Goal: Task Accomplishment & Management: Use online tool/utility

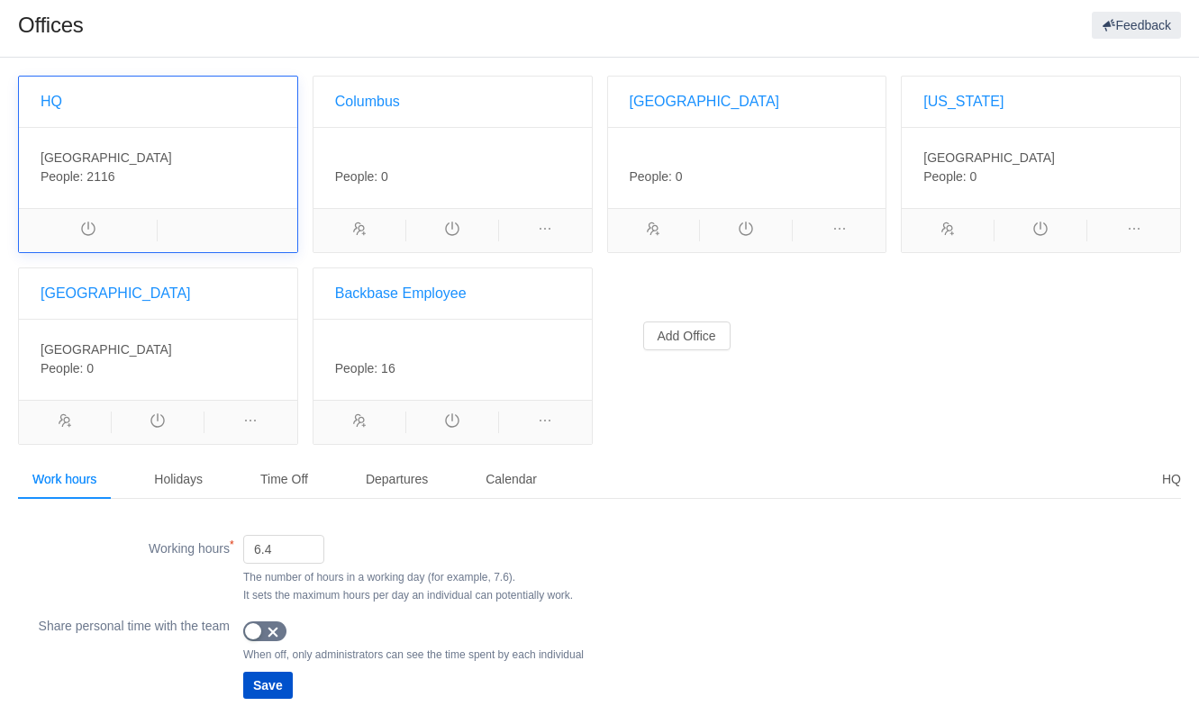
scroll to position [8, 0]
click at [796, 538] on div "Working hours (required) 6.4 The number of hours in a working day (for example,…" at bounding box center [599, 568] width 1163 height 77
click at [300, 467] on div "Time Off" at bounding box center [284, 478] width 77 height 41
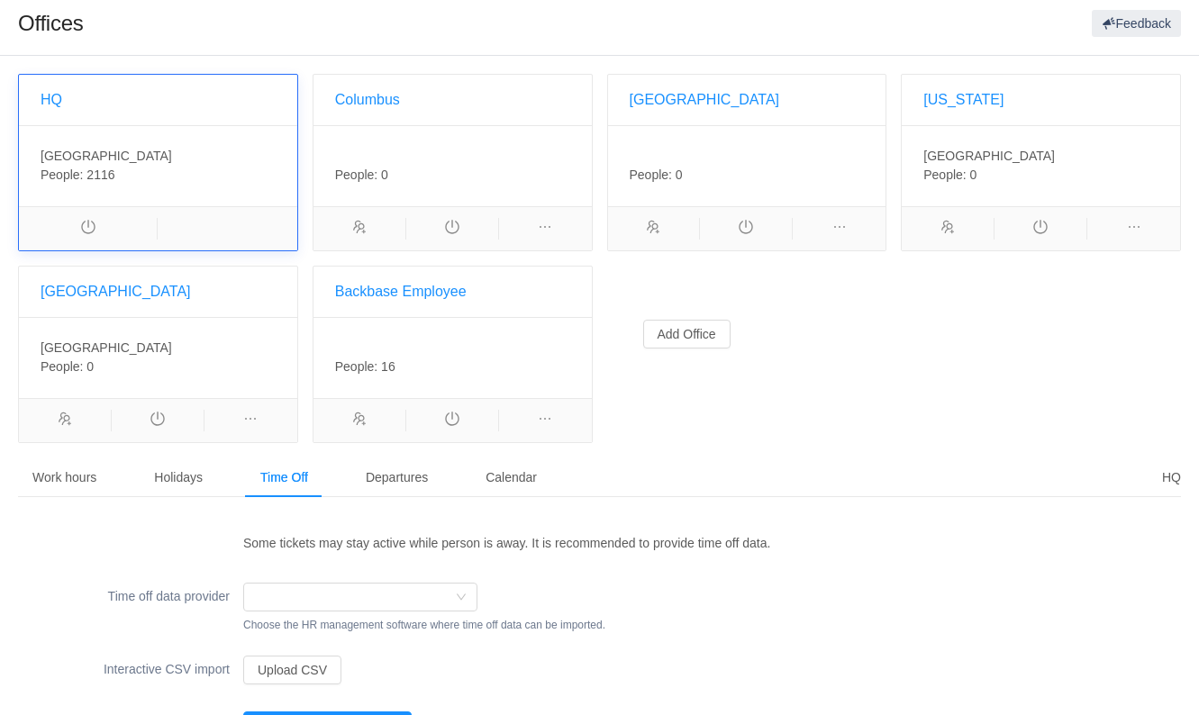
click at [540, 578] on div "Time off data provider Settings Choose the HR management software where time of…" at bounding box center [599, 604] width 1163 height 68
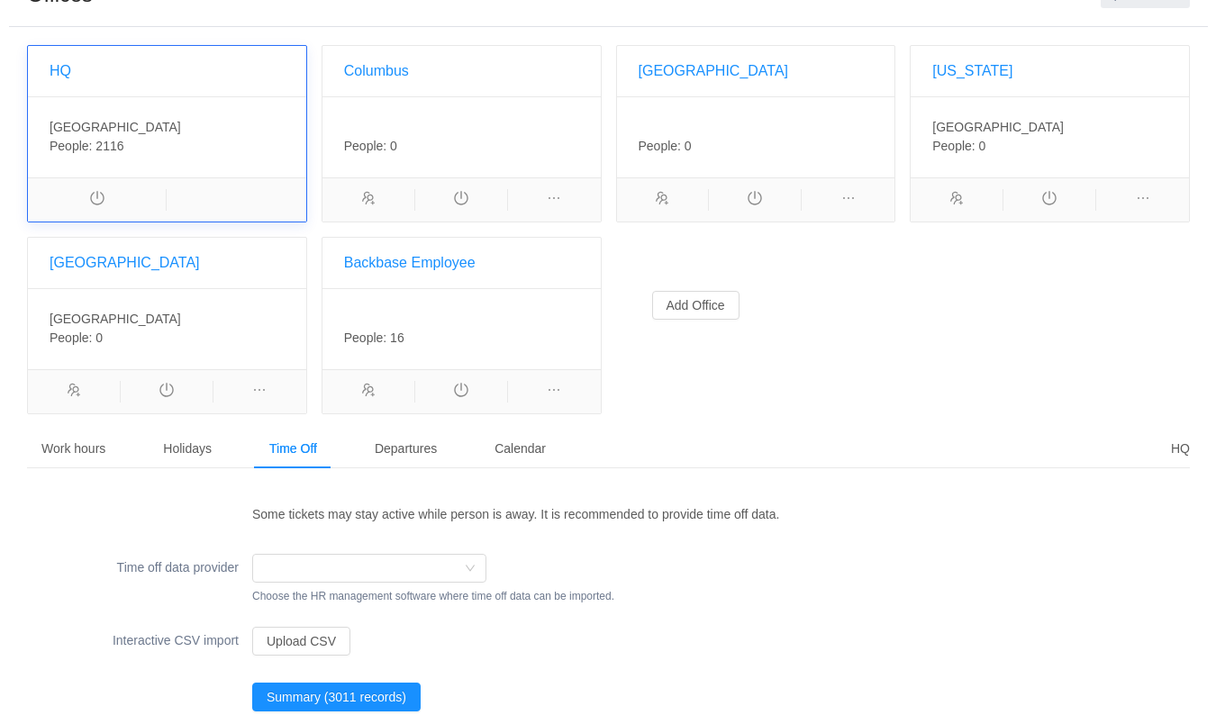
scroll to position [52, 0]
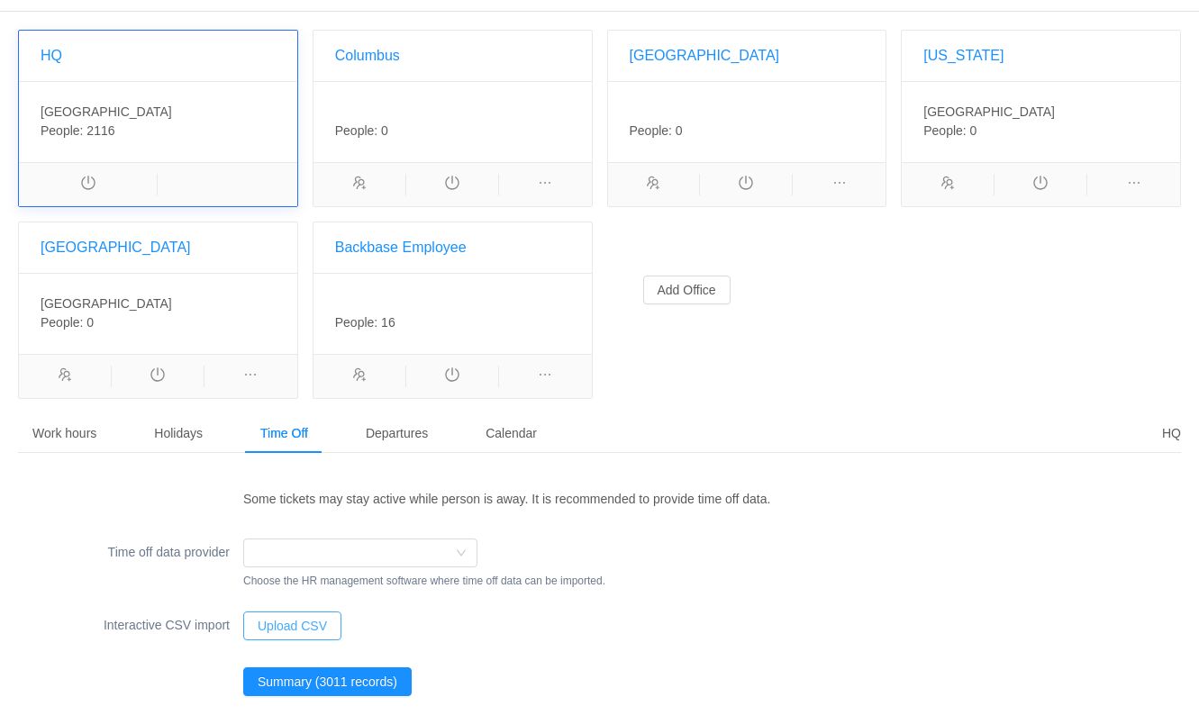
click at [301, 613] on button "Upload CSV" at bounding box center [292, 626] width 98 height 29
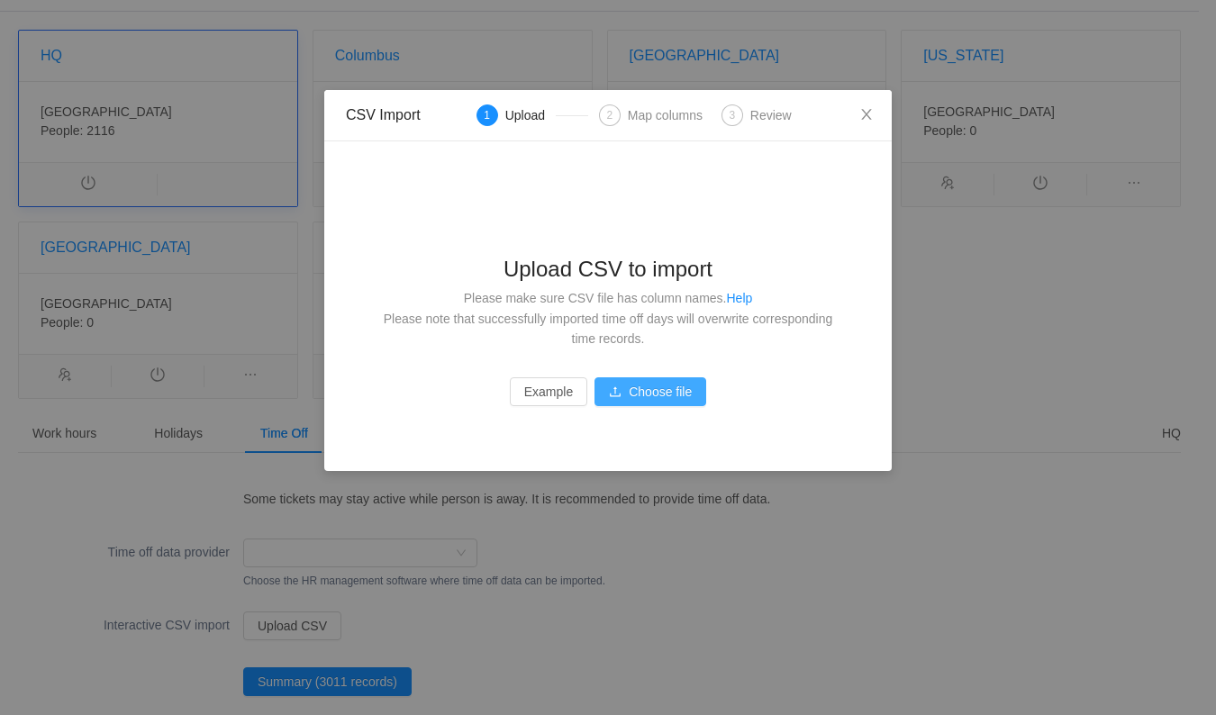
click at [617, 388] on button "Choose file" at bounding box center [651, 392] width 112 height 29
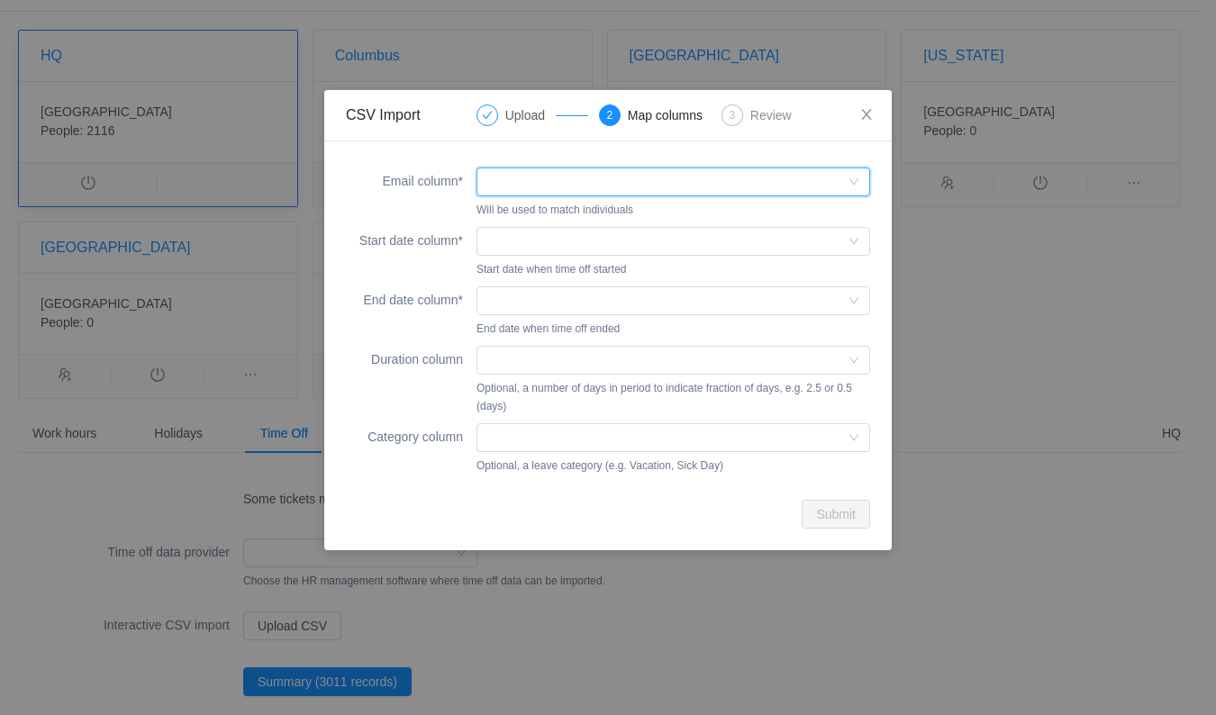
click at [591, 186] on div at bounding box center [667, 181] width 360 height 27
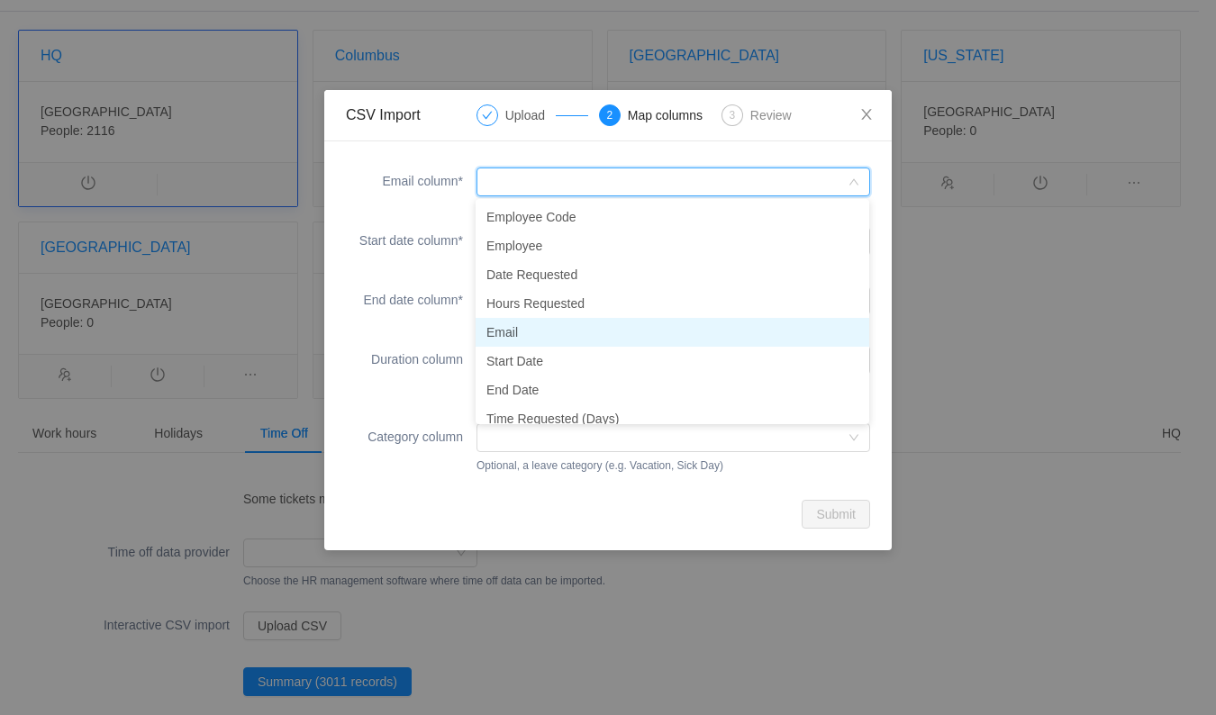
click at [582, 331] on li "Email" at bounding box center [673, 332] width 394 height 29
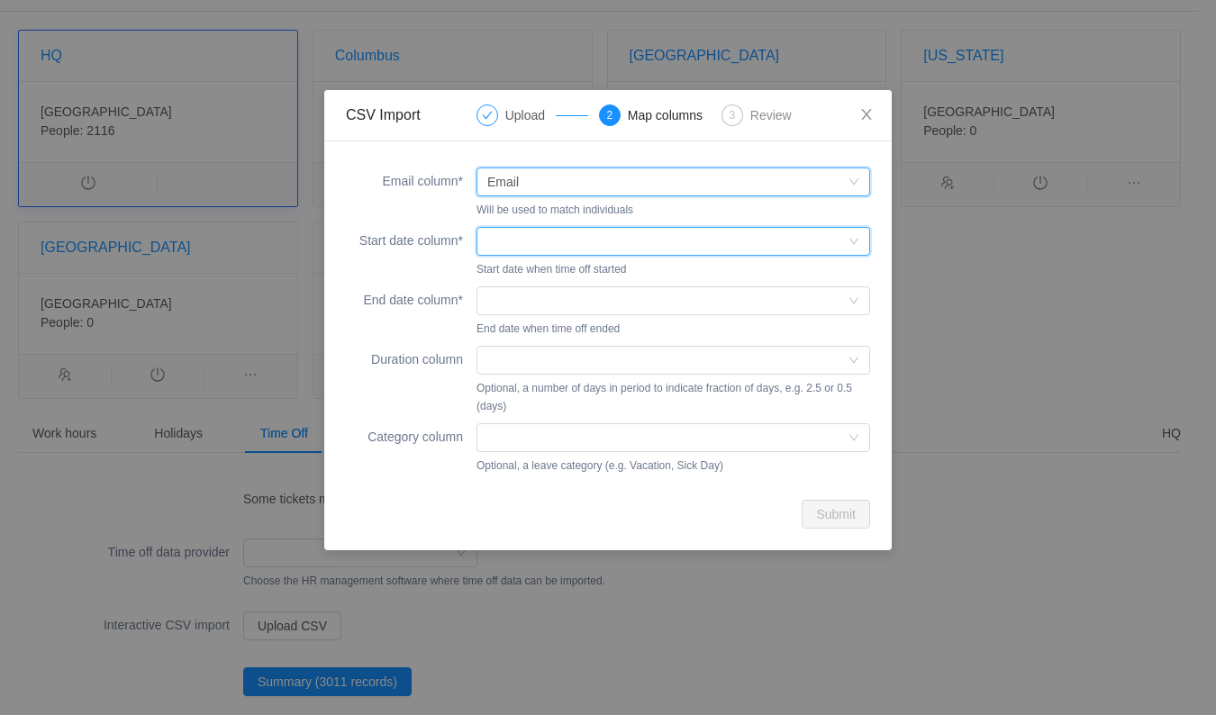
click at [593, 254] on div at bounding box center [674, 241] width 394 height 29
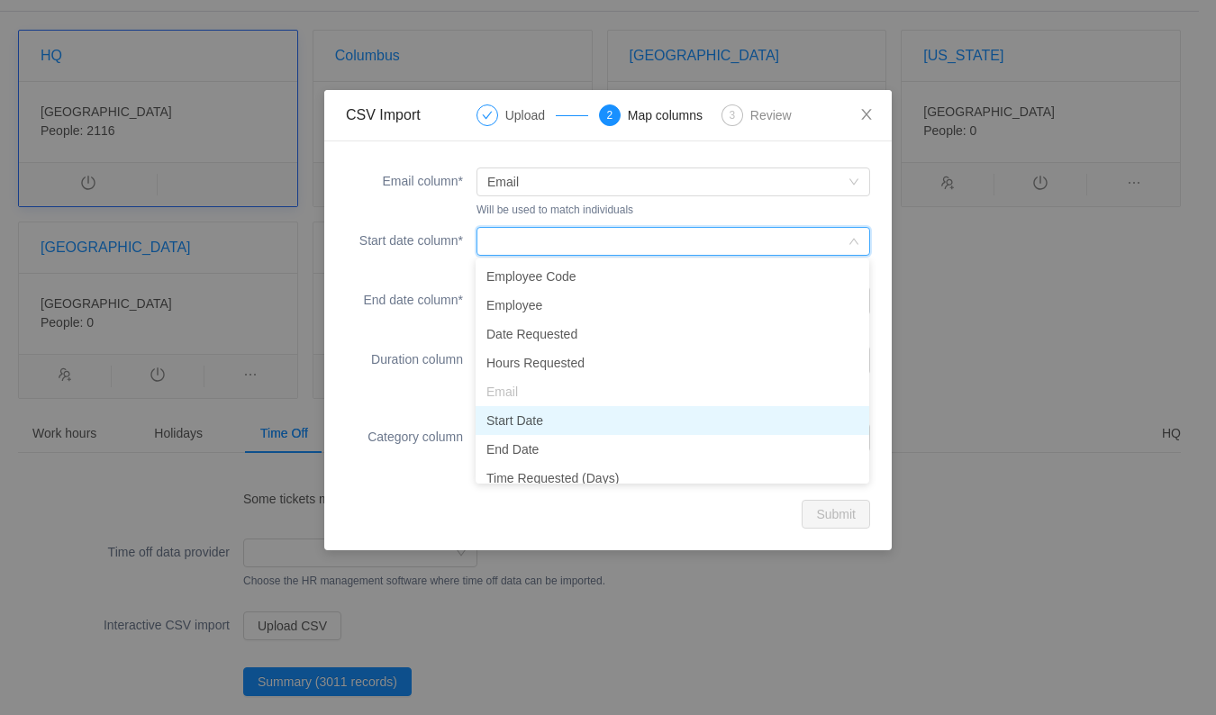
click at [569, 425] on li "Start Date" at bounding box center [673, 420] width 394 height 29
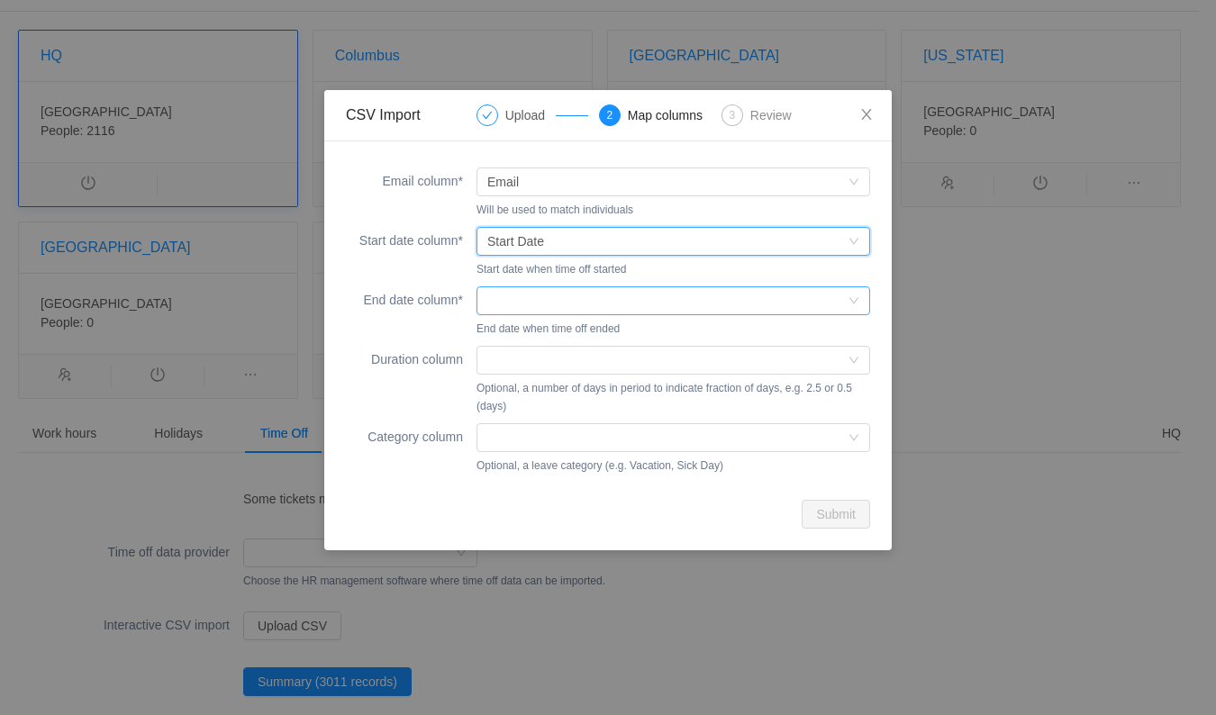
click at [545, 312] on div at bounding box center [667, 300] width 360 height 27
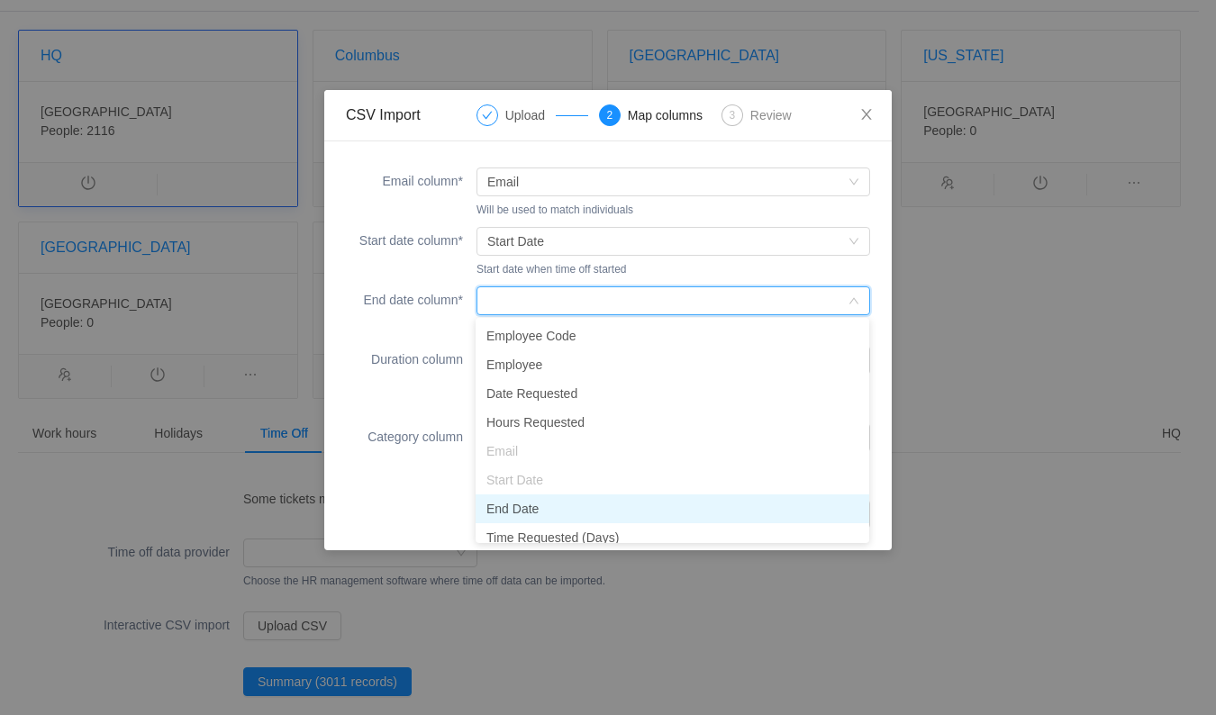
click at [568, 511] on li "End Date" at bounding box center [673, 509] width 394 height 29
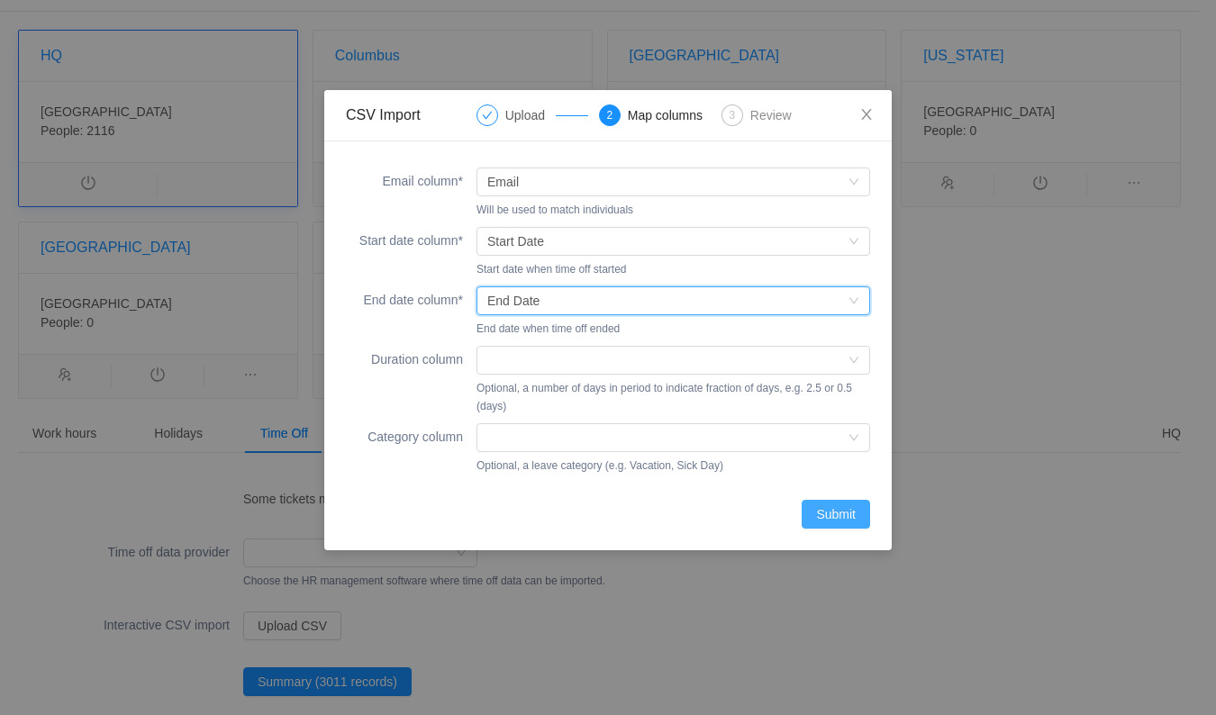
click at [841, 514] on button "Submit" at bounding box center [836, 514] width 68 height 29
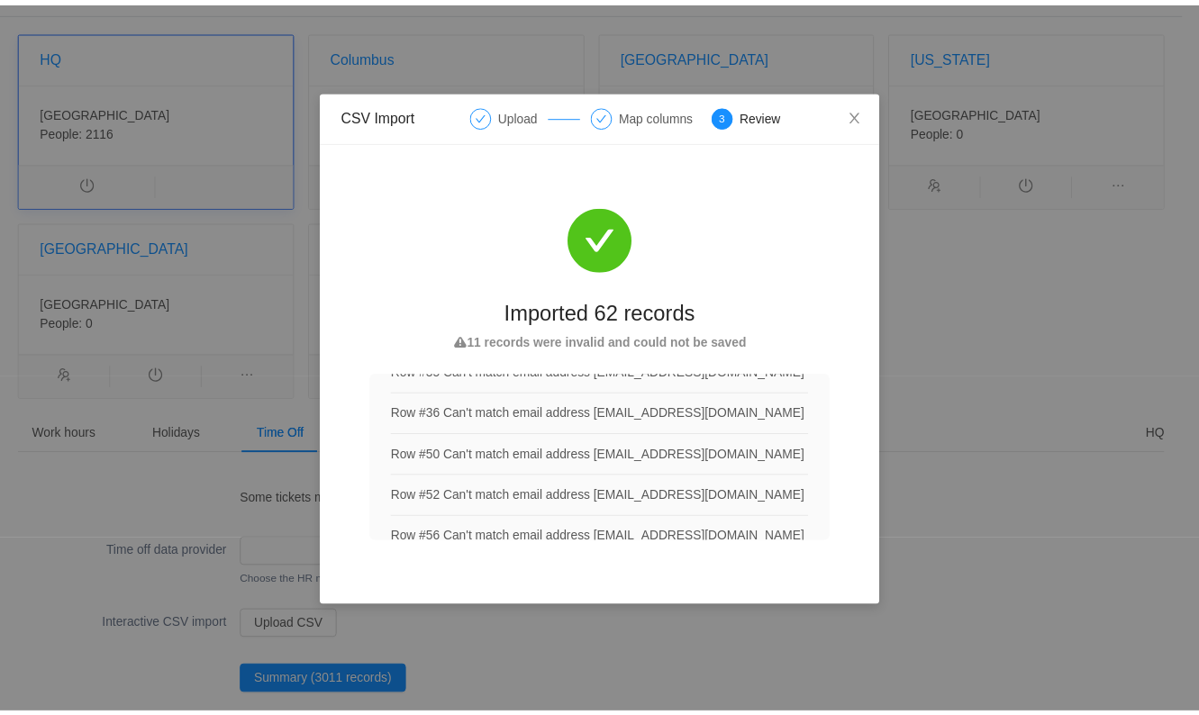
scroll to position [0, 0]
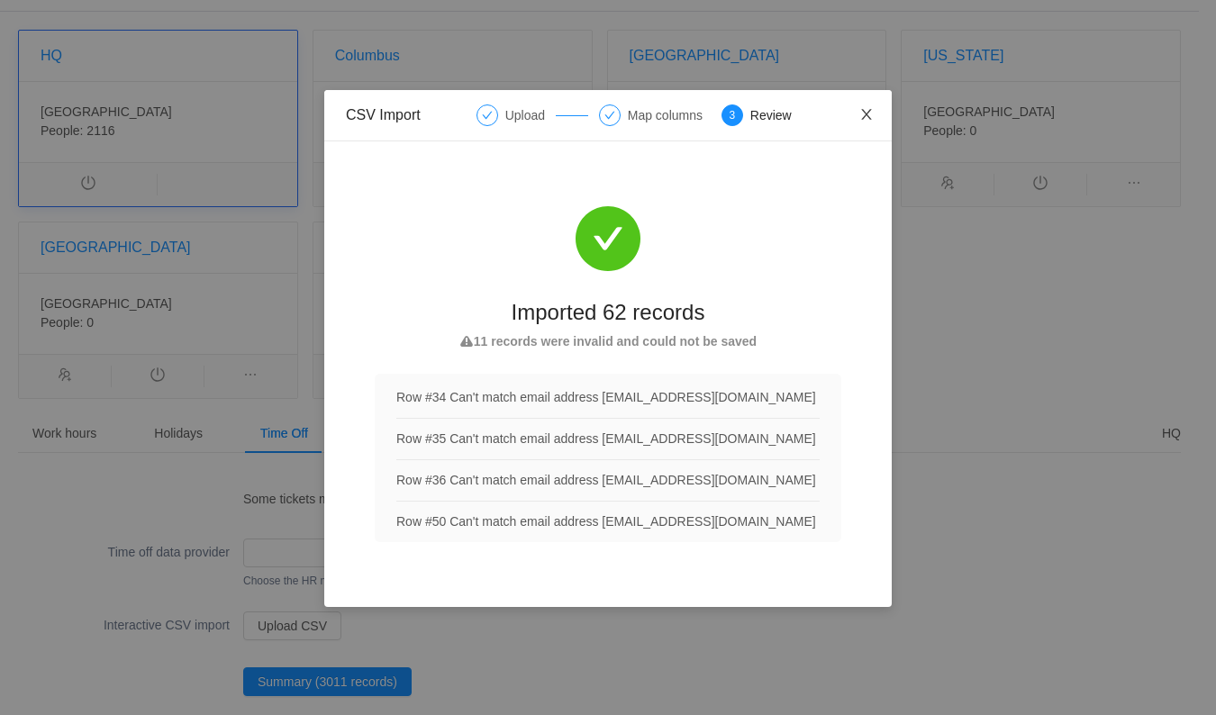
click at [862, 116] on icon "icon: close" at bounding box center [867, 114] width 14 height 14
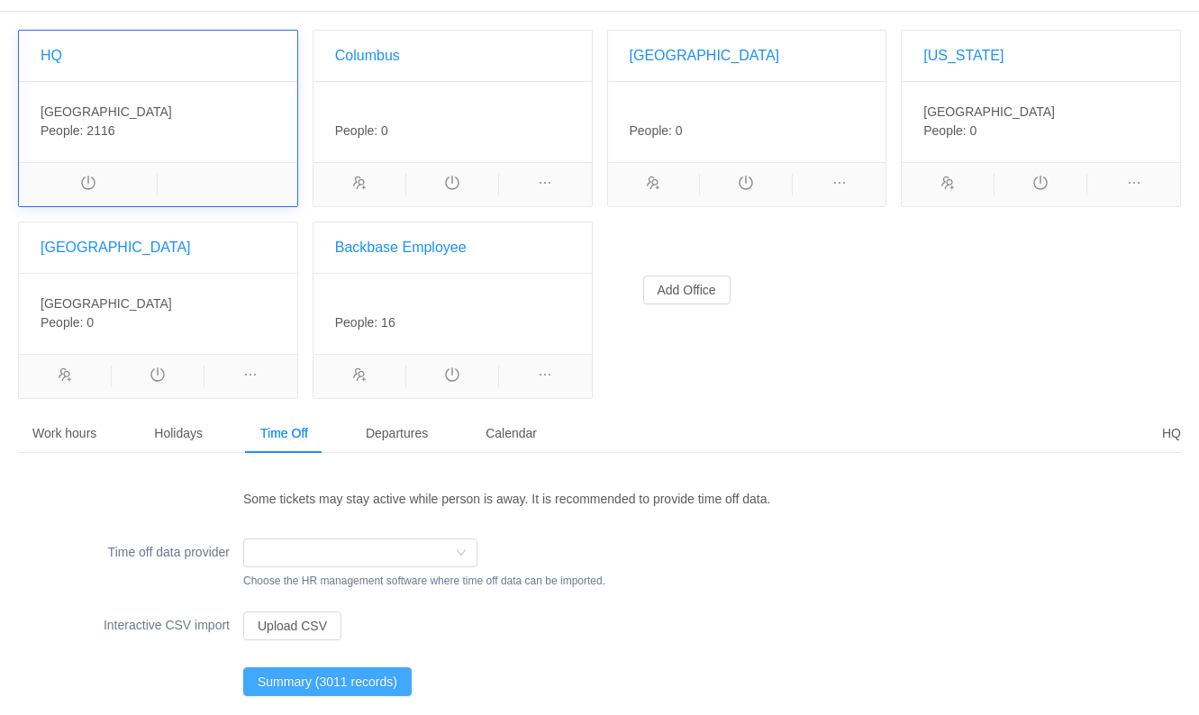
click at [367, 679] on button "Summary (3011 records)" at bounding box center [327, 682] width 168 height 29
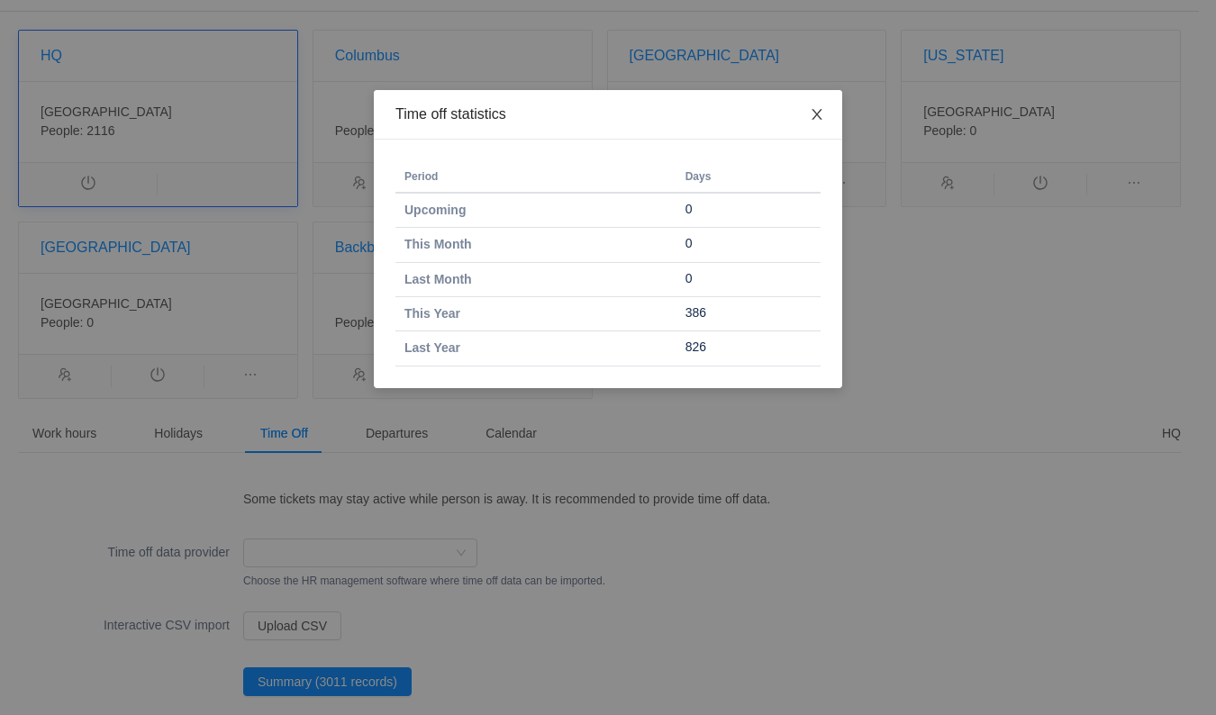
click at [814, 111] on icon "icon: close" at bounding box center [817, 114] width 10 height 11
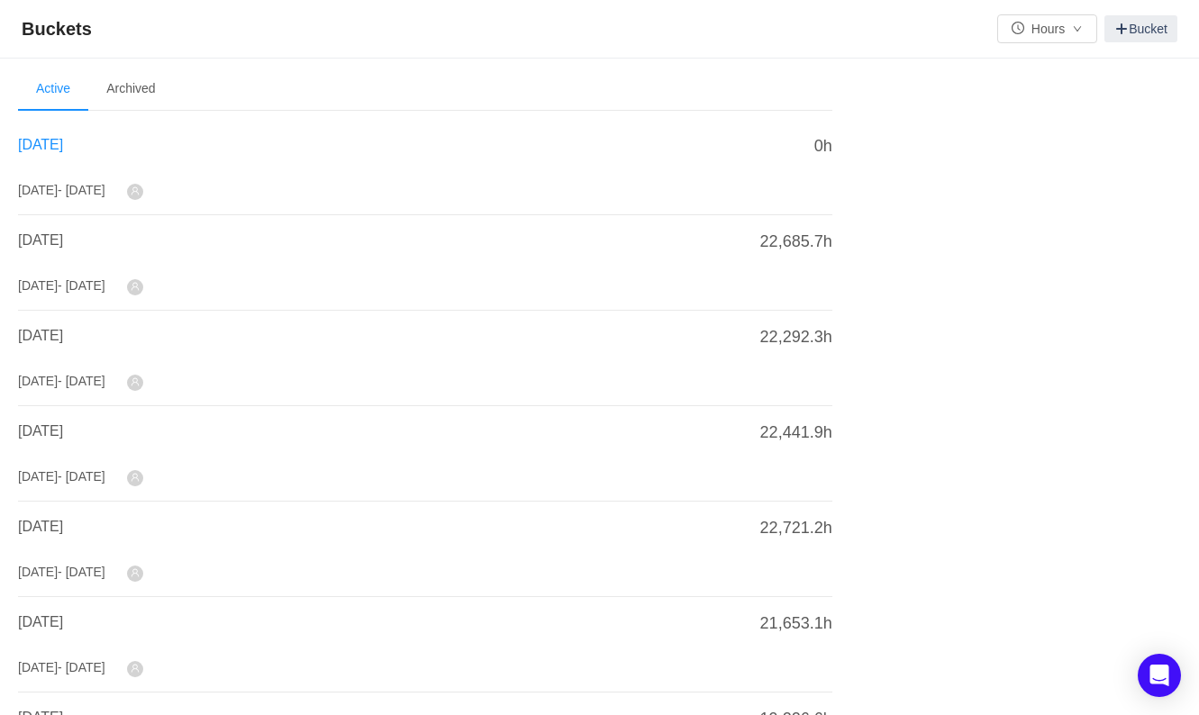
click at [63, 147] on span "[DATE]" at bounding box center [40, 144] width 45 height 15
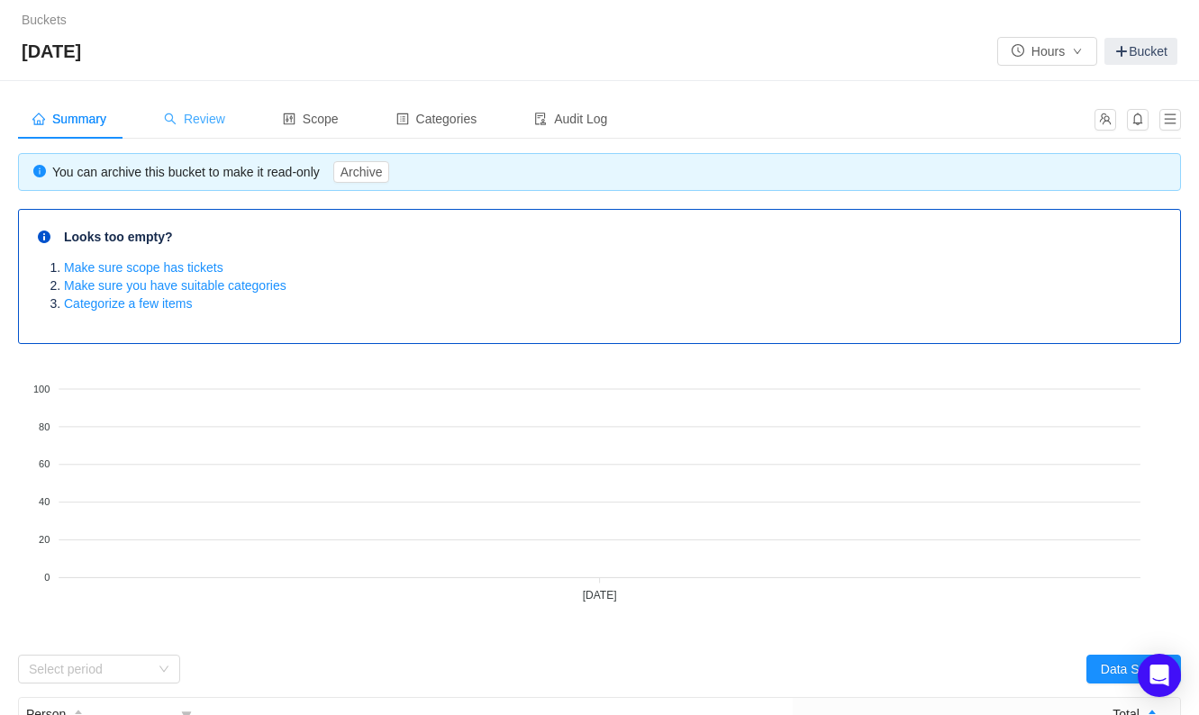
click at [199, 118] on span "Review" at bounding box center [194, 119] width 61 height 14
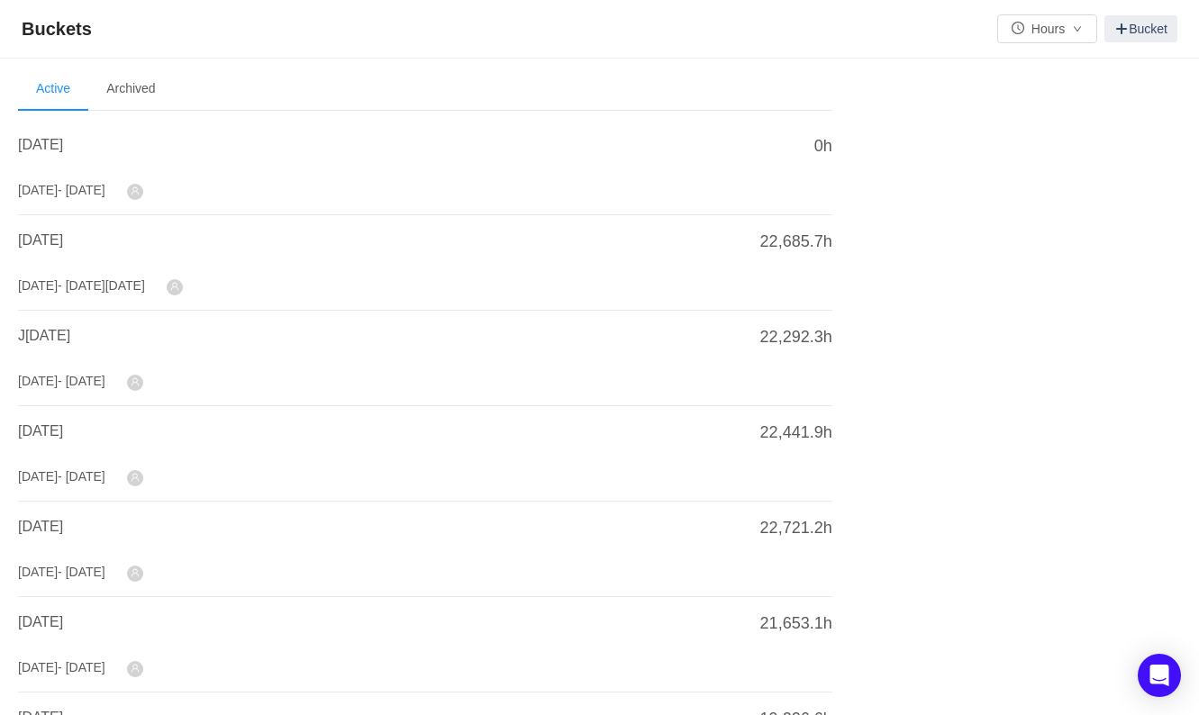
click at [762, 176] on div "[DATE] [DATE] - [DATE]" at bounding box center [398, 167] width 760 height 66
click at [196, 146] on h4 "[DATE]" at bounding box center [398, 145] width 760 height 22
click at [63, 137] on span "[DATE]" at bounding box center [40, 144] width 45 height 15
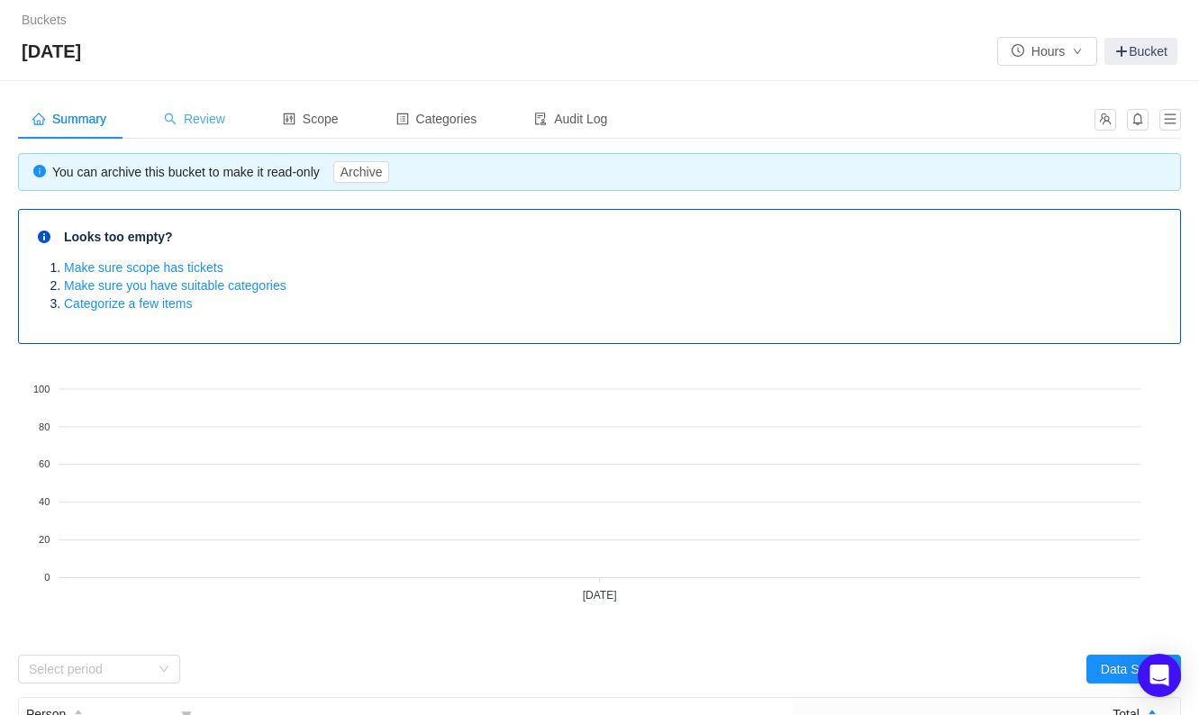
click at [220, 119] on span "Review" at bounding box center [194, 119] width 61 height 14
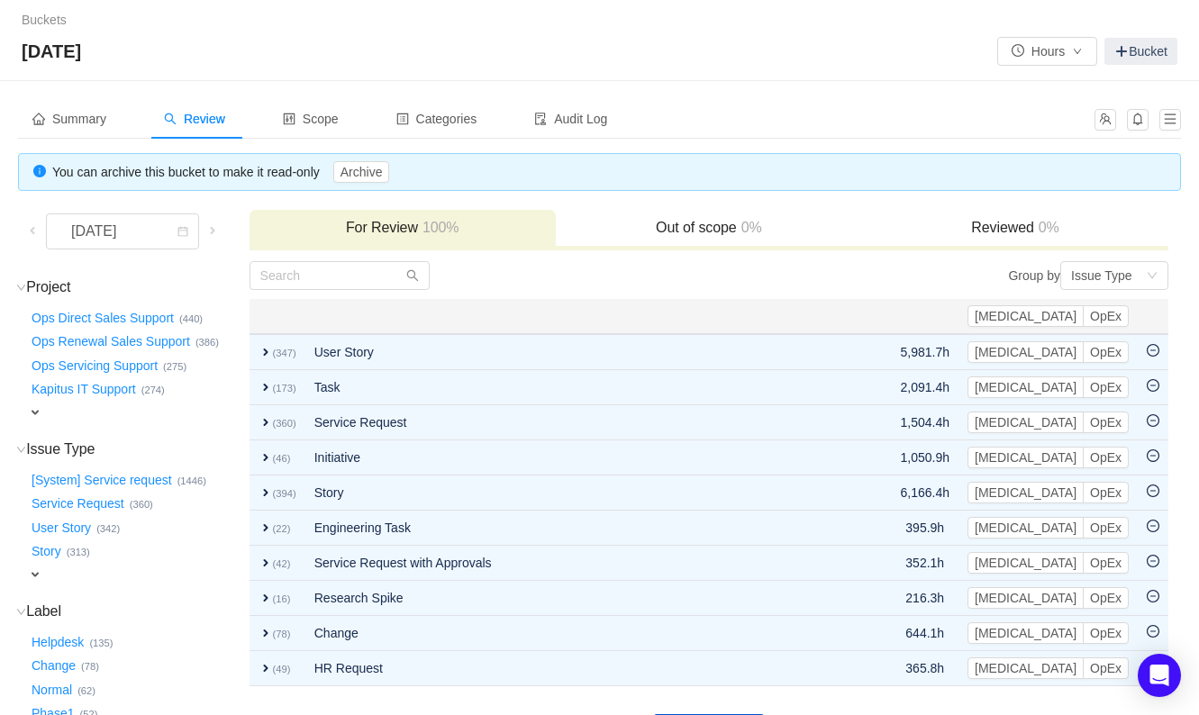
click at [42, 574] on div "expand" at bounding box center [116, 575] width 176 height 19
click at [135, 576] on div "Select value" at bounding box center [106, 577] width 142 height 18
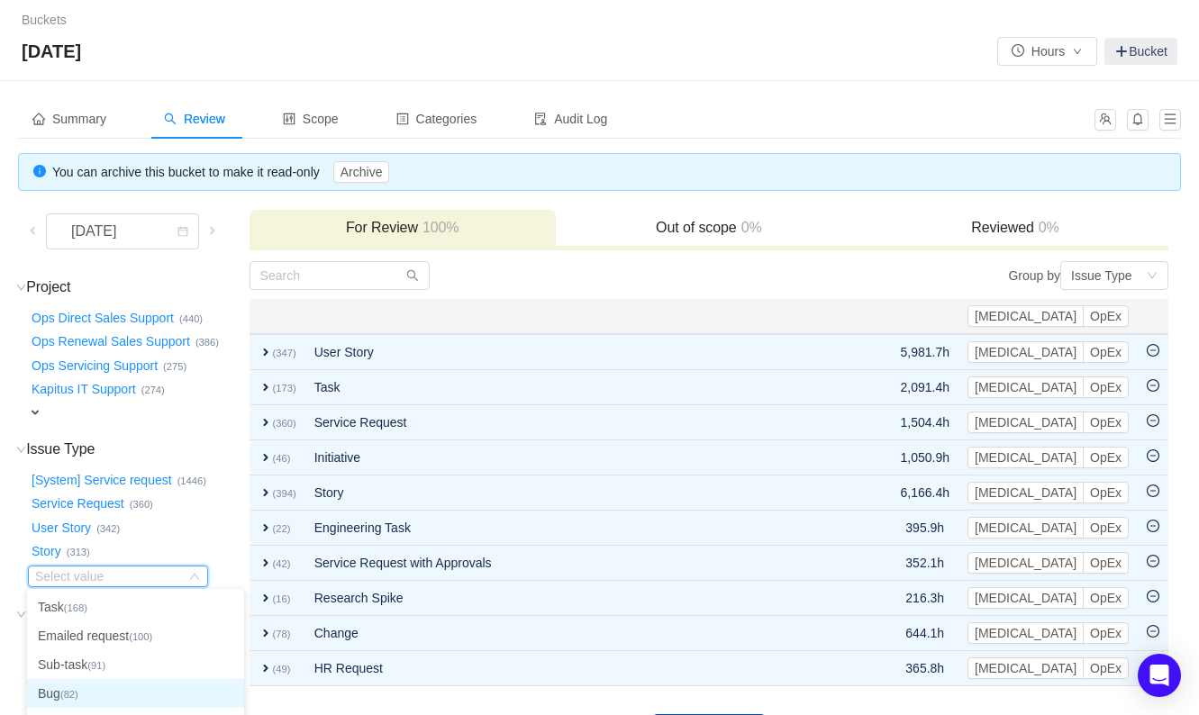
click at [107, 696] on li "Bug (82)" at bounding box center [135, 693] width 217 height 29
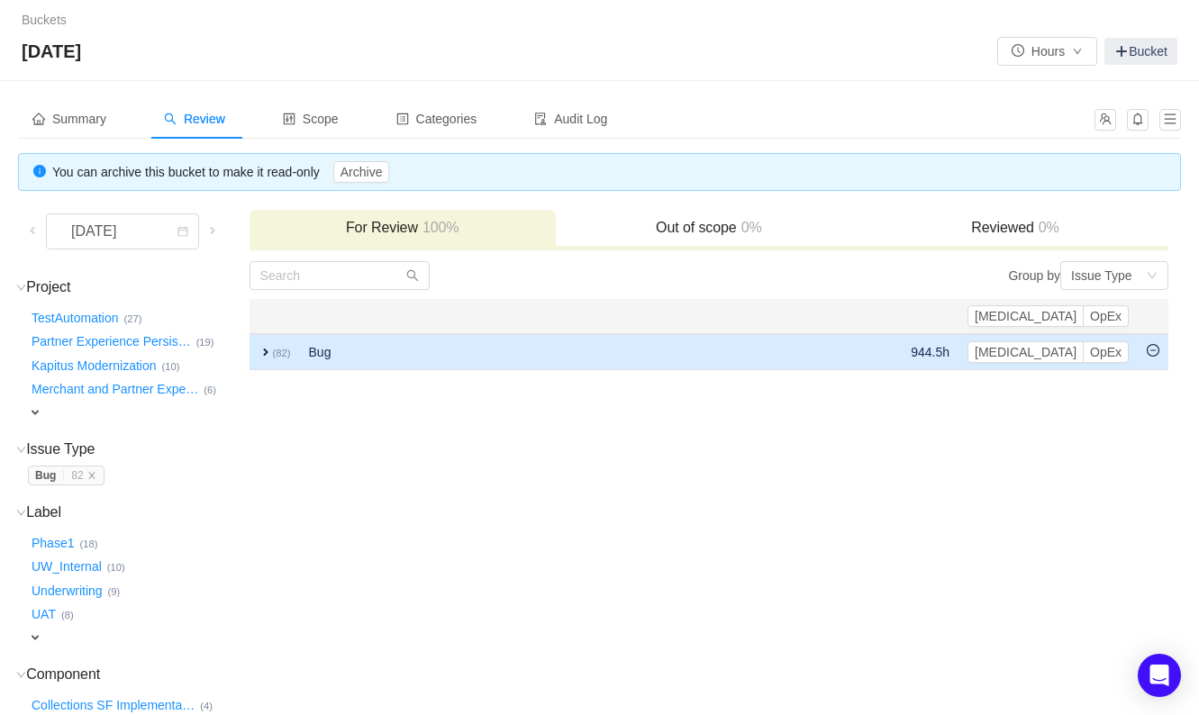
click at [259, 351] on span "expand" at bounding box center [266, 352] width 14 height 14
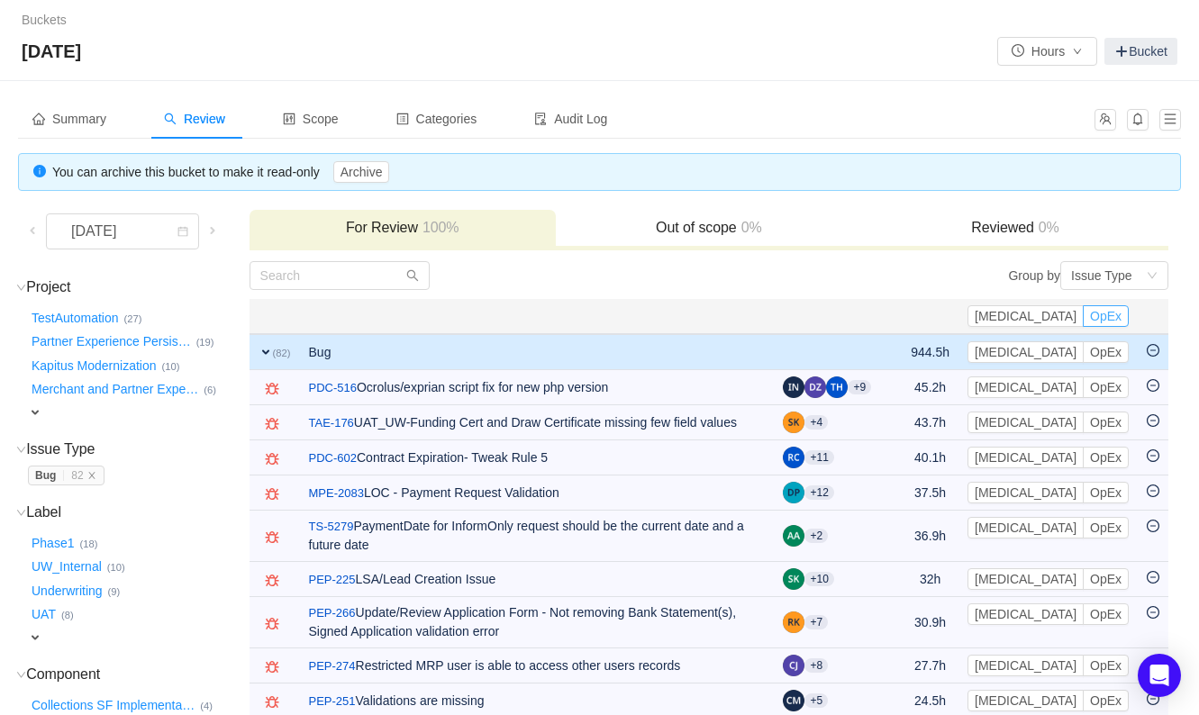
click at [1111, 313] on button "OpEx" at bounding box center [1106, 316] width 46 height 22
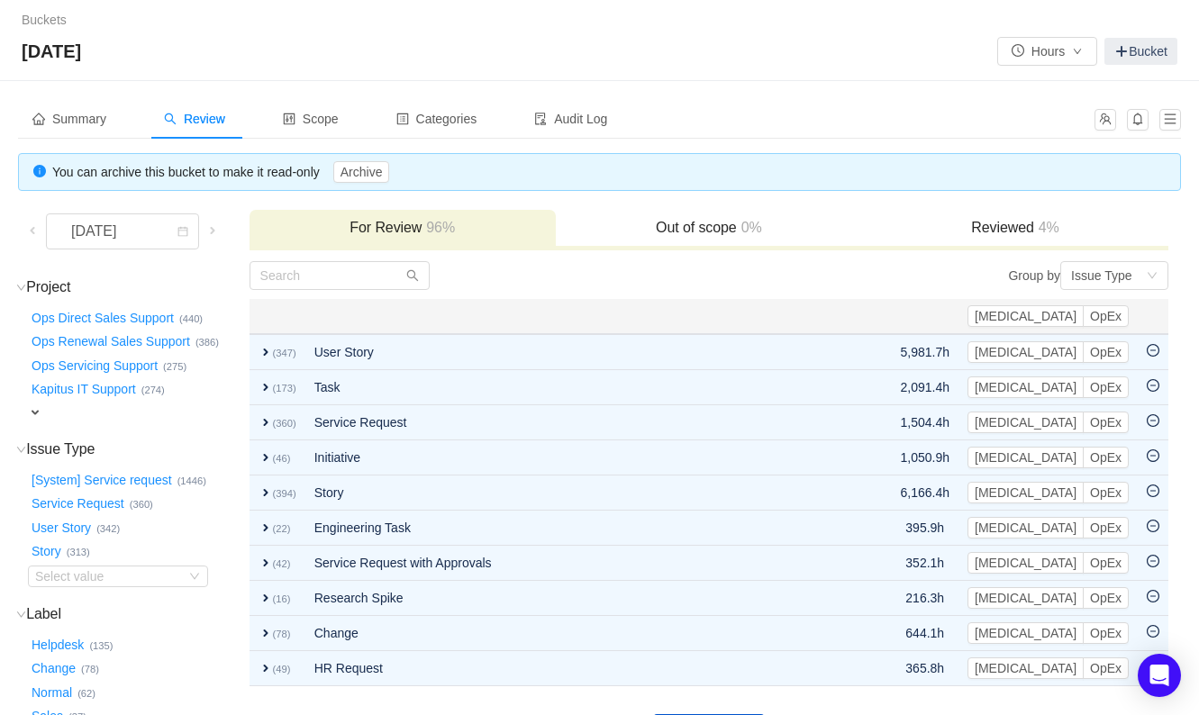
click at [973, 227] on h3 "Reviewed 4%" at bounding box center [1015, 228] width 288 height 18
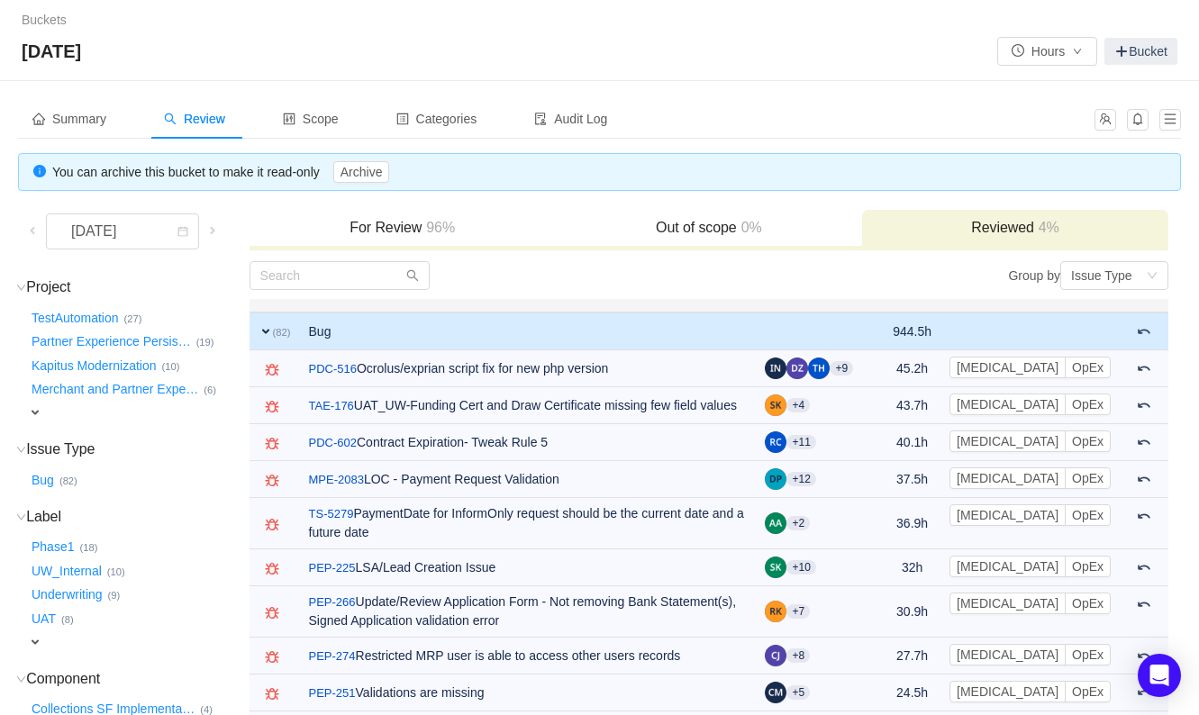
click at [267, 324] on span "expand" at bounding box center [266, 331] width 14 height 14
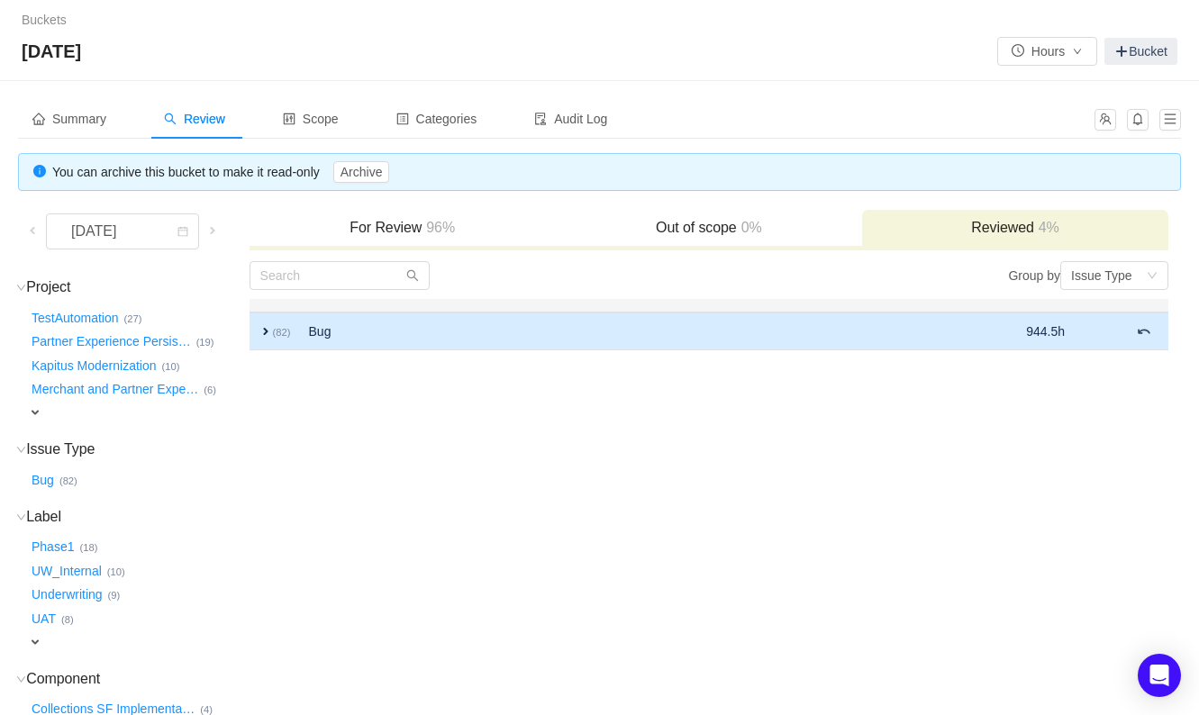
click at [267, 324] on span "expand" at bounding box center [266, 331] width 14 height 14
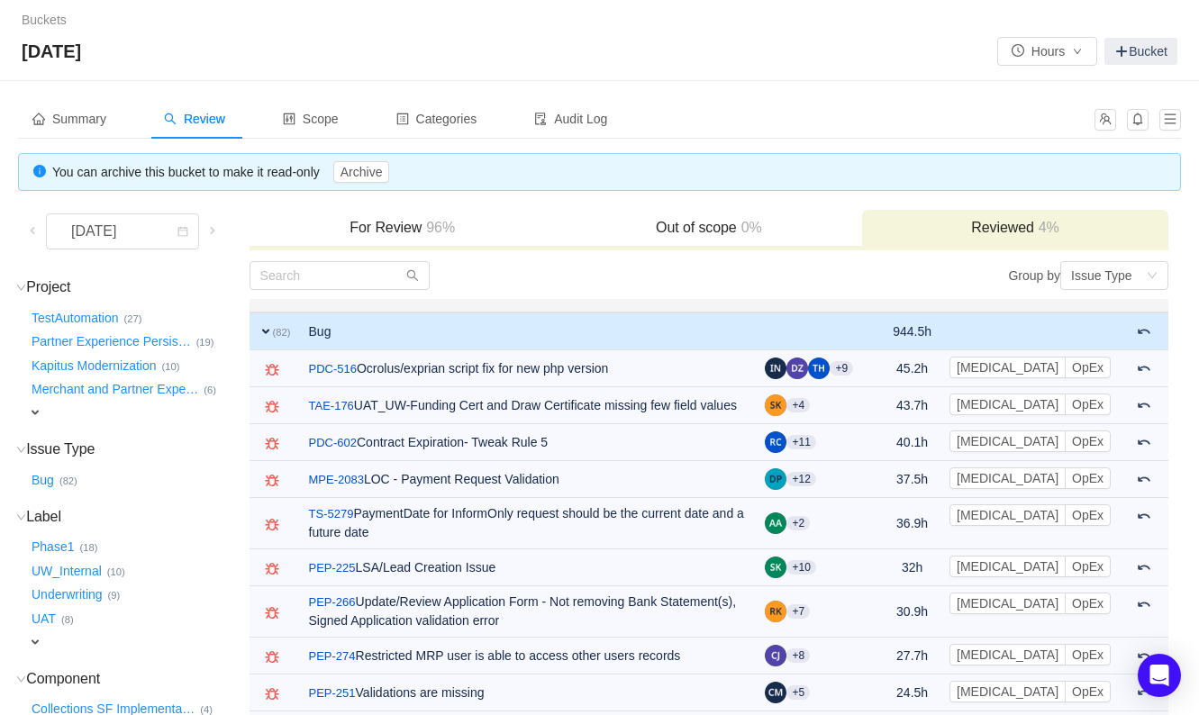
click at [263, 328] on span "expand" at bounding box center [266, 331] width 14 height 14
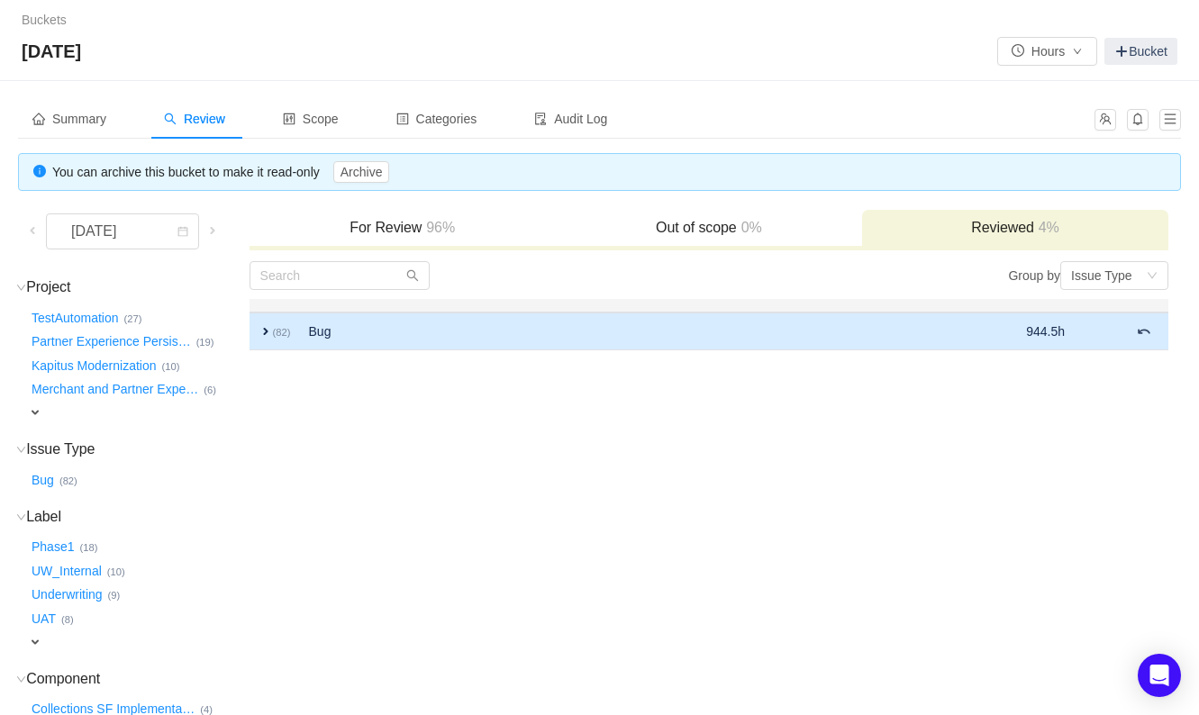
click at [259, 328] on span "expand" at bounding box center [266, 331] width 14 height 14
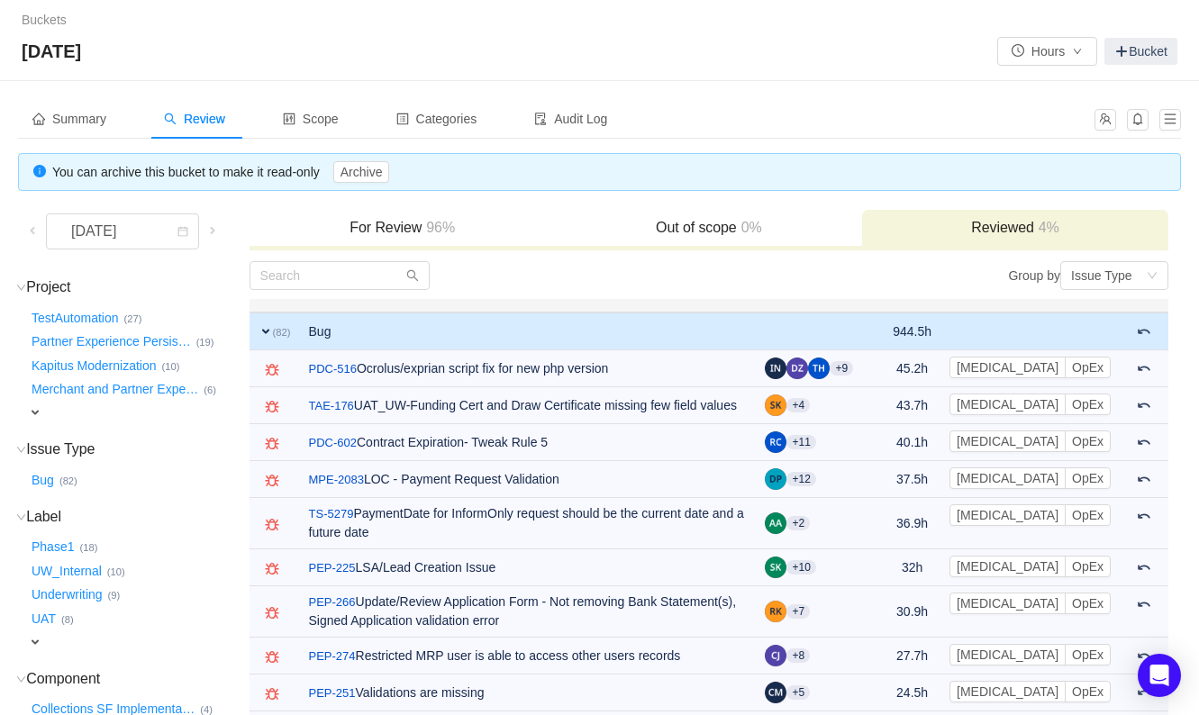
click at [409, 229] on h3 "For Review 96%" at bounding box center [403, 228] width 288 height 18
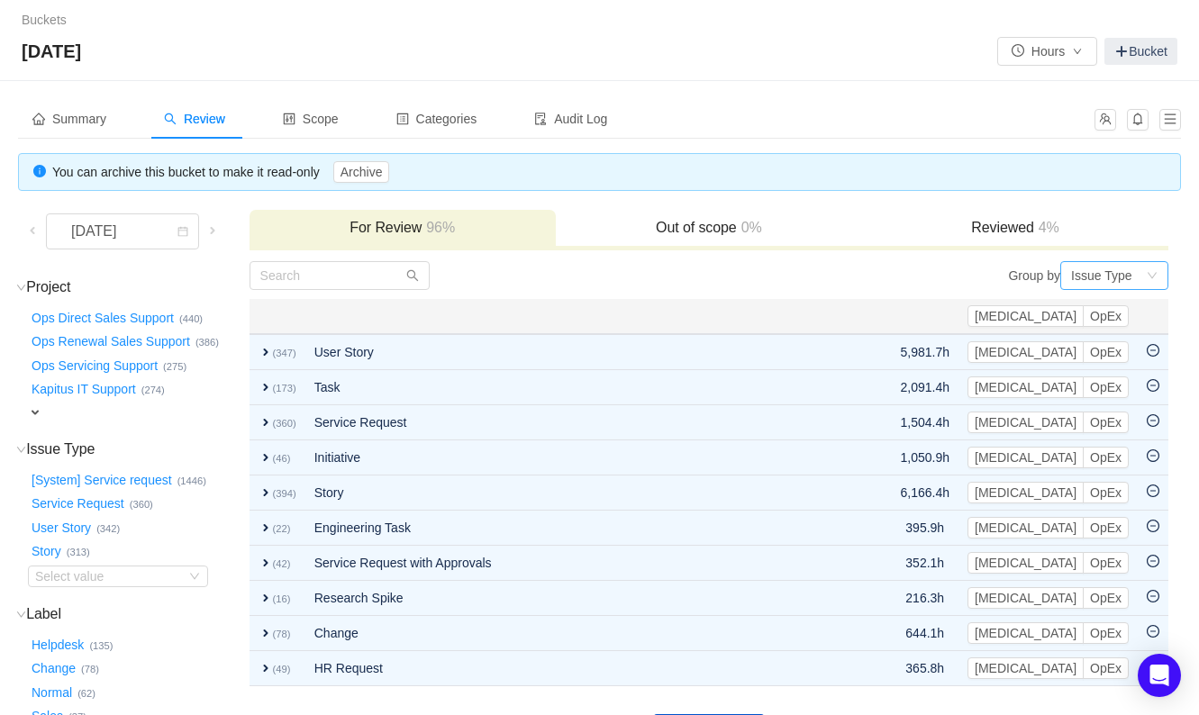
click at [1099, 278] on div "Issue Type" at bounding box center [1101, 275] width 60 height 27
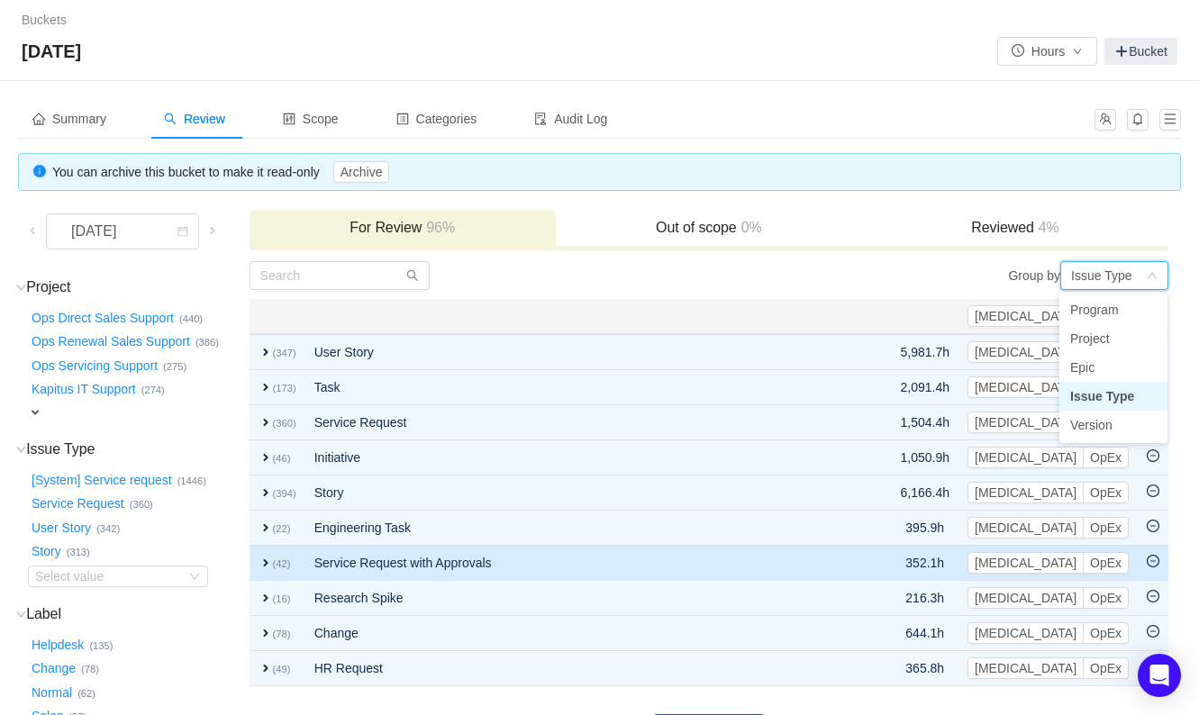
scroll to position [450, 0]
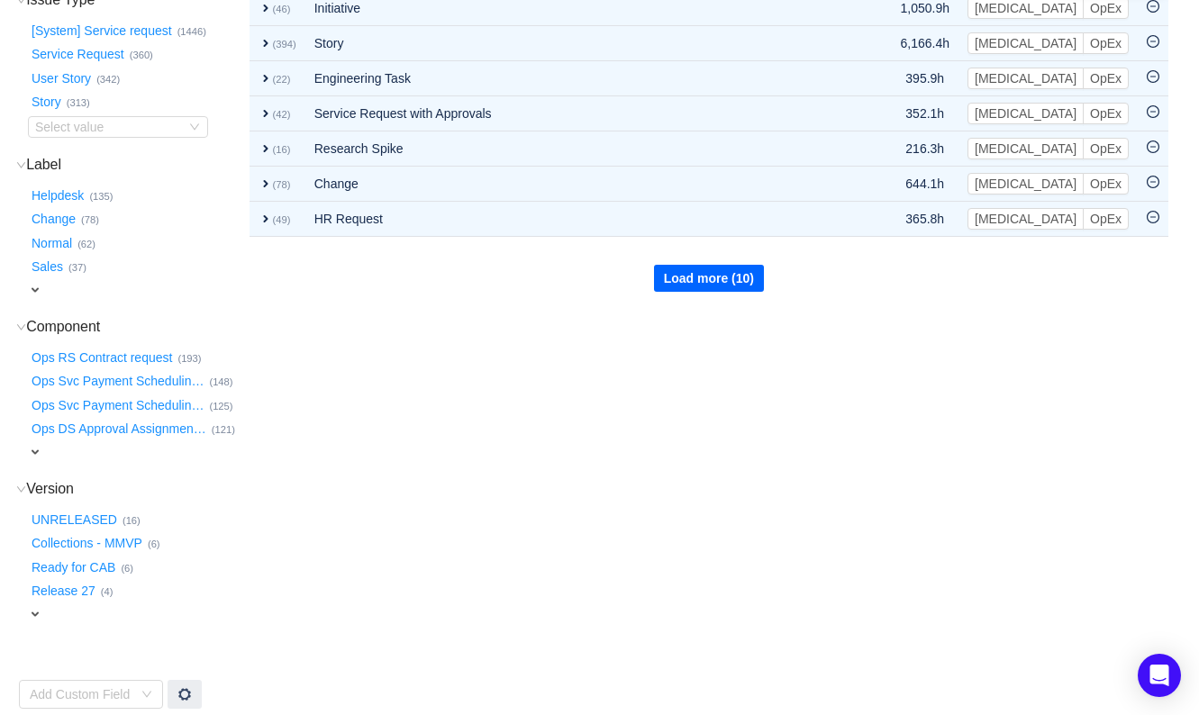
click at [731, 279] on button "Load more (10)" at bounding box center [709, 278] width 110 height 27
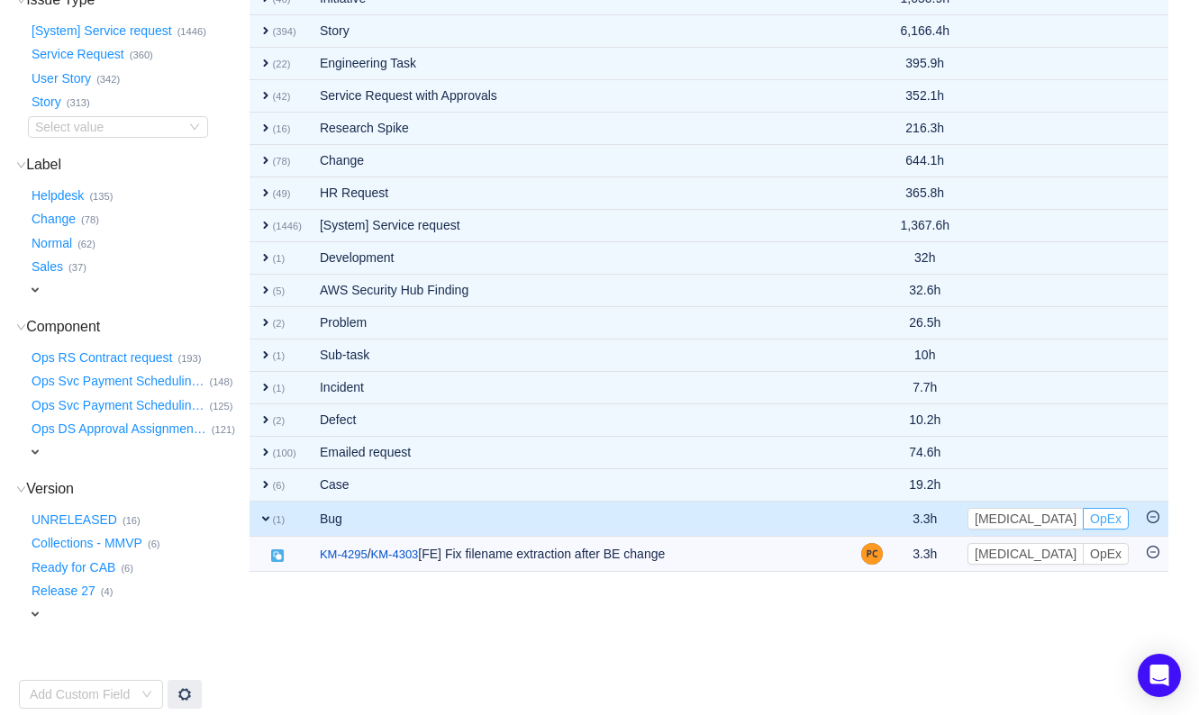
click at [1121, 508] on button "OpEx" at bounding box center [1106, 519] width 46 height 22
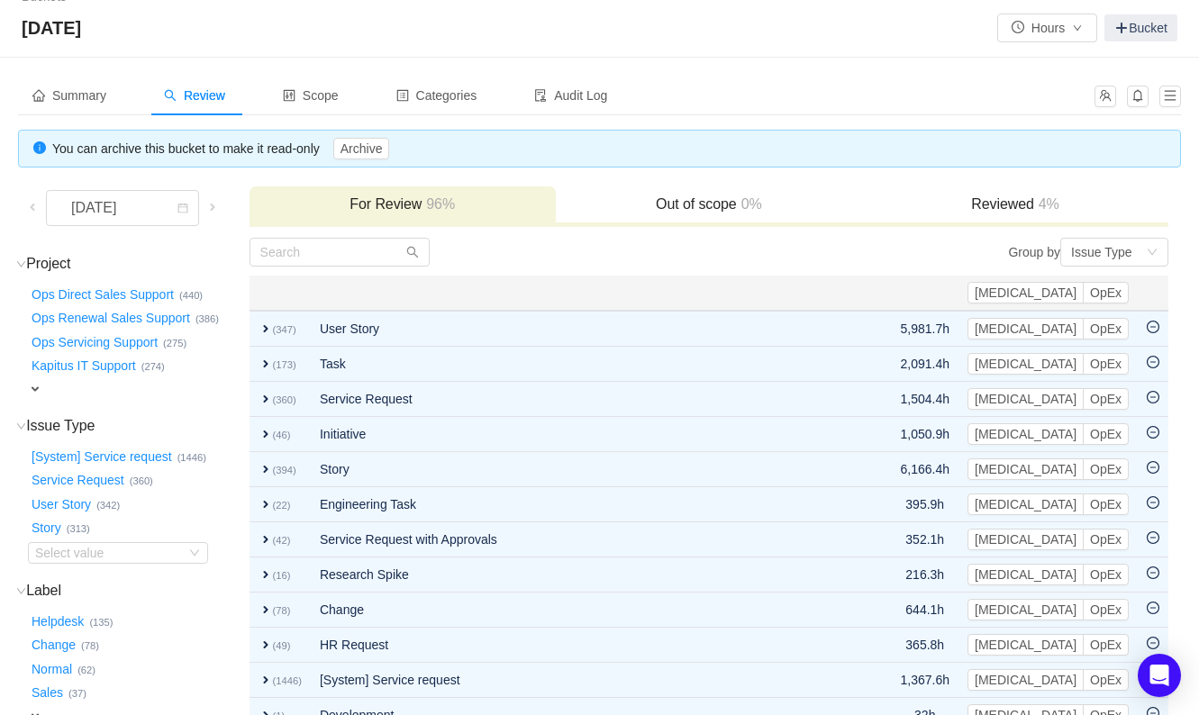
scroll to position [0, 0]
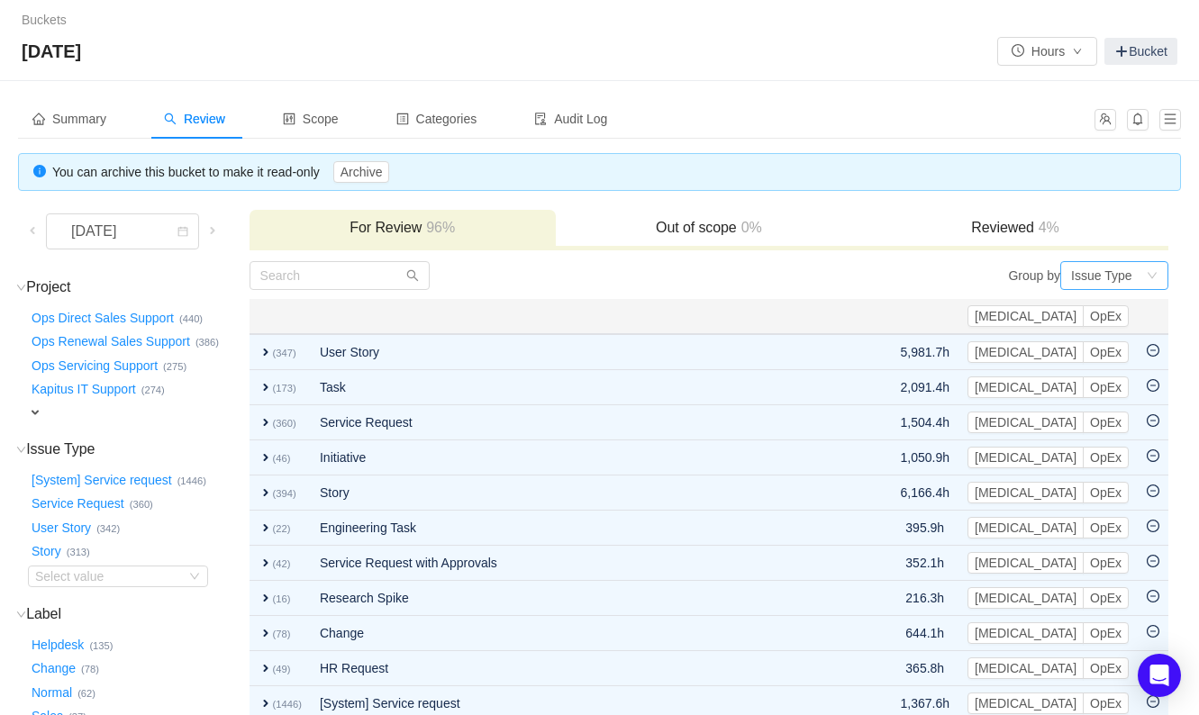
click at [1101, 272] on div "Issue Type" at bounding box center [1101, 275] width 60 height 27
click at [1113, 401] on li "Issue Type" at bounding box center [1114, 396] width 108 height 29
click at [1101, 284] on div "Issue Type" at bounding box center [1101, 275] width 60 height 27
click at [1111, 334] on li "Project" at bounding box center [1114, 338] width 108 height 29
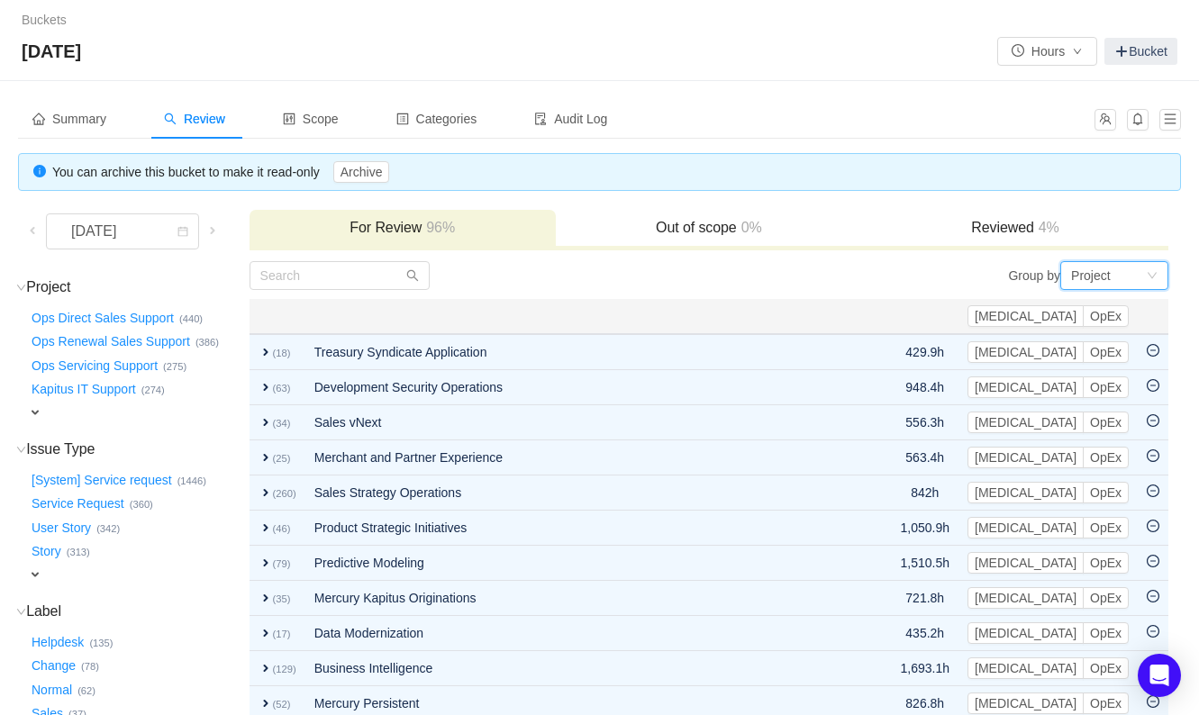
click at [1081, 272] on div "Project" at bounding box center [1091, 275] width 40 height 27
click at [1099, 372] on li "Epic" at bounding box center [1114, 367] width 108 height 29
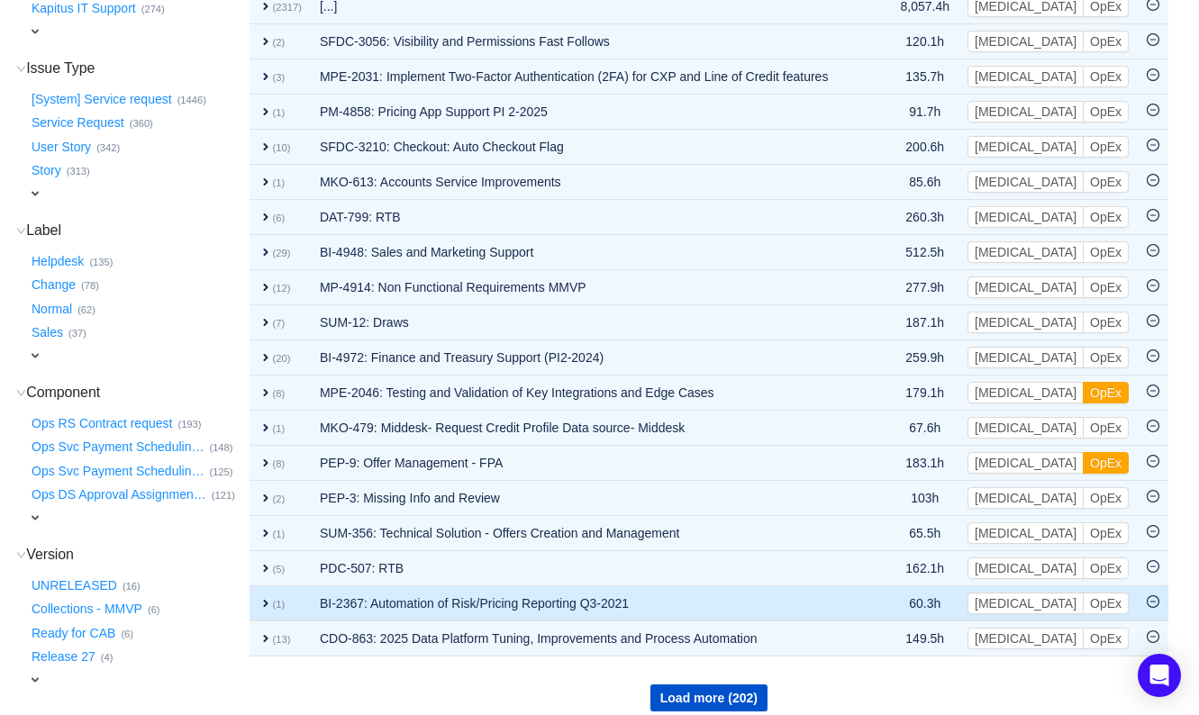
scroll to position [459, 0]
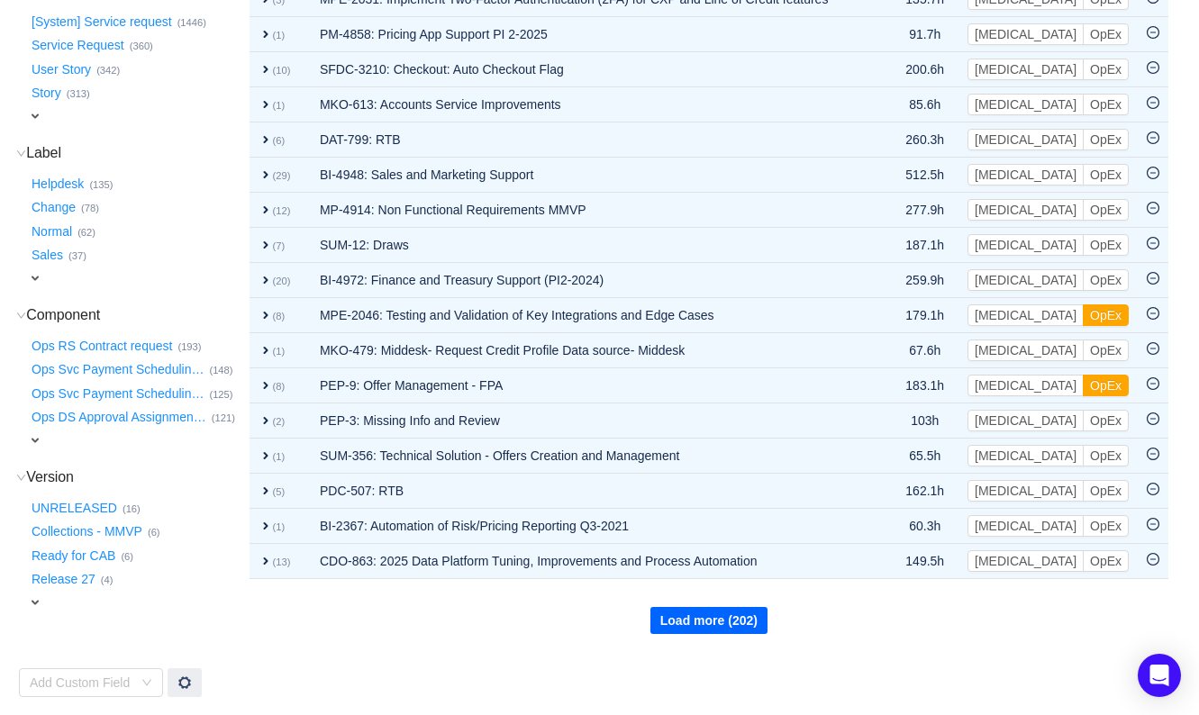
click at [697, 610] on button "Load more (202)" at bounding box center [709, 620] width 117 height 27
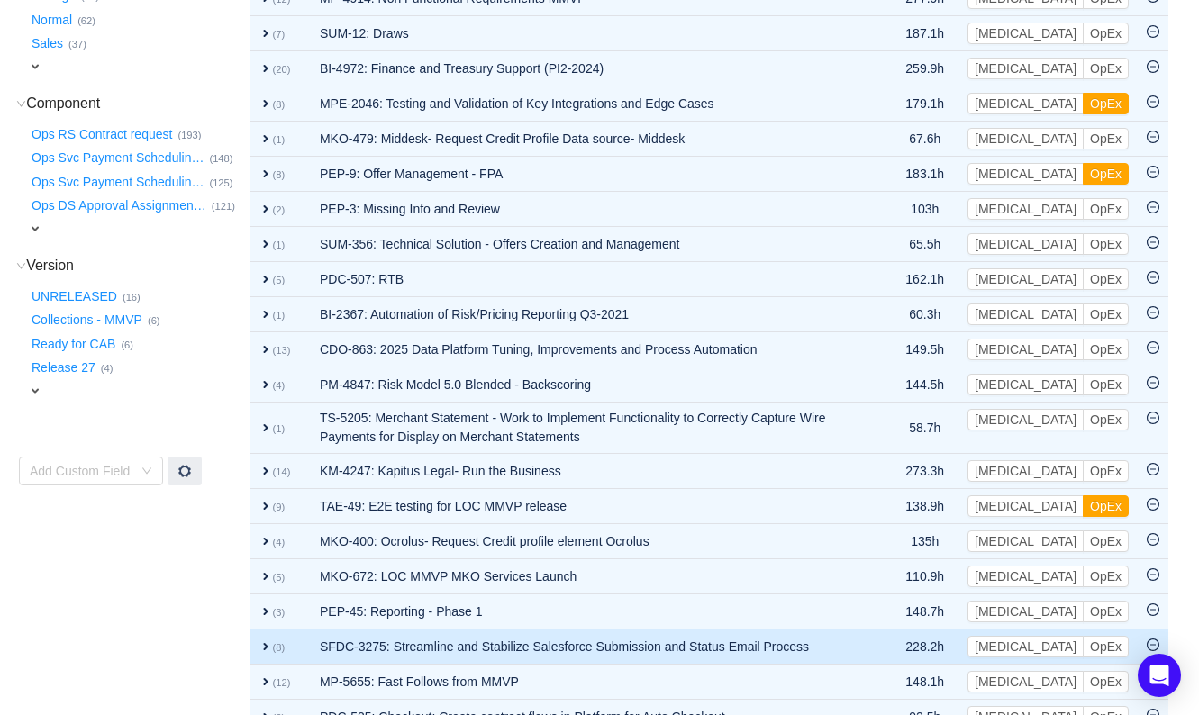
scroll to position [759, 0]
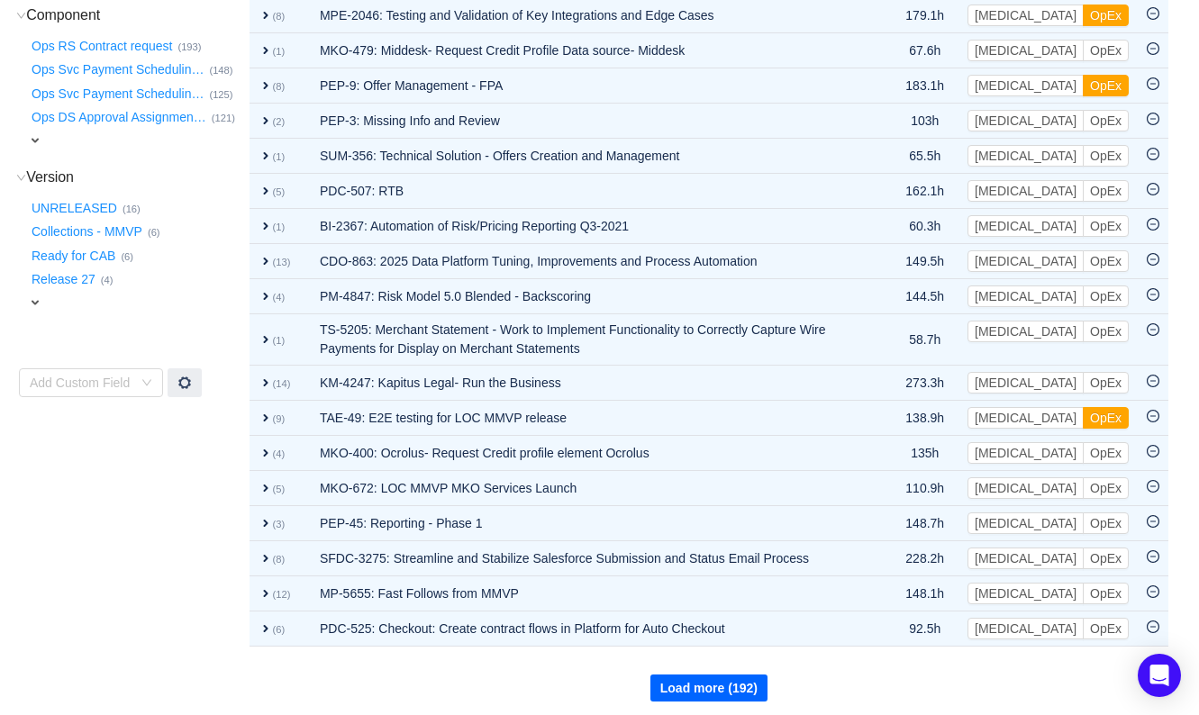
click at [735, 678] on button "Load more (192)" at bounding box center [709, 688] width 117 height 27
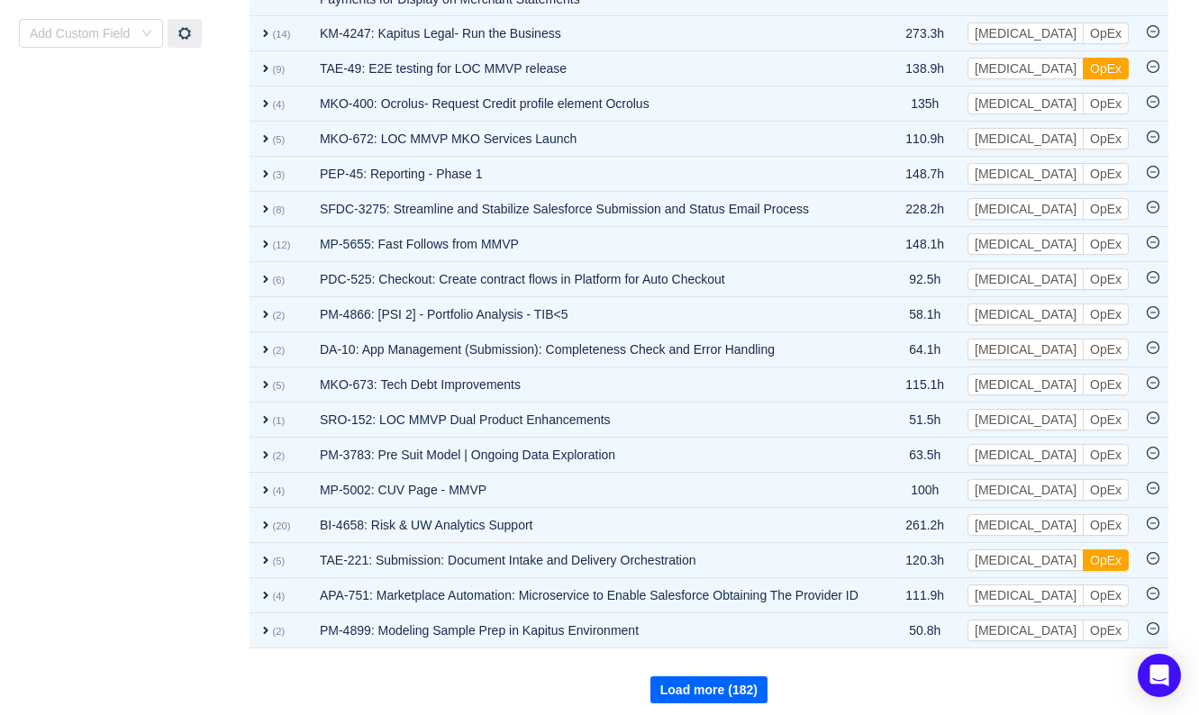
click at [733, 686] on button "Load more (182)" at bounding box center [709, 690] width 117 height 27
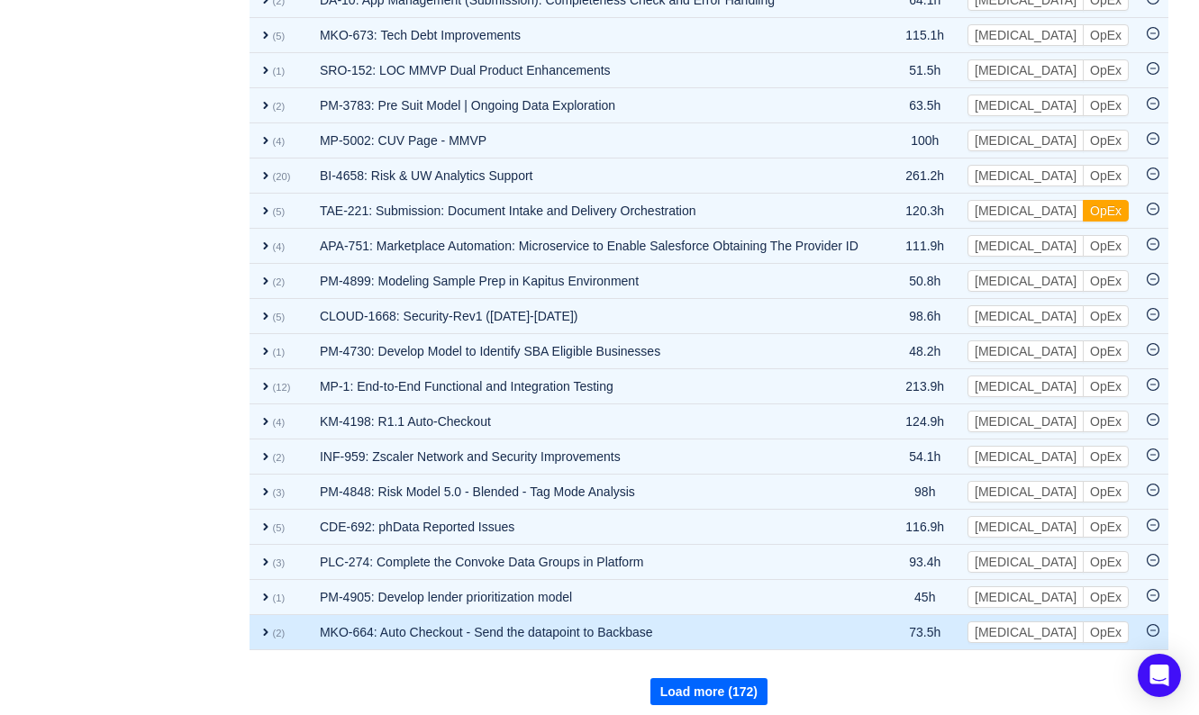
drag, startPoint x: 697, startPoint y: 691, endPoint x: 760, endPoint y: 628, distance: 88.6
click at [697, 691] on button "Load more (172)" at bounding box center [709, 691] width 117 height 27
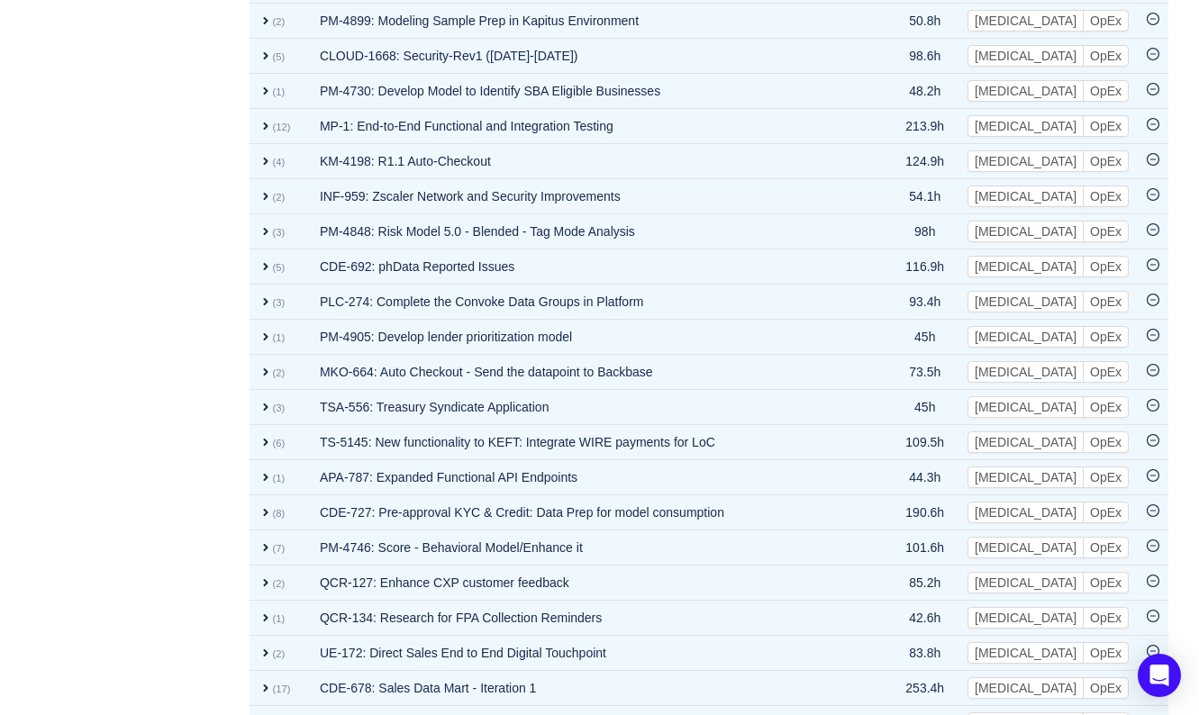
scroll to position [1807, 0]
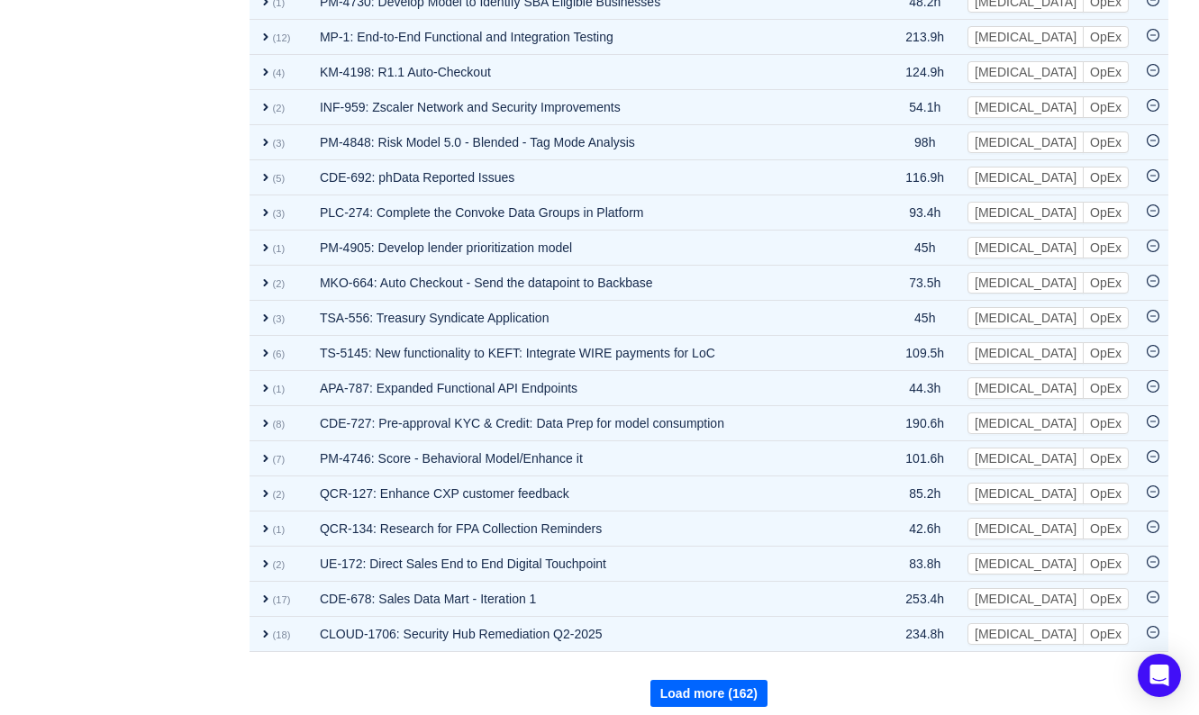
click at [680, 680] on button "Load more (162)" at bounding box center [709, 693] width 117 height 27
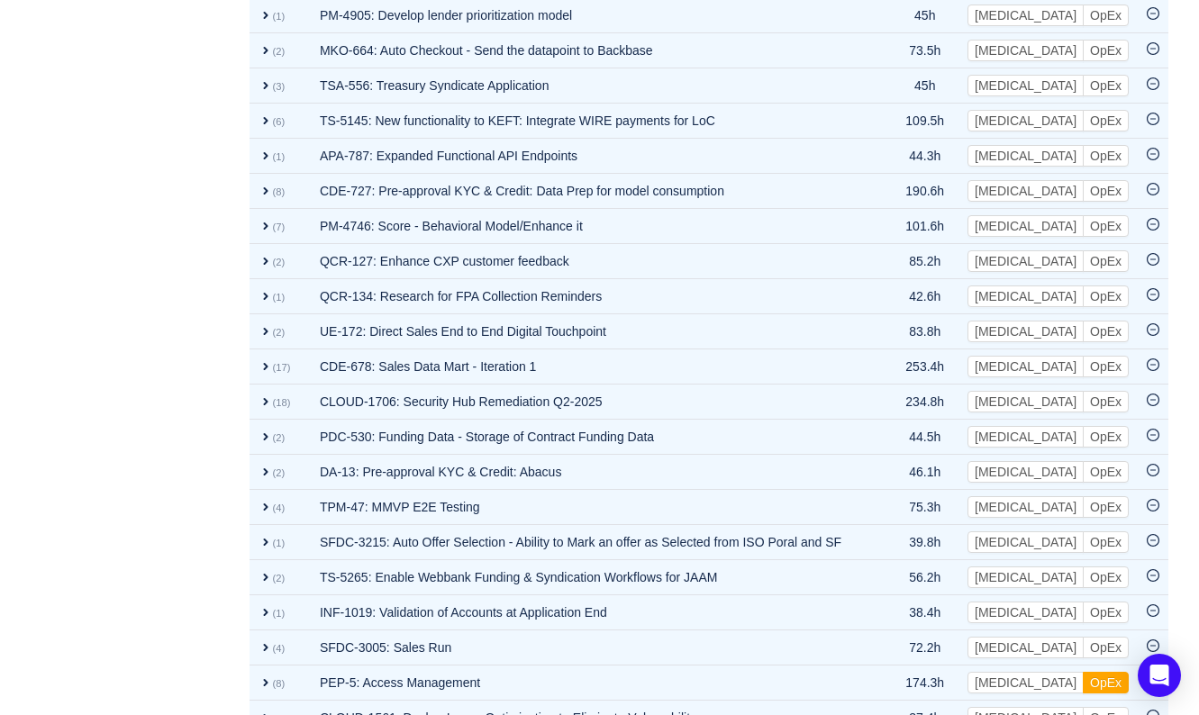
scroll to position [2158, 0]
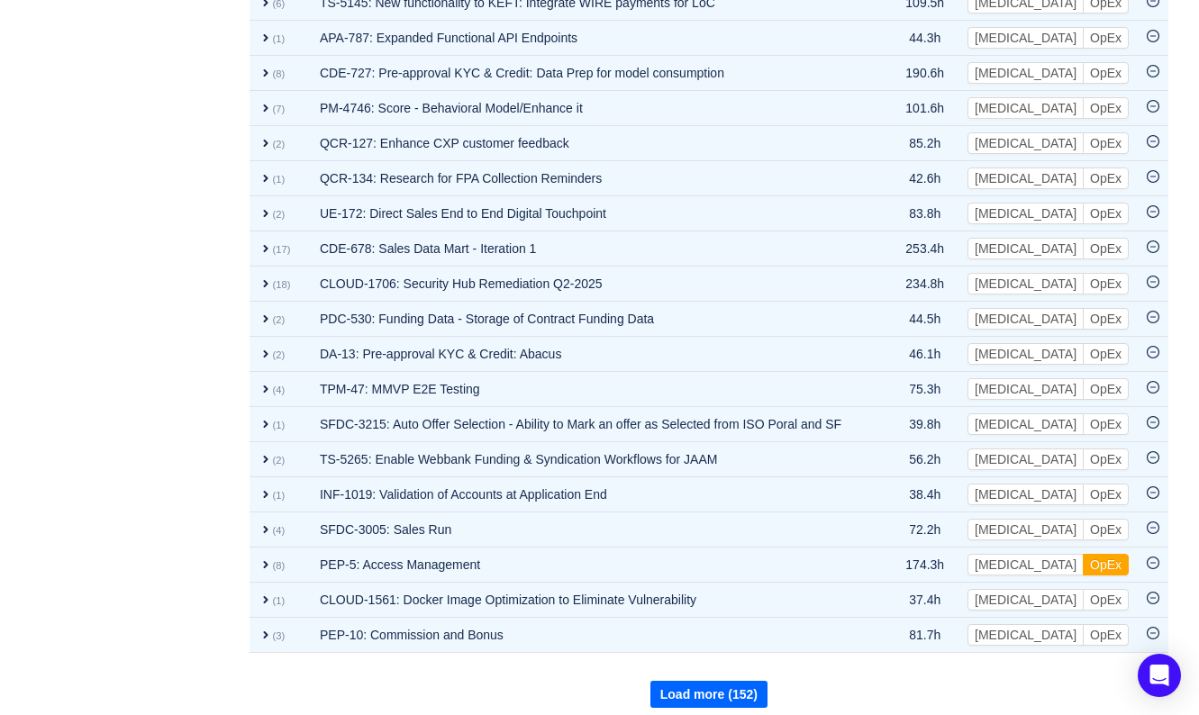
click at [707, 681] on button "Load more (152)" at bounding box center [709, 694] width 117 height 27
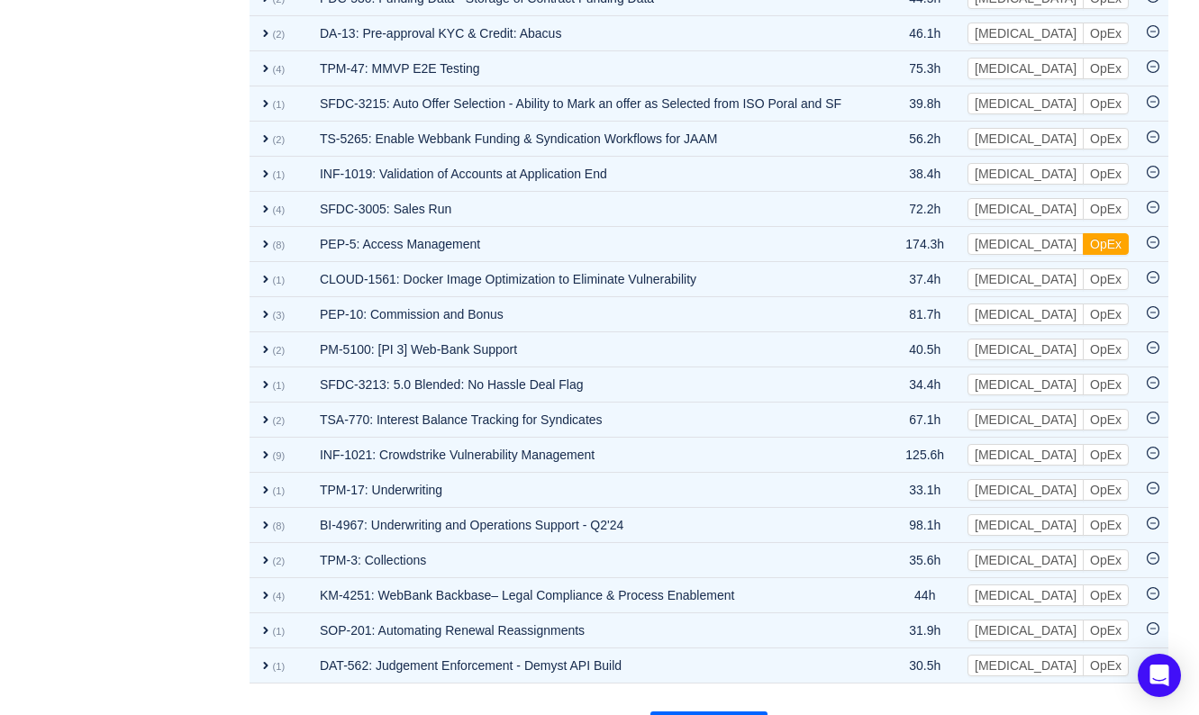
scroll to position [2507, 0]
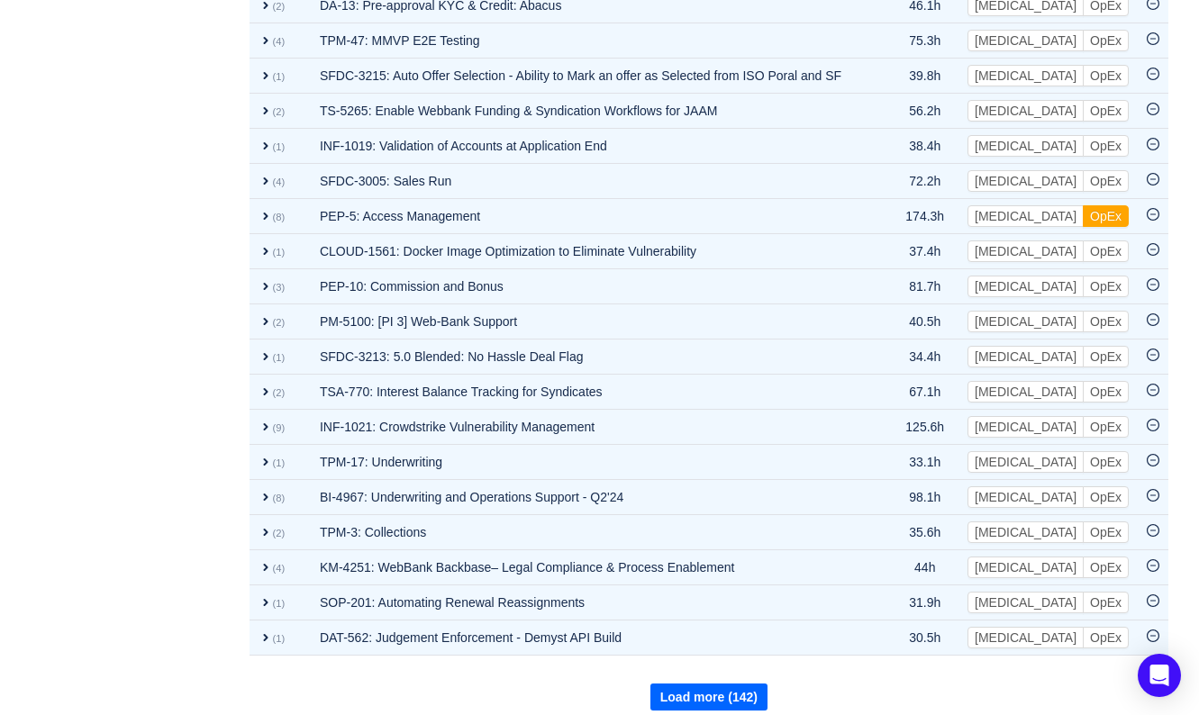
click at [703, 687] on button "Load more (142)" at bounding box center [709, 697] width 117 height 27
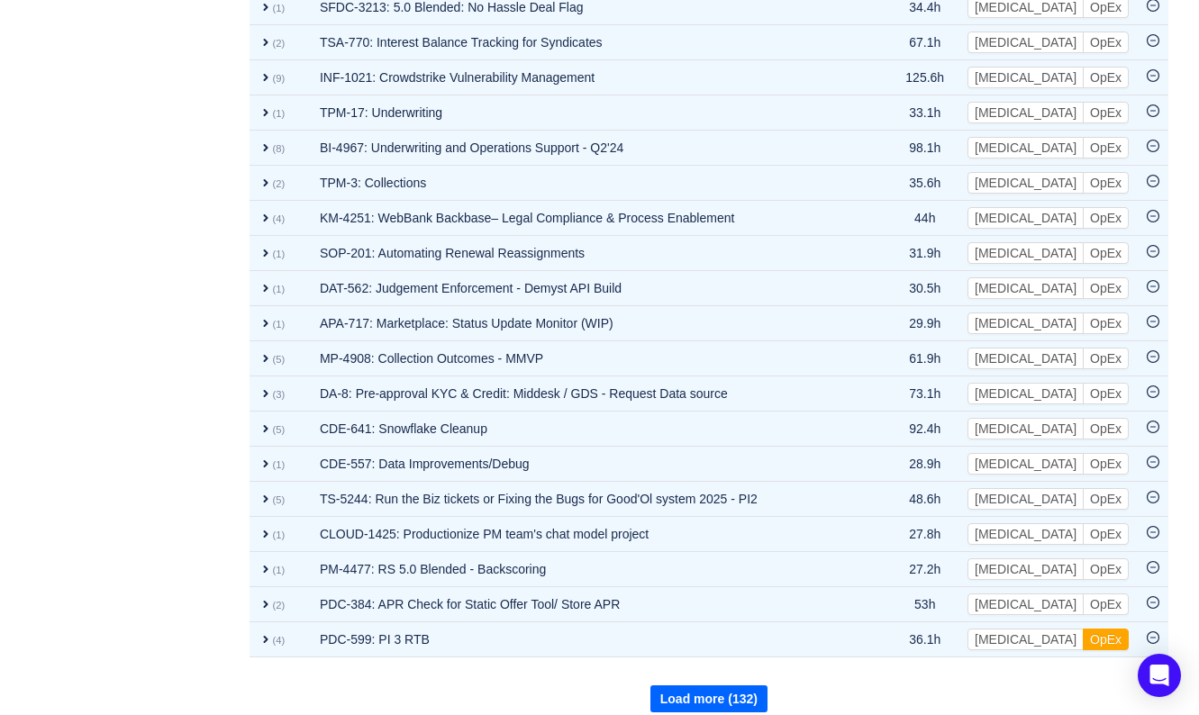
click at [688, 687] on button "Load more (132)" at bounding box center [709, 699] width 117 height 27
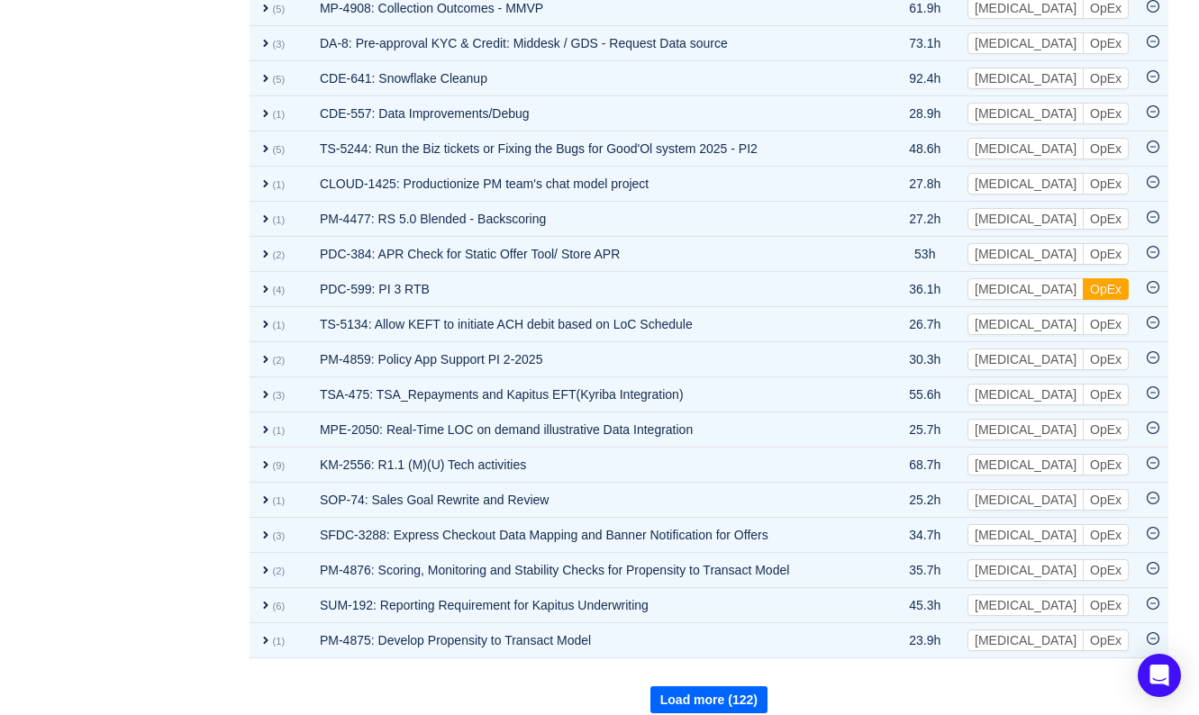
click at [689, 687] on button "Load more (122)" at bounding box center [709, 700] width 117 height 27
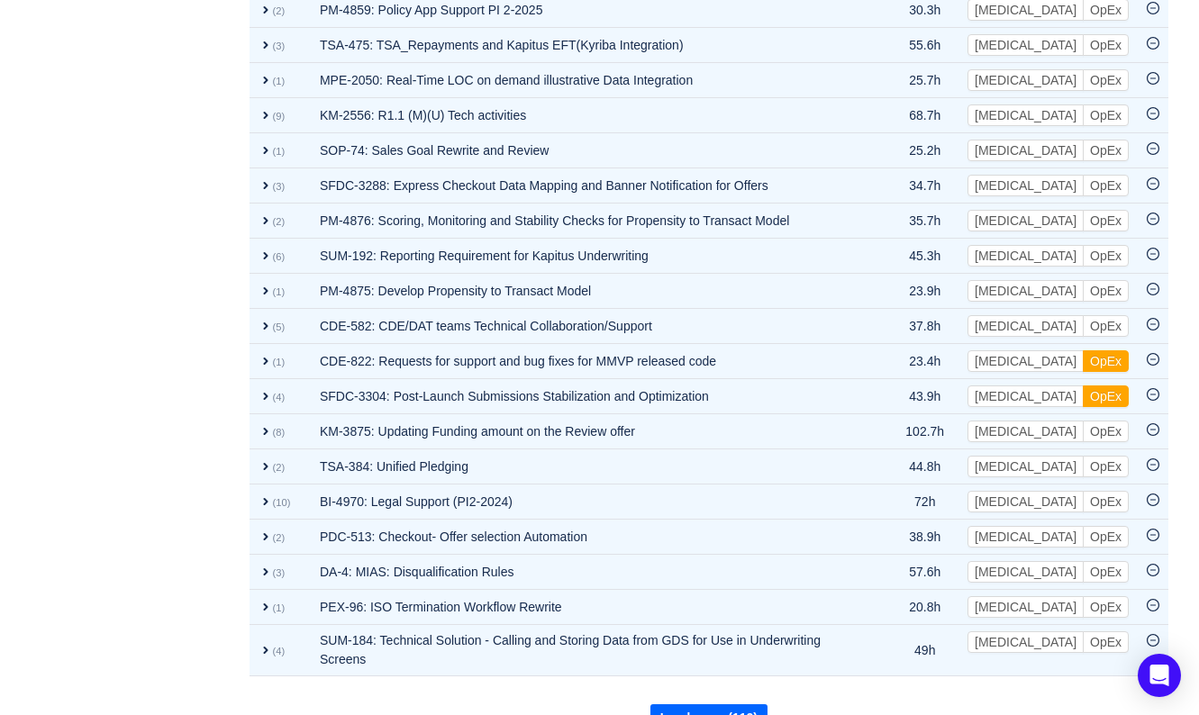
click at [702, 705] on button "Load more (112)" at bounding box center [709, 718] width 117 height 27
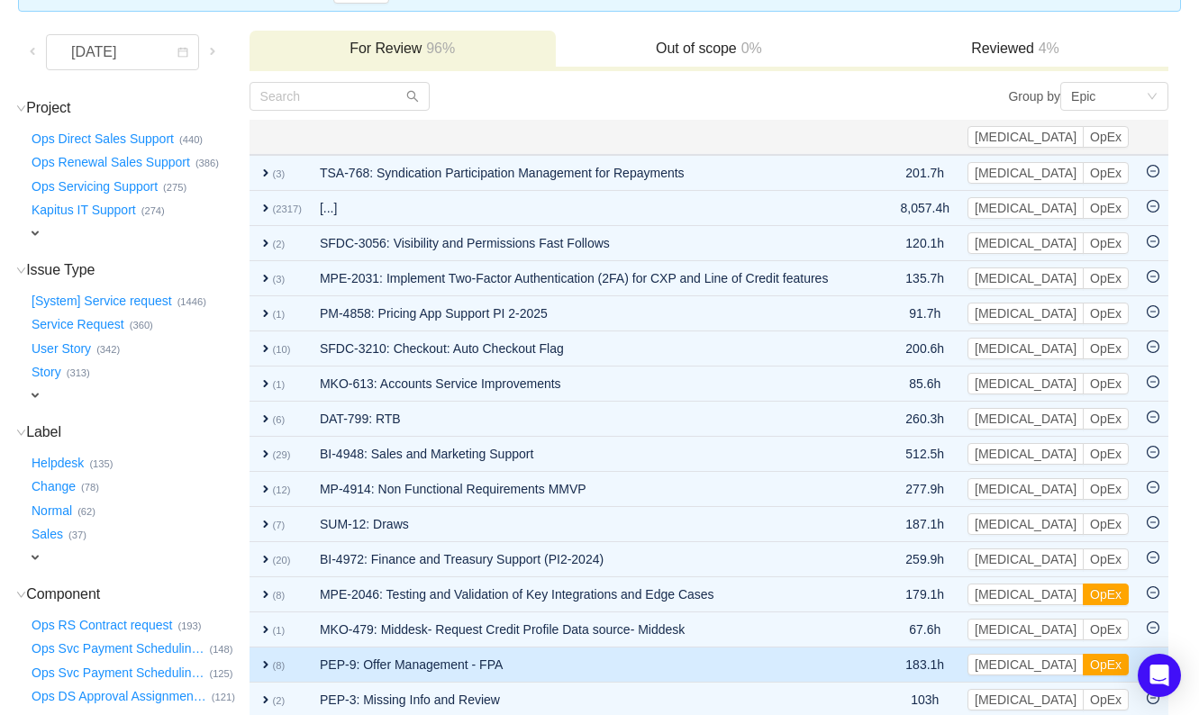
scroll to position [0, 0]
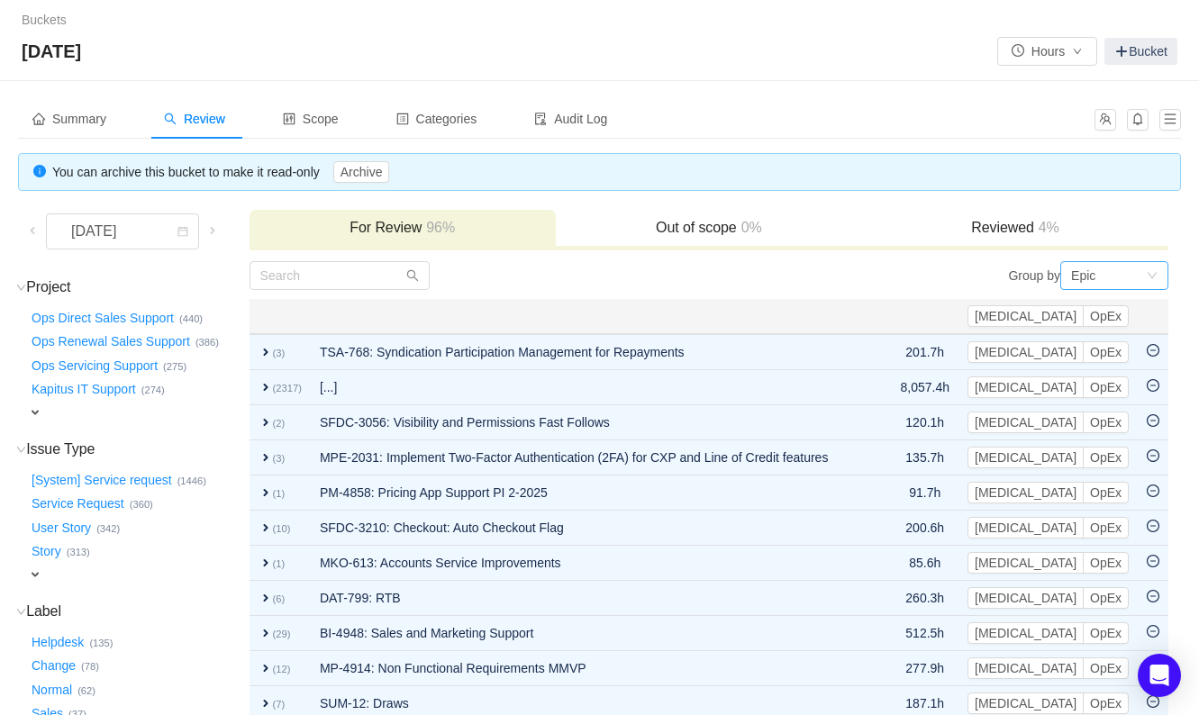
click at [1166, 279] on div "Epic" at bounding box center [1115, 275] width 108 height 29
click at [1114, 328] on li "Project" at bounding box center [1114, 338] width 108 height 29
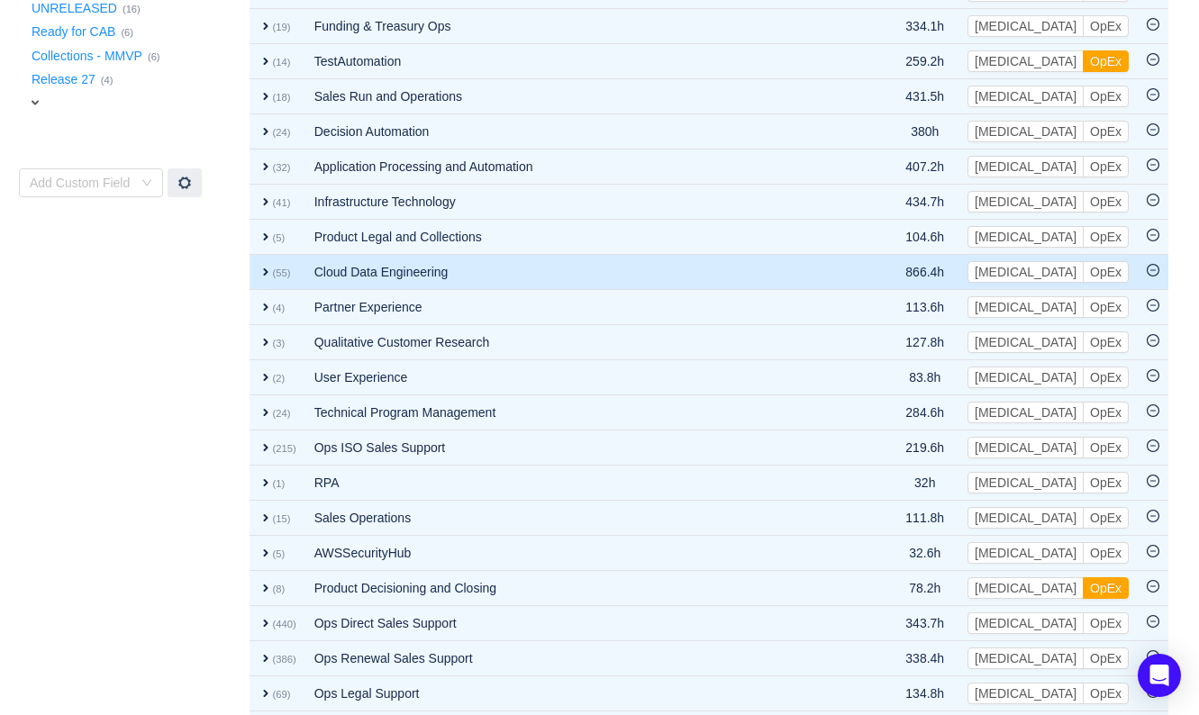
scroll to position [1141, 0]
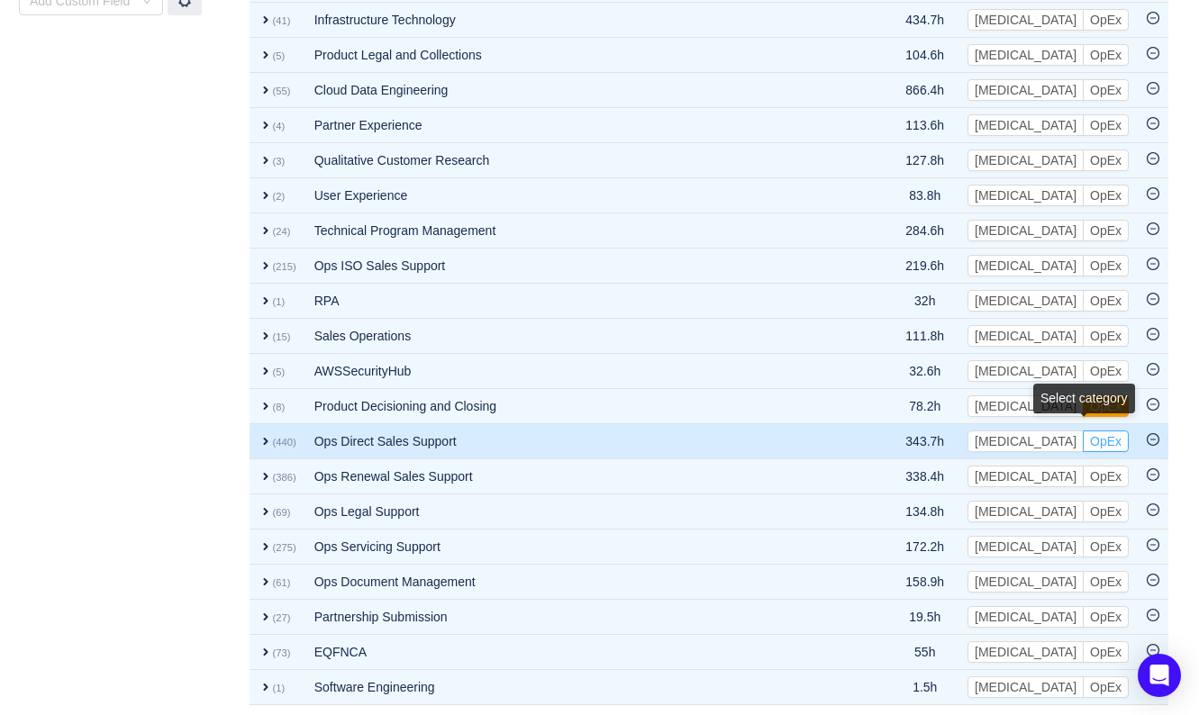
click at [1115, 435] on button "OpEx" at bounding box center [1106, 442] width 46 height 22
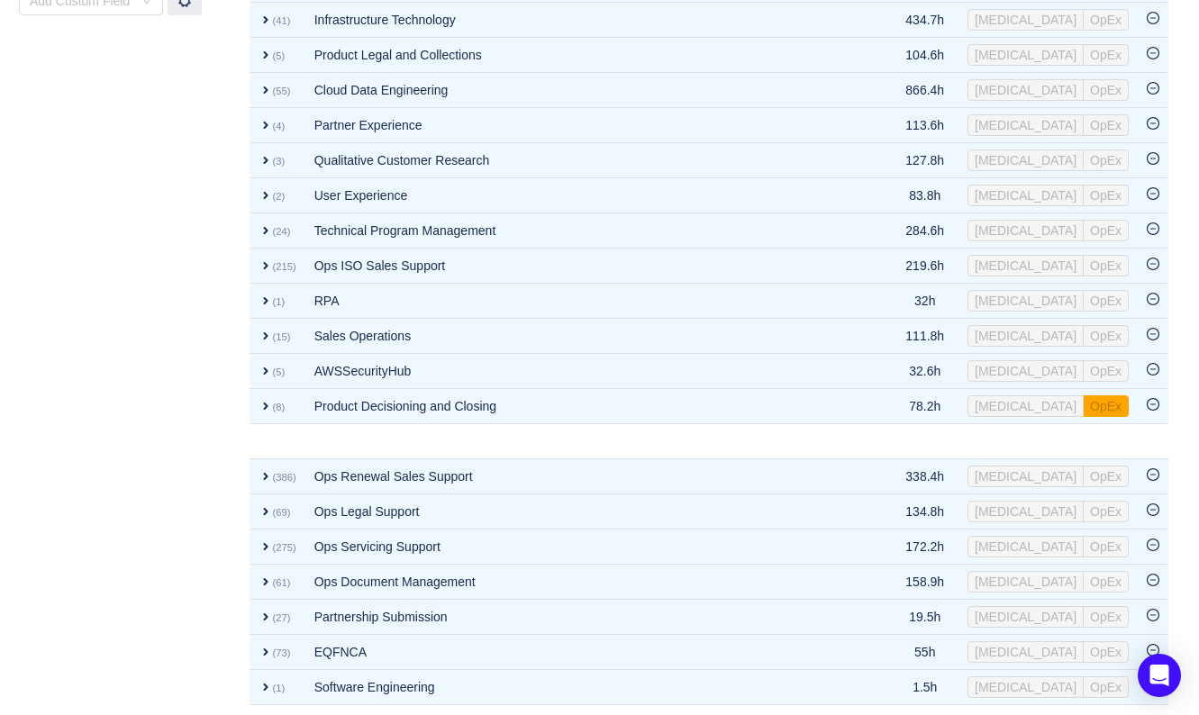
scroll to position [1106, 0]
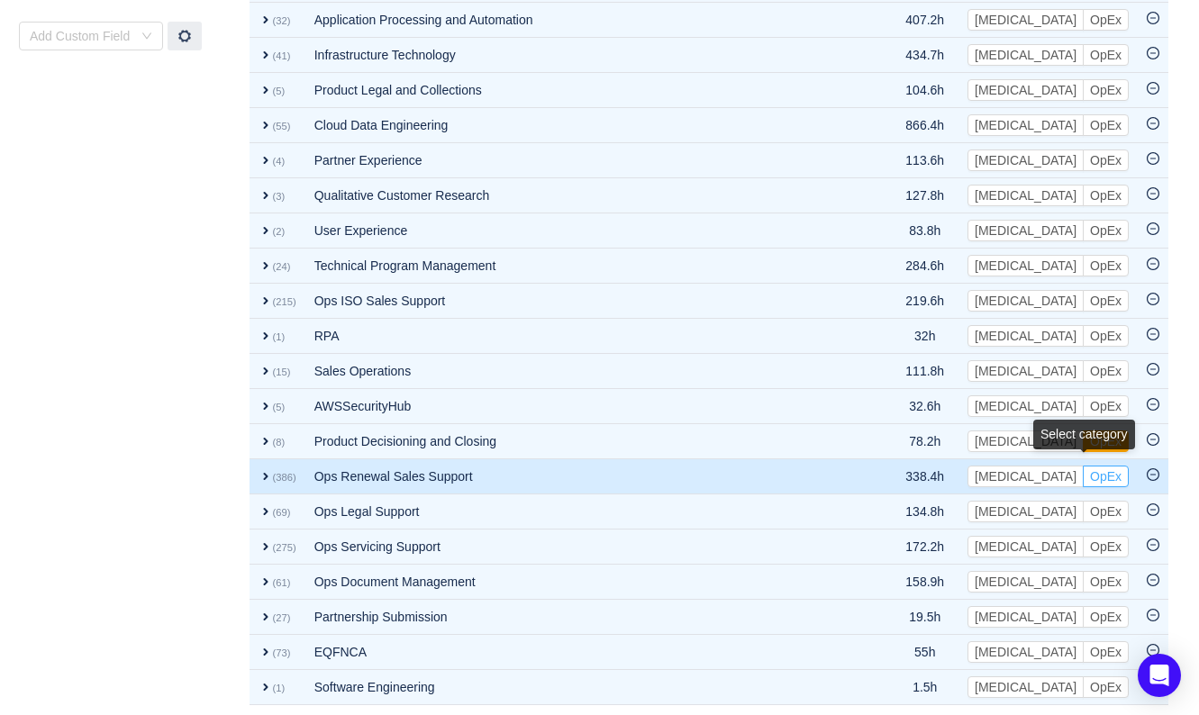
click at [1111, 470] on button "OpEx" at bounding box center [1106, 477] width 46 height 22
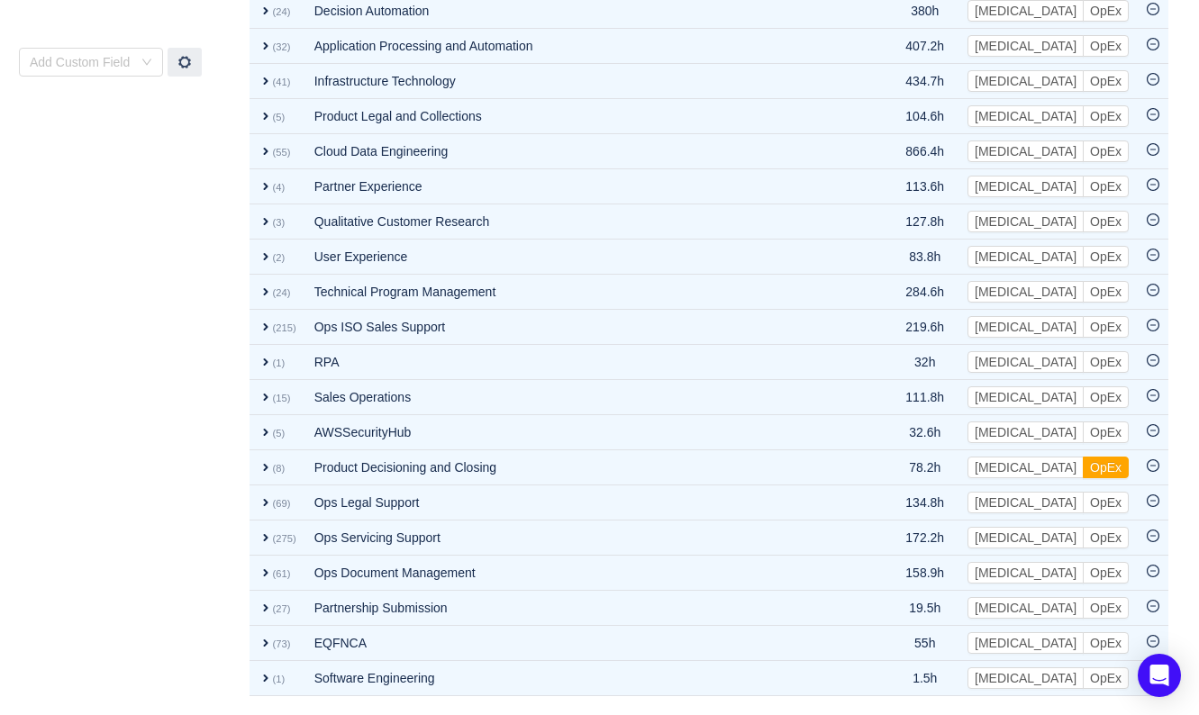
scroll to position [1070, 0]
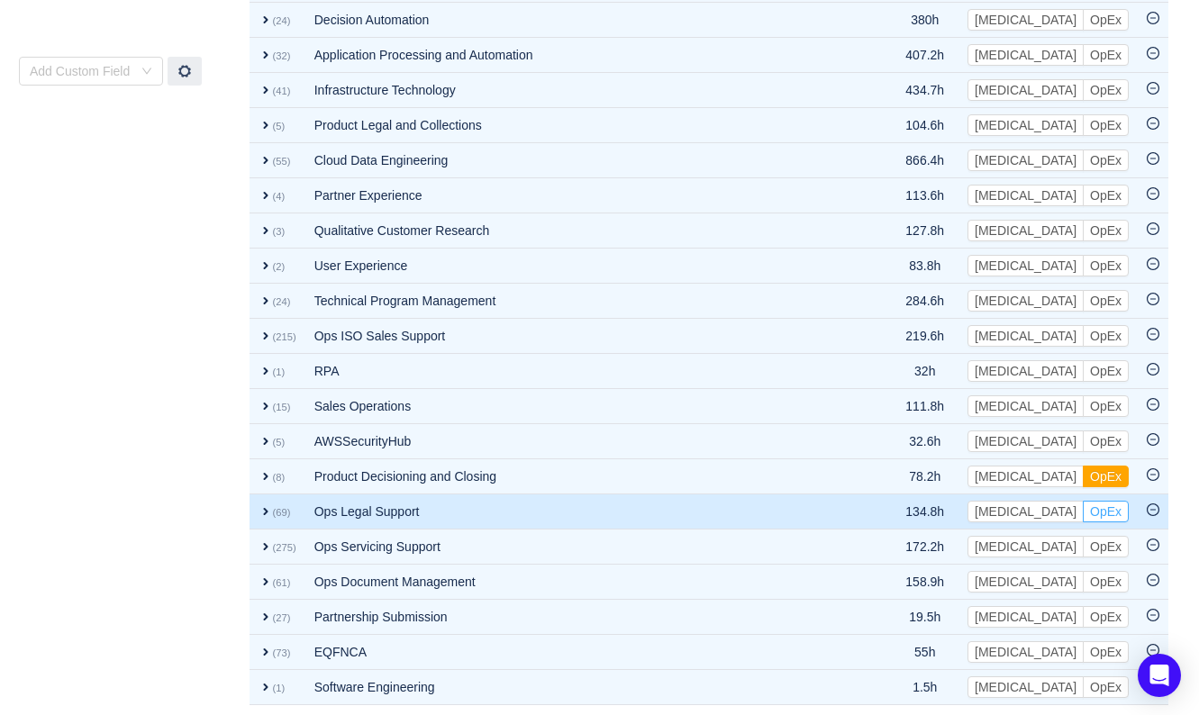
click at [1108, 501] on button "OpEx" at bounding box center [1106, 512] width 46 height 22
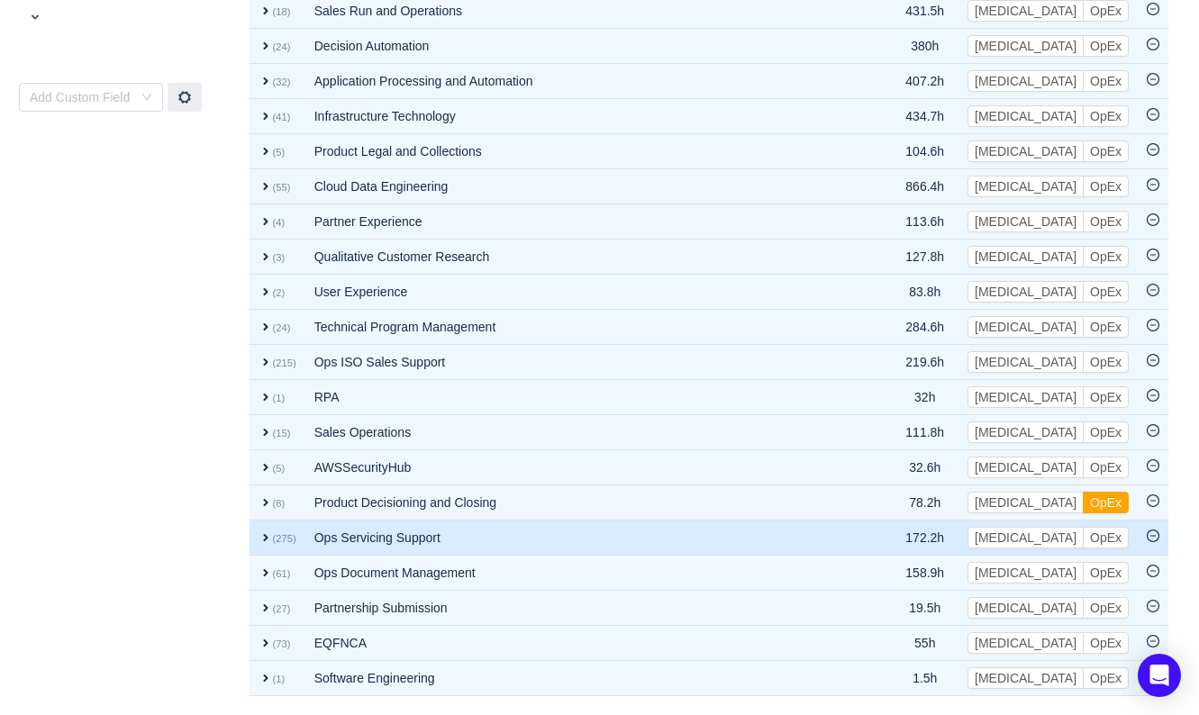
scroll to position [1036, 0]
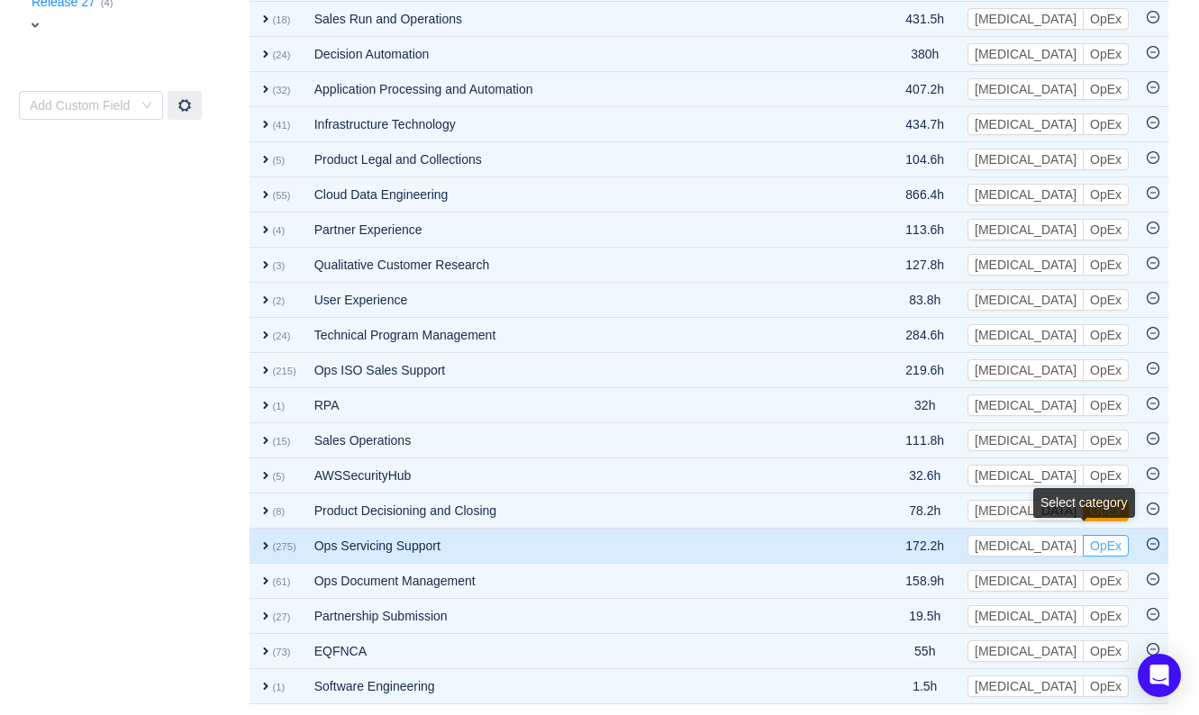
click at [1113, 542] on button "OpEx" at bounding box center [1106, 546] width 46 height 22
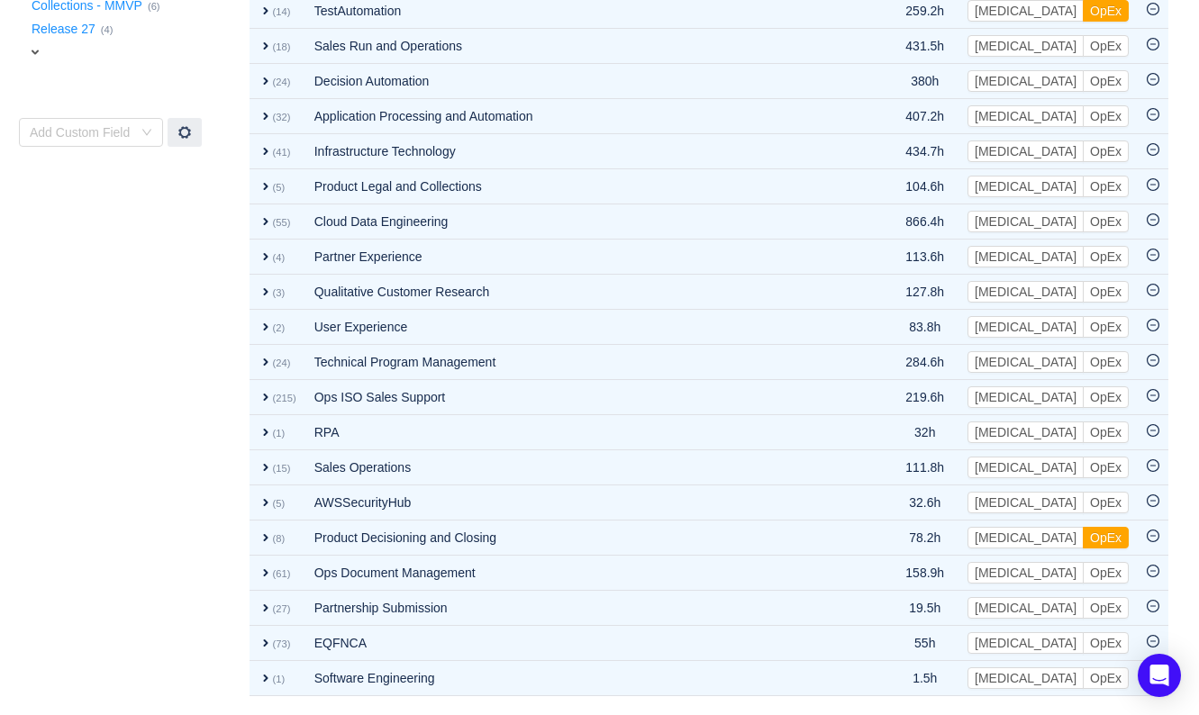
scroll to position [1000, 0]
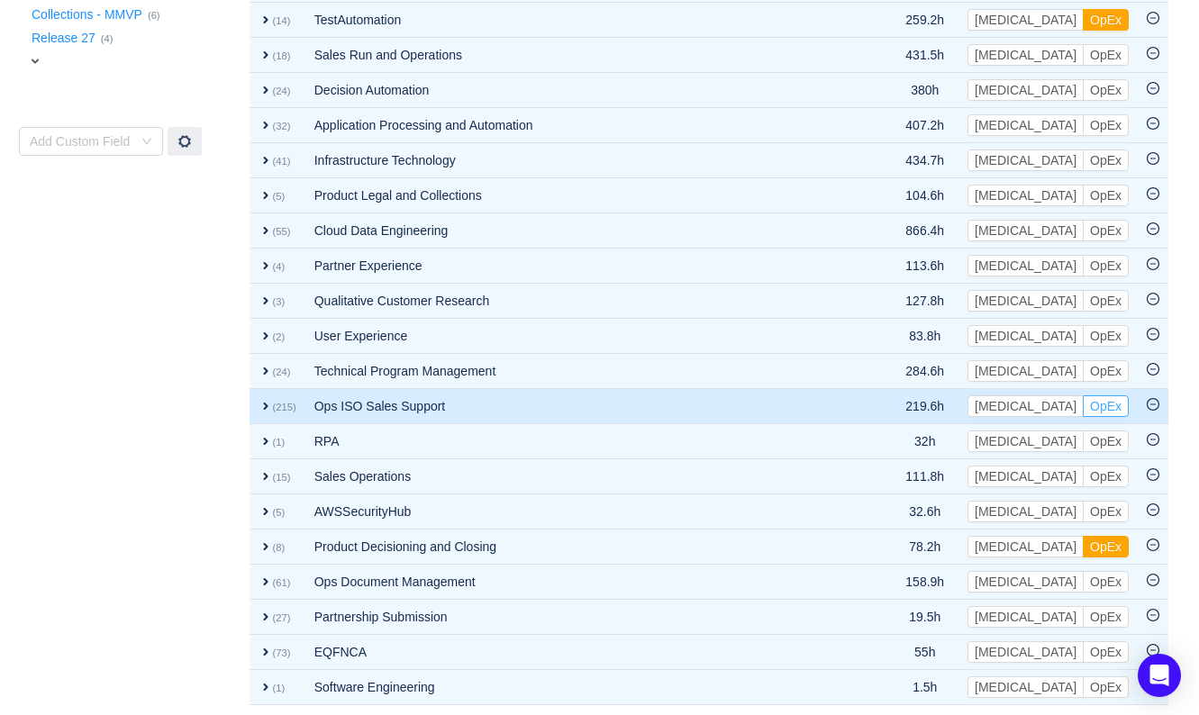
click at [1115, 404] on button "OpEx" at bounding box center [1106, 407] width 46 height 22
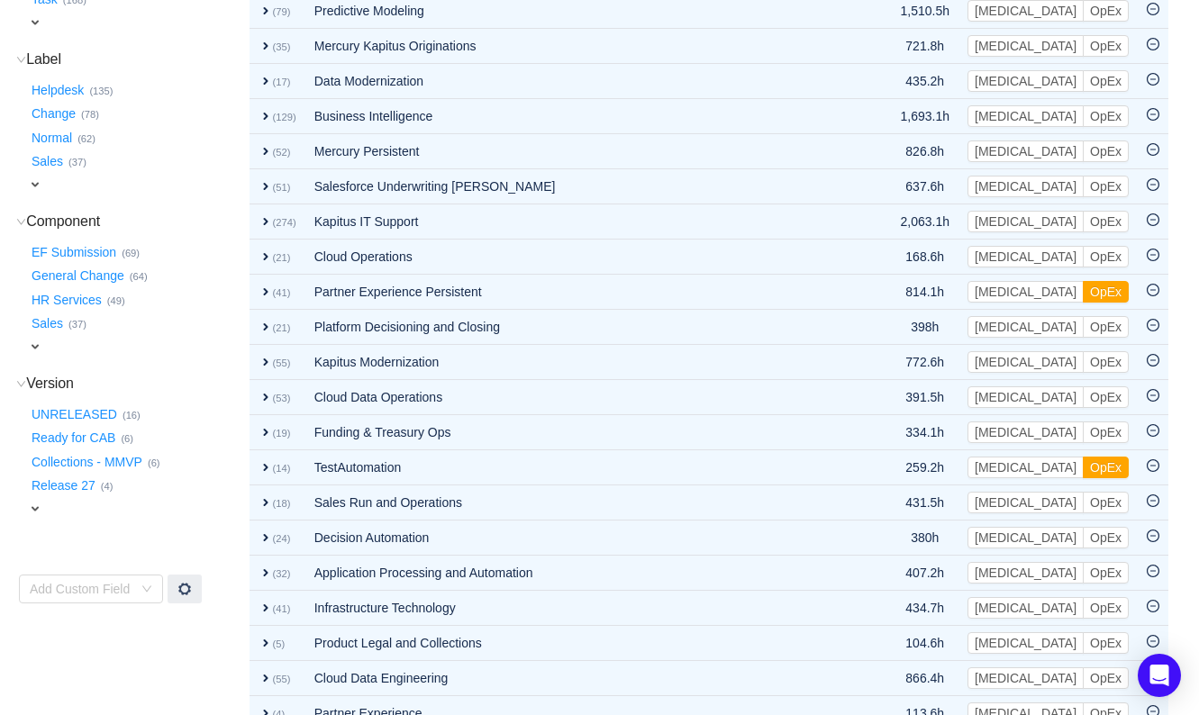
scroll to position [517, 0]
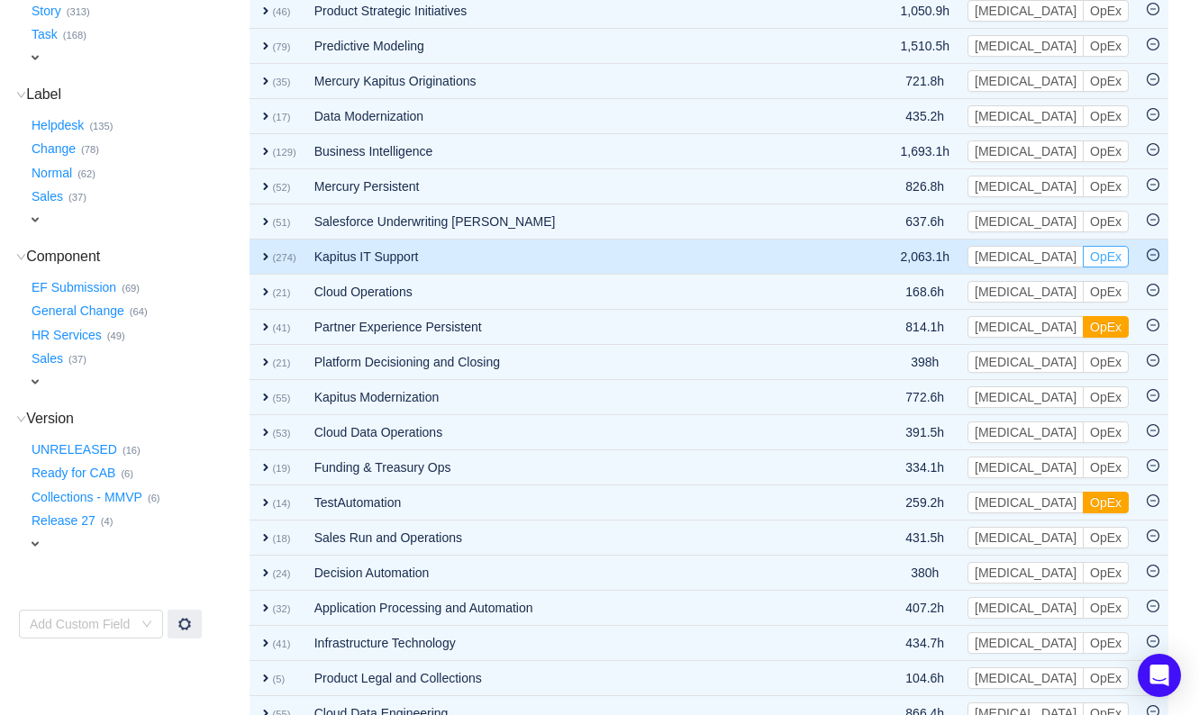
click at [1107, 253] on button "OpEx" at bounding box center [1106, 257] width 46 height 22
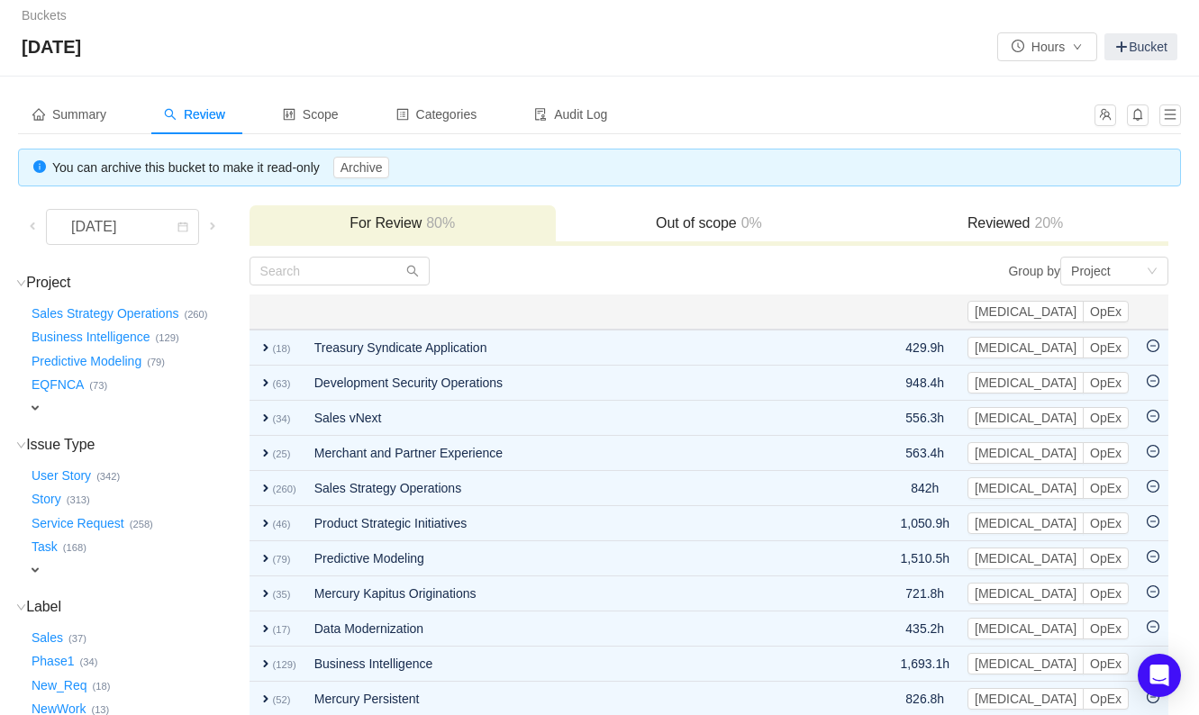
scroll to position [0, 0]
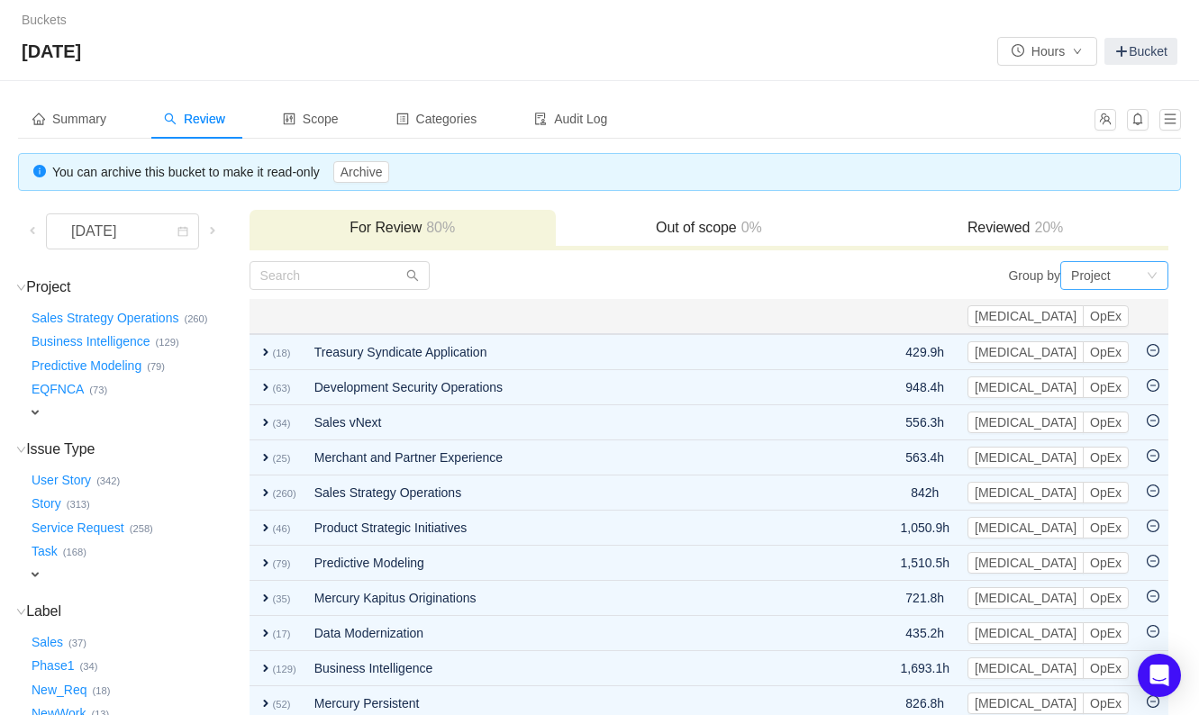
click at [1092, 276] on div "Project" at bounding box center [1091, 275] width 40 height 27
click at [1106, 400] on li "Issue Type" at bounding box center [1114, 396] width 108 height 29
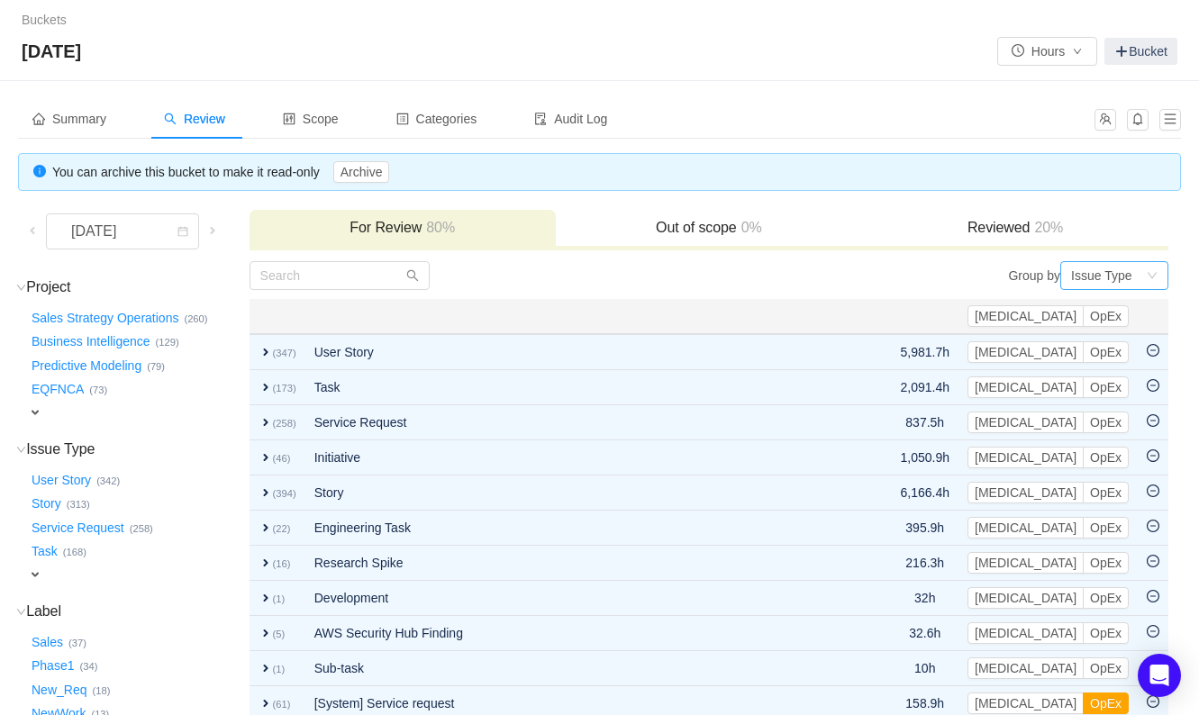
click at [1131, 281] on div "Issue Type" at bounding box center [1108, 275] width 75 height 27
click at [1106, 364] on li "Epic" at bounding box center [1114, 367] width 108 height 29
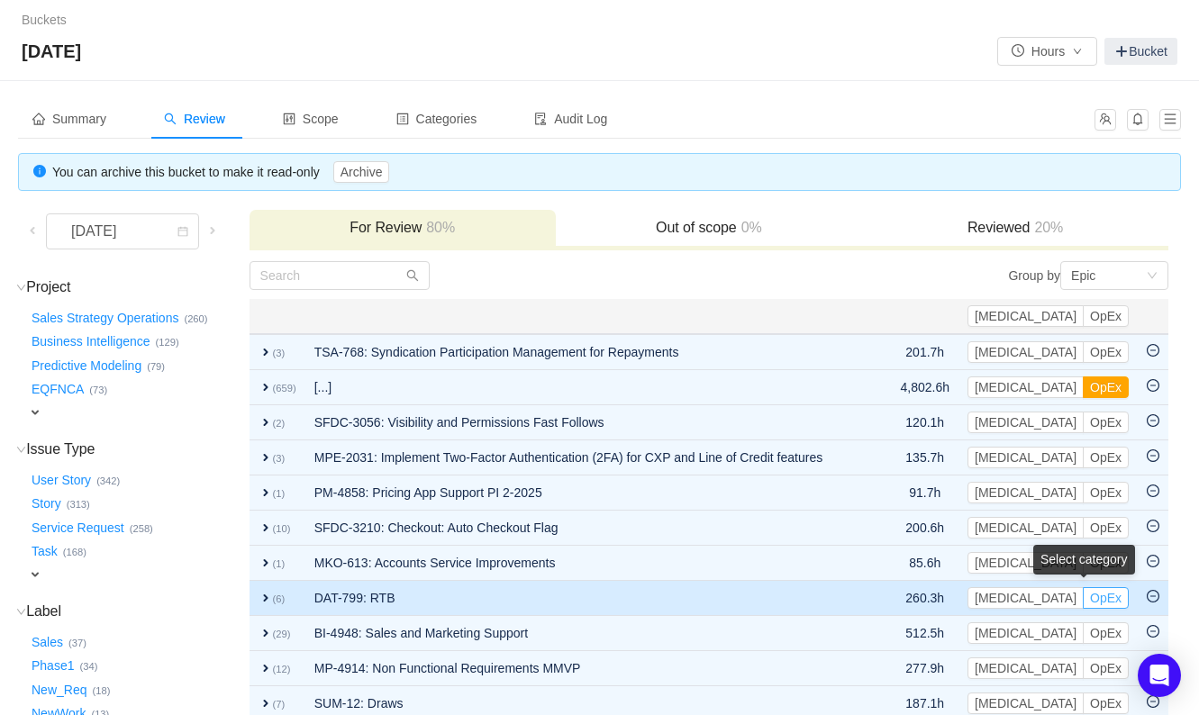
click at [1106, 602] on button "OpEx" at bounding box center [1106, 598] width 46 height 22
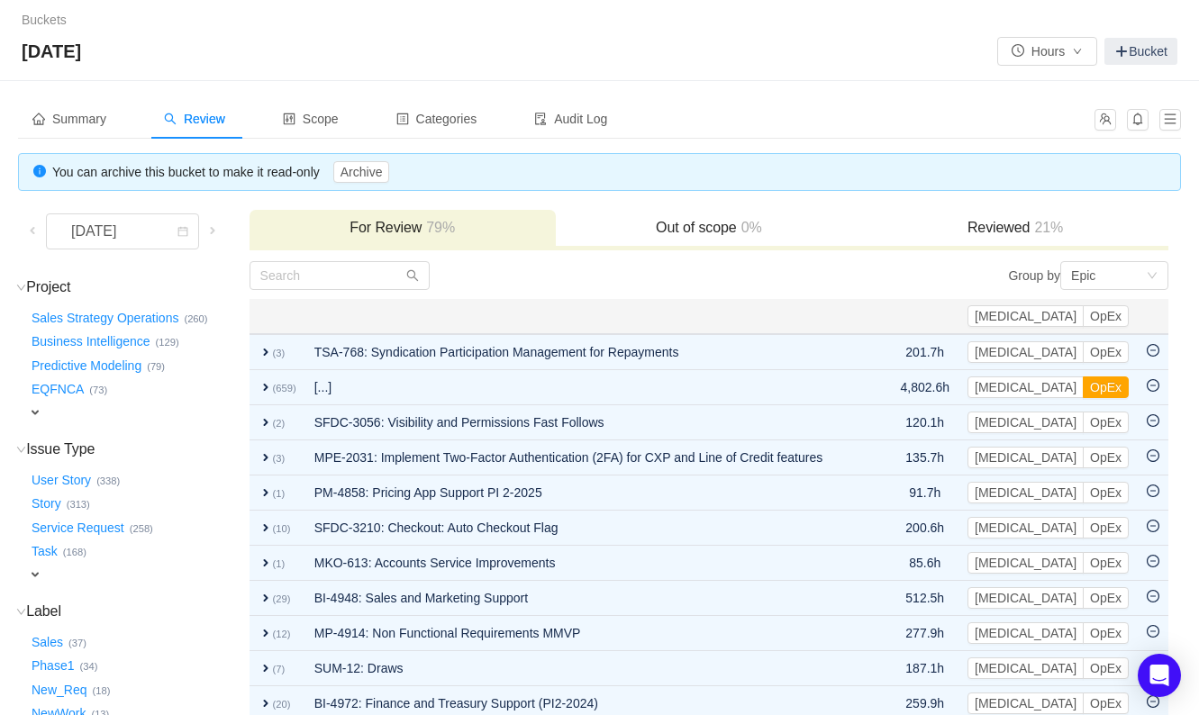
scroll to position [552, 0]
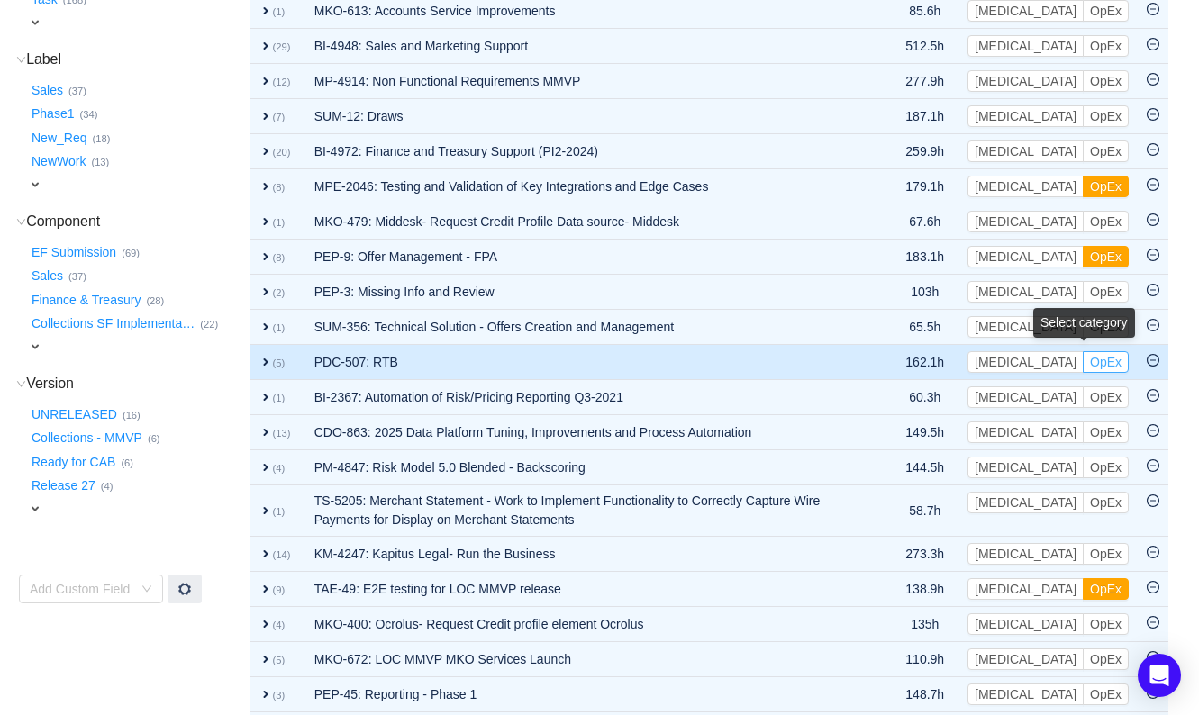
click at [1108, 358] on button "OpEx" at bounding box center [1106, 362] width 46 height 22
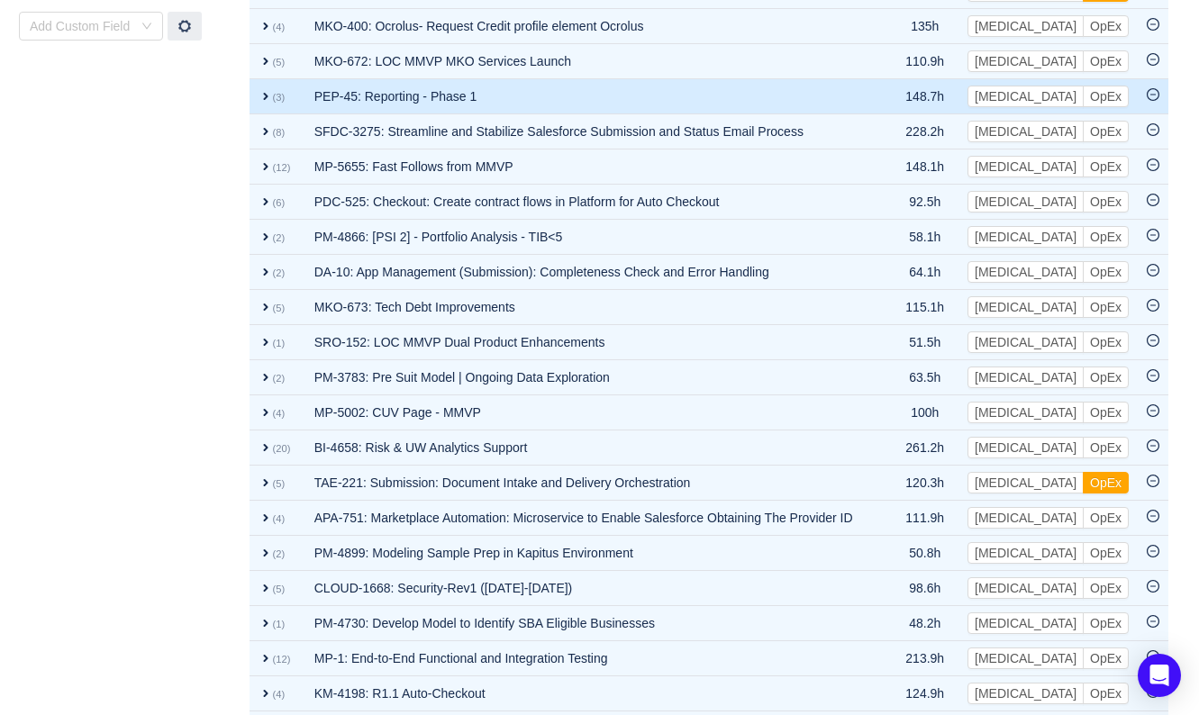
scroll to position [3052, 0]
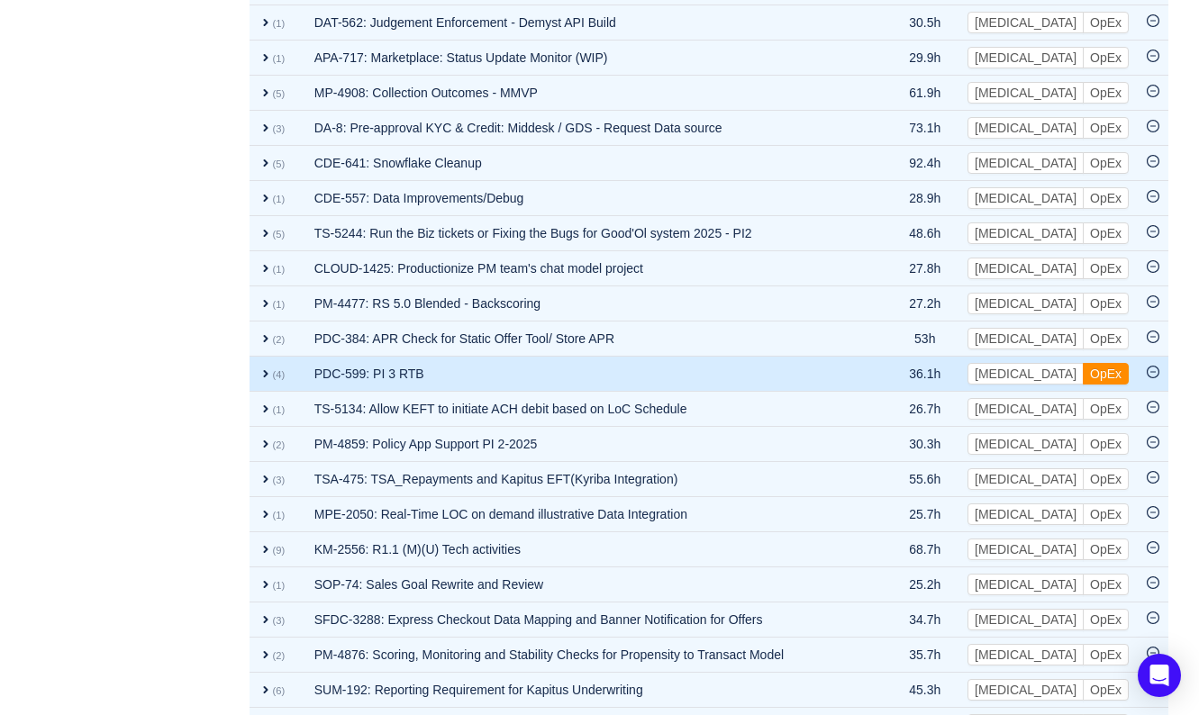
click at [1117, 363] on button "OpEx" at bounding box center [1106, 374] width 46 height 22
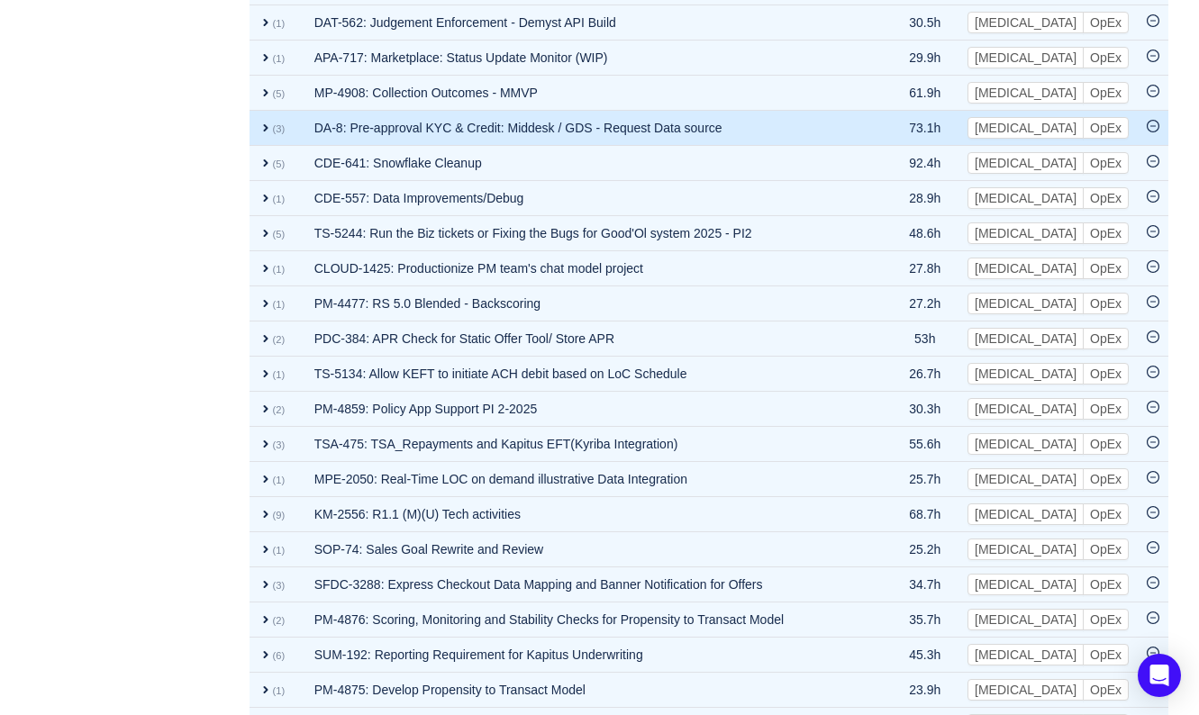
scroll to position [3892, 0]
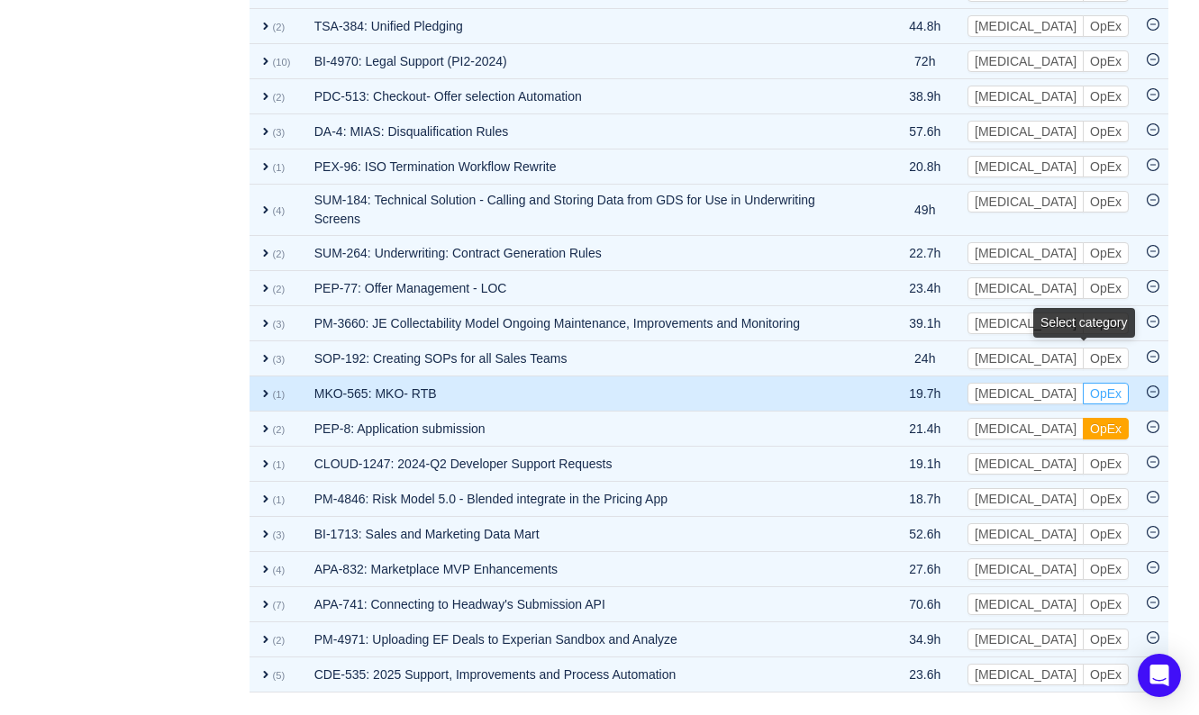
click at [1102, 383] on button "OpEx" at bounding box center [1106, 394] width 46 height 22
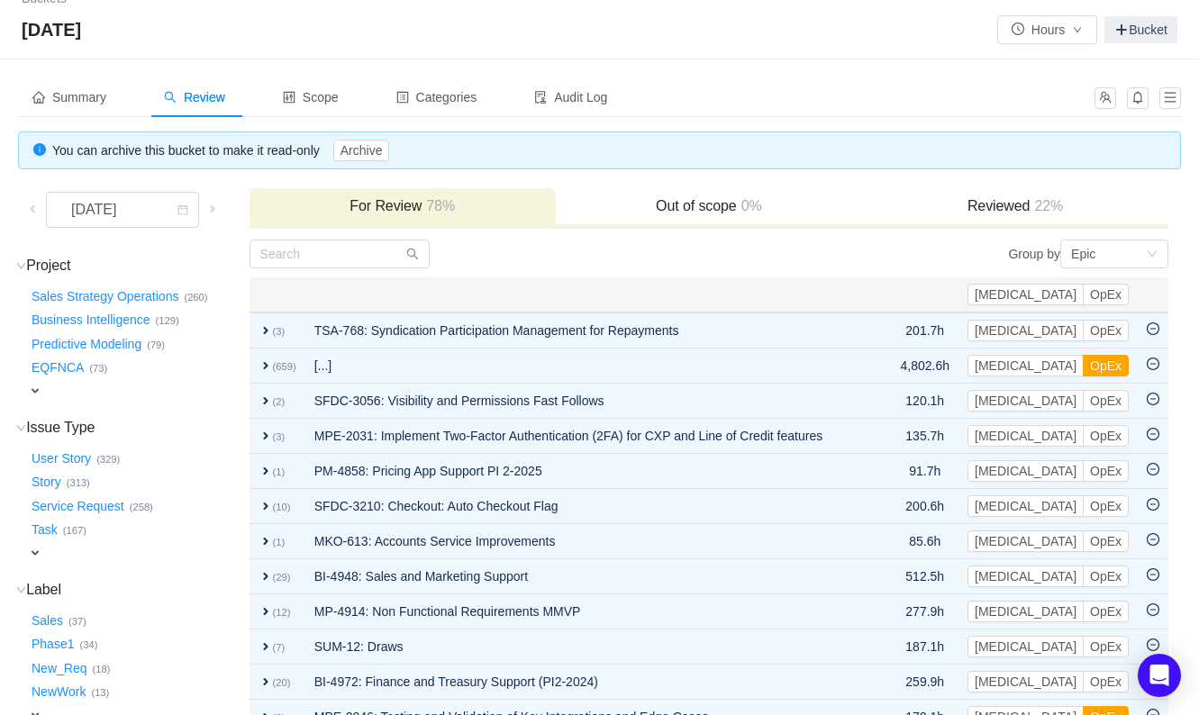
scroll to position [0, 0]
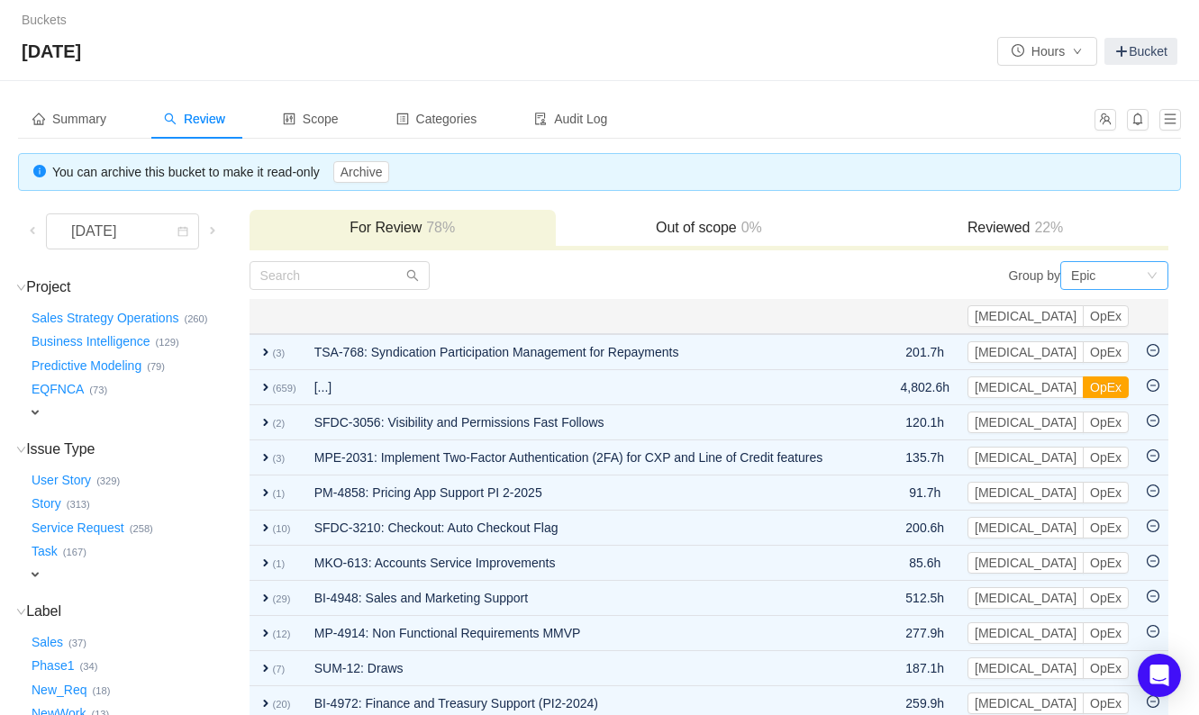
click at [1134, 275] on div "Epic" at bounding box center [1108, 275] width 75 height 27
drag, startPoint x: 126, startPoint y: 314, endPoint x: 571, endPoint y: 330, distance: 445.4
click at [126, 314] on button "Sales Strategy Operations …" at bounding box center [106, 318] width 156 height 29
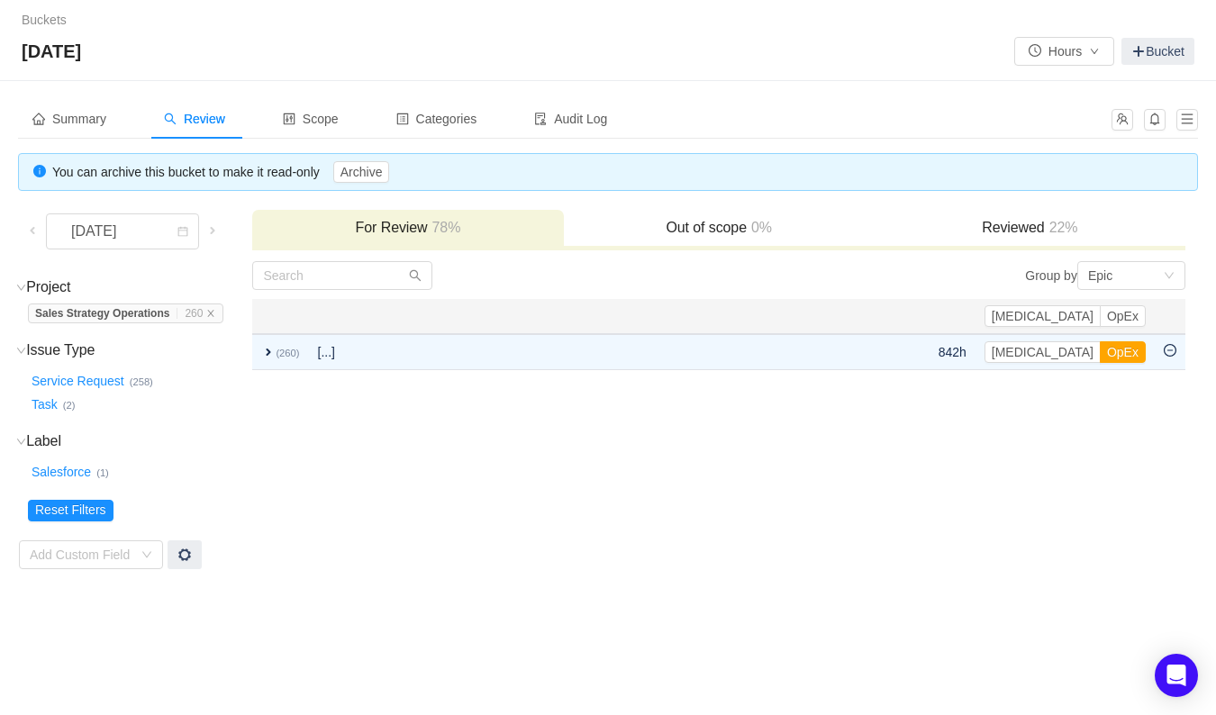
click at [391, 416] on td "Group by Epic You will see tickets here after they were marked as out of scope …" at bounding box center [718, 415] width 935 height 310
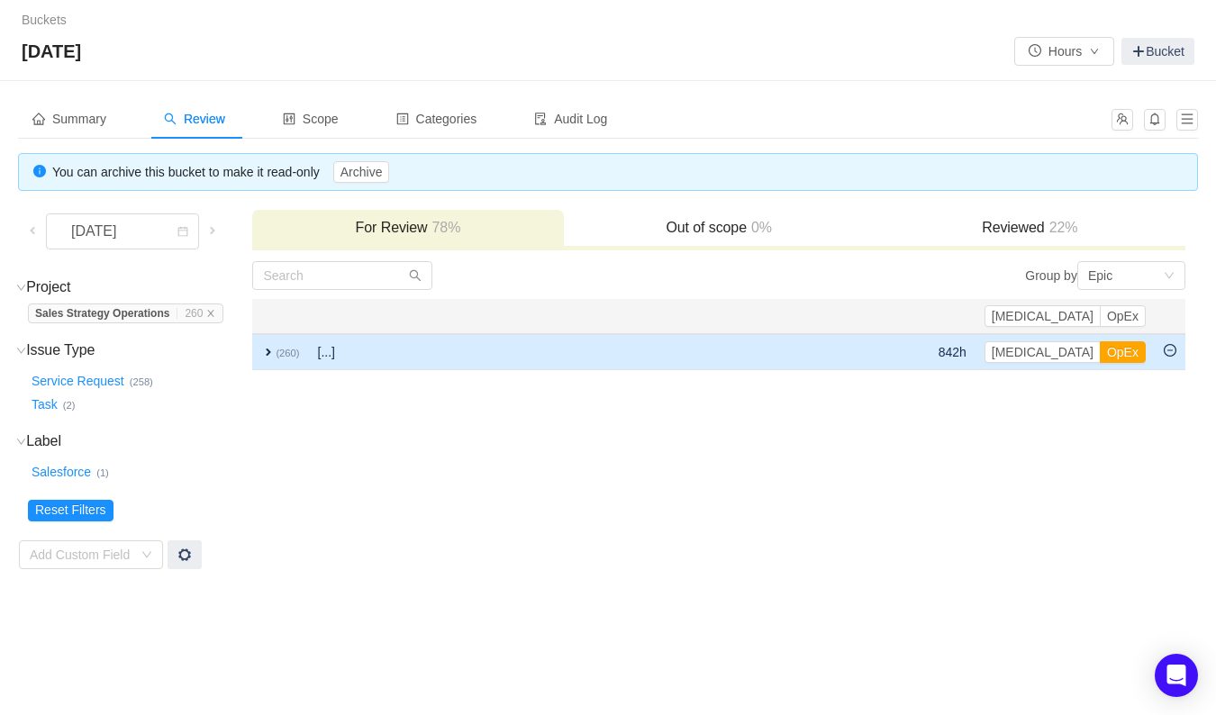
click at [273, 353] on span "expand" at bounding box center [268, 352] width 14 height 14
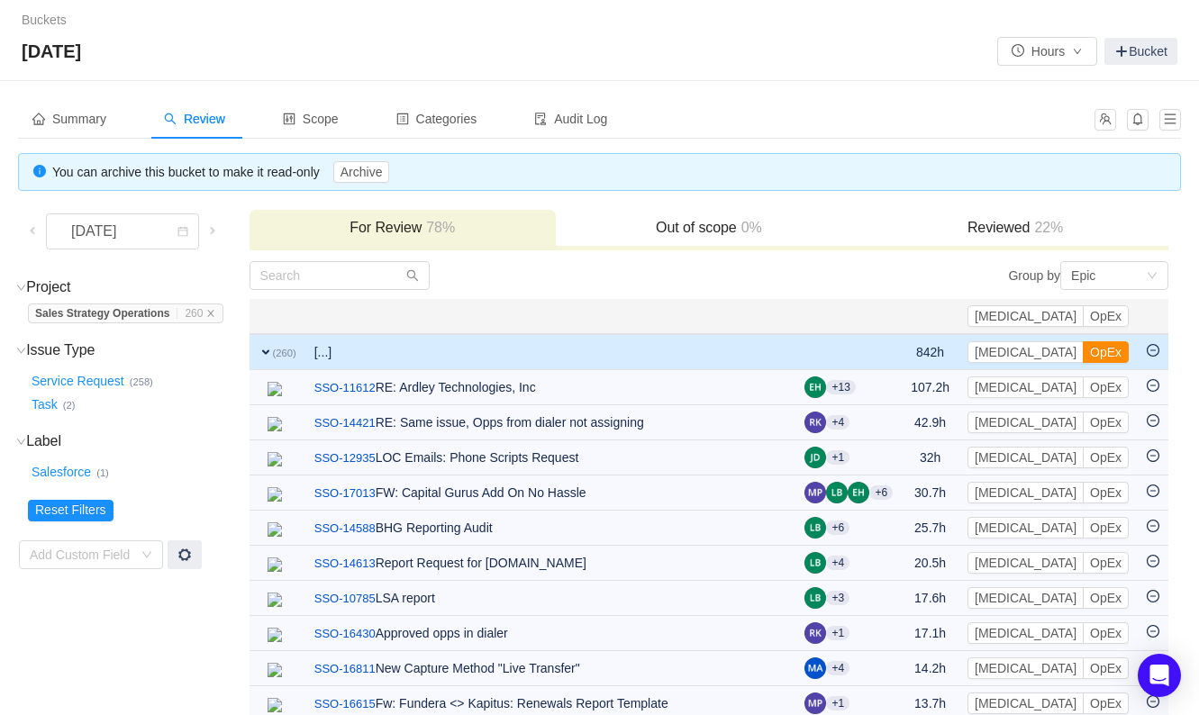
click at [1100, 348] on button "OpEx" at bounding box center [1106, 352] width 46 height 22
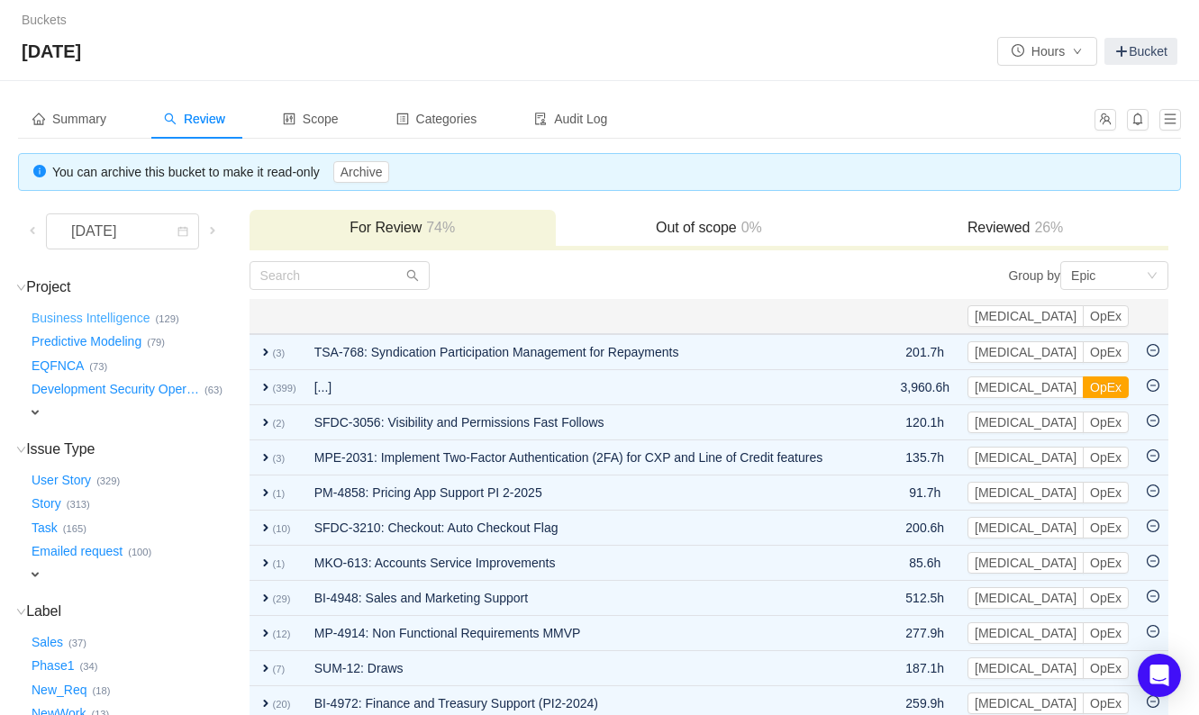
click at [131, 315] on button "Business Intelligence …" at bounding box center [92, 318] width 128 height 29
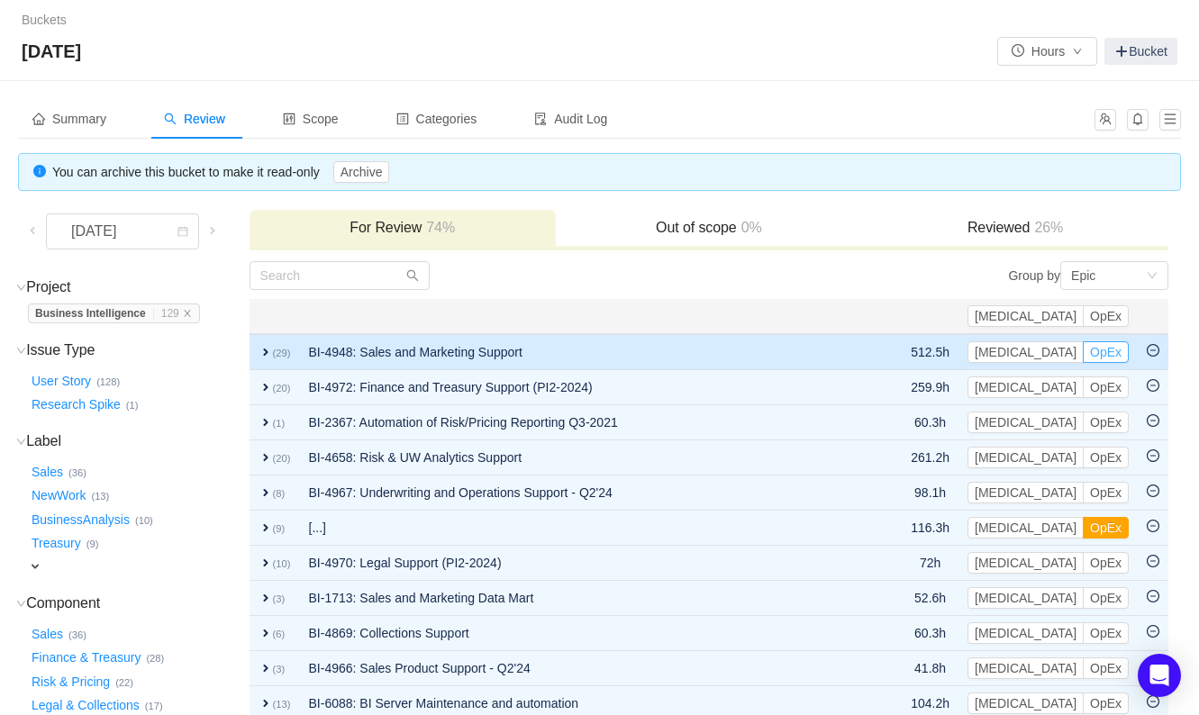
click at [1116, 352] on button "OpEx" at bounding box center [1106, 352] width 46 height 22
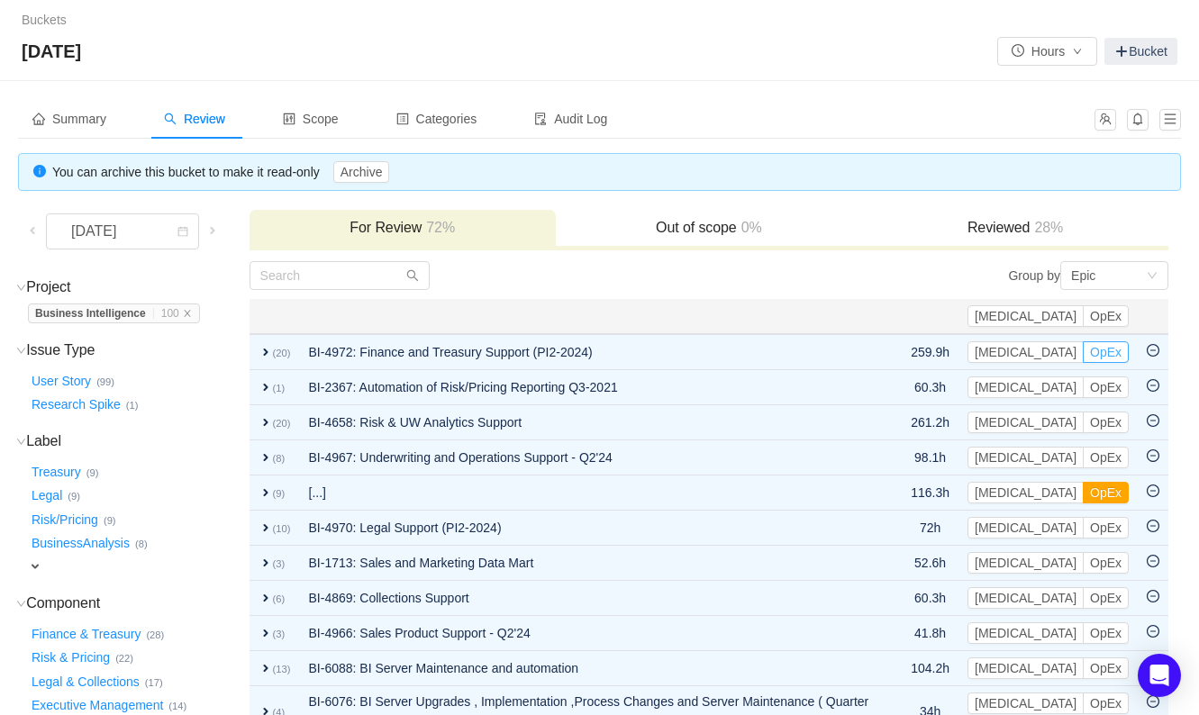
click at [1116, 352] on button "OpEx" at bounding box center [1106, 352] width 46 height 22
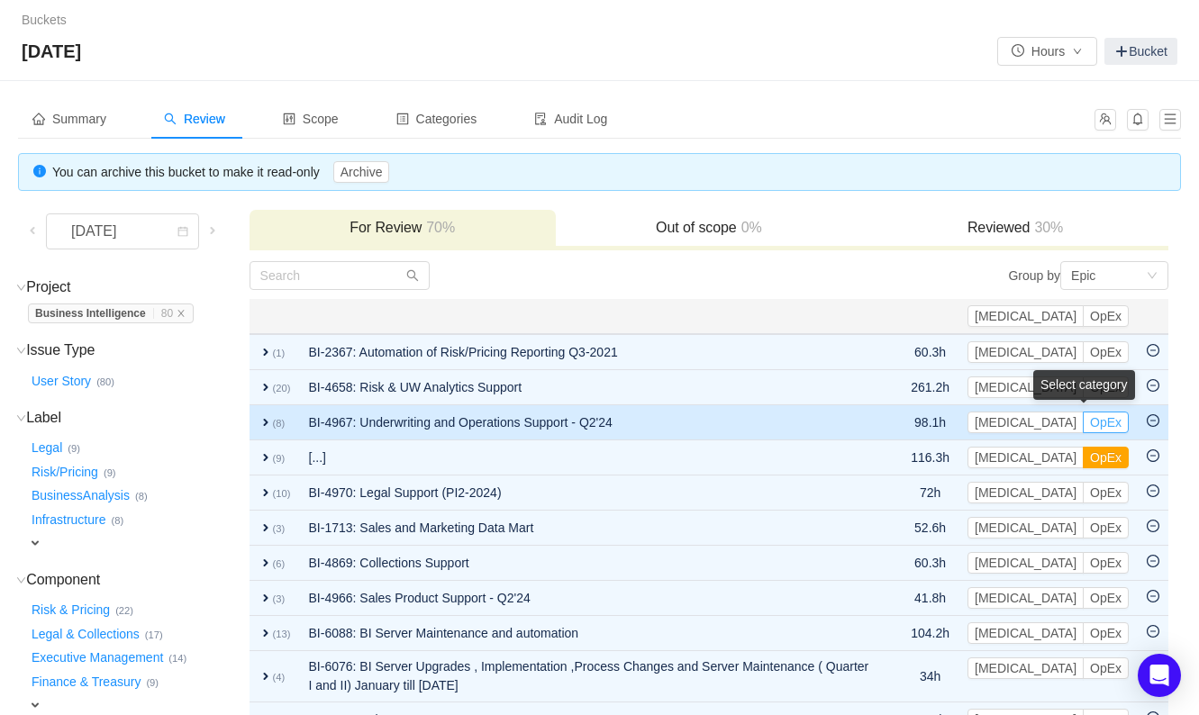
click at [1095, 418] on button "OpEx" at bounding box center [1106, 423] width 46 height 22
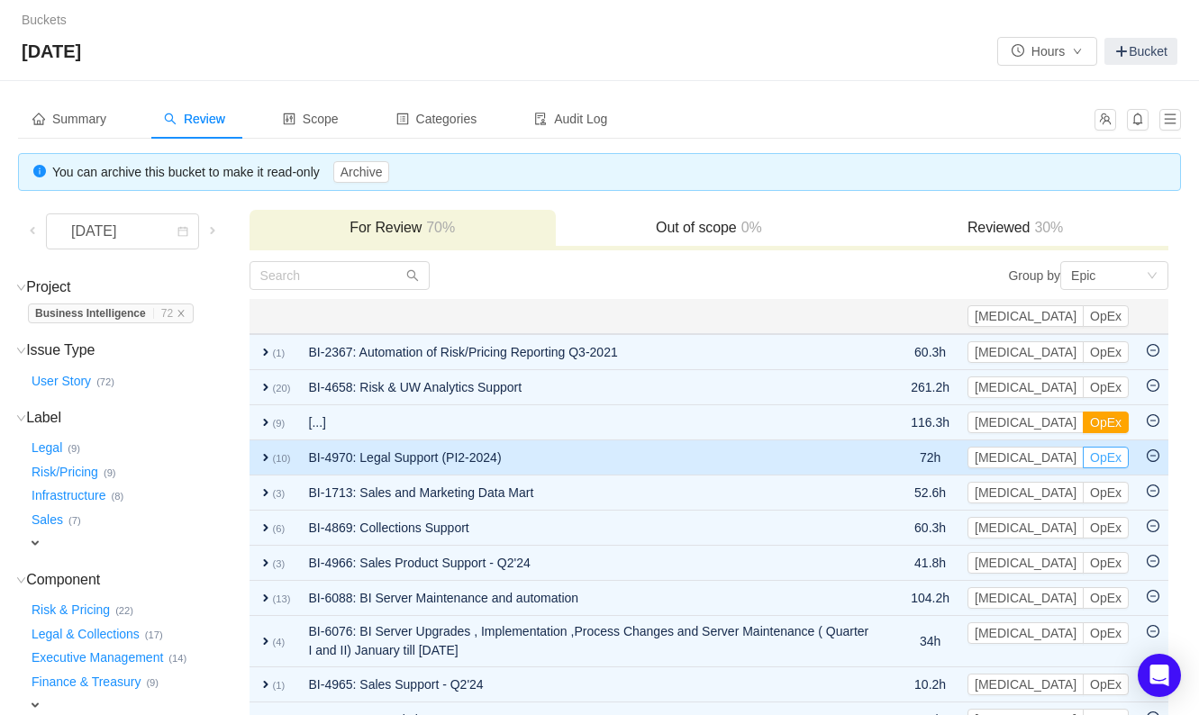
click at [1114, 460] on button "OpEx" at bounding box center [1106, 458] width 46 height 22
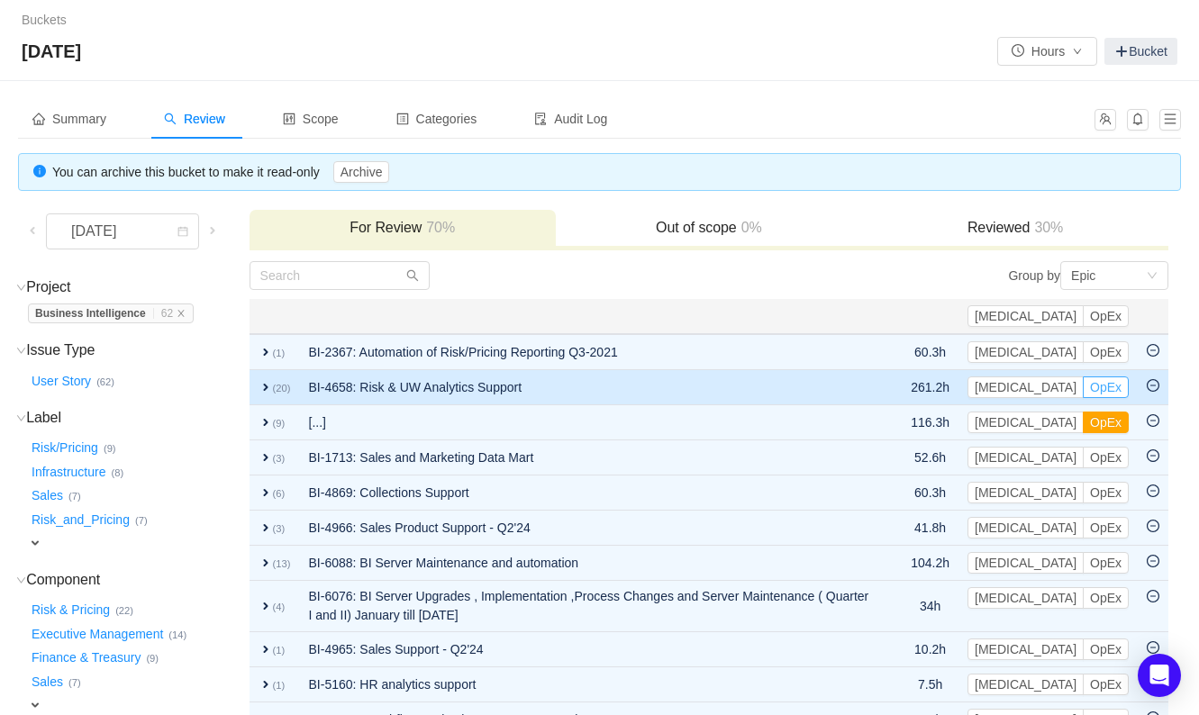
click at [1108, 385] on button "OpEx" at bounding box center [1106, 388] width 46 height 22
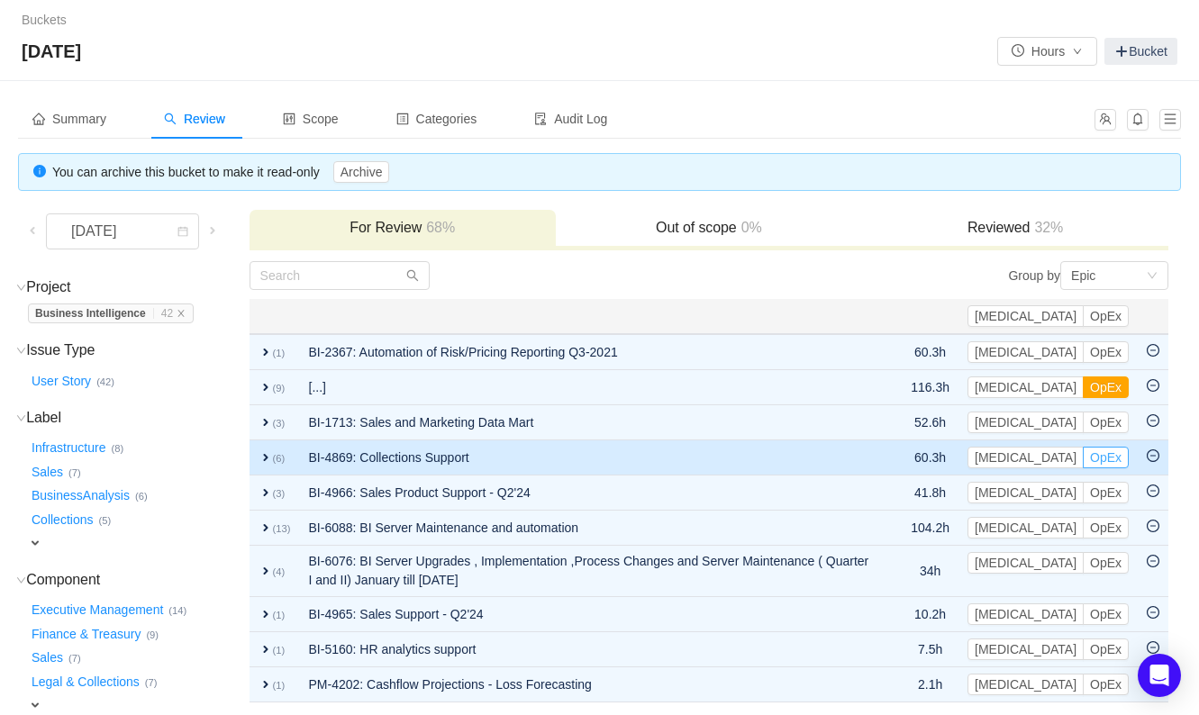
click at [1108, 451] on button "OpEx" at bounding box center [1106, 458] width 46 height 22
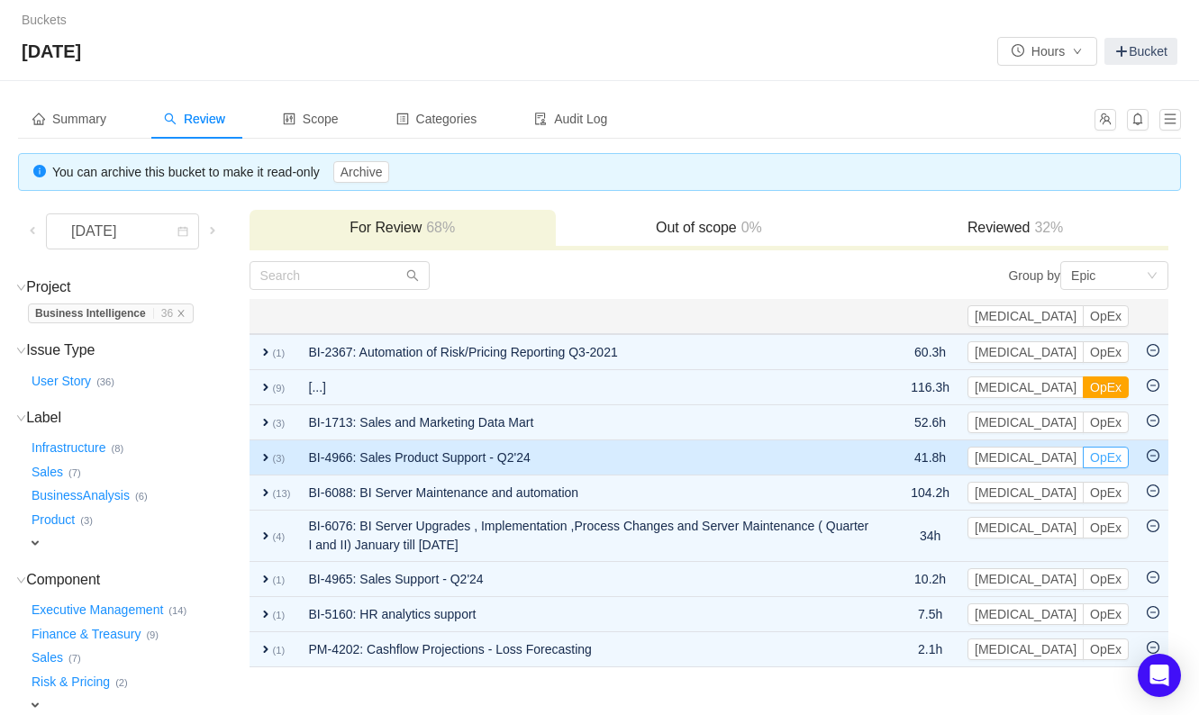
click at [1112, 453] on button "OpEx" at bounding box center [1106, 458] width 46 height 22
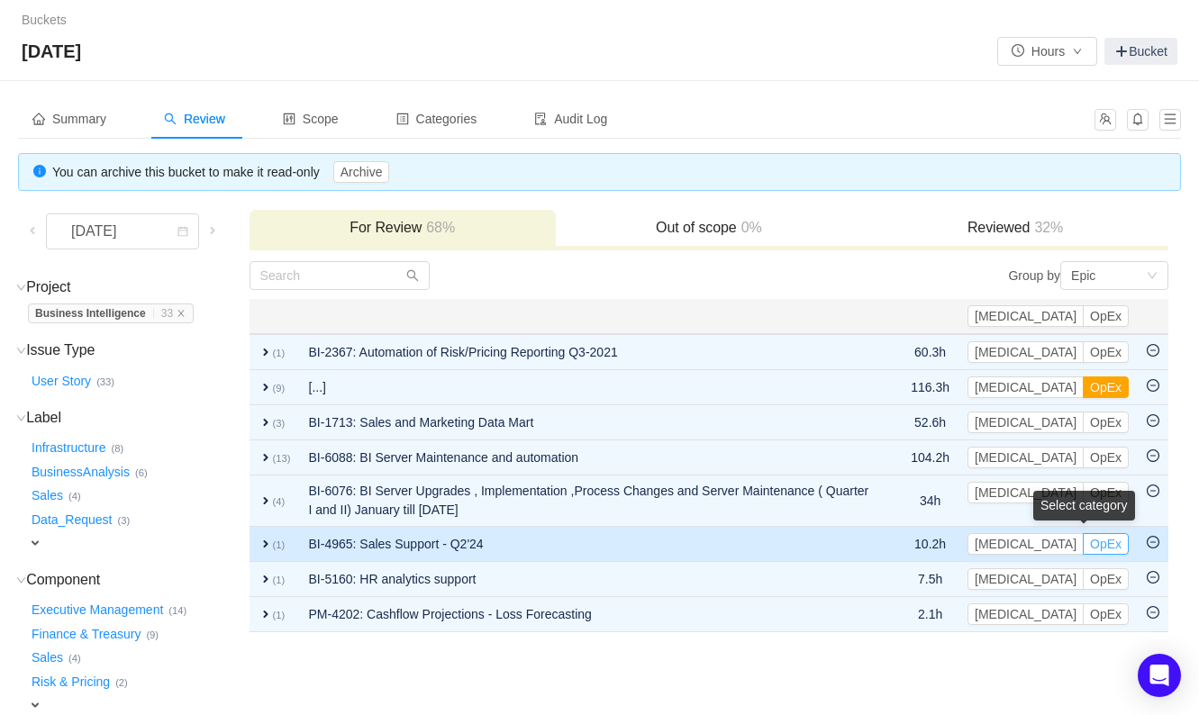
click at [1104, 537] on button "OpEx" at bounding box center [1106, 544] width 46 height 22
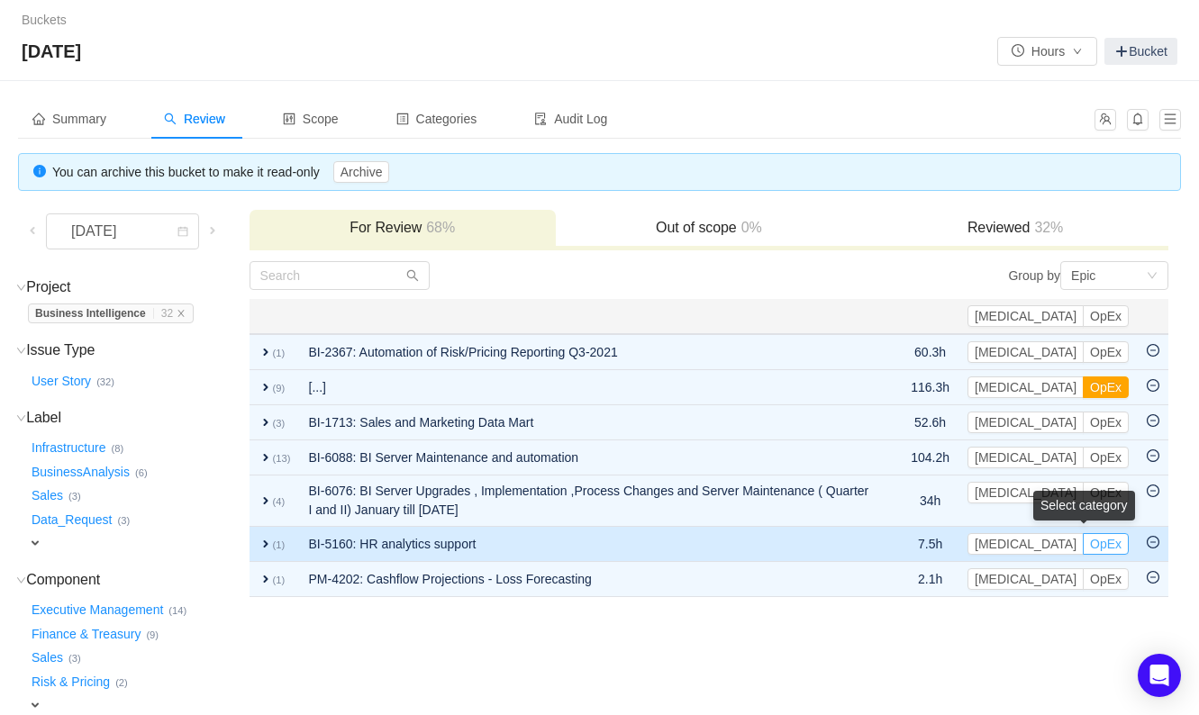
click at [1099, 546] on button "OpEx" at bounding box center [1106, 544] width 46 height 22
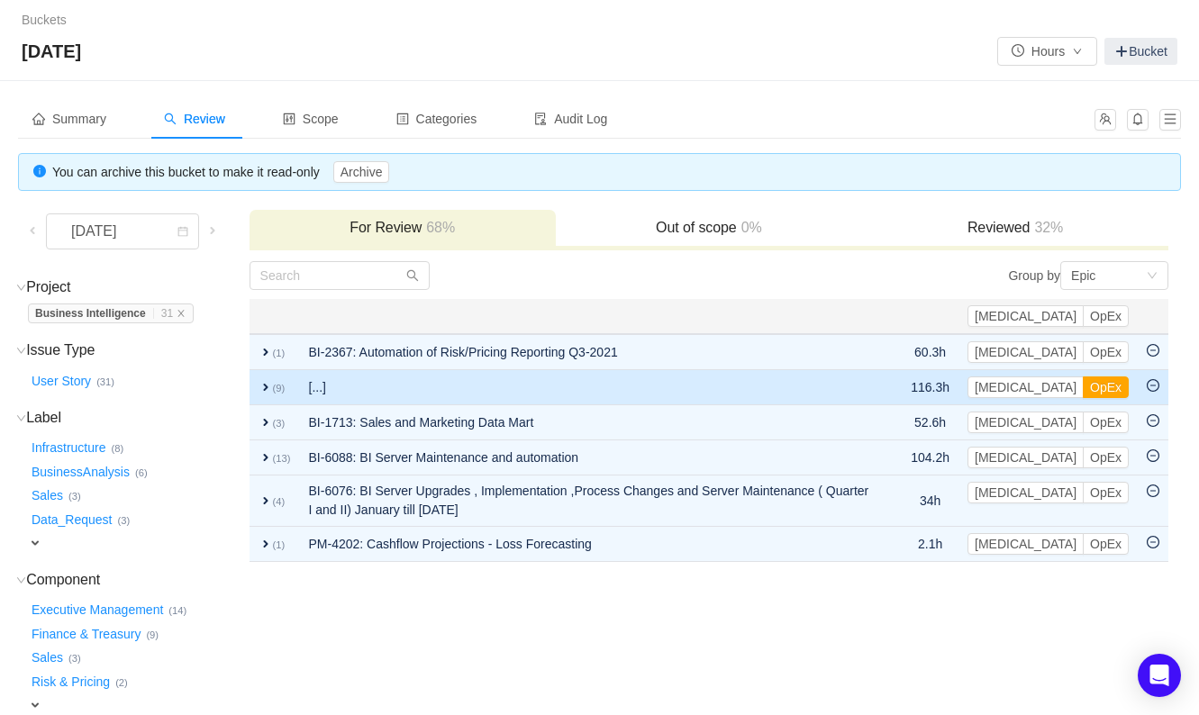
click at [266, 381] on span "expand" at bounding box center [266, 387] width 14 height 14
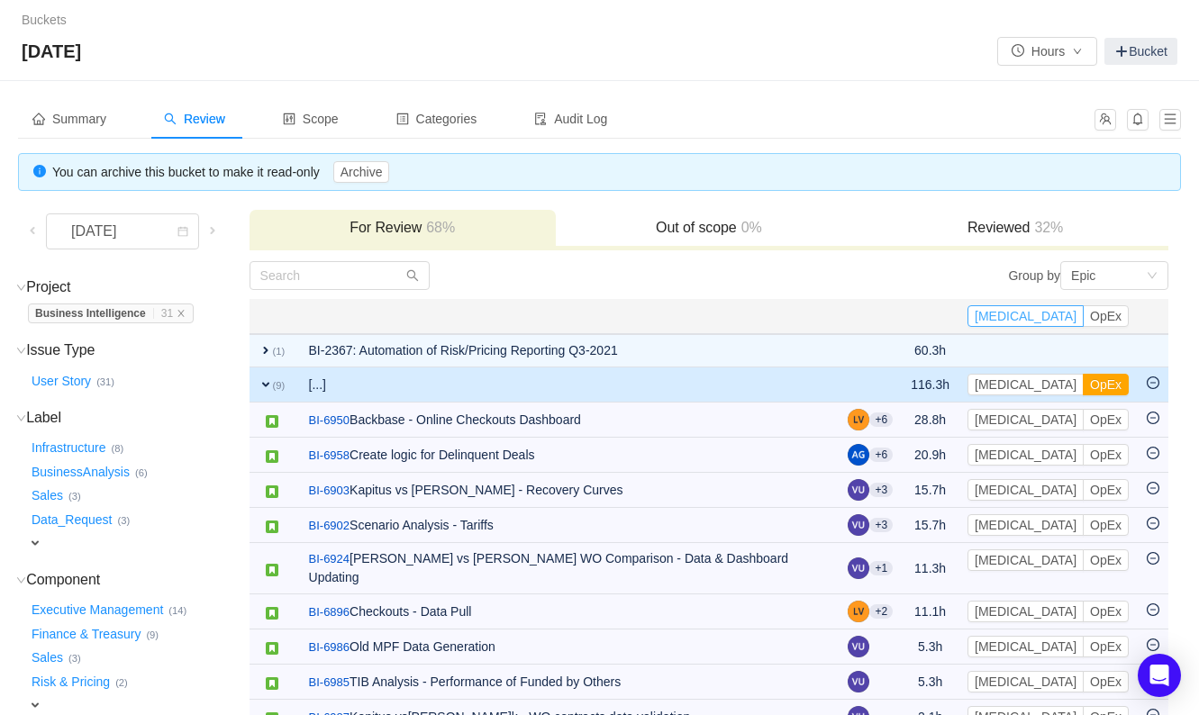
click at [1068, 314] on button "[MEDICAL_DATA]" at bounding box center [1026, 316] width 116 height 22
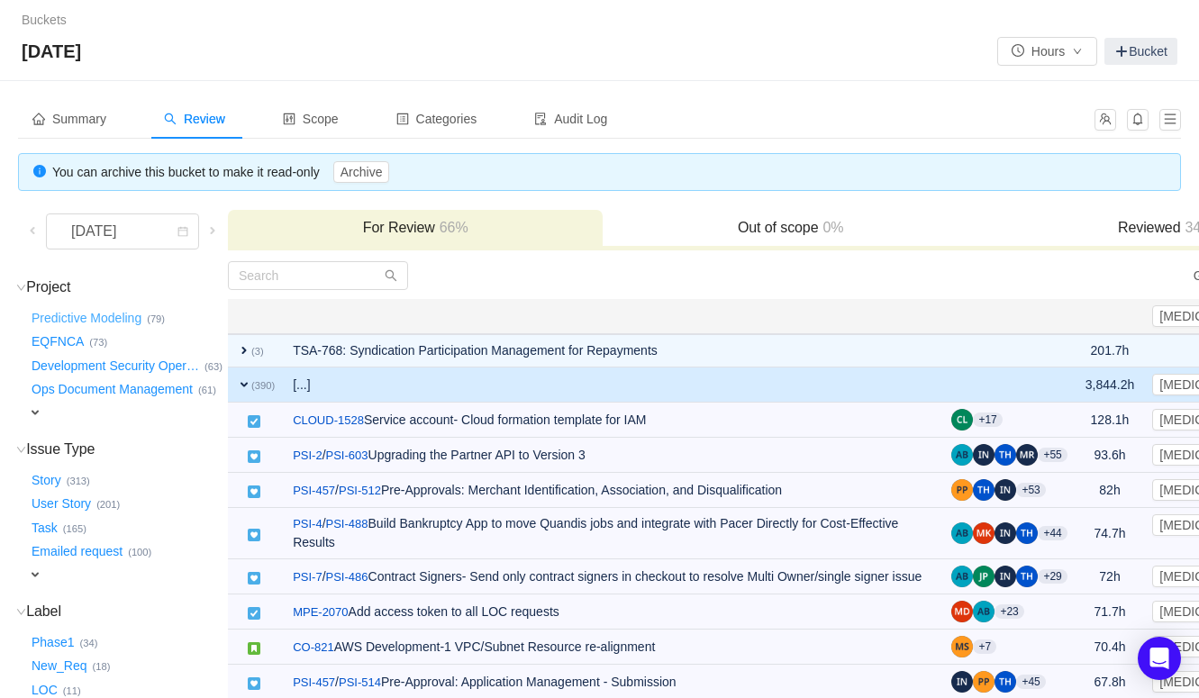
click at [133, 322] on button "Predictive Modeling …" at bounding box center [87, 318] width 119 height 29
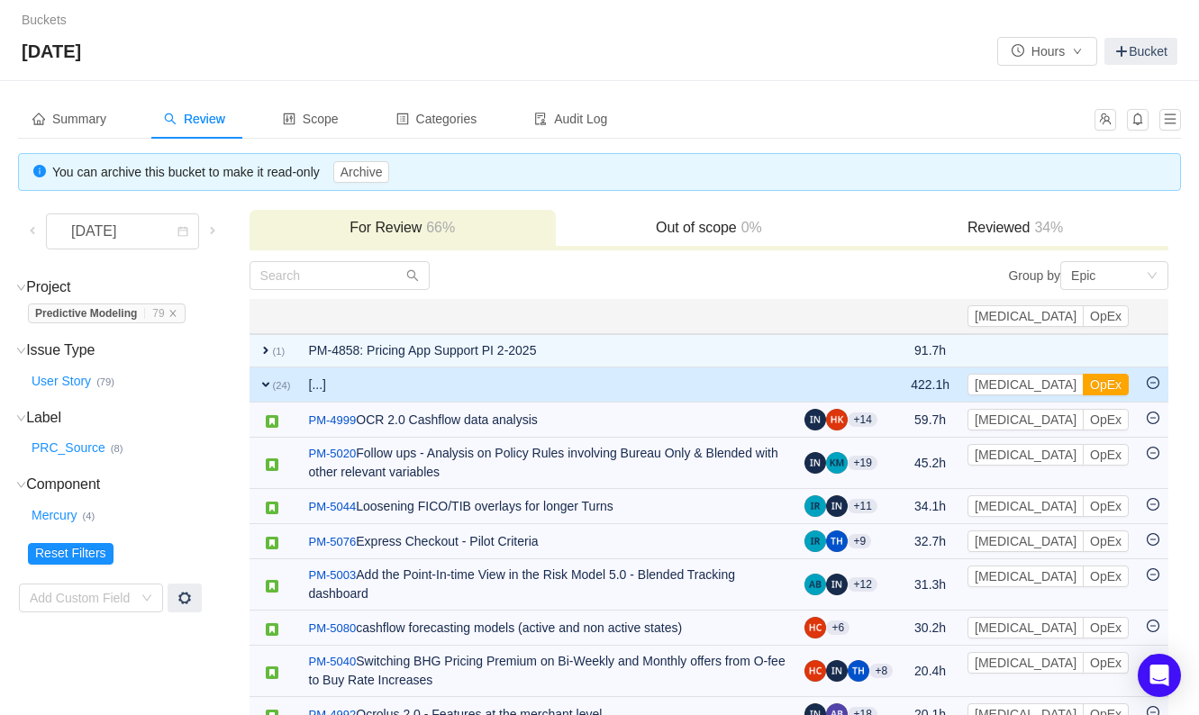
click at [259, 378] on span "expand" at bounding box center [266, 385] width 14 height 14
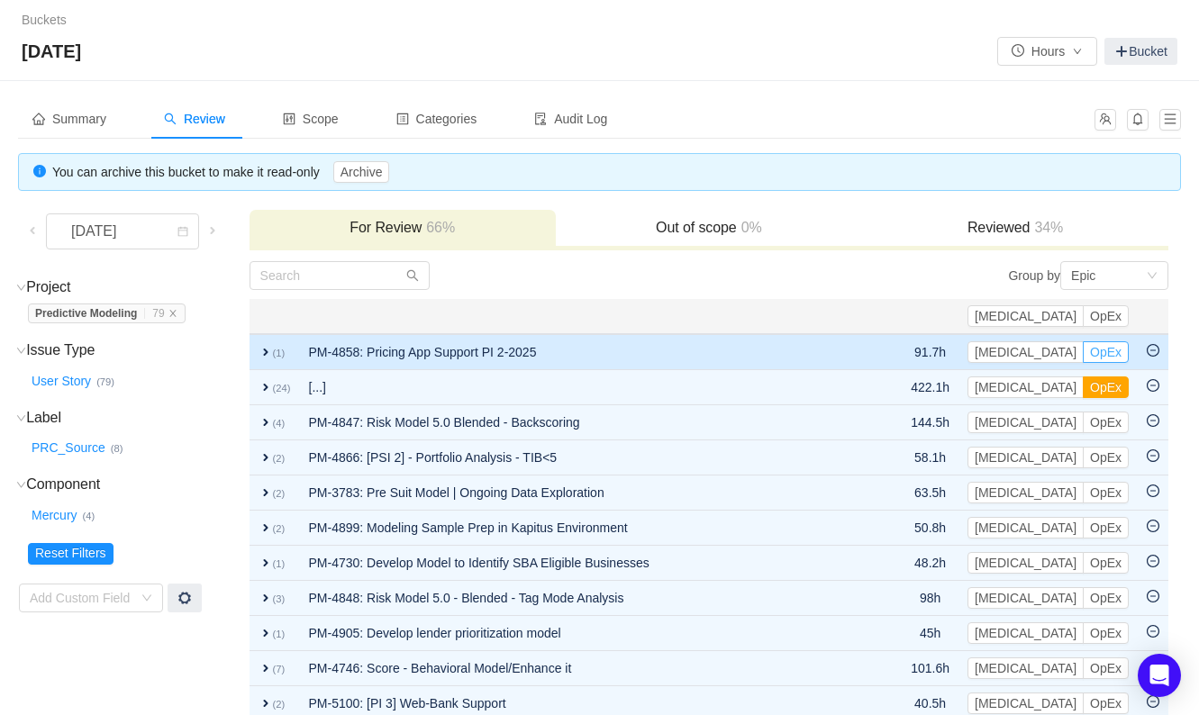
click at [1107, 349] on button "OpEx" at bounding box center [1106, 352] width 46 height 22
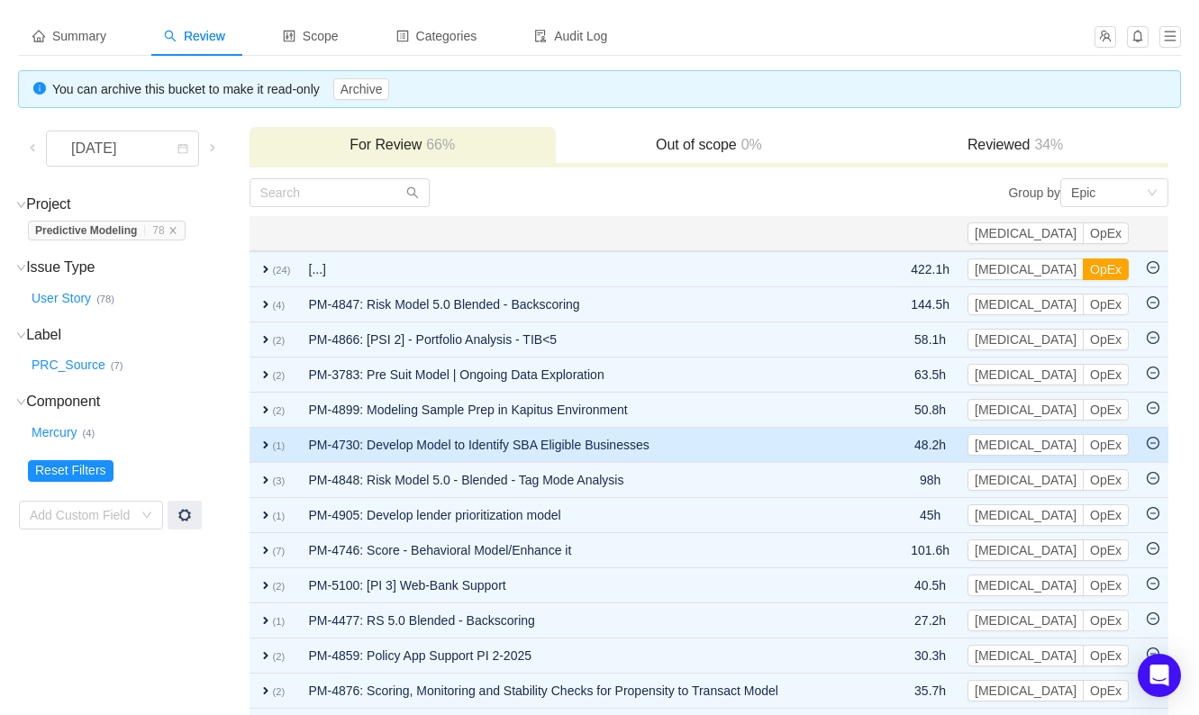
scroll to position [112, 0]
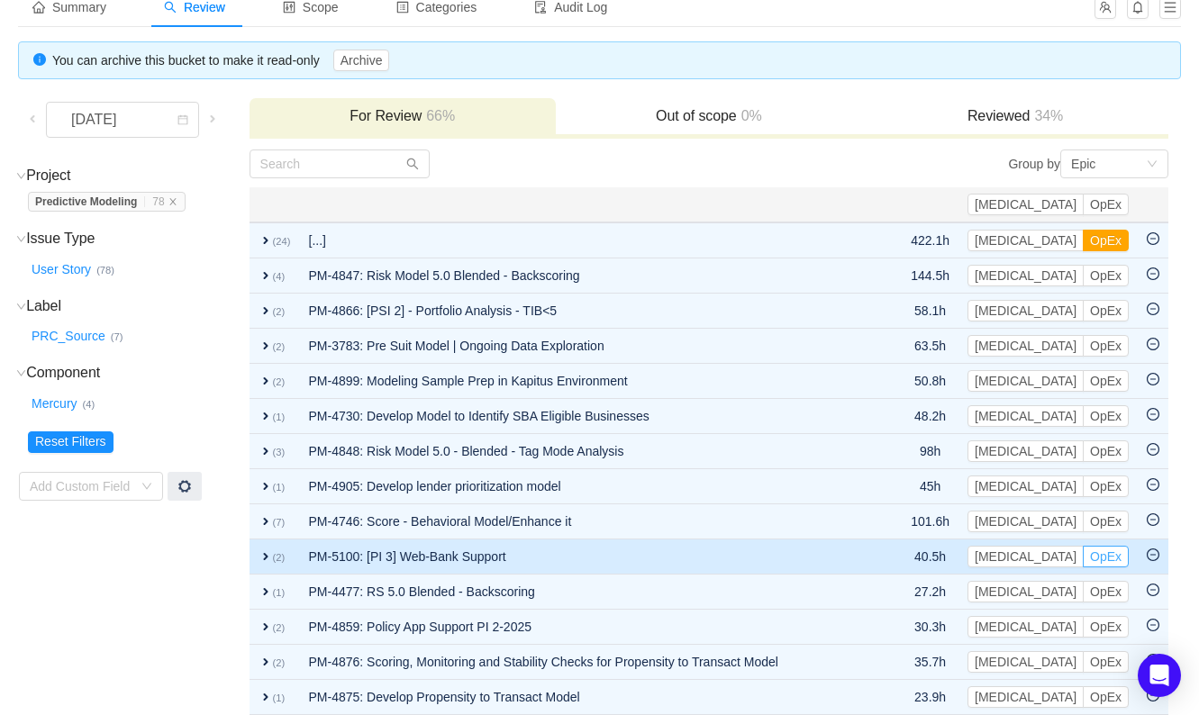
click at [1122, 551] on button "OpEx" at bounding box center [1106, 557] width 46 height 22
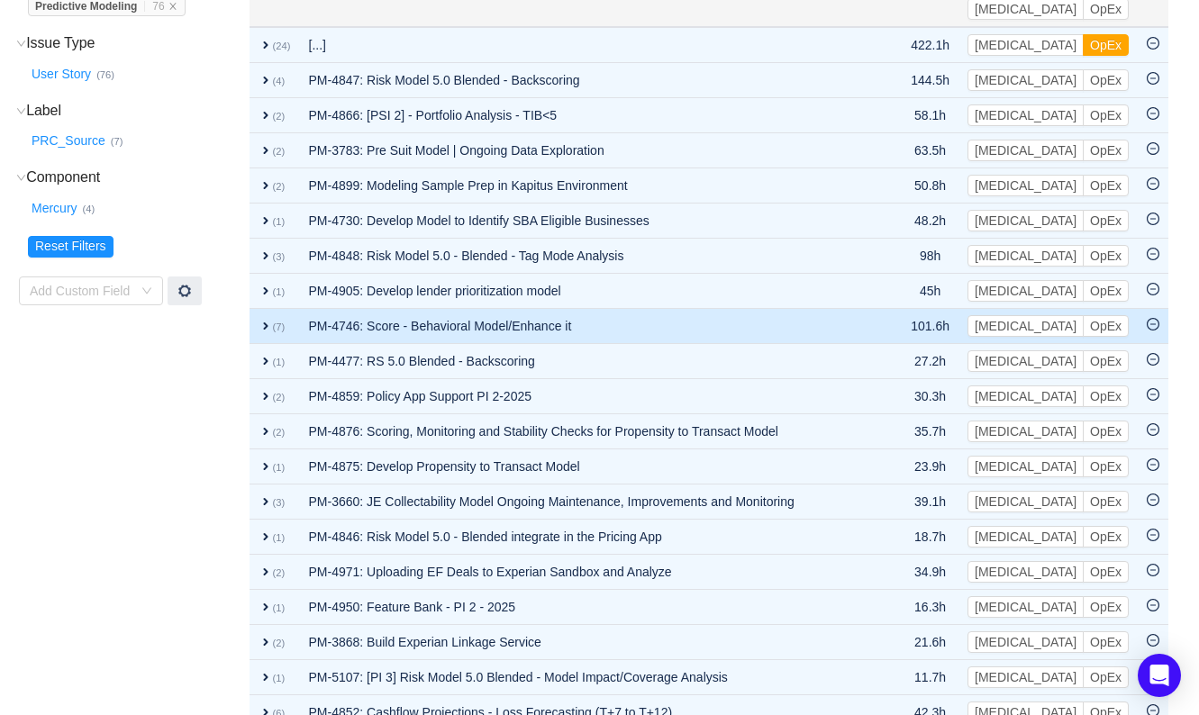
scroll to position [338, 0]
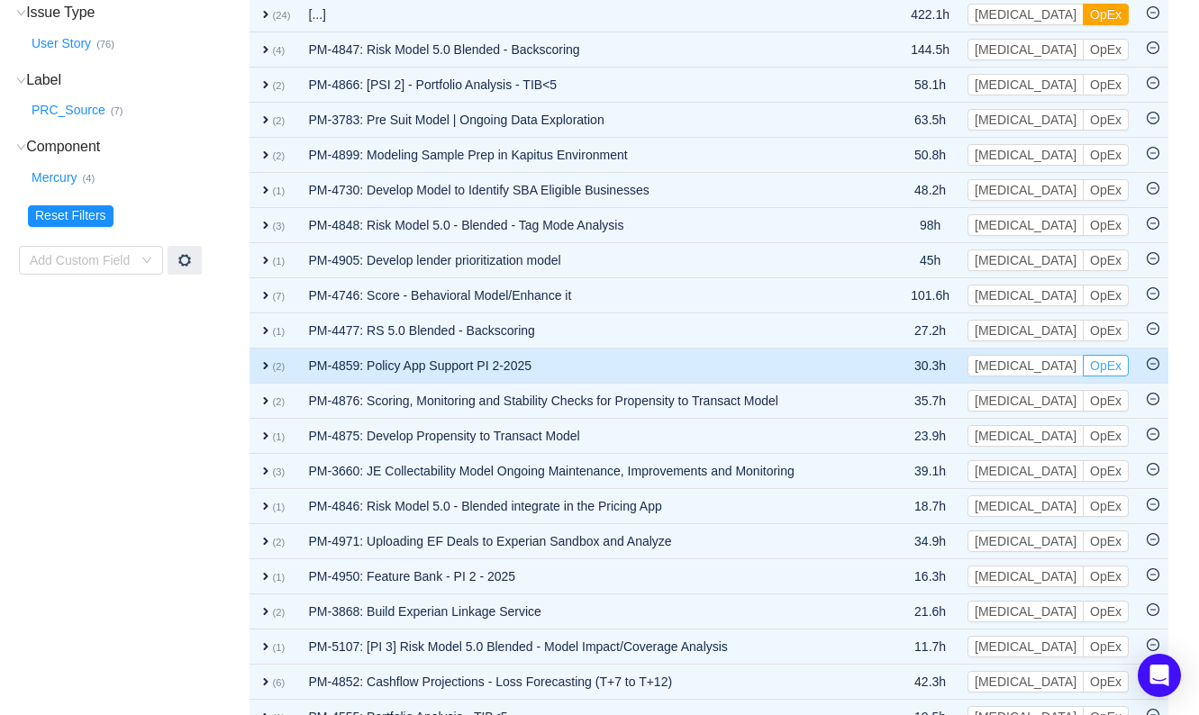
click at [1118, 362] on button "OpEx" at bounding box center [1106, 366] width 46 height 22
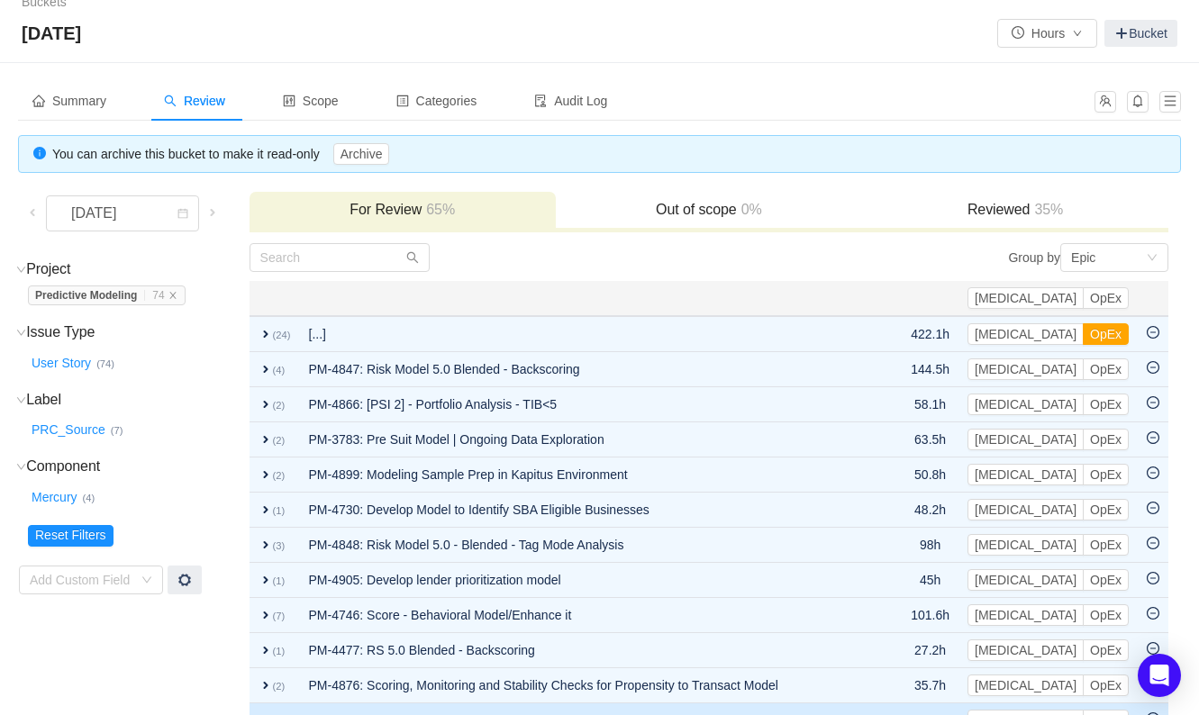
scroll to position [0, 0]
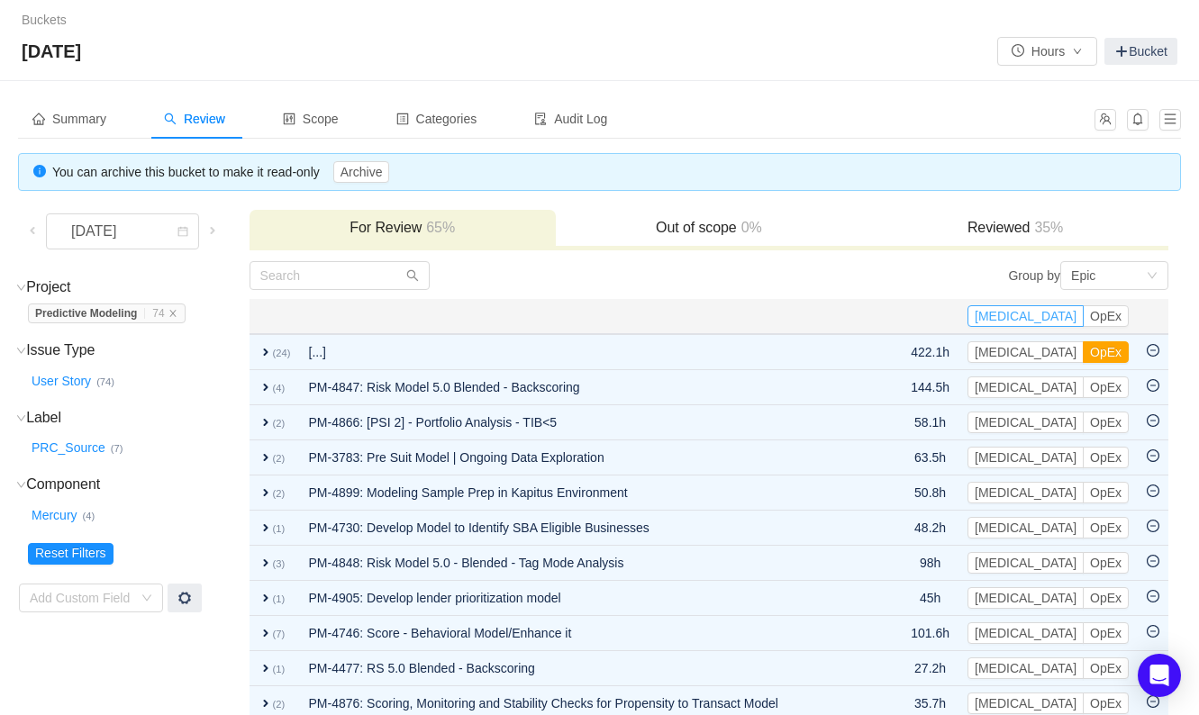
click at [1063, 312] on button "[MEDICAL_DATA]" at bounding box center [1026, 316] width 116 height 22
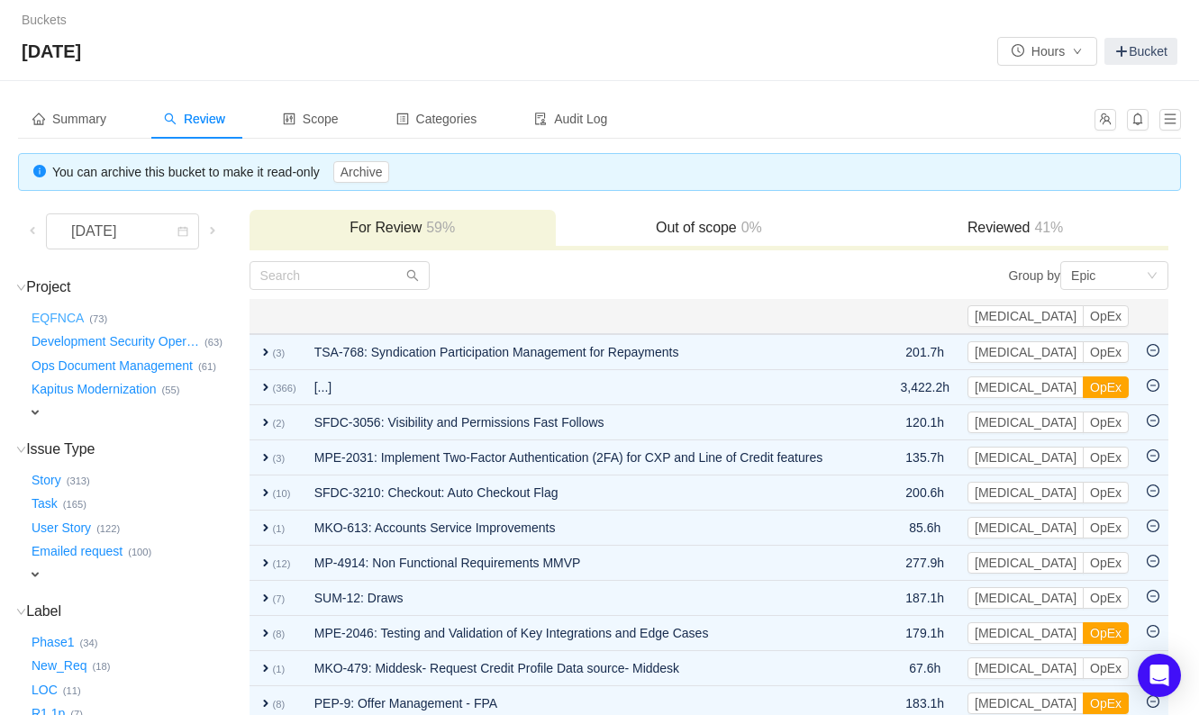
click at [71, 315] on button "EQFNCA …" at bounding box center [58, 318] width 61 height 29
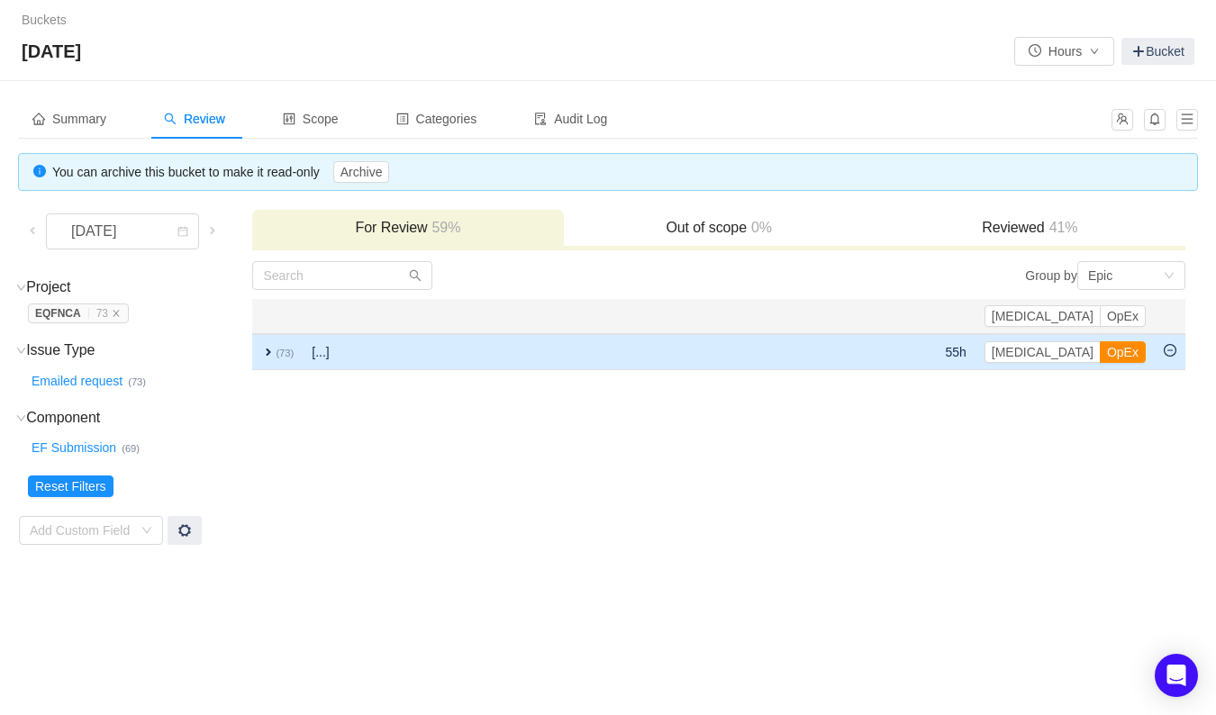
drag, startPoint x: 1140, startPoint y: 350, endPoint x: 1115, endPoint y: 353, distance: 24.6
click at [1140, 350] on button "OpEx" at bounding box center [1123, 352] width 46 height 22
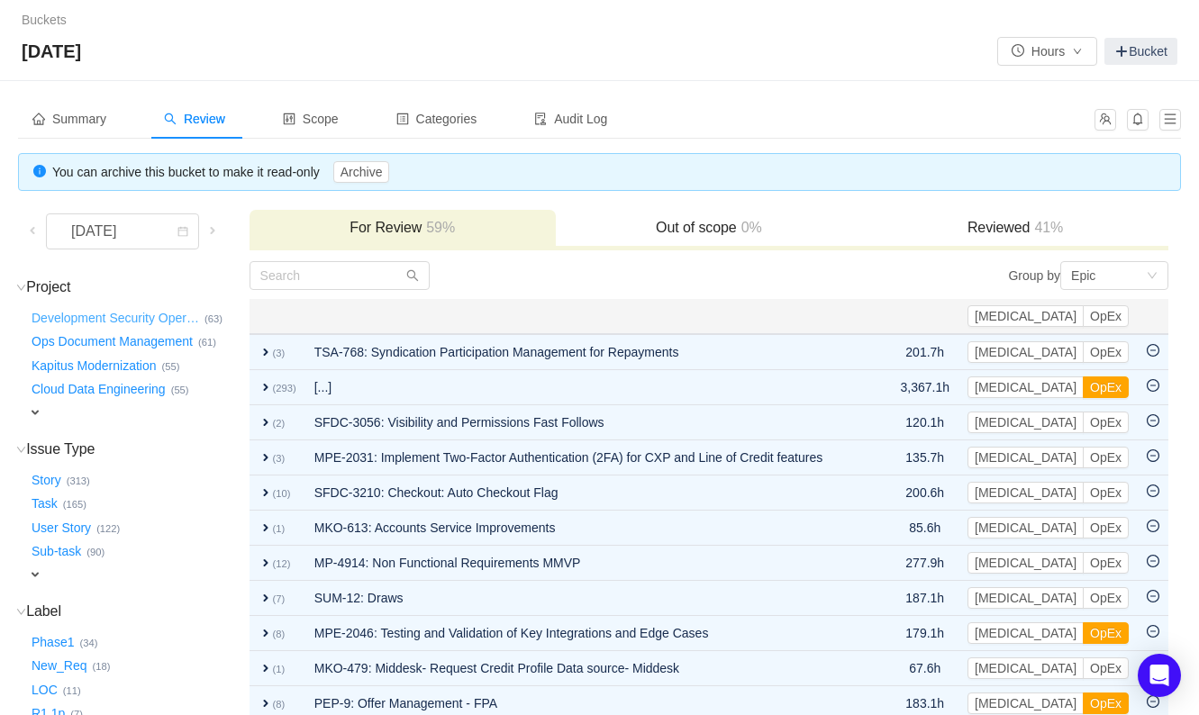
click at [136, 318] on button "Development Security Oper …" at bounding box center [116, 318] width 177 height 29
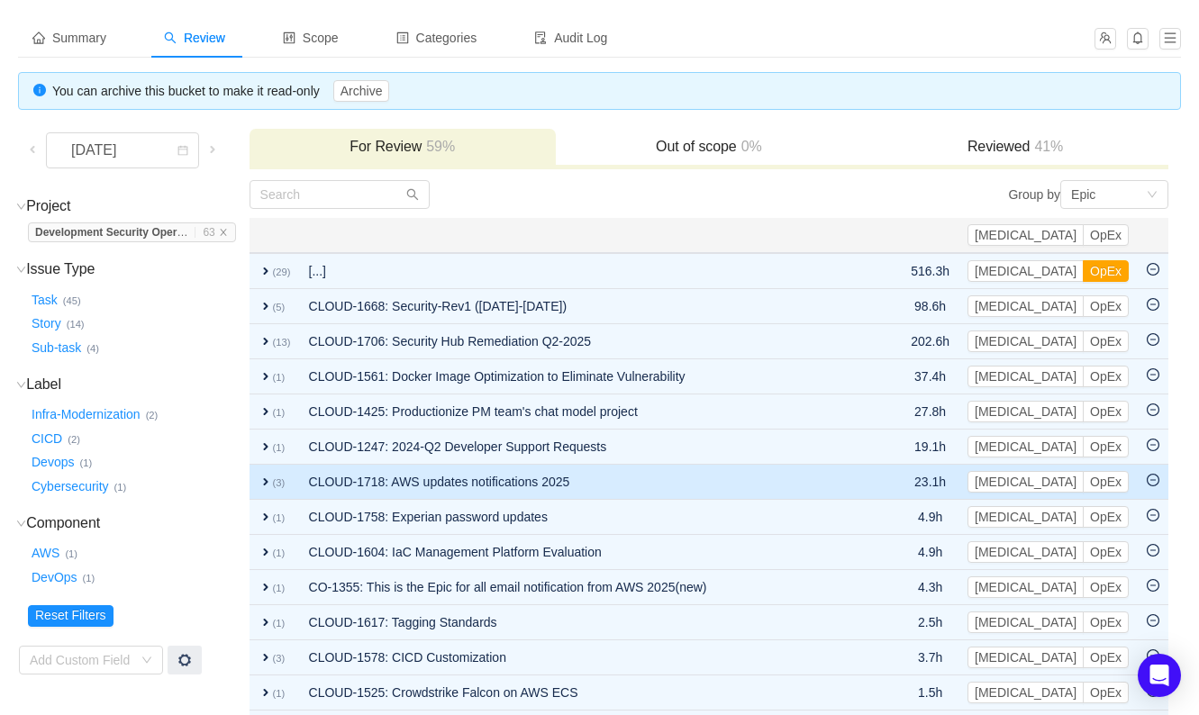
scroll to position [161, 0]
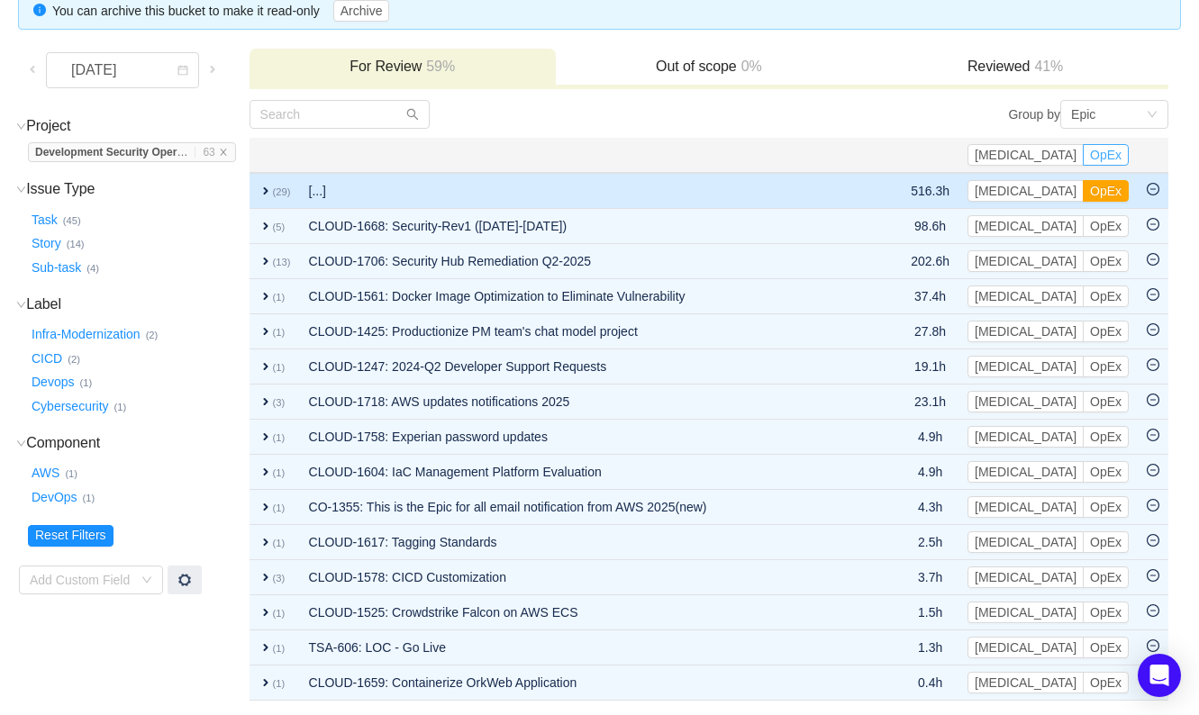
drag, startPoint x: 1118, startPoint y: 154, endPoint x: 748, endPoint y: 196, distance: 372.6
click at [1118, 154] on button "OpEx" at bounding box center [1106, 155] width 46 height 22
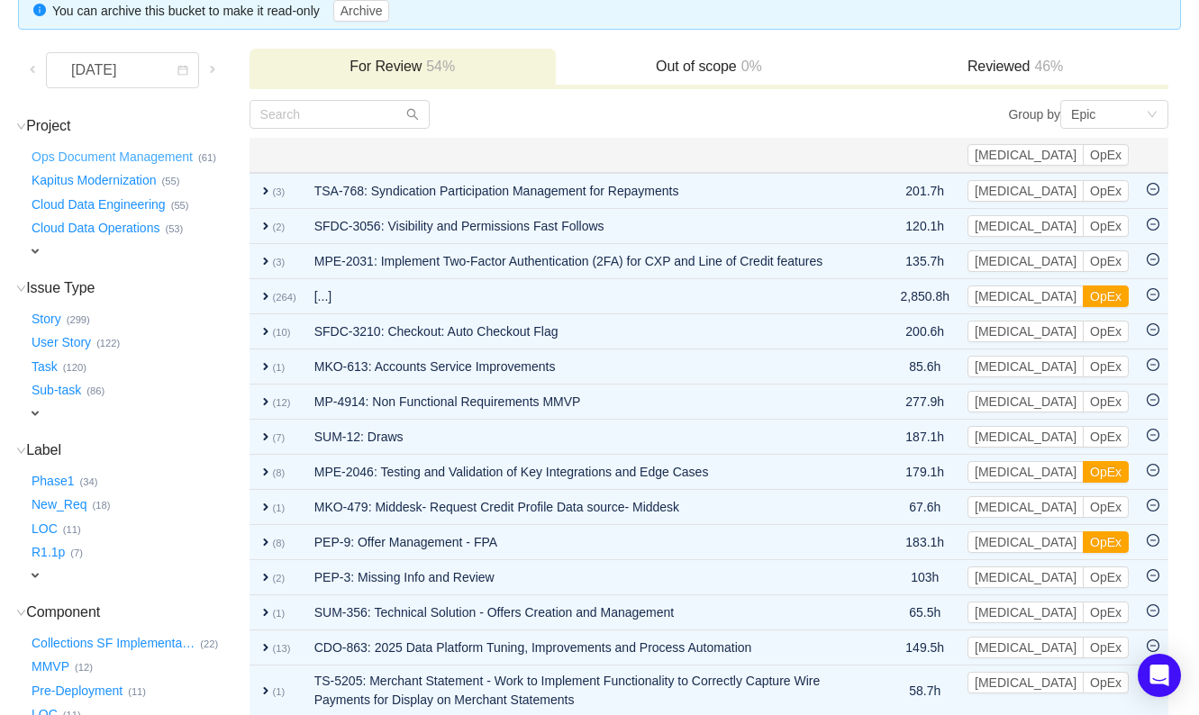
click at [91, 153] on button "Ops Document Management …" at bounding box center [113, 156] width 170 height 29
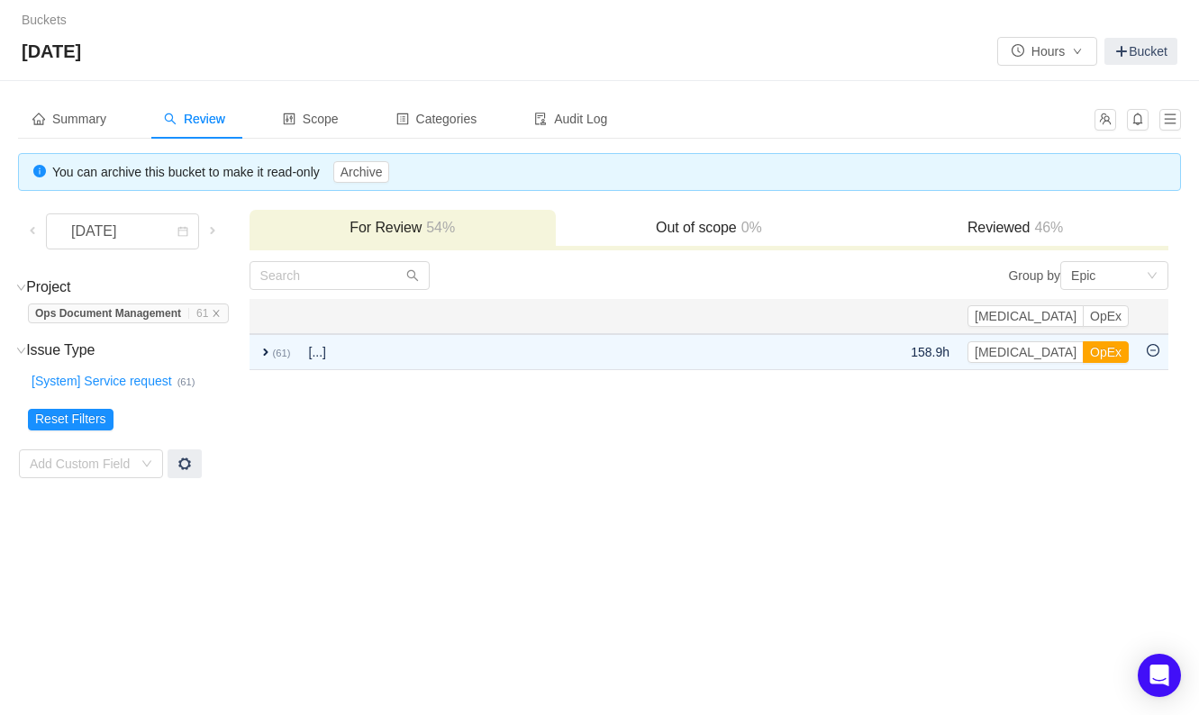
scroll to position [0, 0]
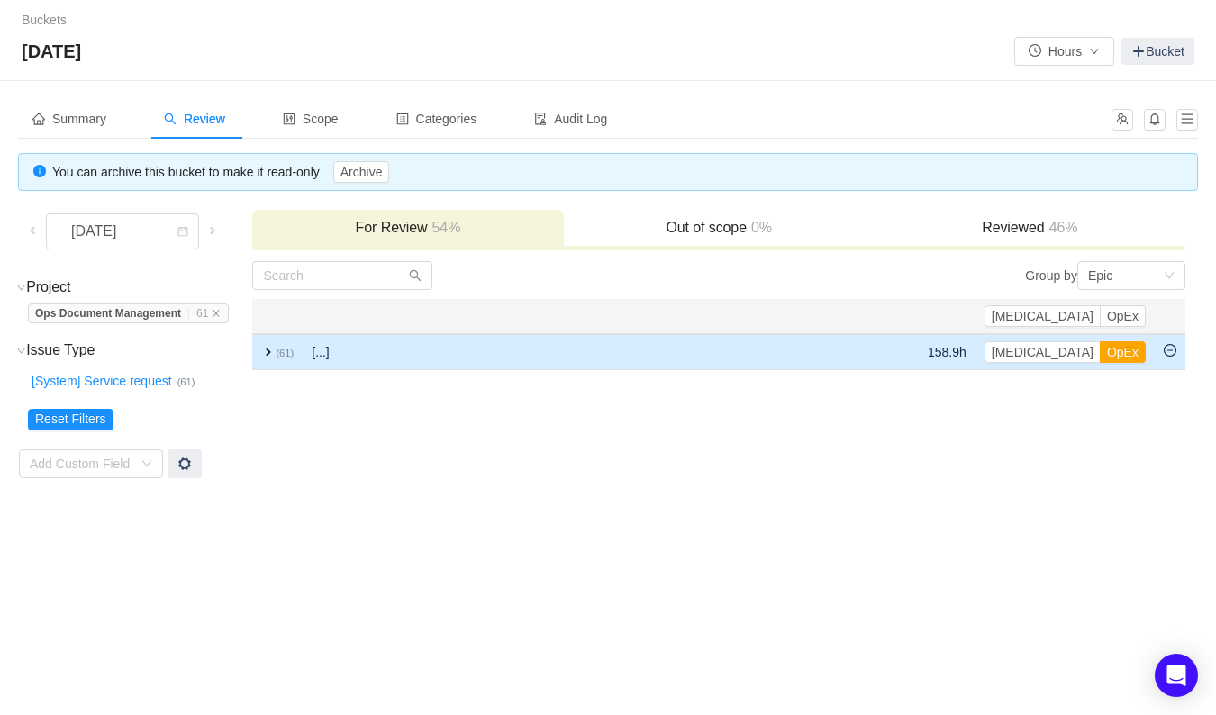
click at [269, 348] on span "expand" at bounding box center [268, 352] width 14 height 14
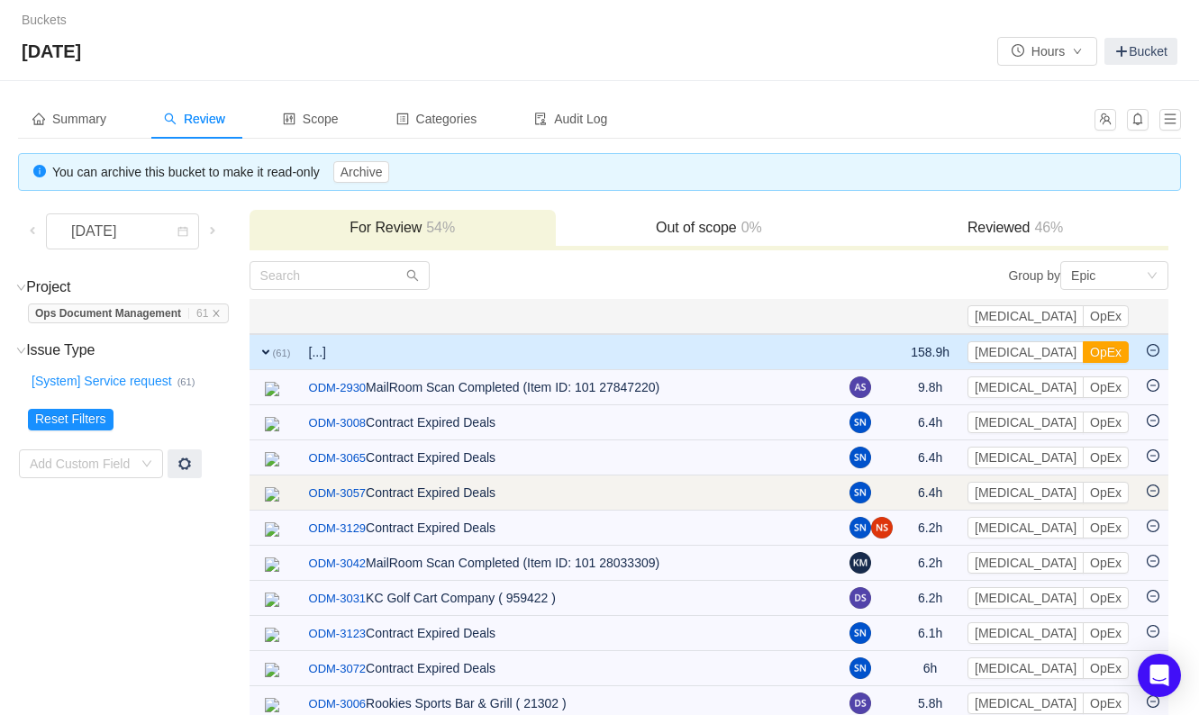
scroll to position [112, 0]
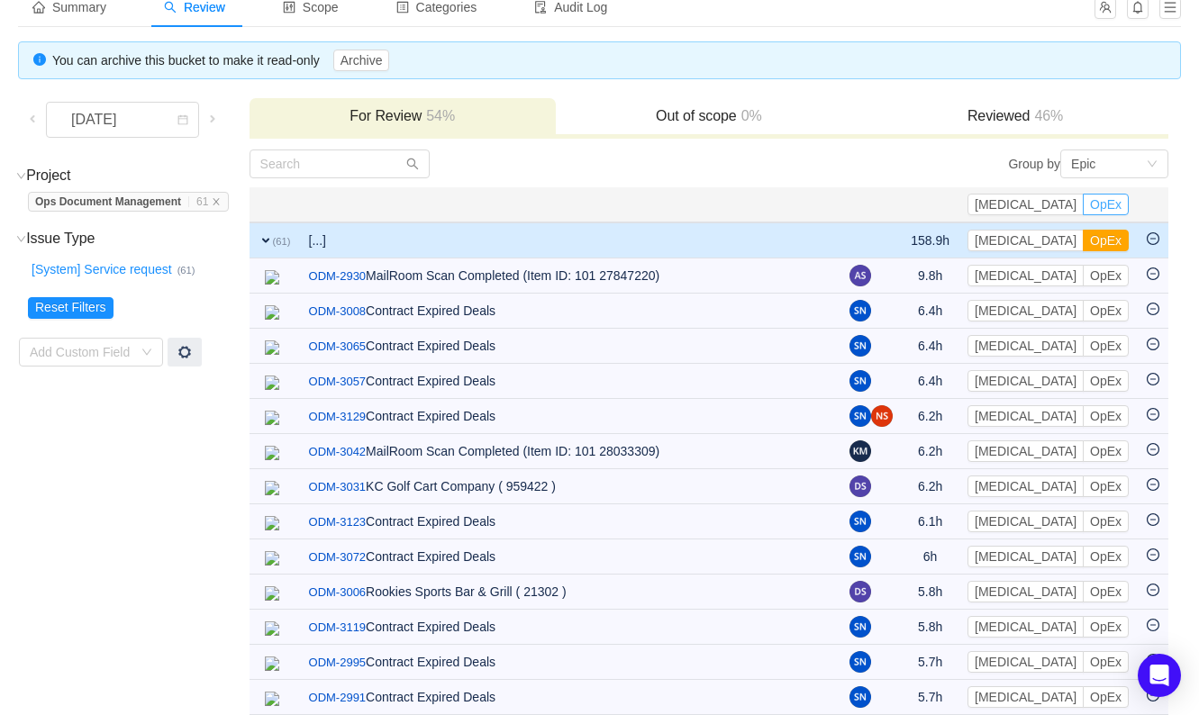
click at [1122, 201] on button "OpEx" at bounding box center [1106, 205] width 46 height 22
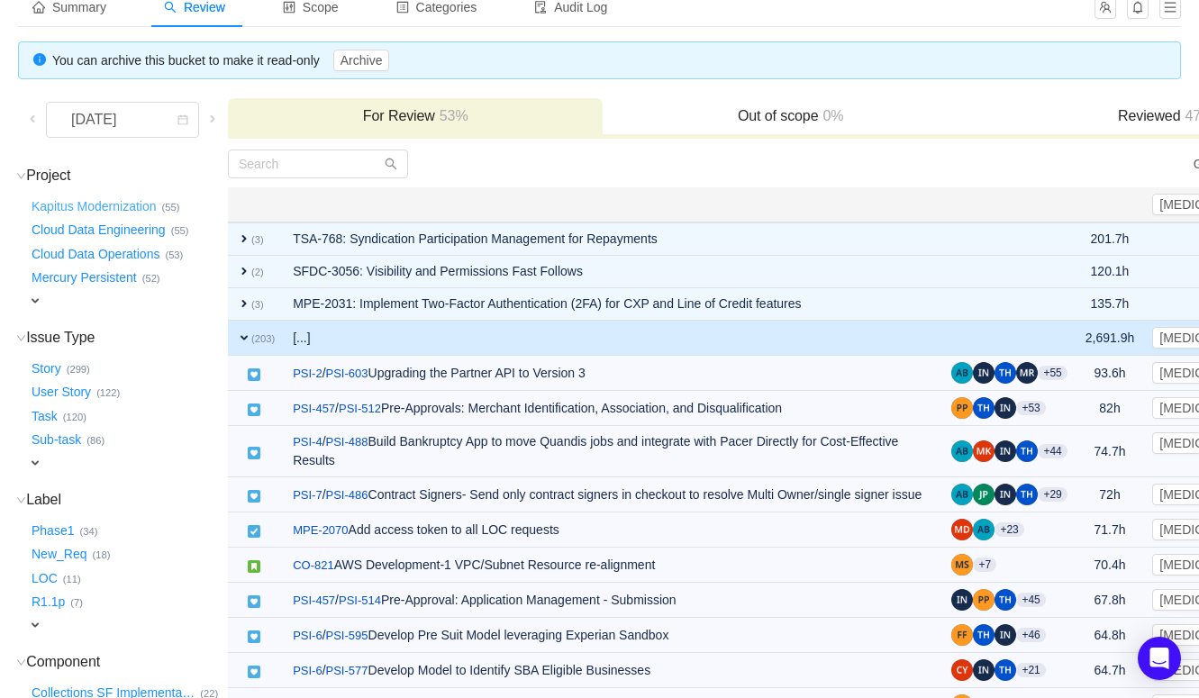
click at [104, 200] on button "Kapitus Modernization …" at bounding box center [95, 206] width 134 height 29
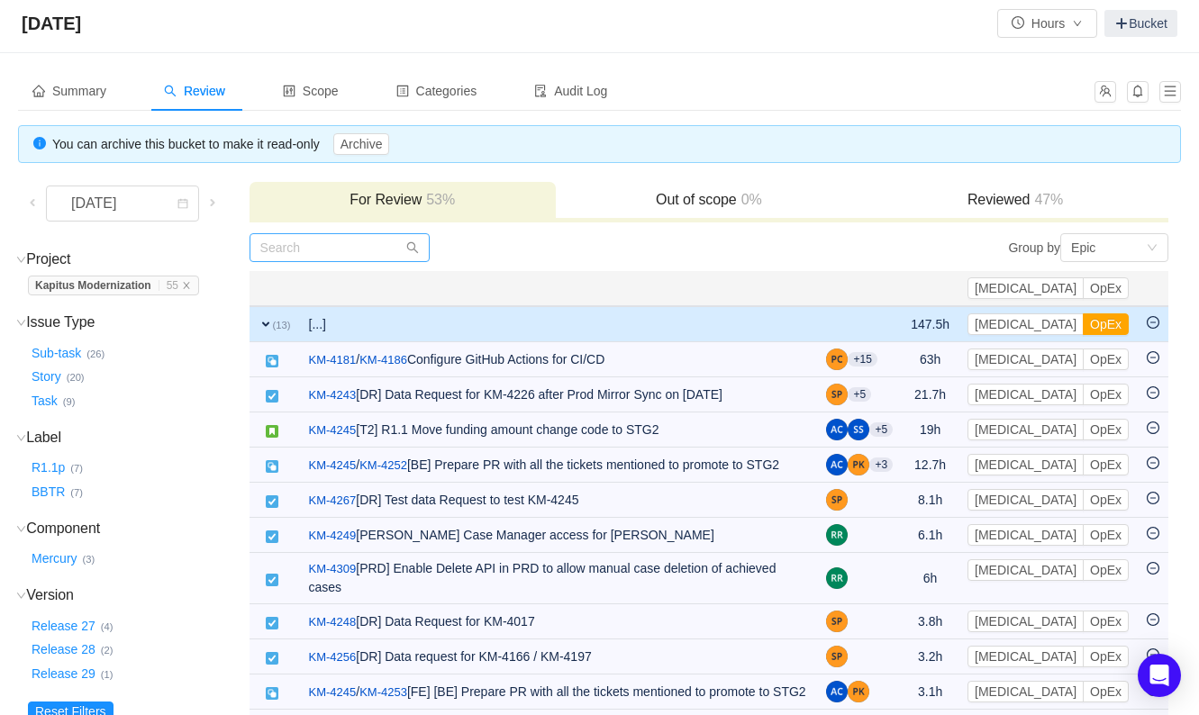
scroll to position [0, 0]
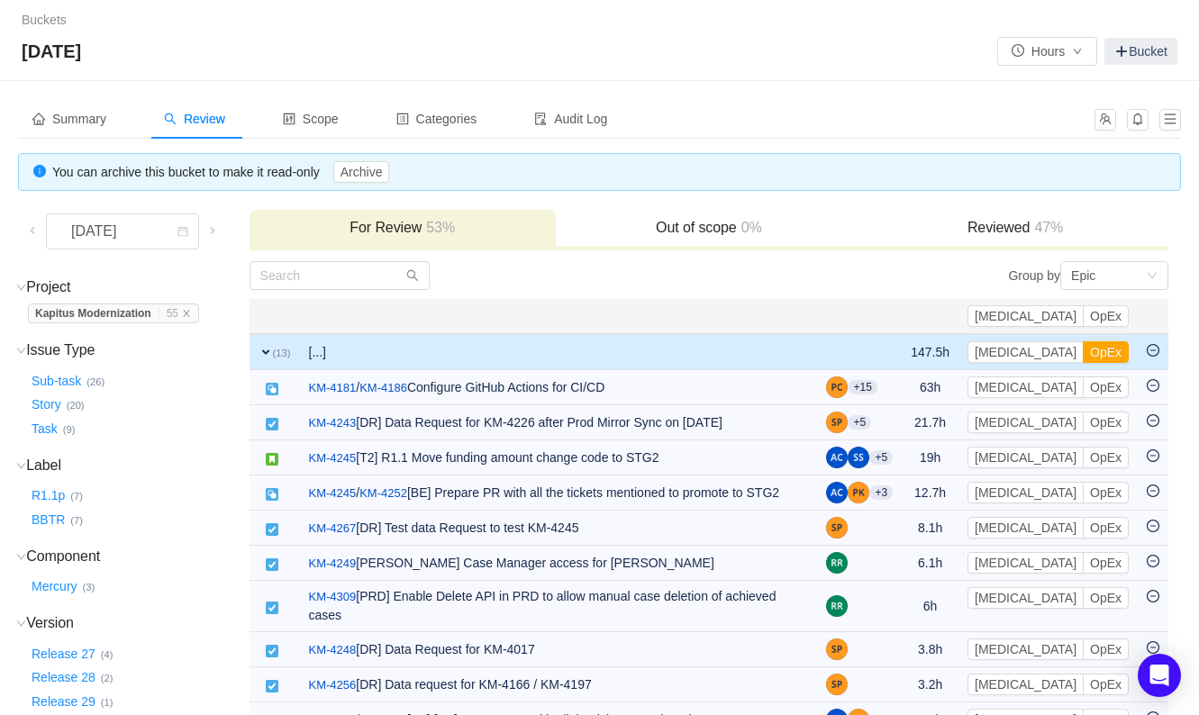
click at [259, 349] on span "expand" at bounding box center [266, 352] width 14 height 14
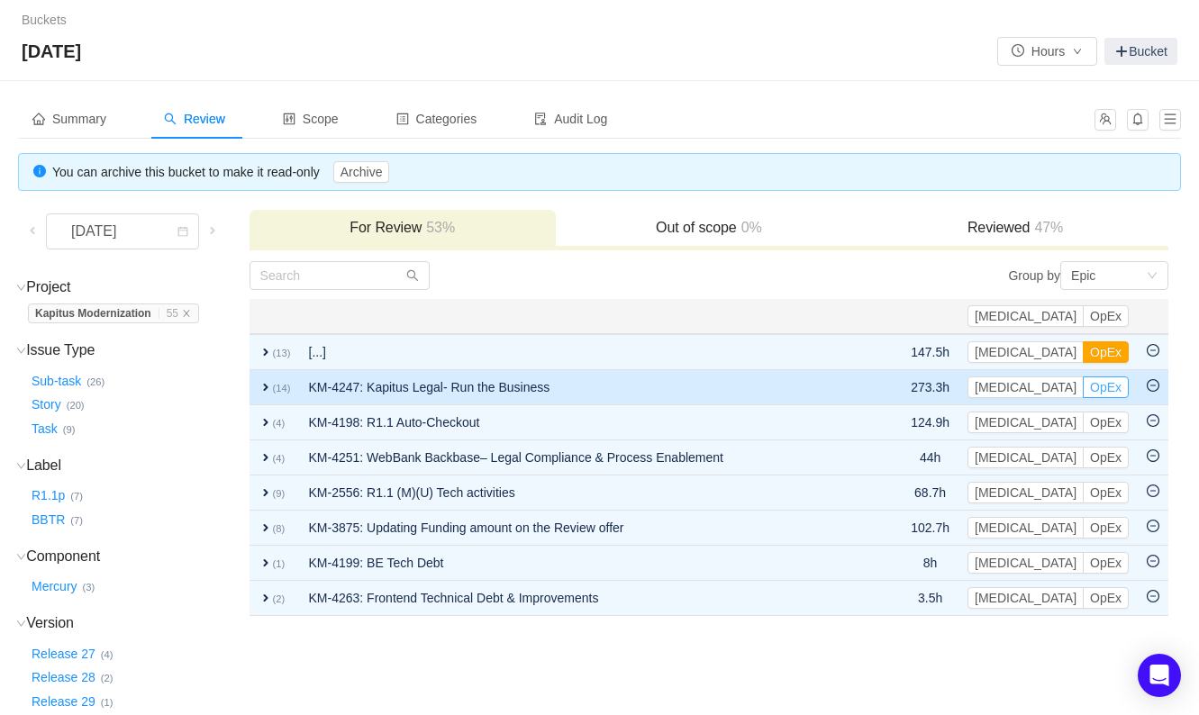
click at [1118, 385] on button "OpEx" at bounding box center [1106, 388] width 46 height 22
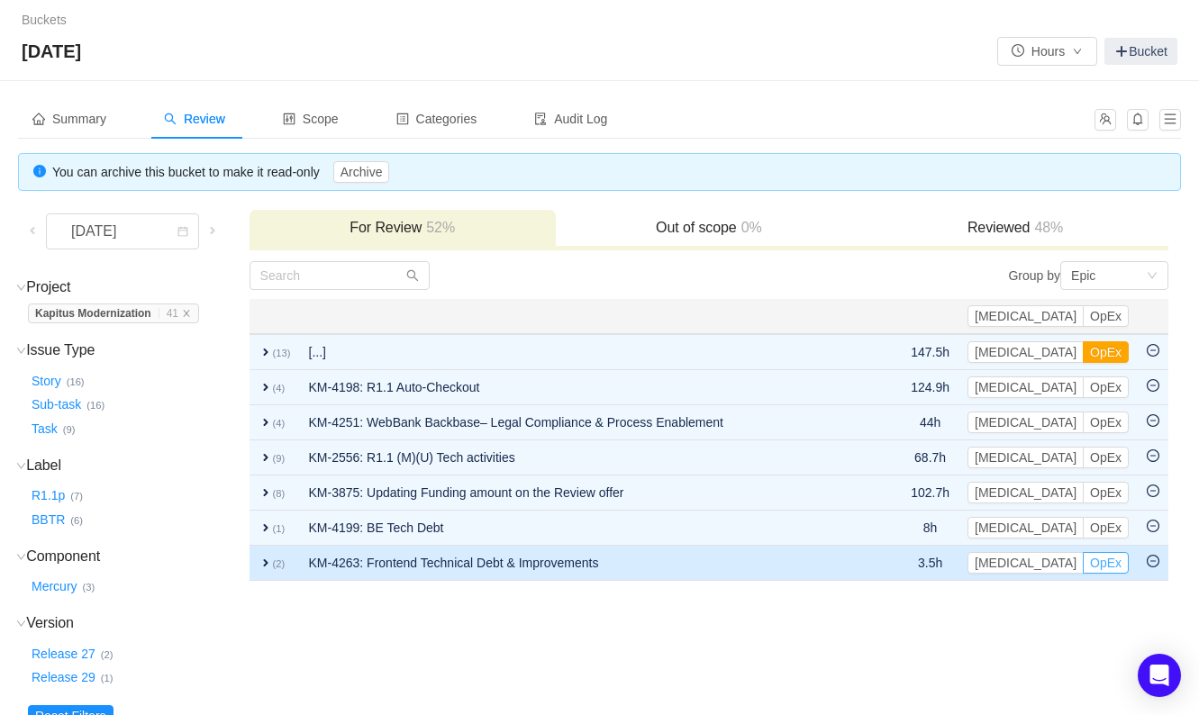
click at [1118, 561] on button "OpEx" at bounding box center [1106, 563] width 46 height 22
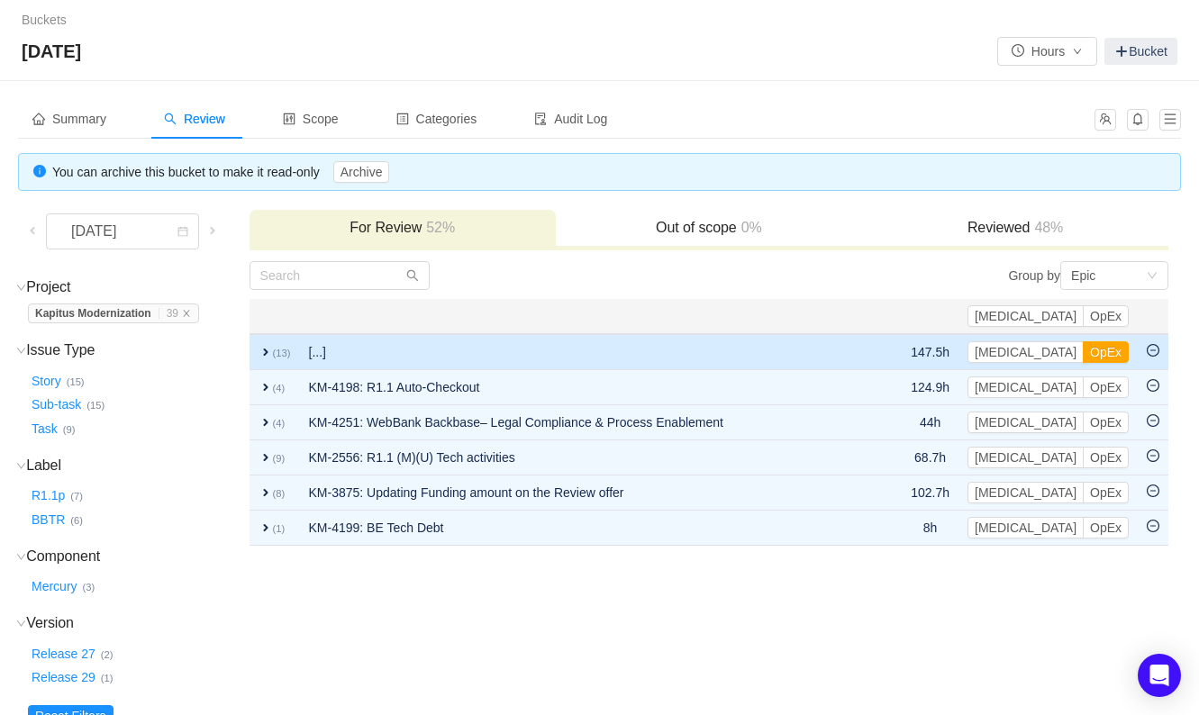
click at [259, 346] on span "expand" at bounding box center [266, 352] width 14 height 14
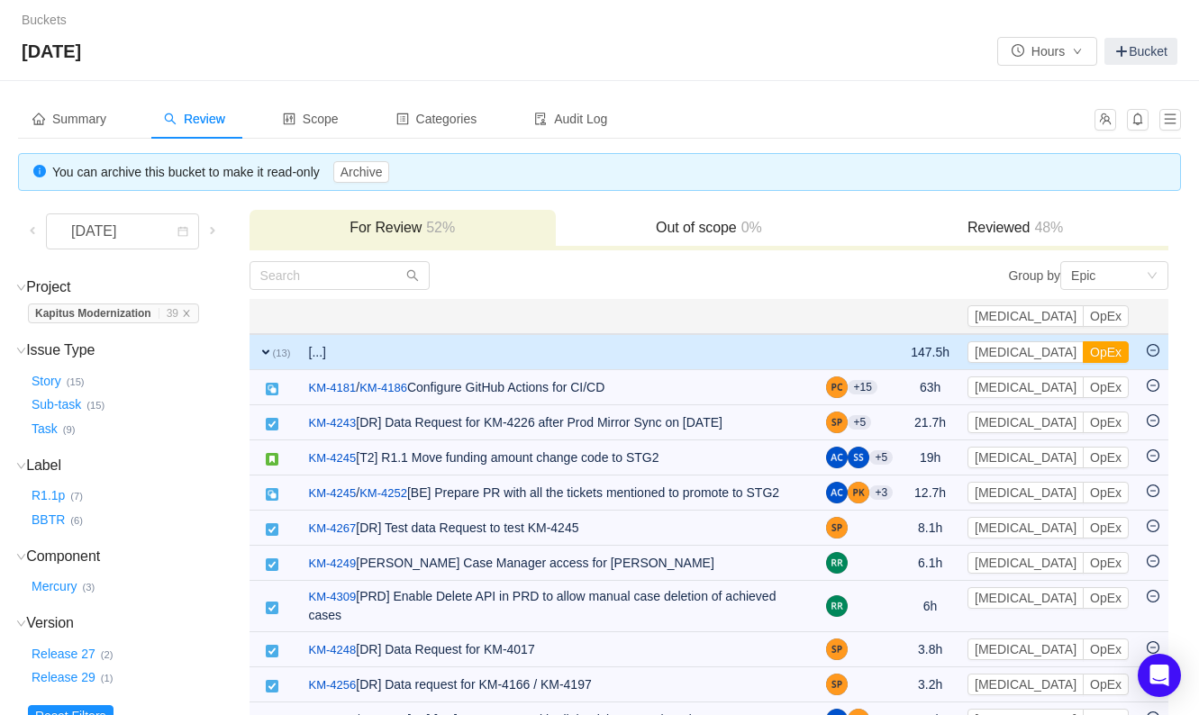
click at [259, 346] on span "expand" at bounding box center [266, 352] width 14 height 14
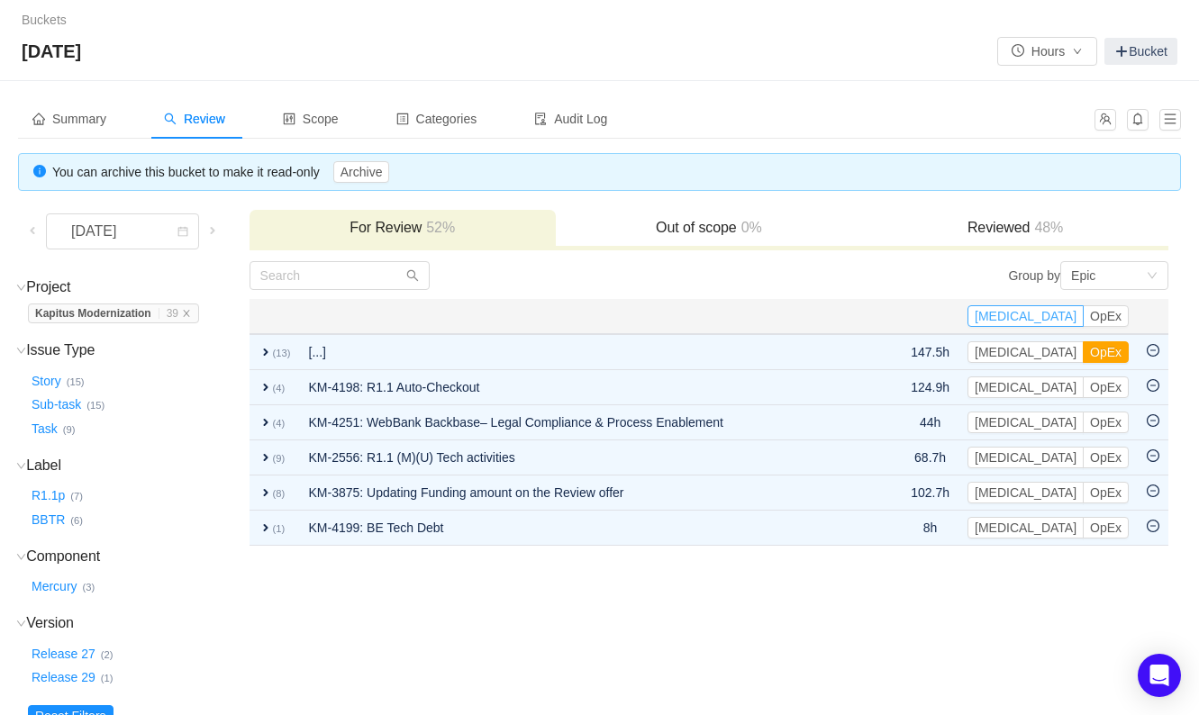
click at [1070, 316] on button "[MEDICAL_DATA]" at bounding box center [1026, 316] width 116 height 22
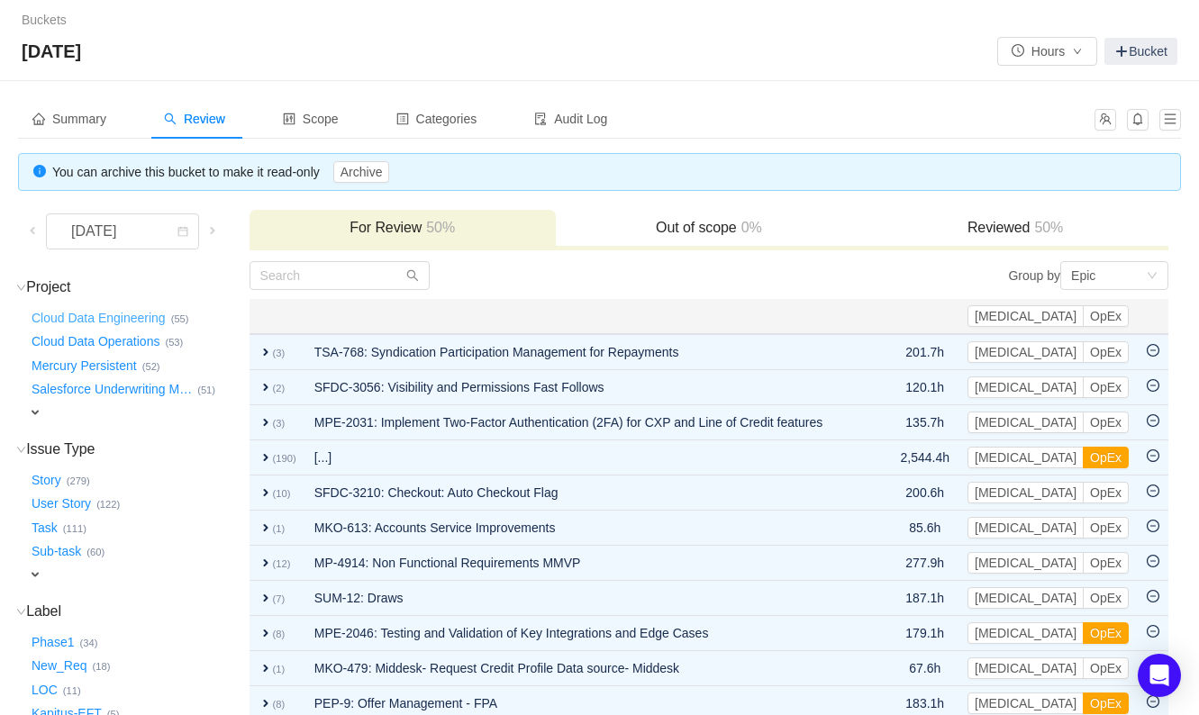
click at [133, 312] on button "Cloud Data Engineering …" at bounding box center [99, 318] width 143 height 29
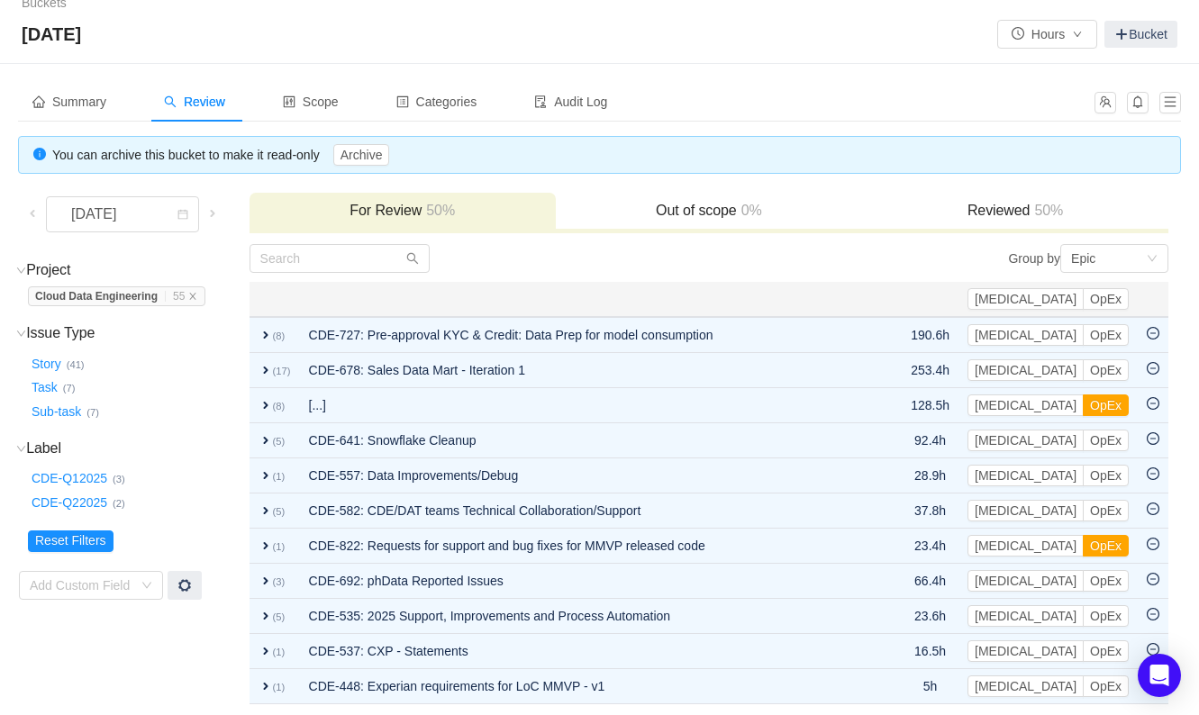
scroll to position [22, 0]
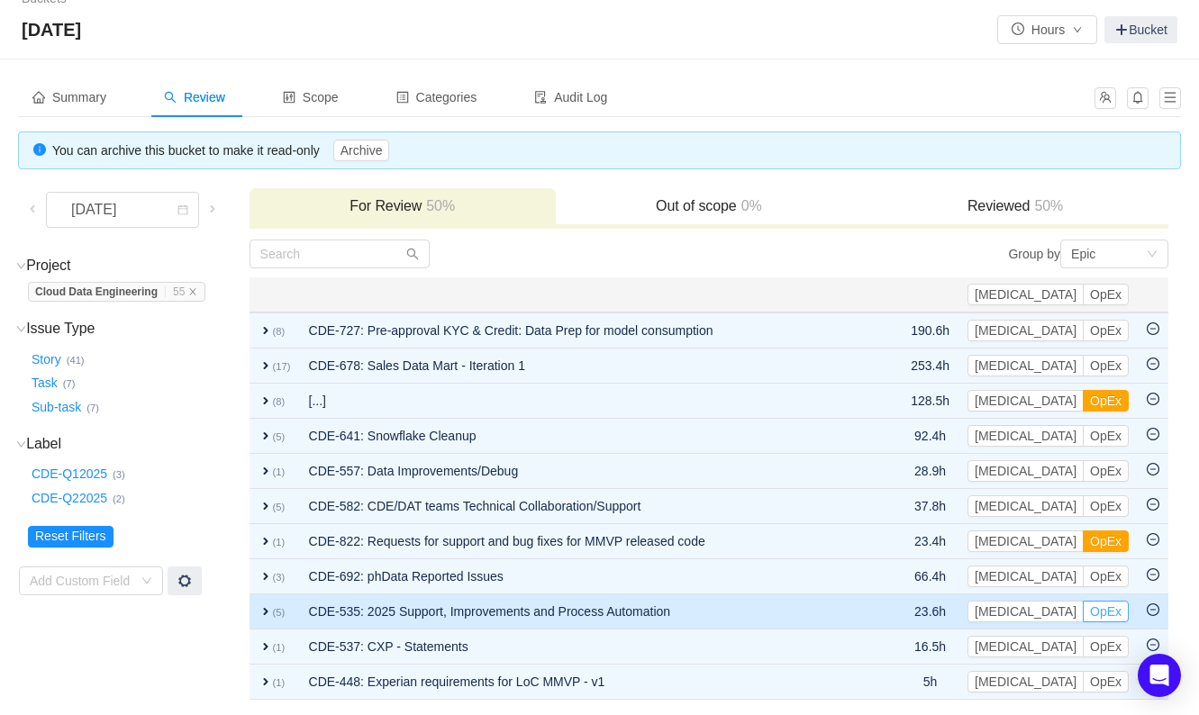
click at [1100, 612] on button "OpEx" at bounding box center [1106, 612] width 46 height 22
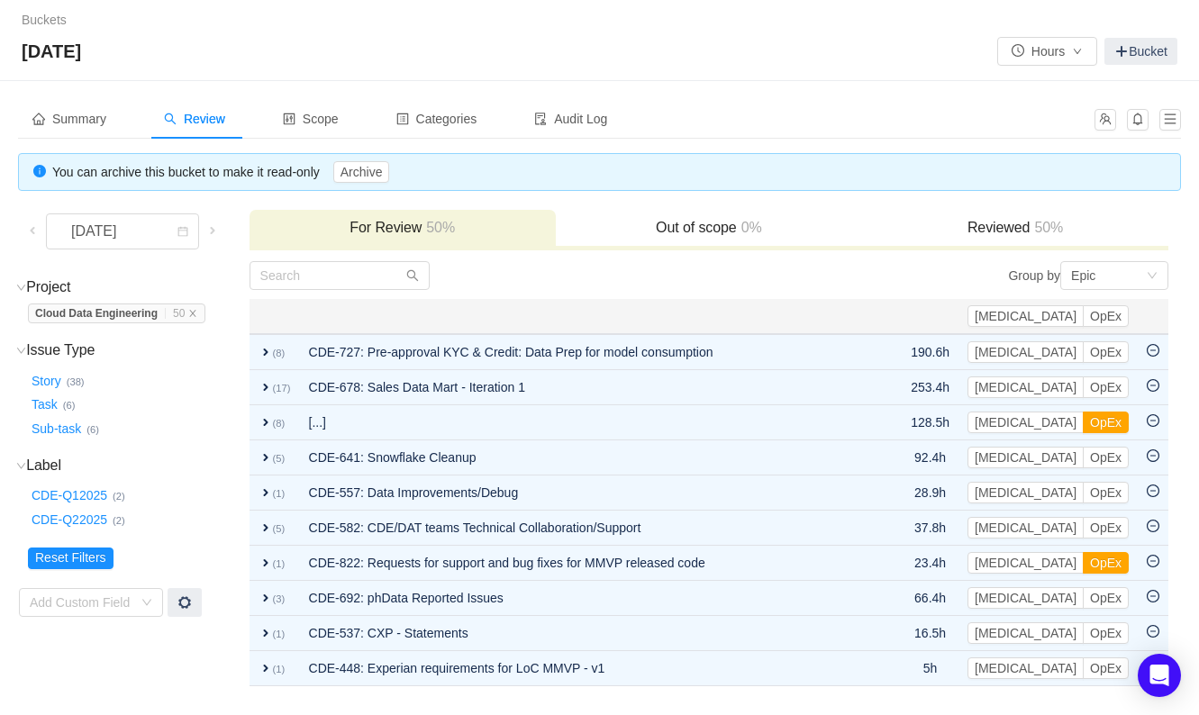
scroll to position [0, 0]
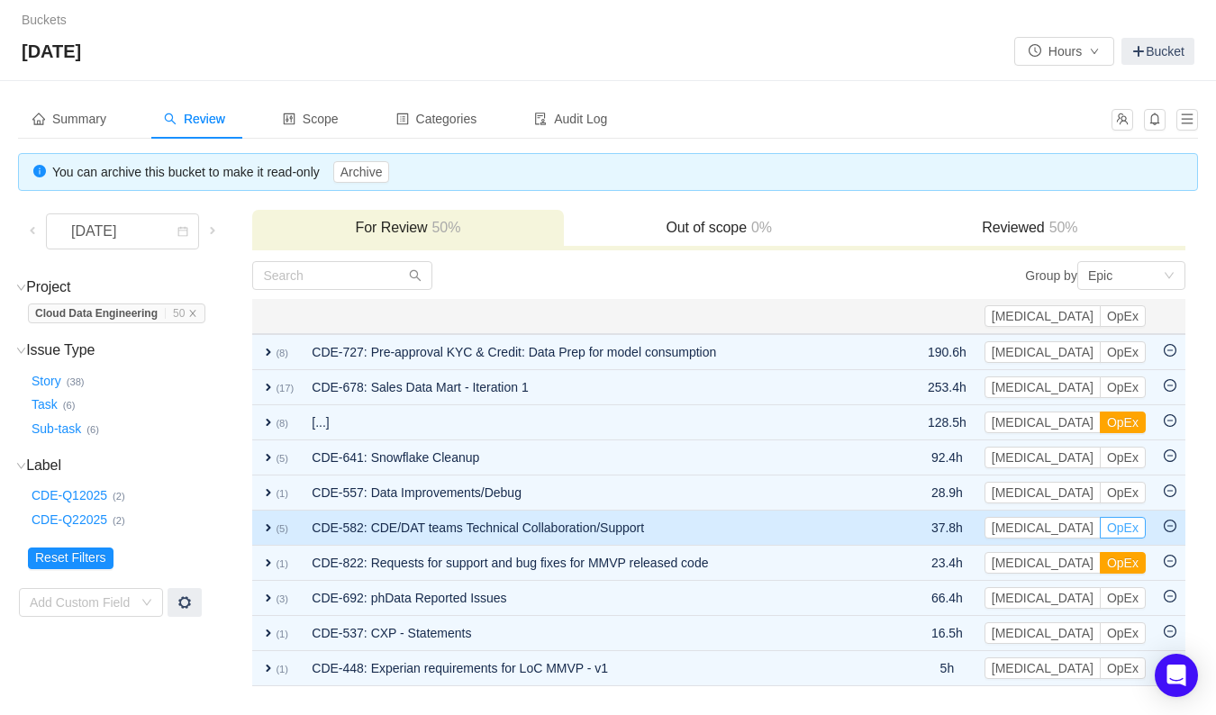
click at [1121, 528] on button "OpEx" at bounding box center [1123, 528] width 46 height 22
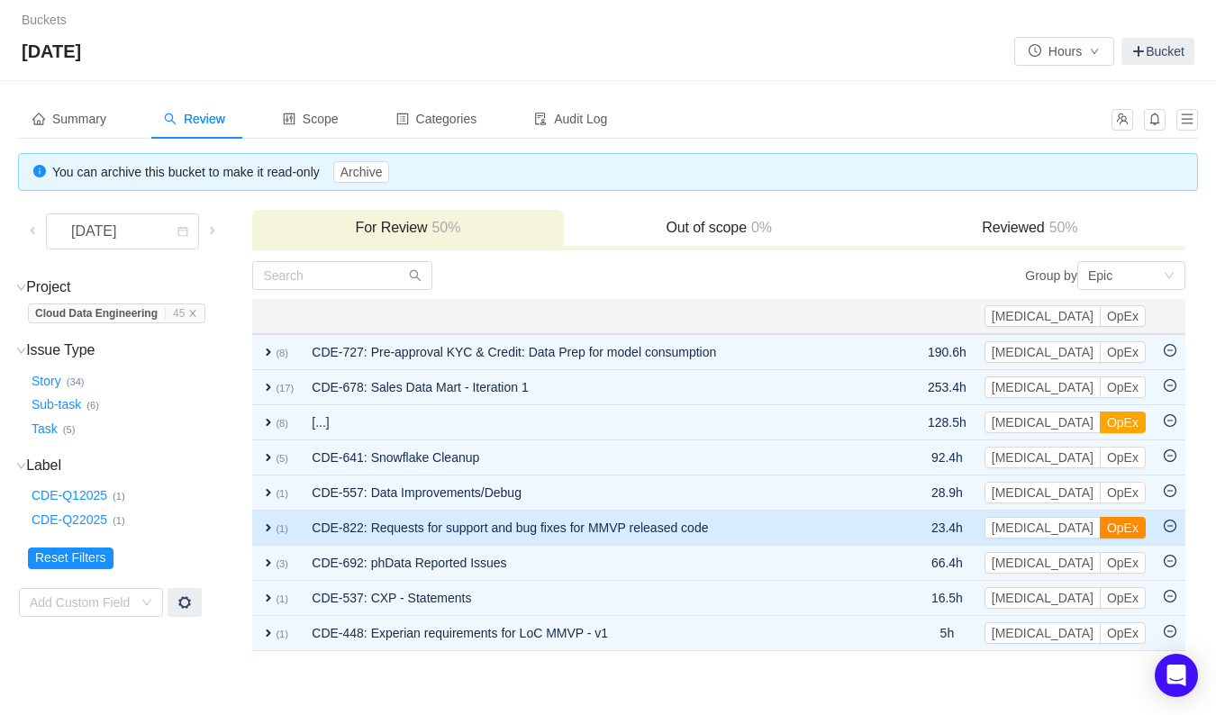
click at [1141, 529] on button "OpEx" at bounding box center [1123, 528] width 46 height 22
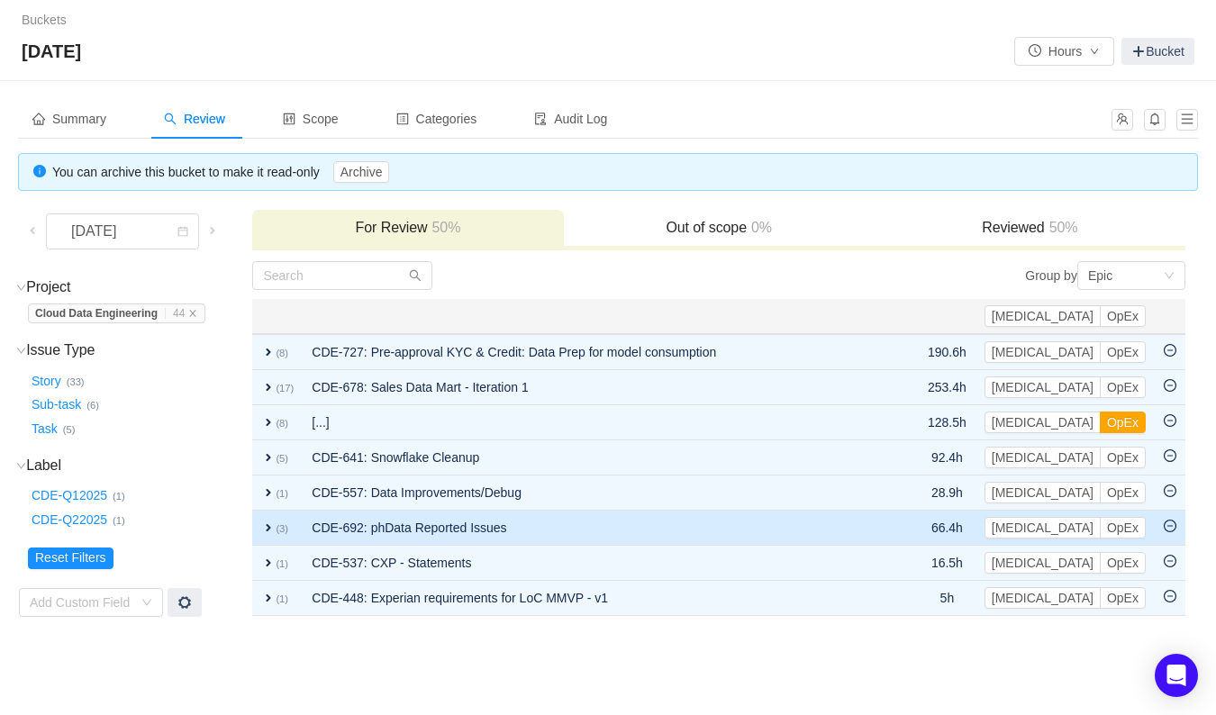
click at [262, 522] on span "expand" at bounding box center [268, 528] width 14 height 14
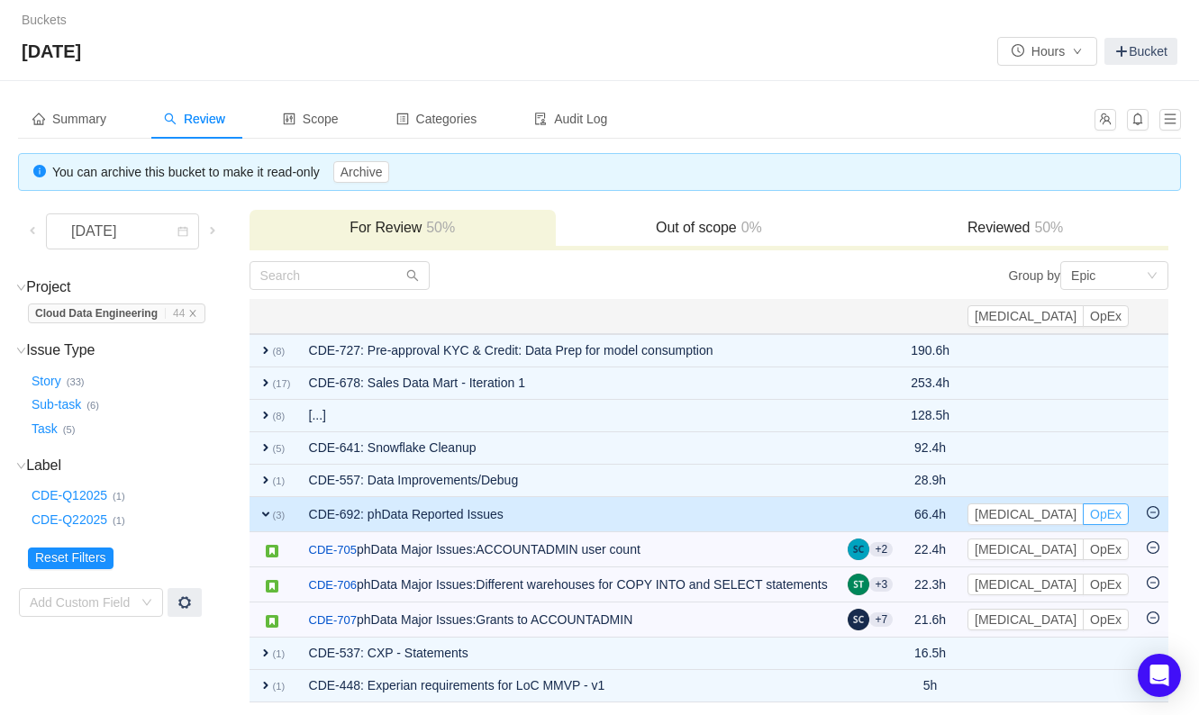
click at [1117, 511] on button "OpEx" at bounding box center [1106, 515] width 46 height 22
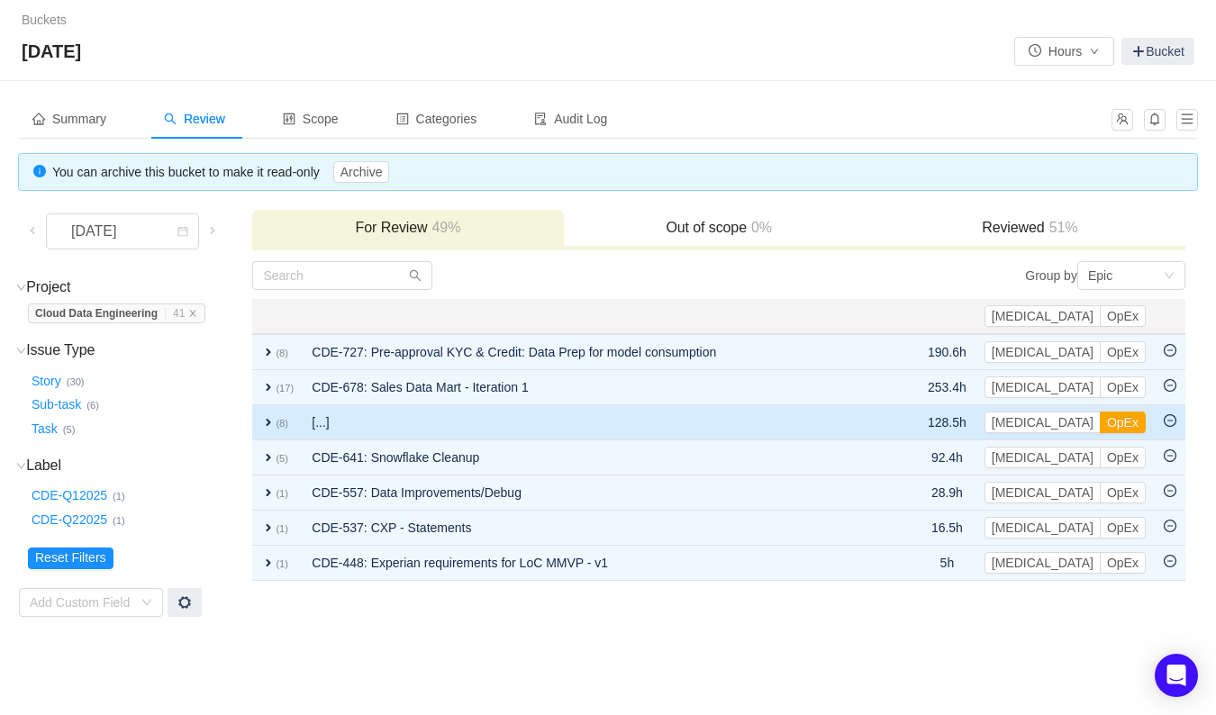
click at [268, 423] on span "expand" at bounding box center [268, 422] width 14 height 14
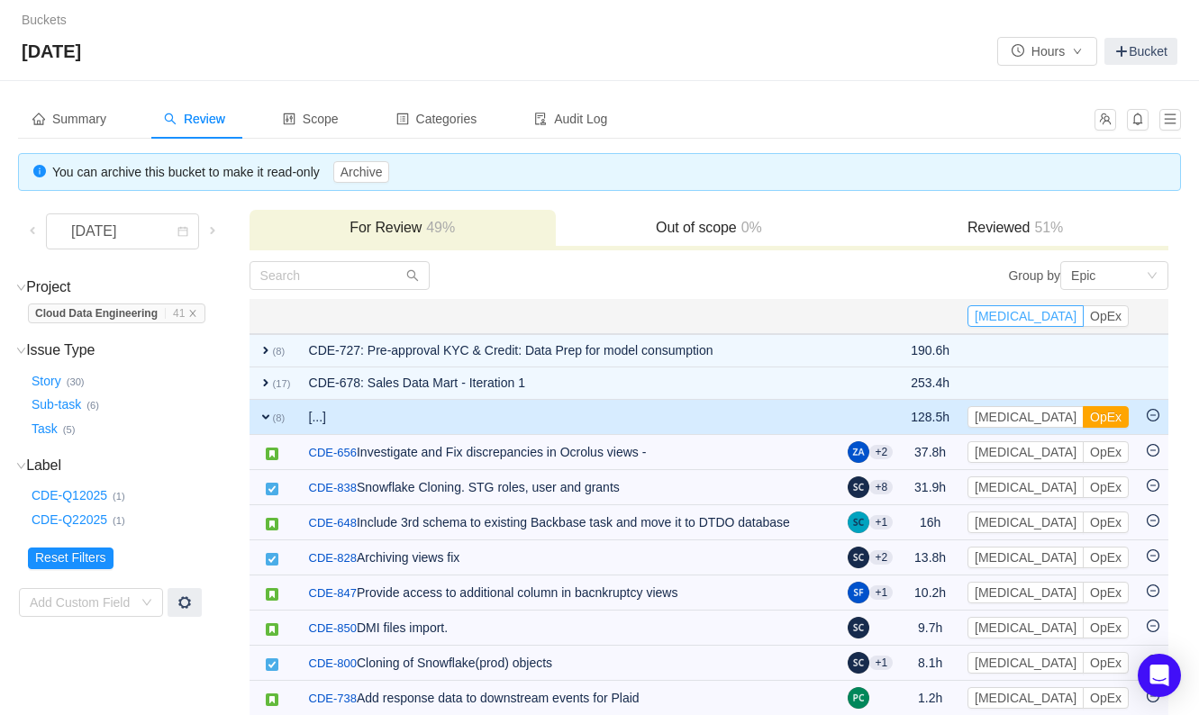
click at [1058, 305] on button "[MEDICAL_DATA]" at bounding box center [1026, 316] width 116 height 22
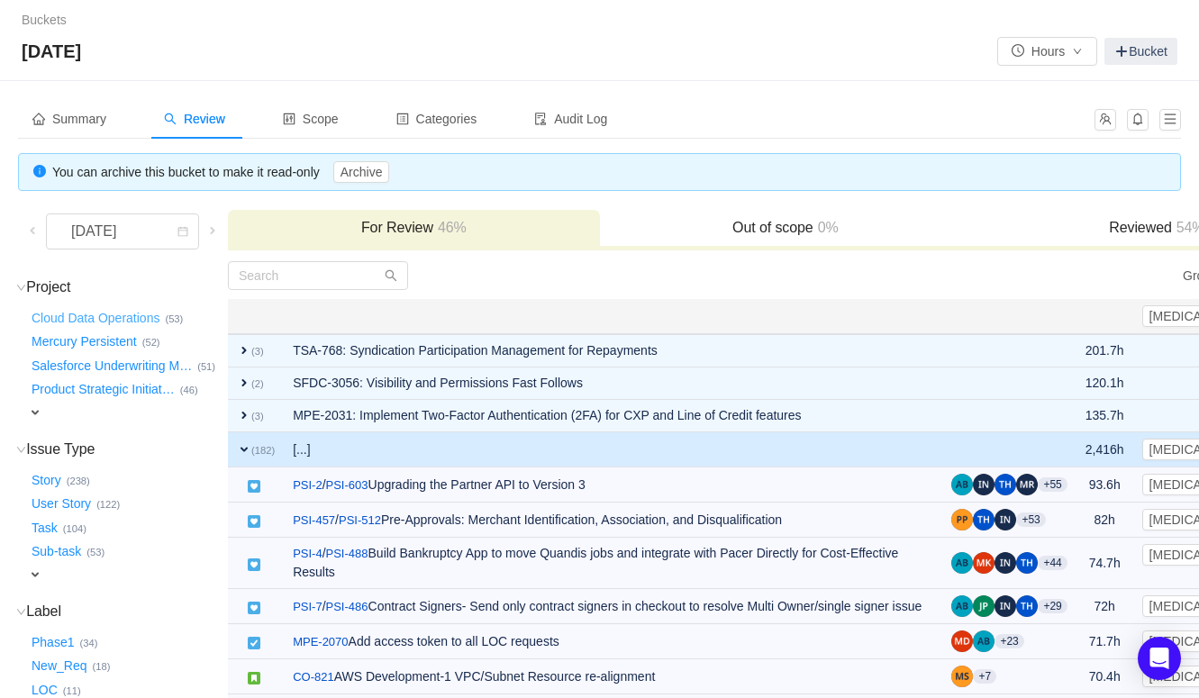
click at [100, 313] on button "Cloud Data Operations …" at bounding box center [96, 318] width 137 height 29
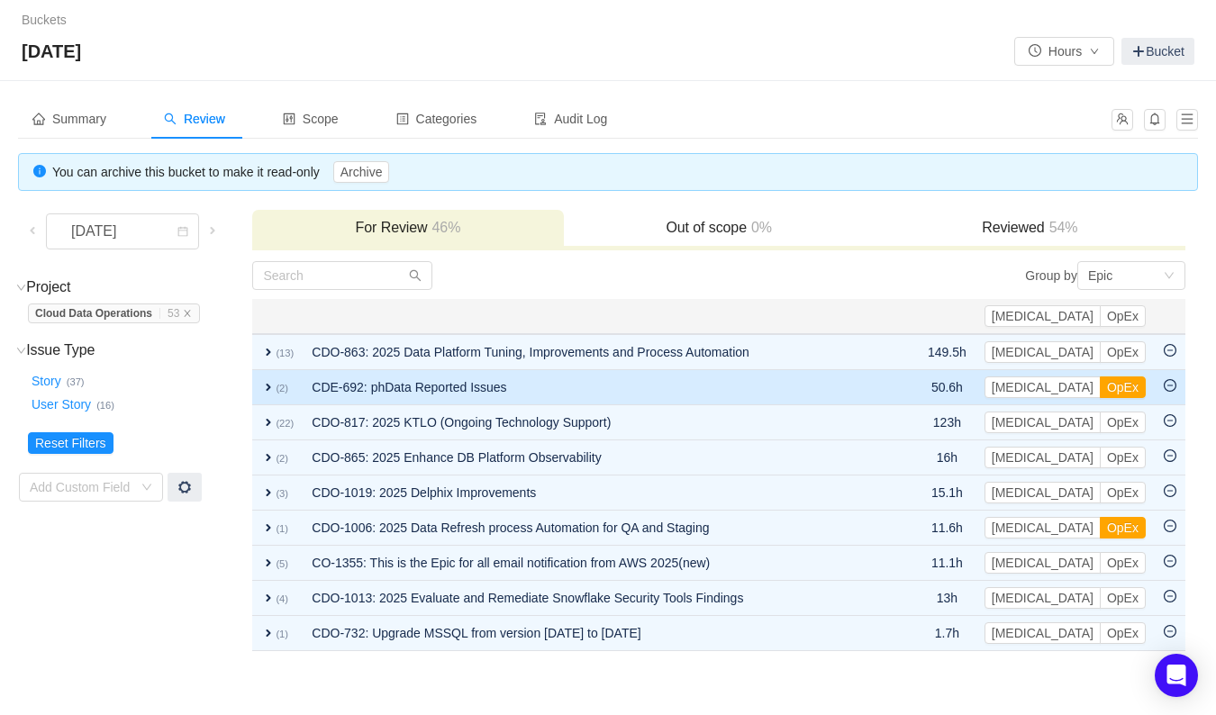
click at [269, 385] on span "expand" at bounding box center [268, 387] width 14 height 14
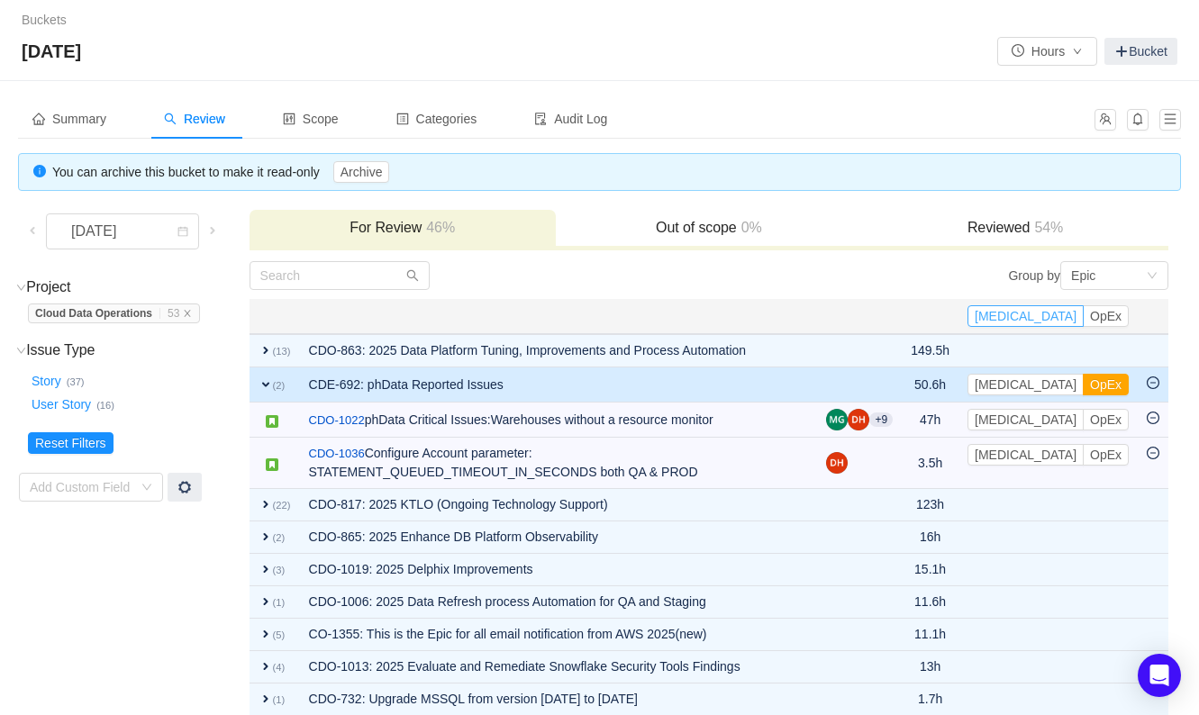
click at [1060, 318] on button "[MEDICAL_DATA]" at bounding box center [1026, 316] width 116 height 22
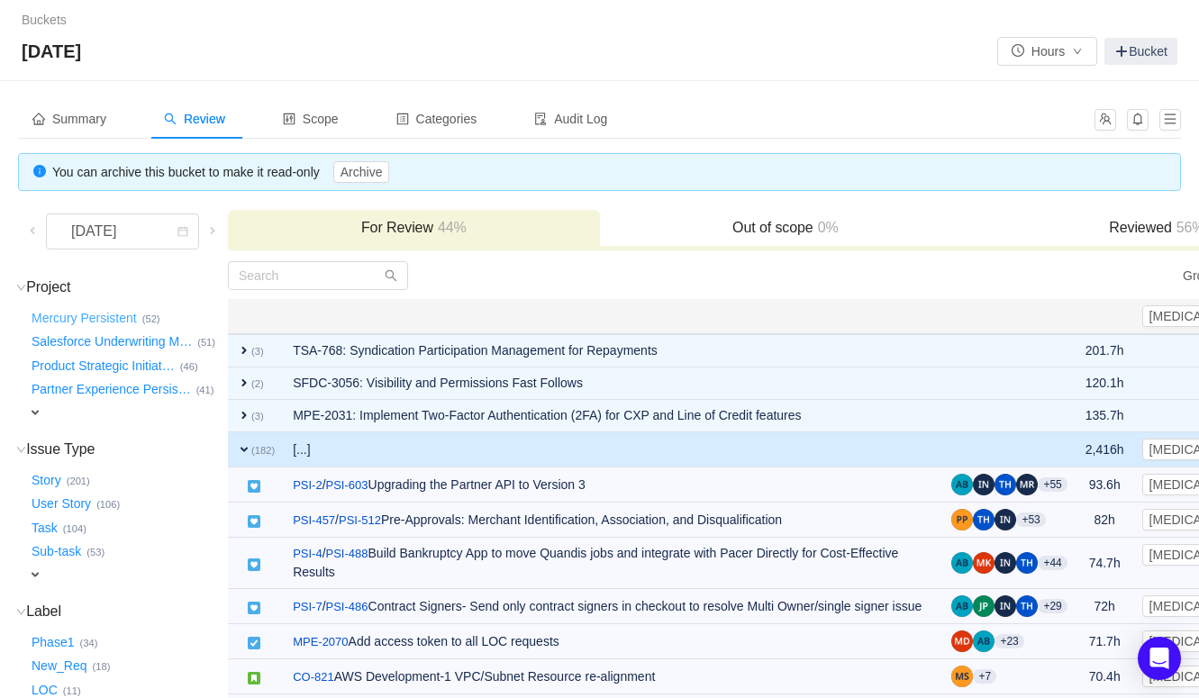
click at [108, 313] on button "Mercury Persistent …" at bounding box center [85, 318] width 114 height 29
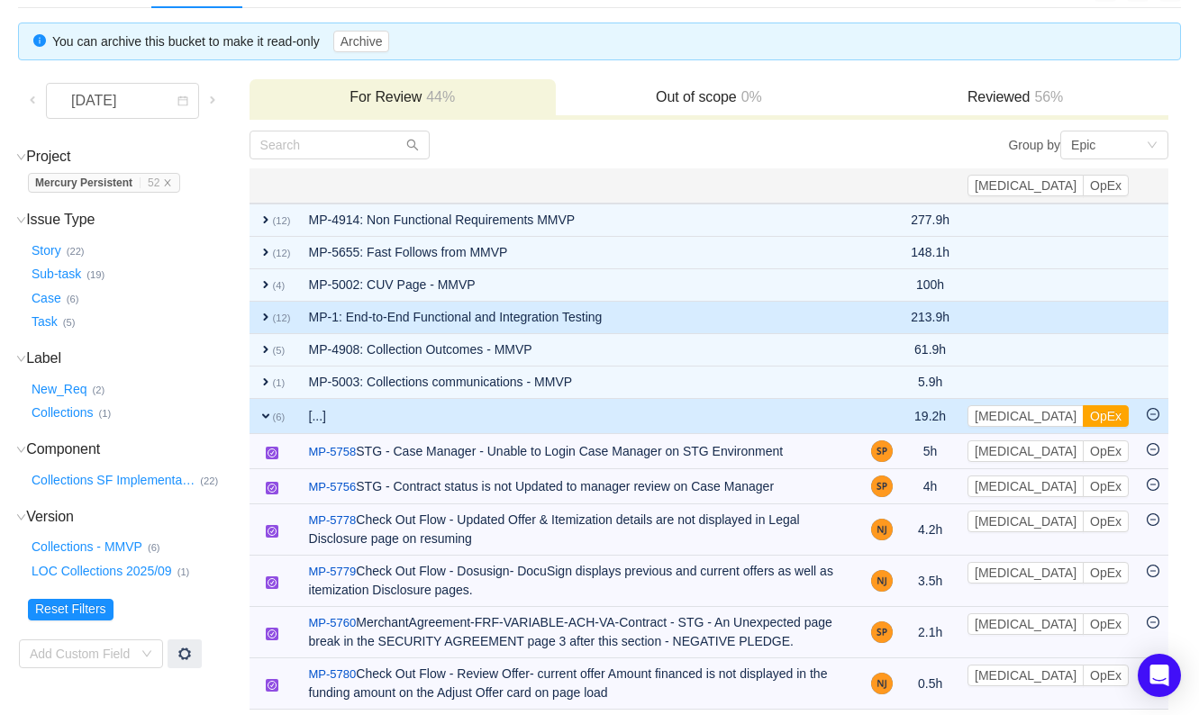
scroll to position [141, 0]
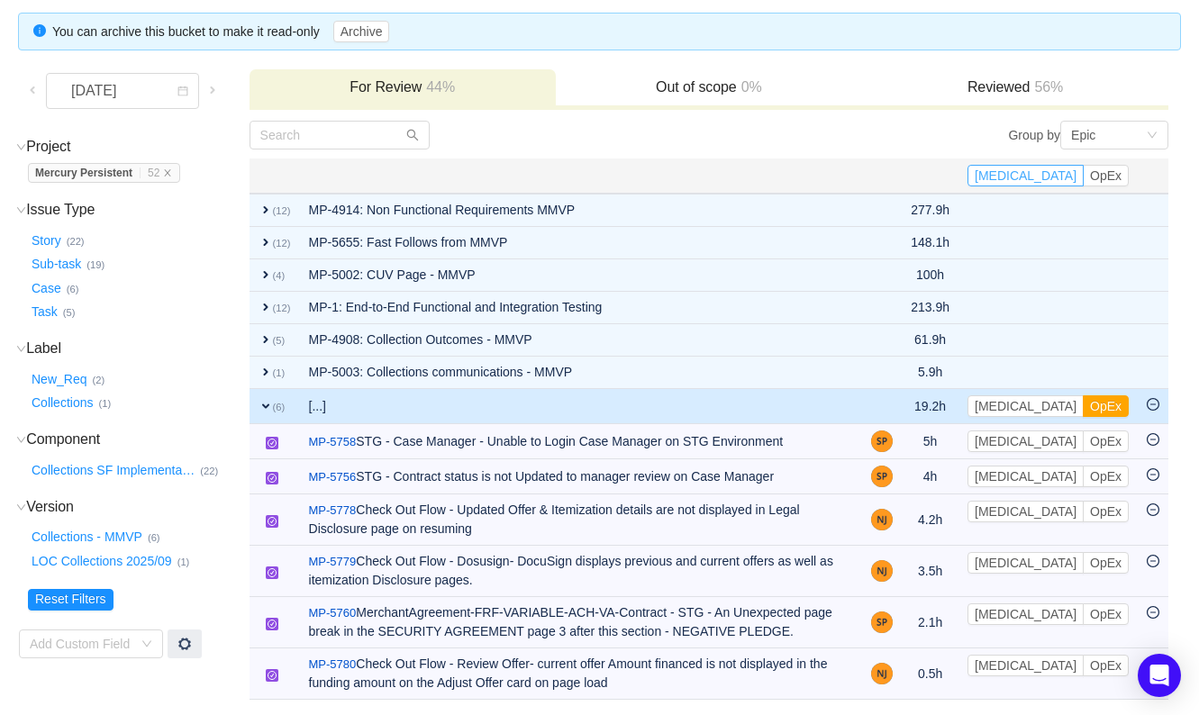
click at [1069, 176] on button "[MEDICAL_DATA]" at bounding box center [1026, 176] width 116 height 22
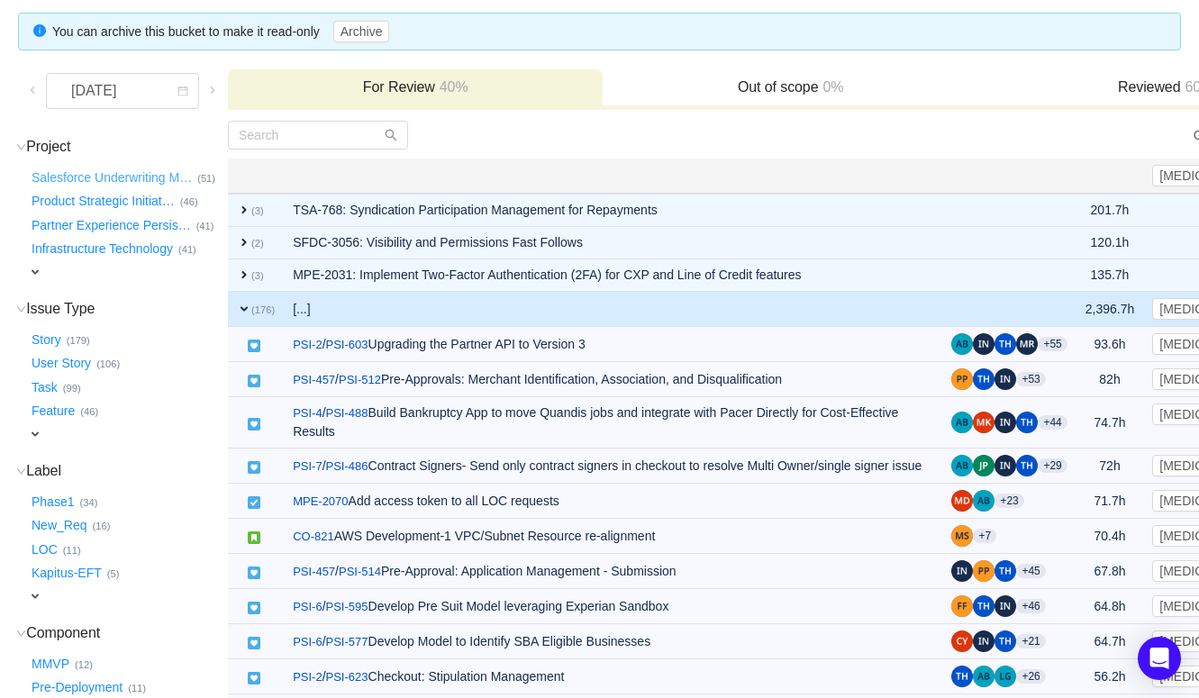
click at [139, 177] on button "Salesforce Underwriting M …" at bounding box center [112, 177] width 169 height 29
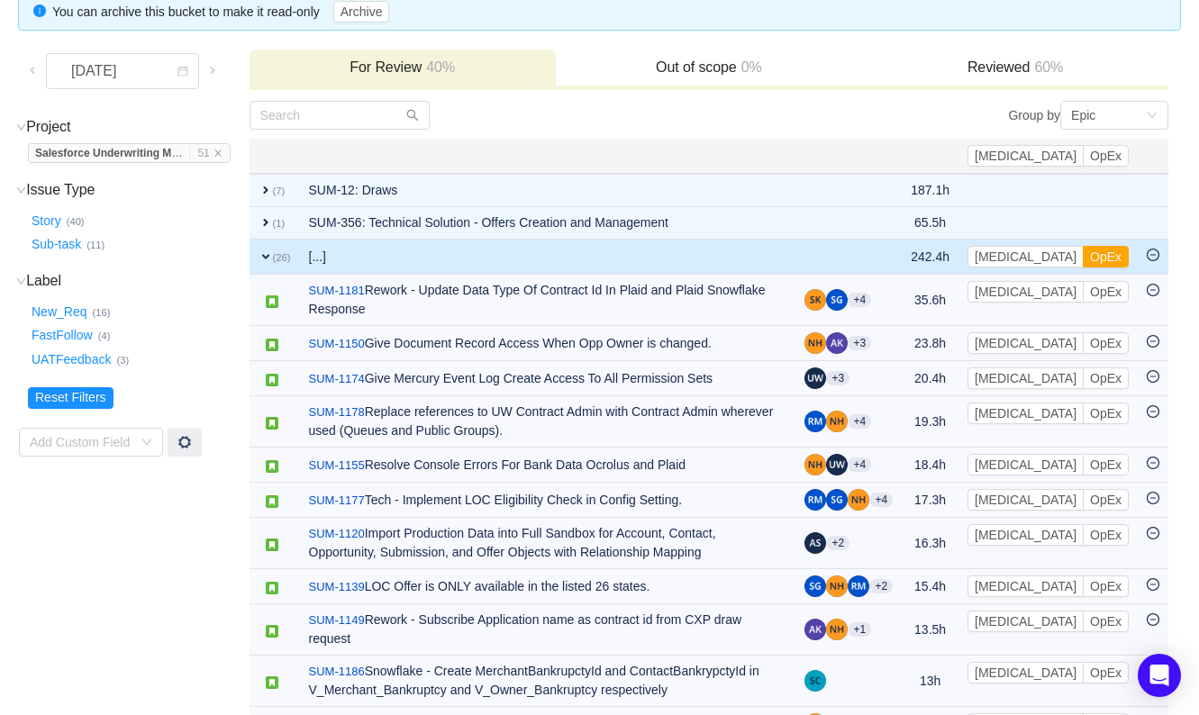
scroll to position [0, 0]
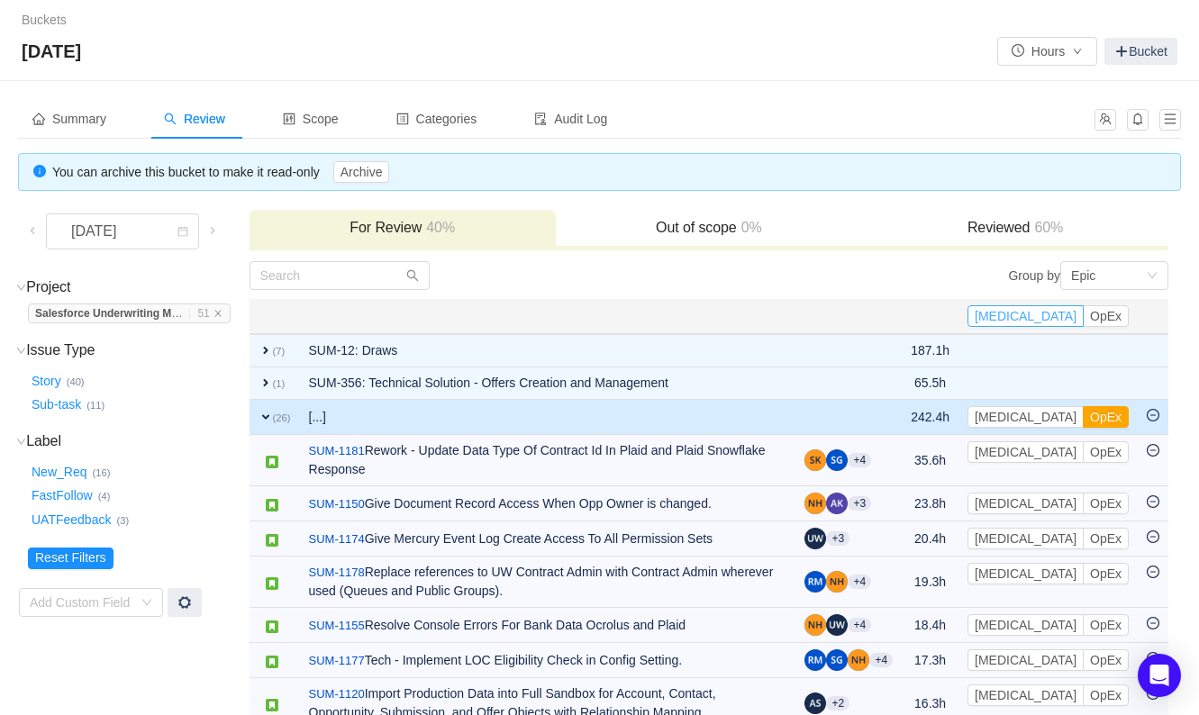
click at [1062, 313] on button "[MEDICAL_DATA]" at bounding box center [1026, 316] width 116 height 22
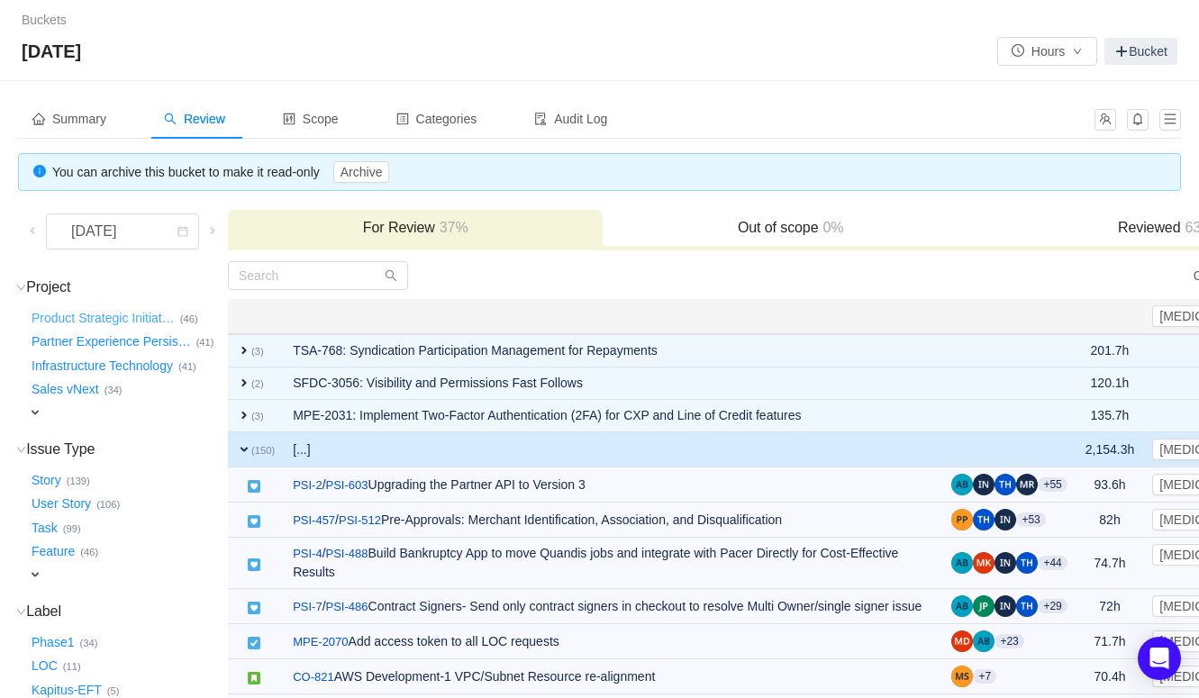
click at [113, 316] on button "Product Strategic Initiat …" at bounding box center [104, 318] width 152 height 29
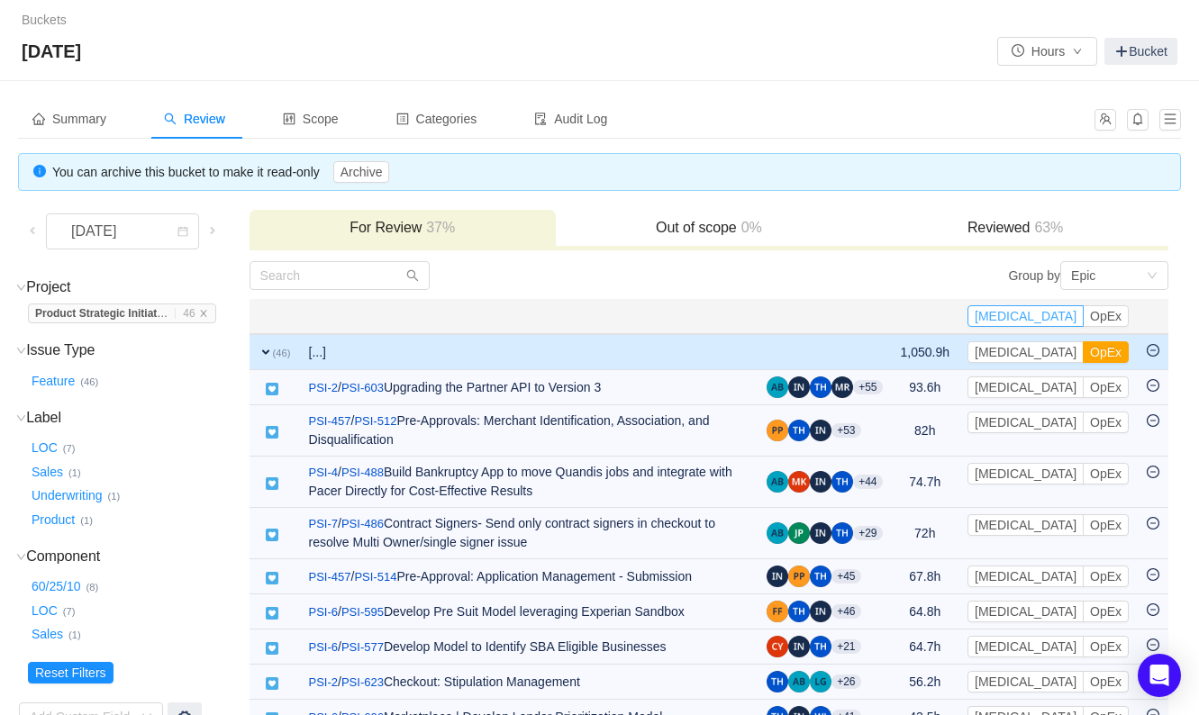
click at [1071, 313] on button "[MEDICAL_DATA]" at bounding box center [1026, 316] width 116 height 22
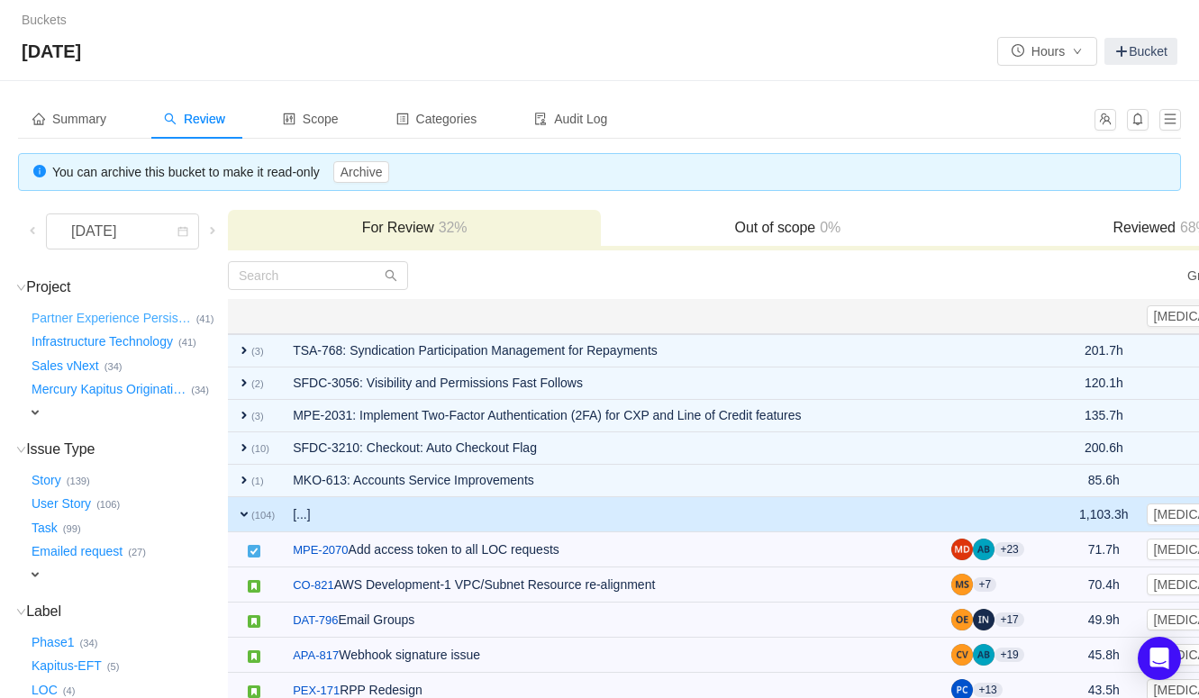
click at [150, 319] on button "Partner Experience Persis …" at bounding box center [112, 318] width 168 height 29
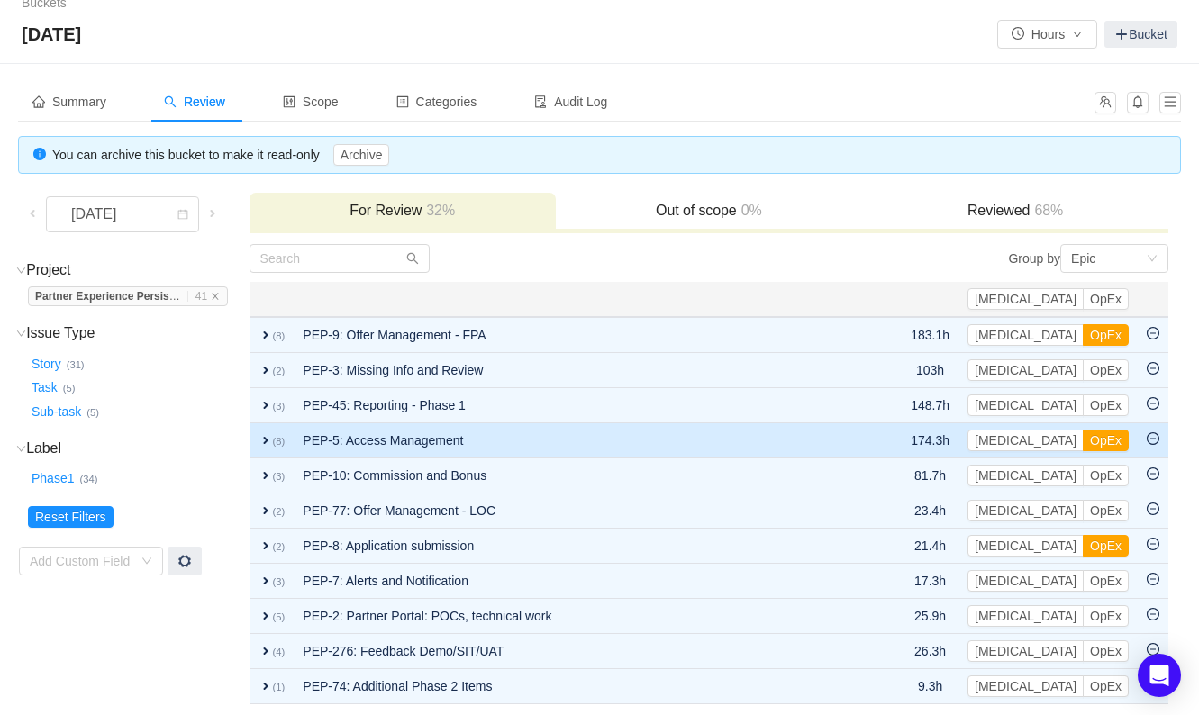
scroll to position [22, 0]
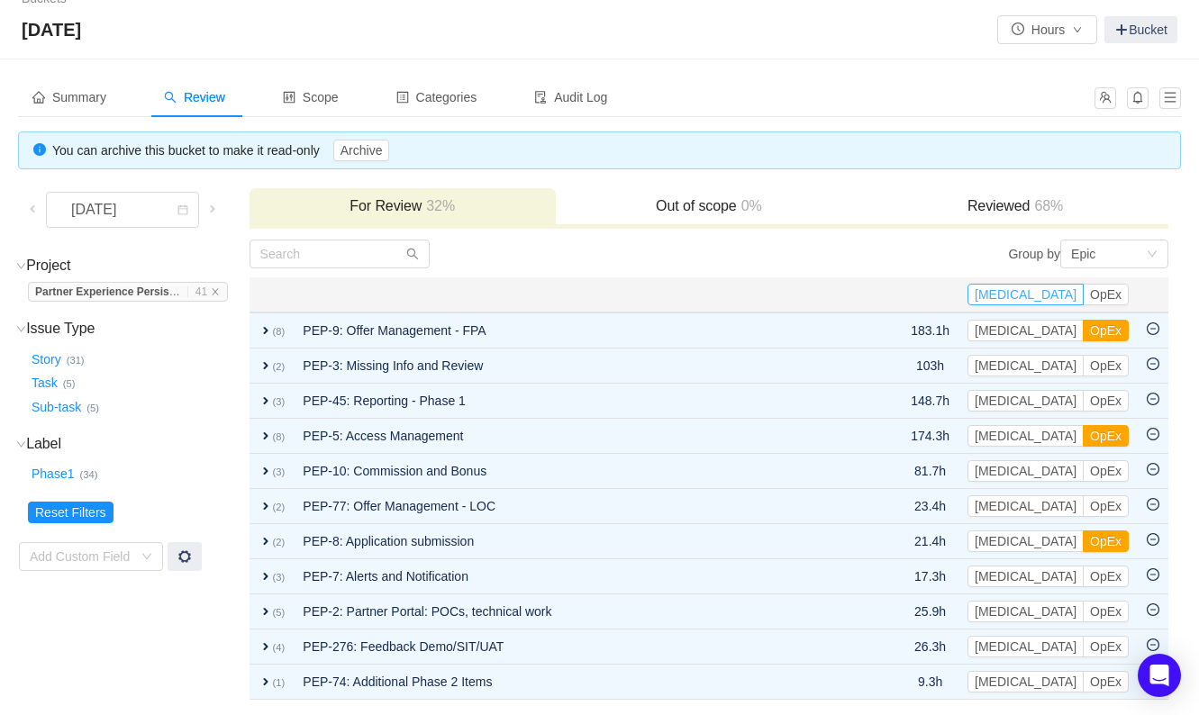
click at [1068, 295] on button "[MEDICAL_DATA]" at bounding box center [1026, 295] width 116 height 22
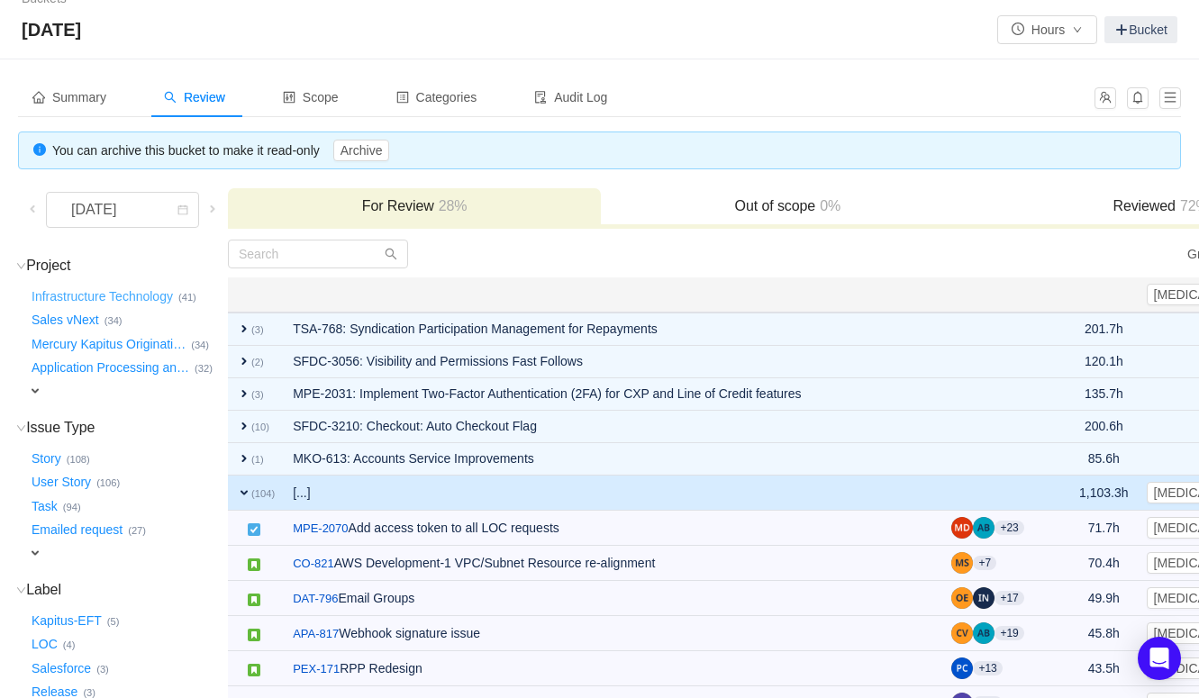
click at [75, 294] on button "Infrastructure Technology …" at bounding box center [103, 296] width 150 height 29
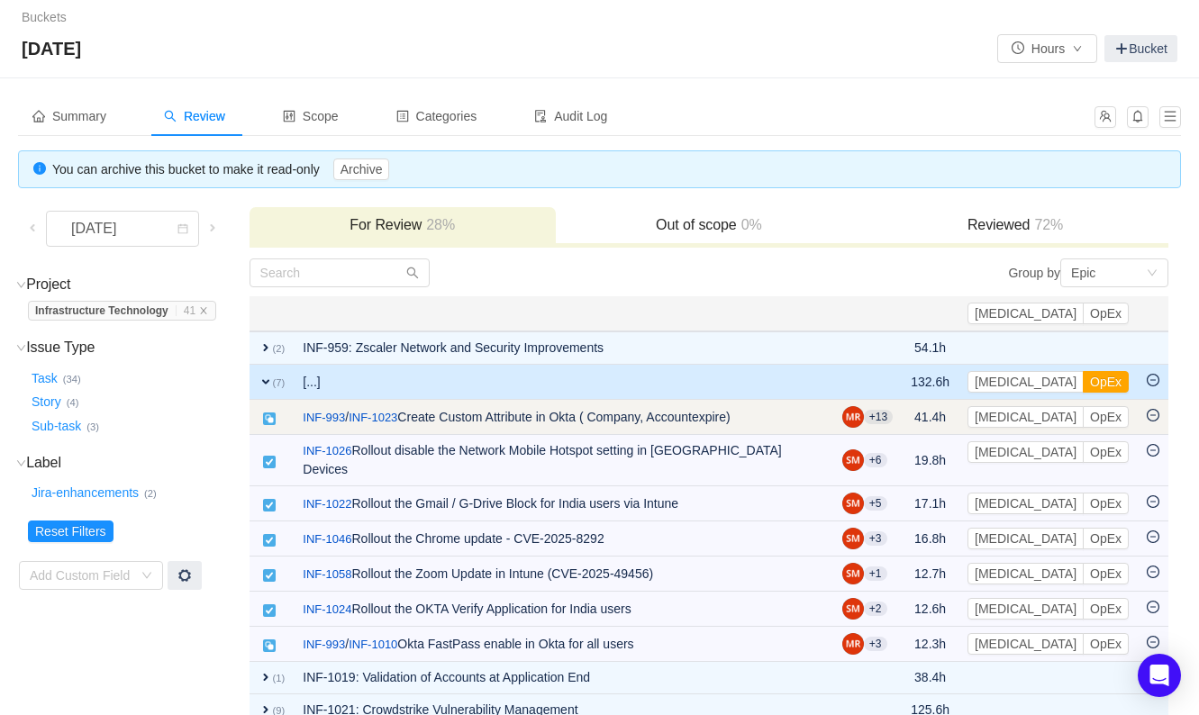
scroll to position [0, 0]
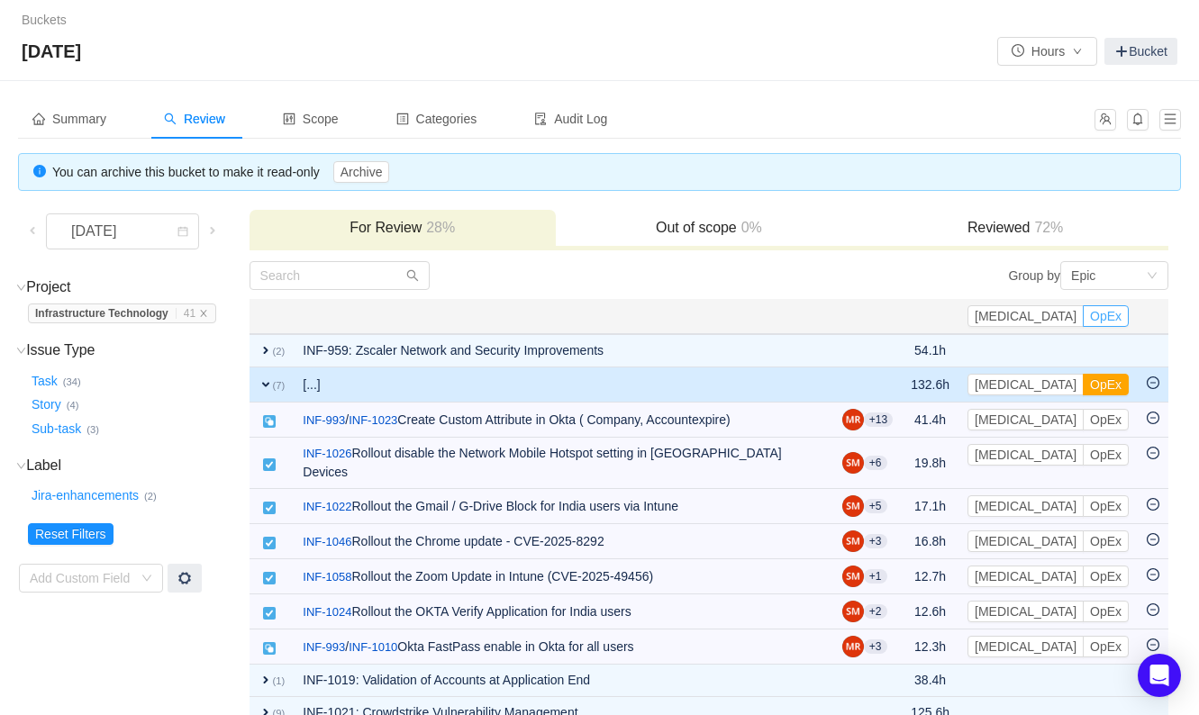
click at [1108, 316] on button "OpEx" at bounding box center [1106, 316] width 46 height 22
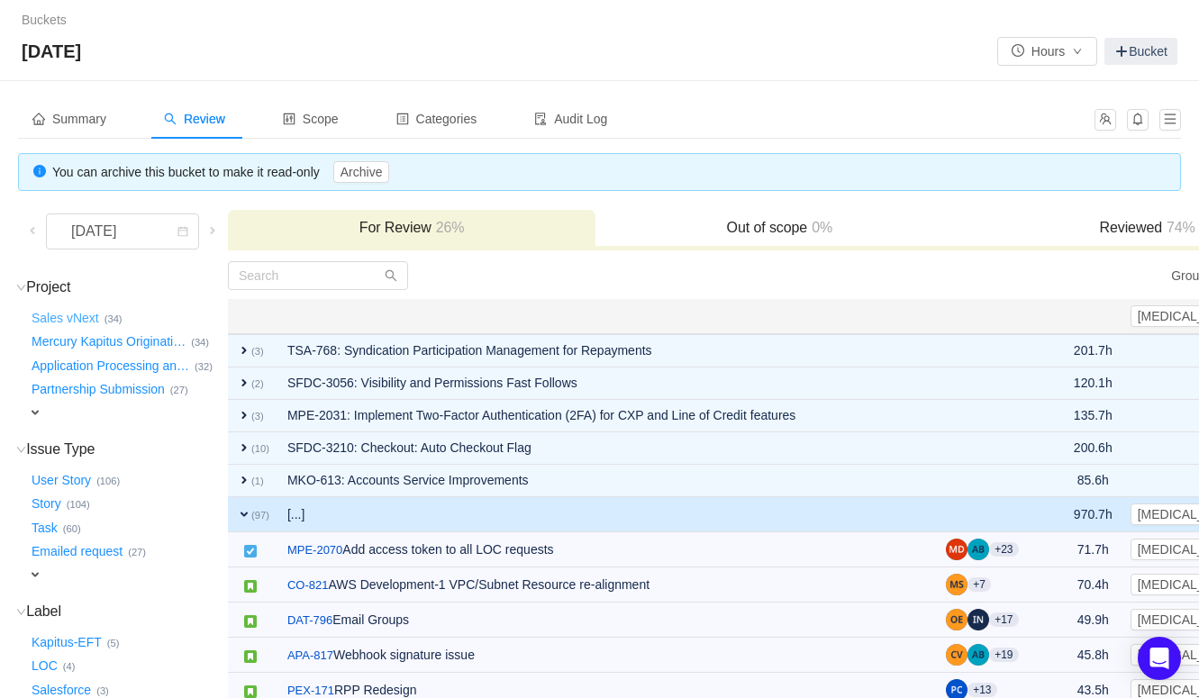
click at [81, 318] on button "Sales vNext …" at bounding box center [66, 318] width 77 height 29
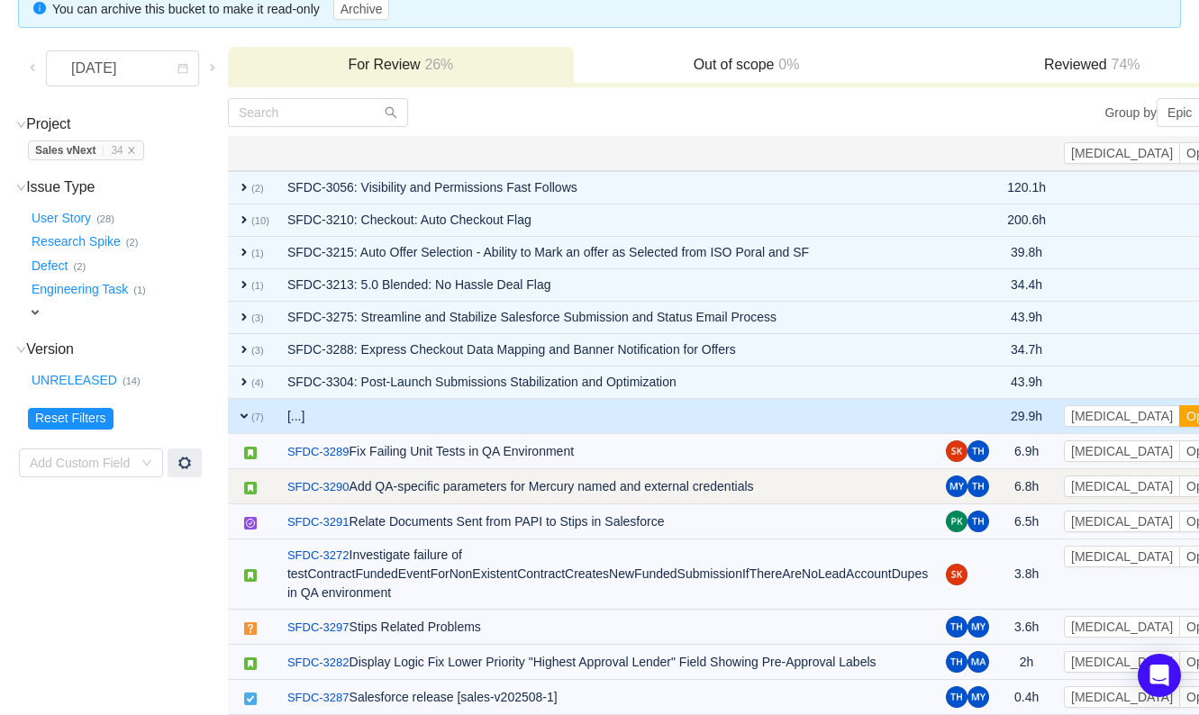
scroll to position [276, 0]
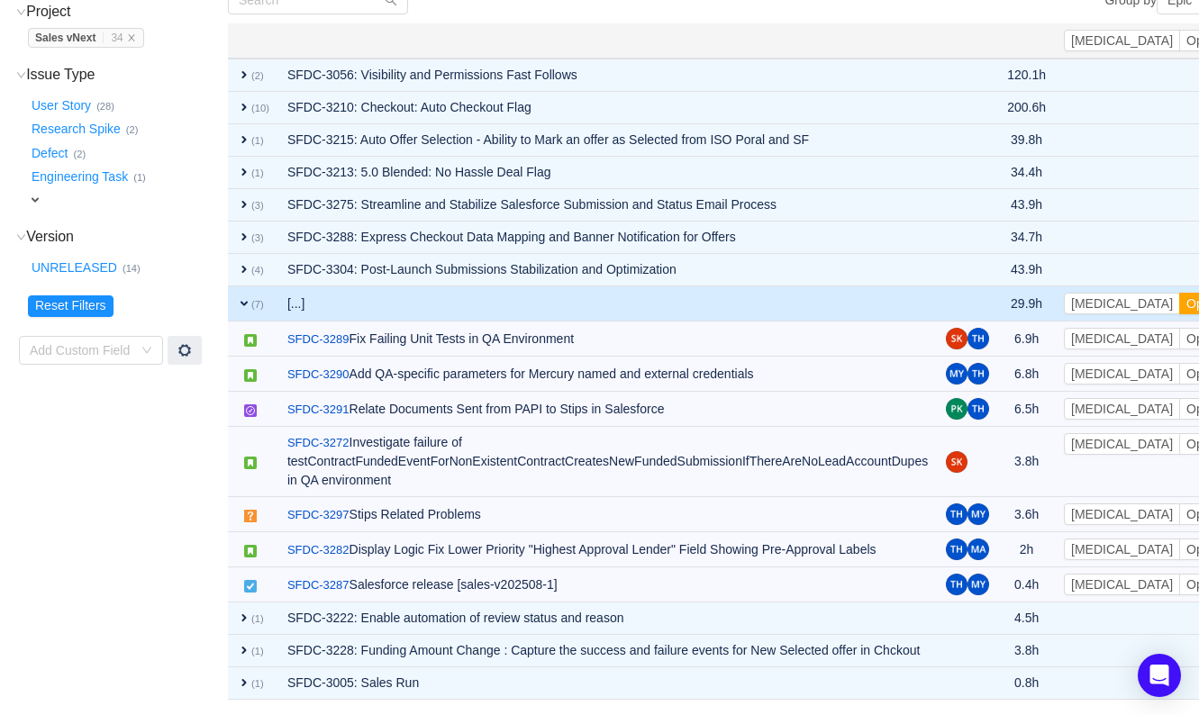
click at [240, 299] on span "expand" at bounding box center [244, 303] width 14 height 14
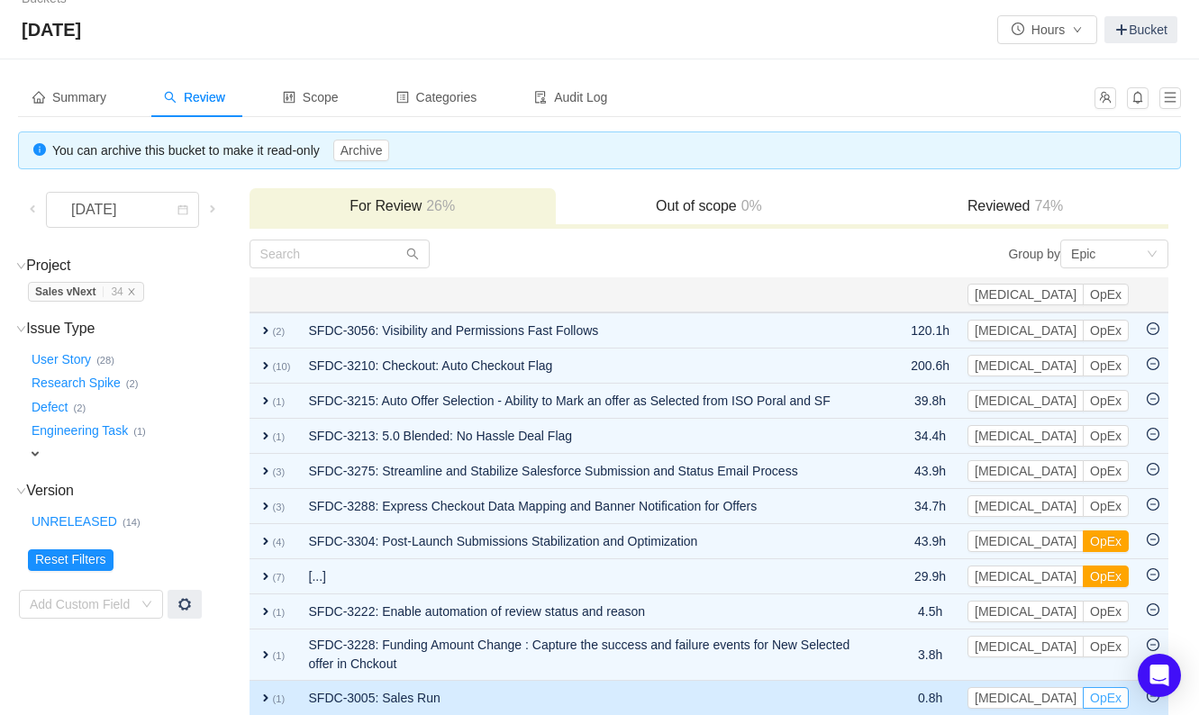
click at [1113, 687] on button "OpEx" at bounding box center [1106, 698] width 46 height 22
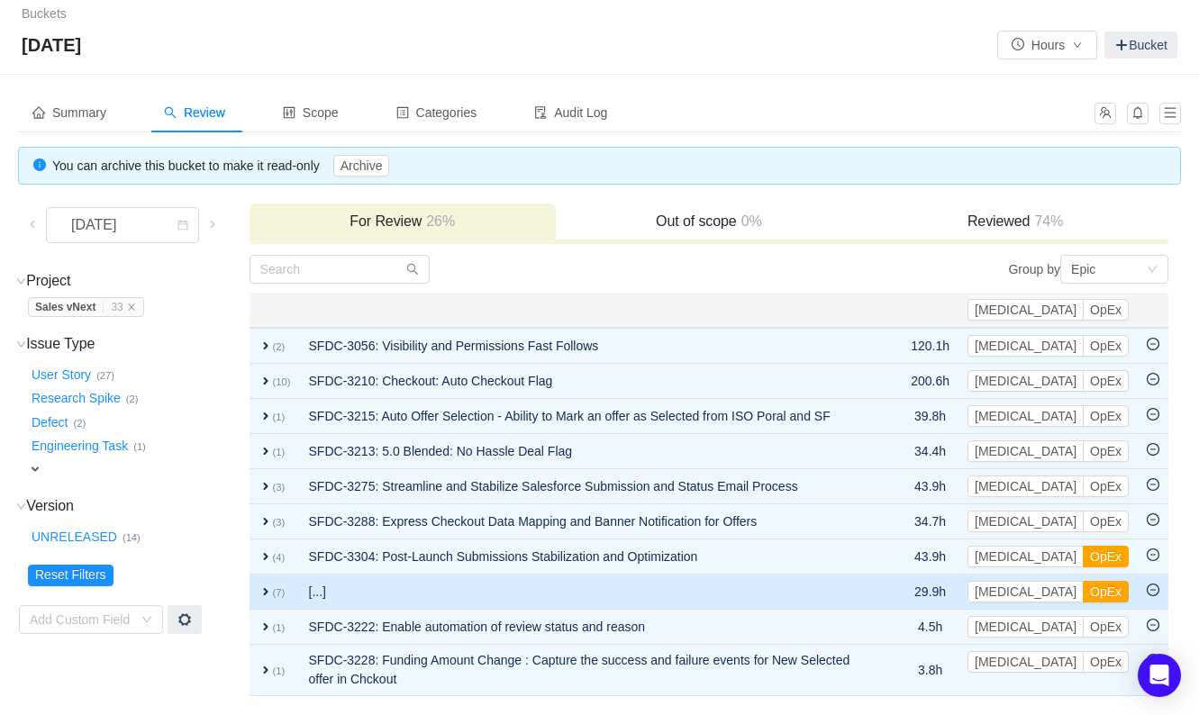
scroll to position [0, 0]
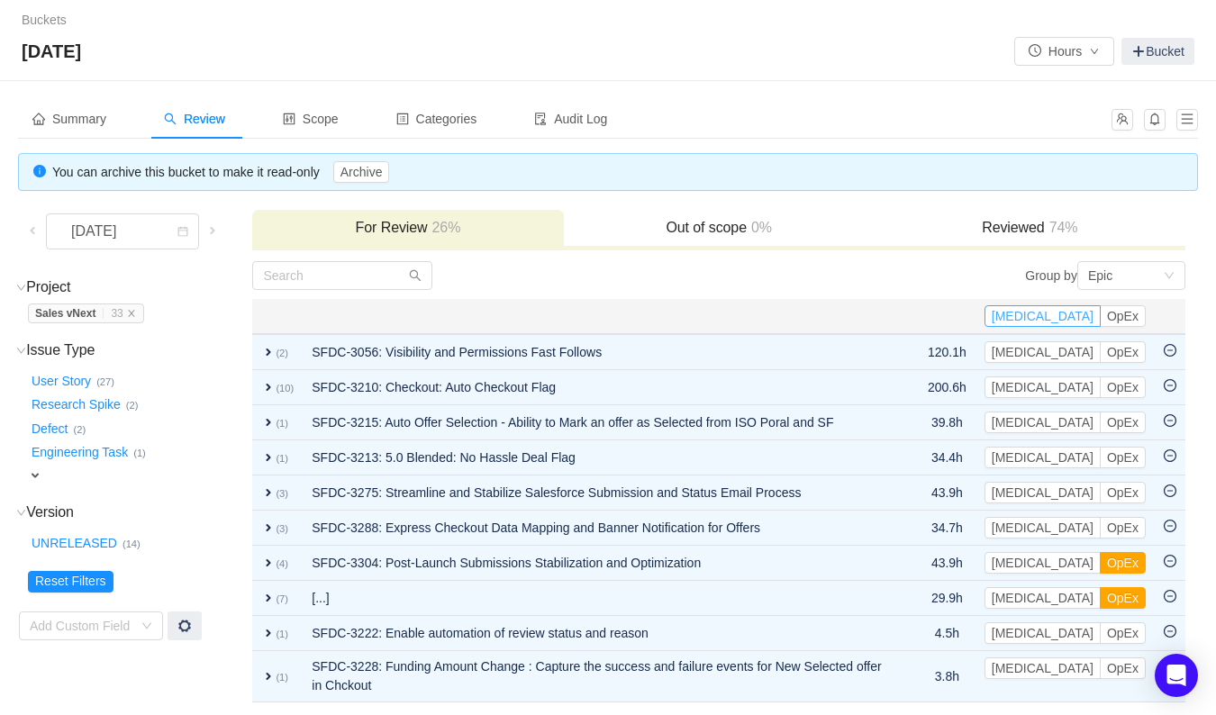
click at [1073, 313] on button "[MEDICAL_DATA]" at bounding box center [1043, 316] width 116 height 22
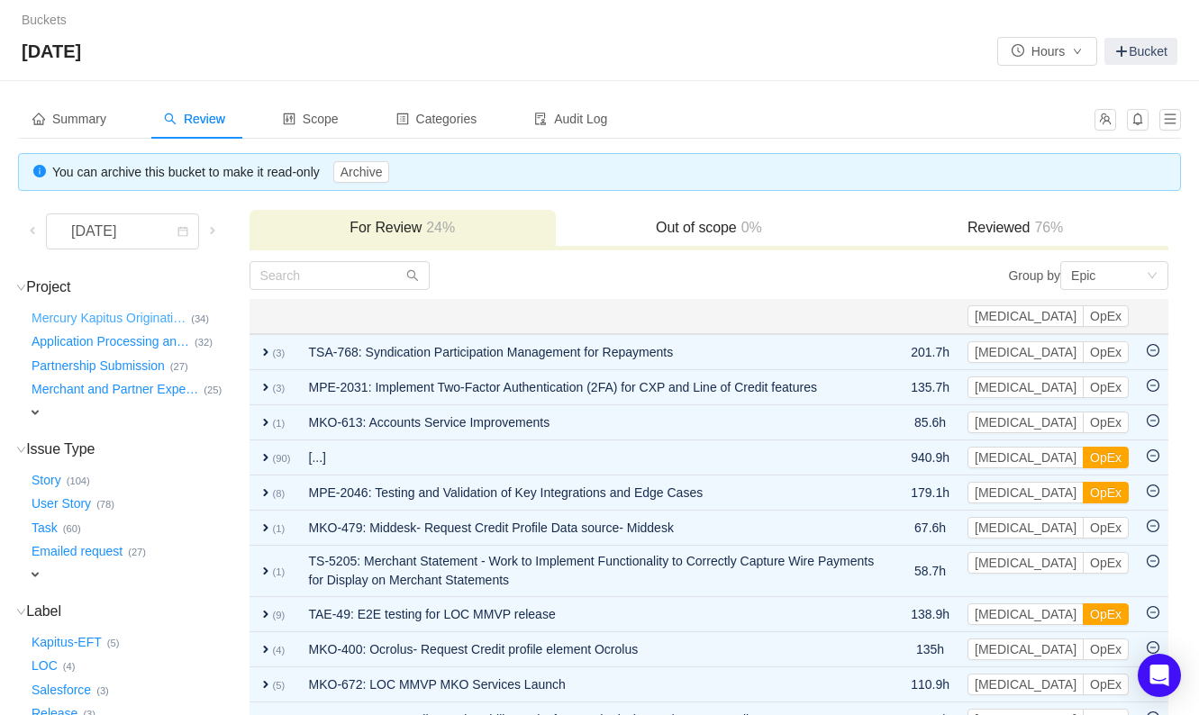
click at [110, 317] on button "Mercury Kapitus Originati …" at bounding box center [109, 318] width 163 height 29
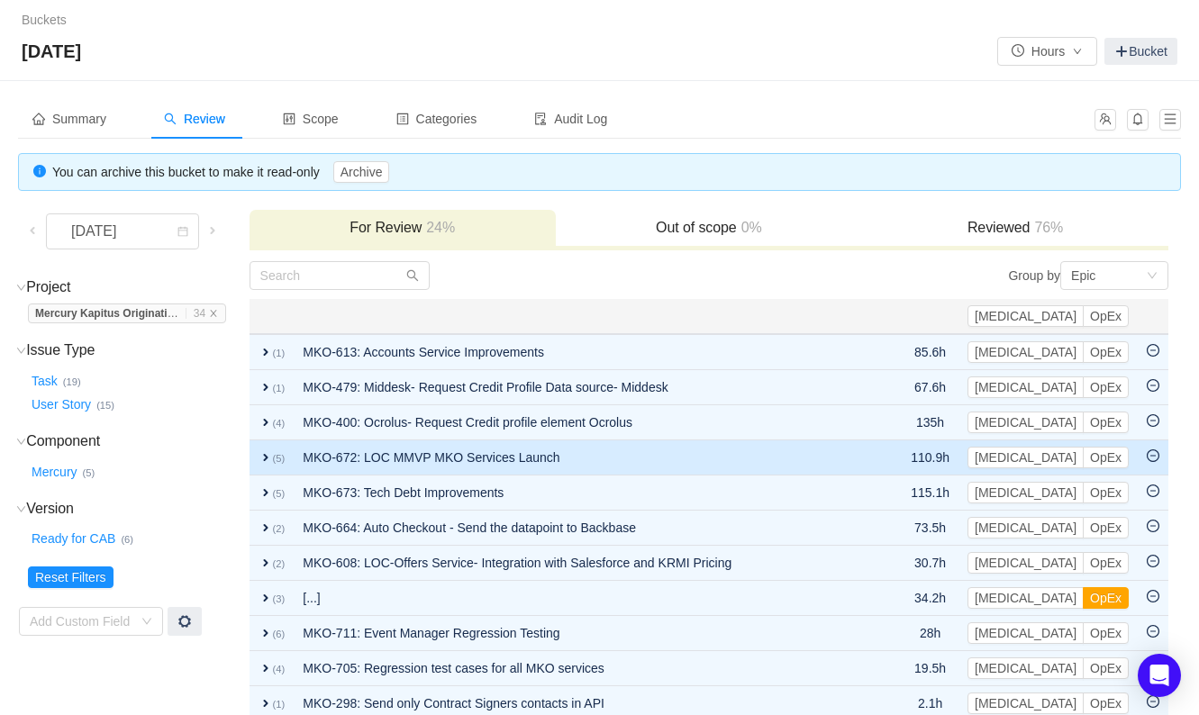
scroll to position [22, 0]
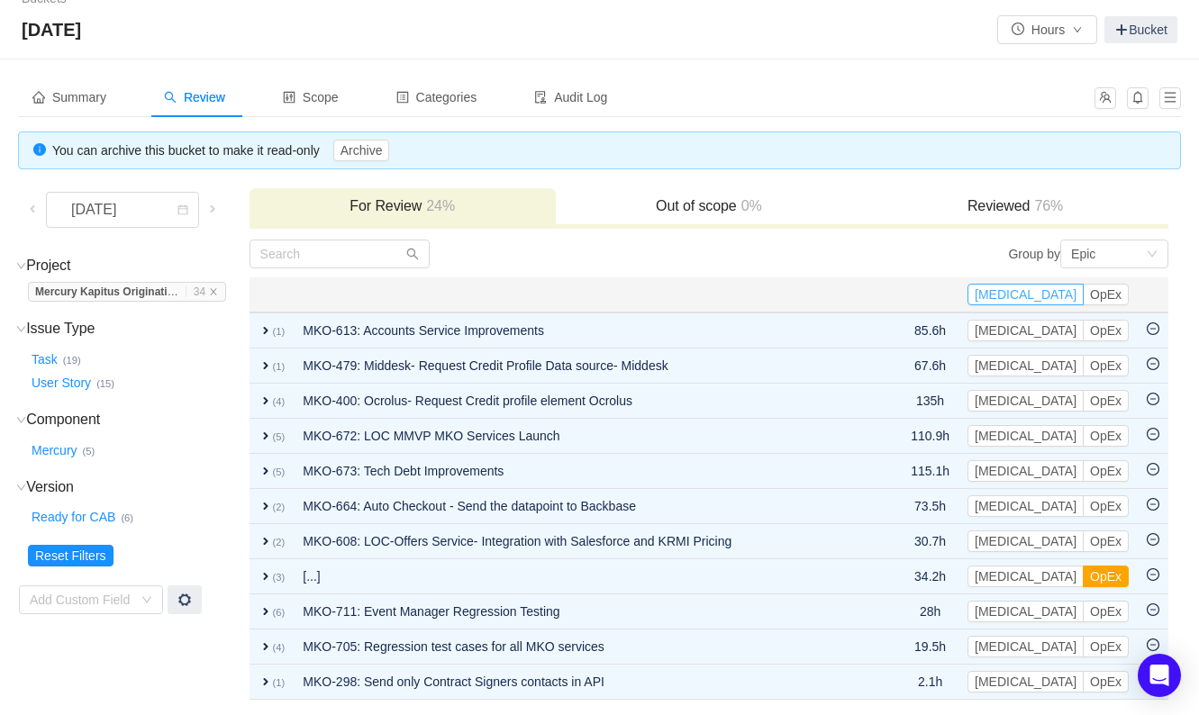
click at [1064, 292] on button "[MEDICAL_DATA]" at bounding box center [1026, 295] width 116 height 22
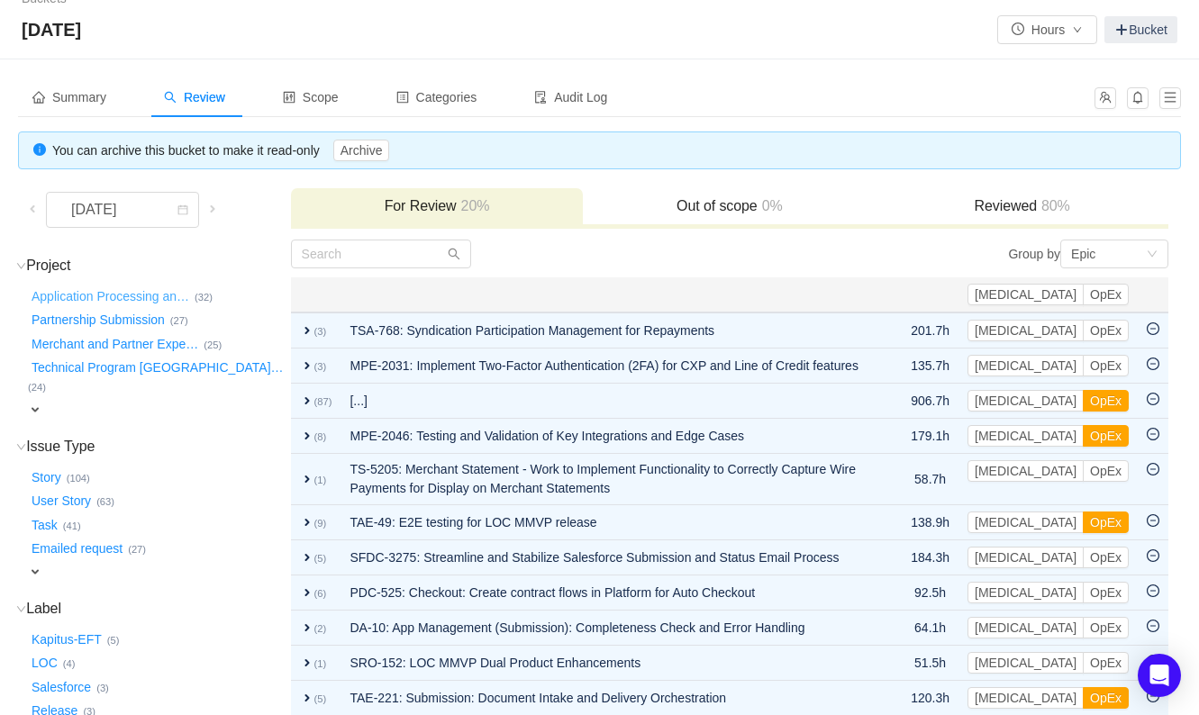
click at [93, 290] on button "Application Processing an …" at bounding box center [111, 296] width 167 height 29
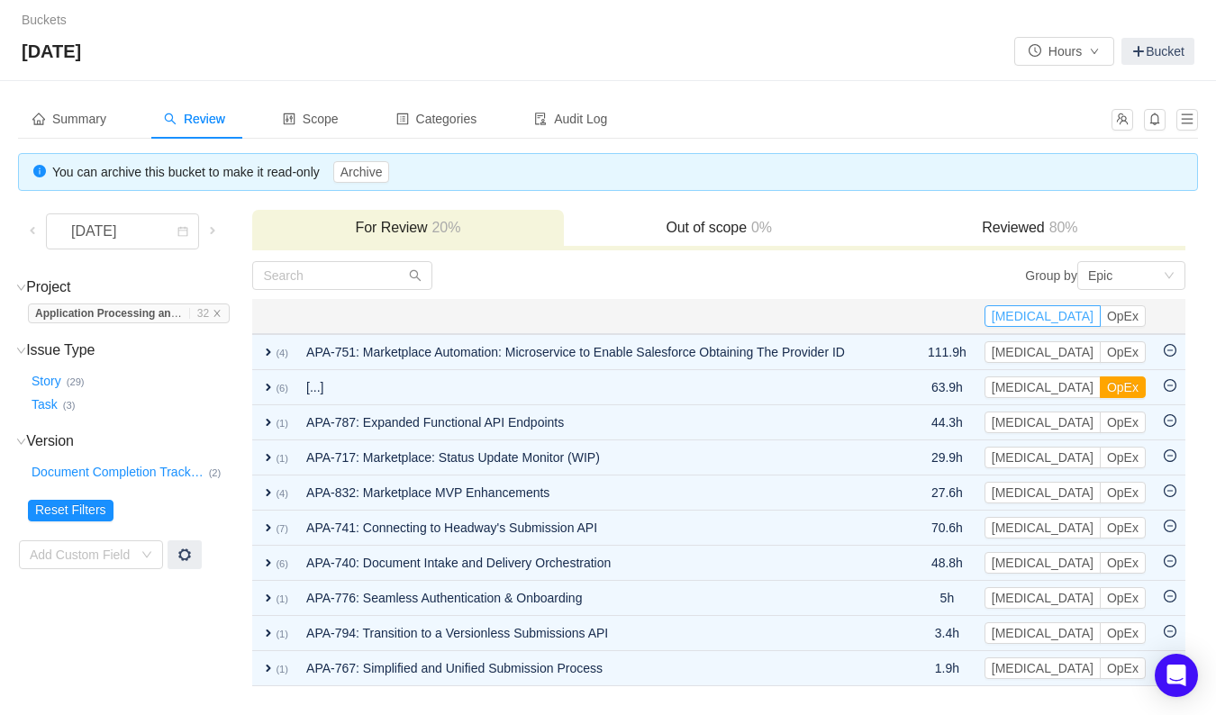
click at [1083, 317] on button "[MEDICAL_DATA]" at bounding box center [1043, 316] width 116 height 22
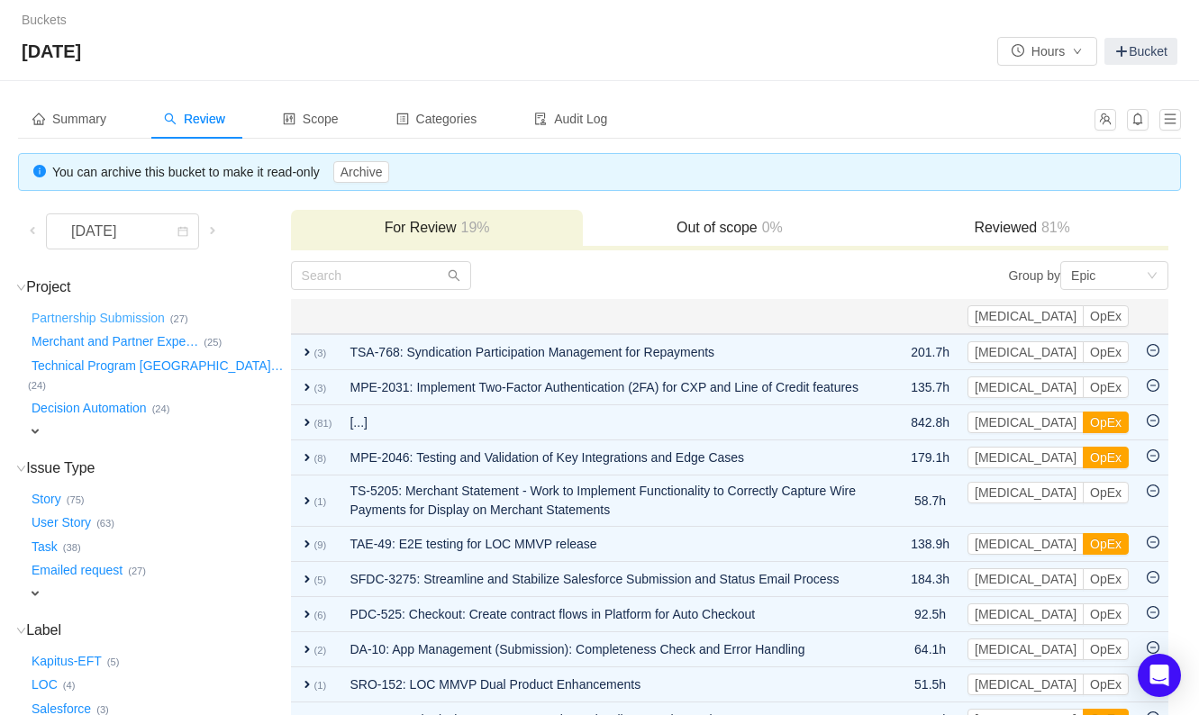
click at [103, 314] on button "Partnership Submission …" at bounding box center [99, 318] width 142 height 29
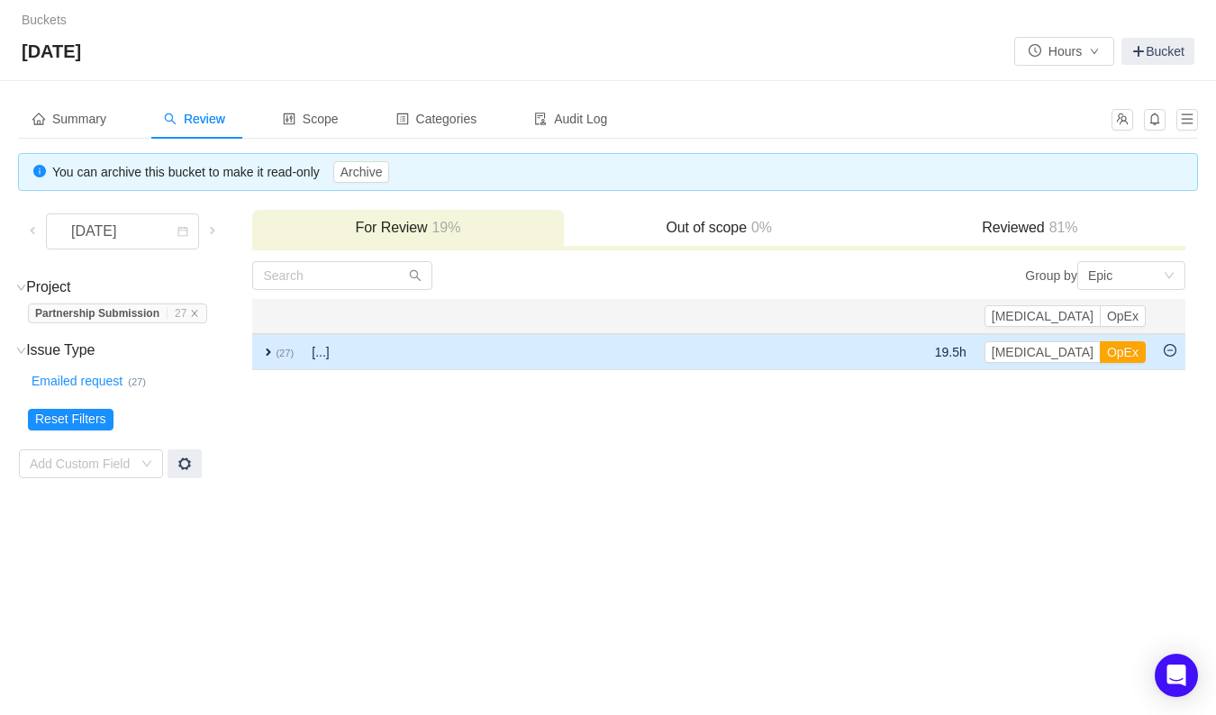
click at [260, 349] on td "expand (27)" at bounding box center [277, 352] width 50 height 36
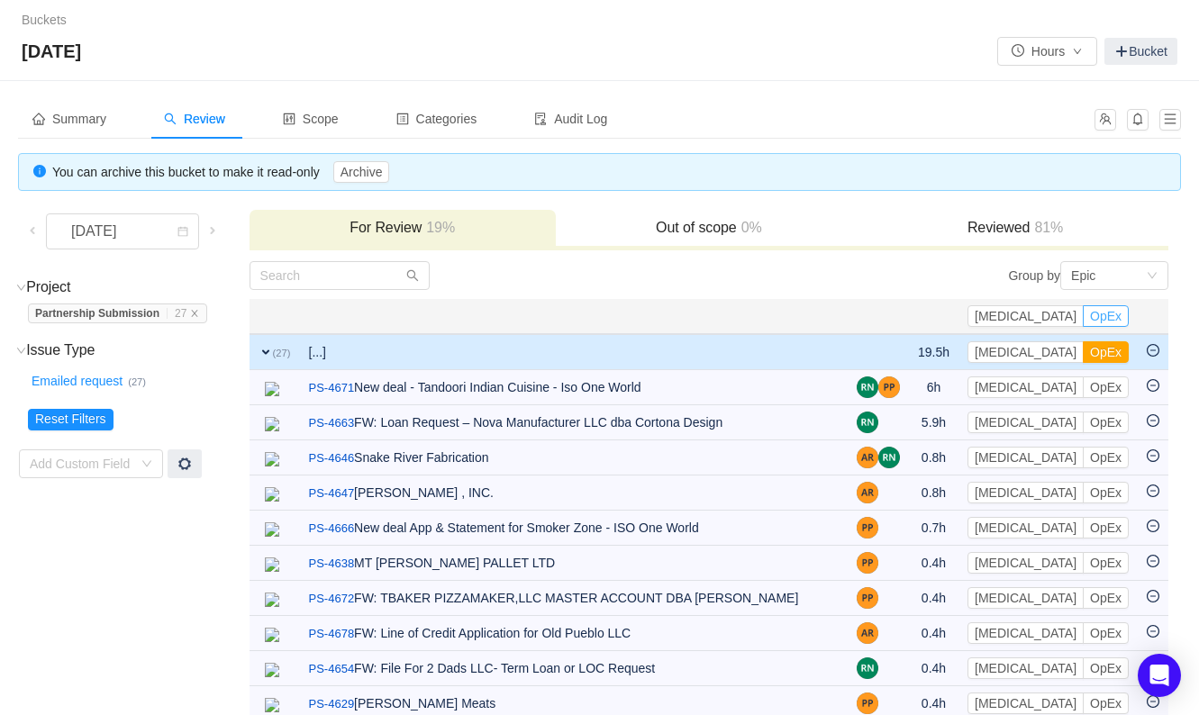
click at [1117, 314] on button "OpEx" at bounding box center [1106, 316] width 46 height 22
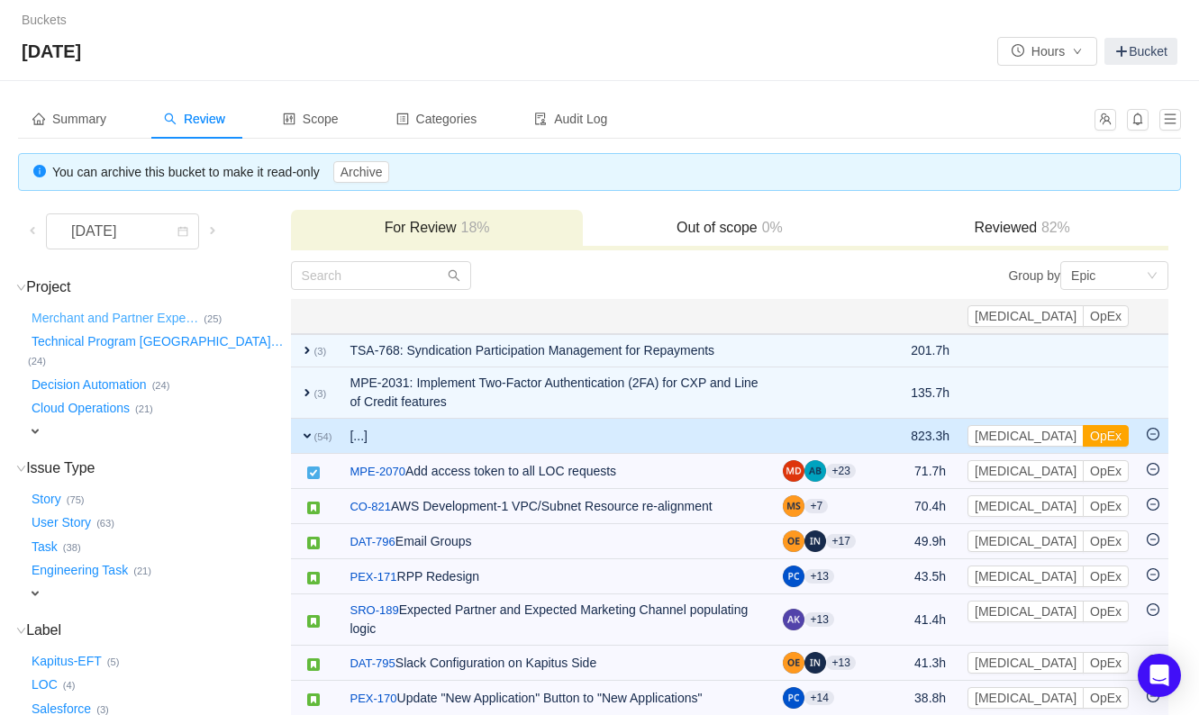
click at [127, 323] on button "Merchant and Partner Expe …" at bounding box center [116, 318] width 176 height 29
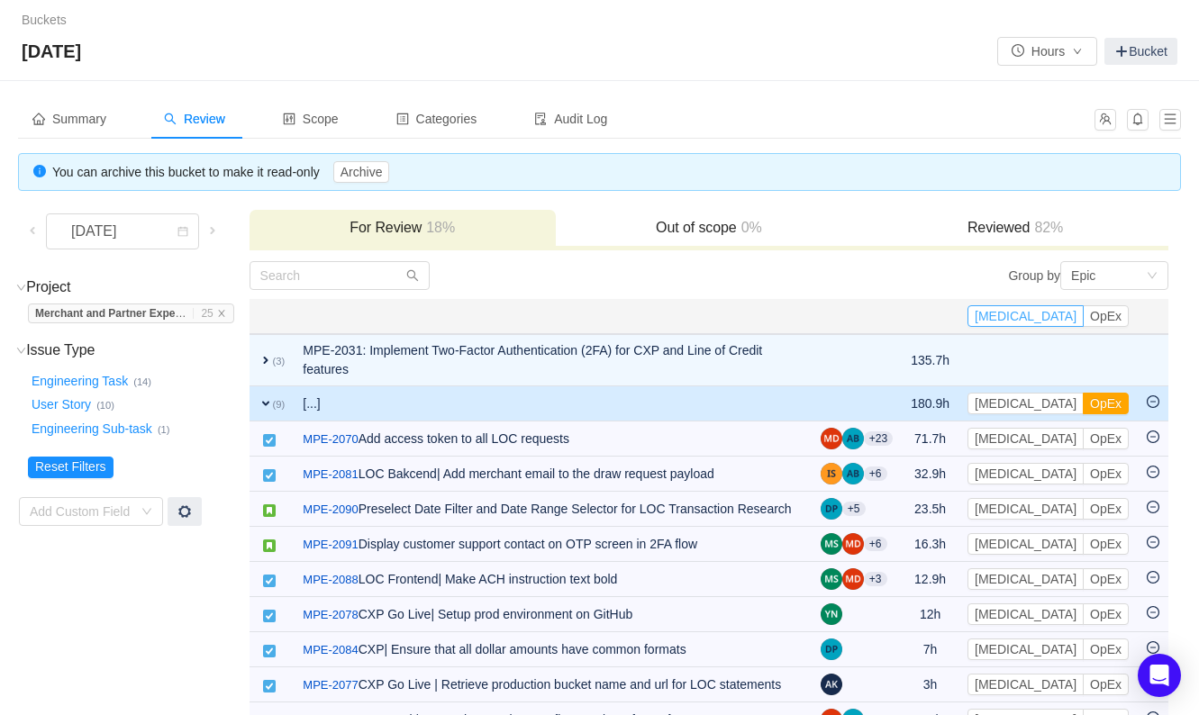
click at [1057, 310] on button "[MEDICAL_DATA]" at bounding box center [1026, 316] width 116 height 22
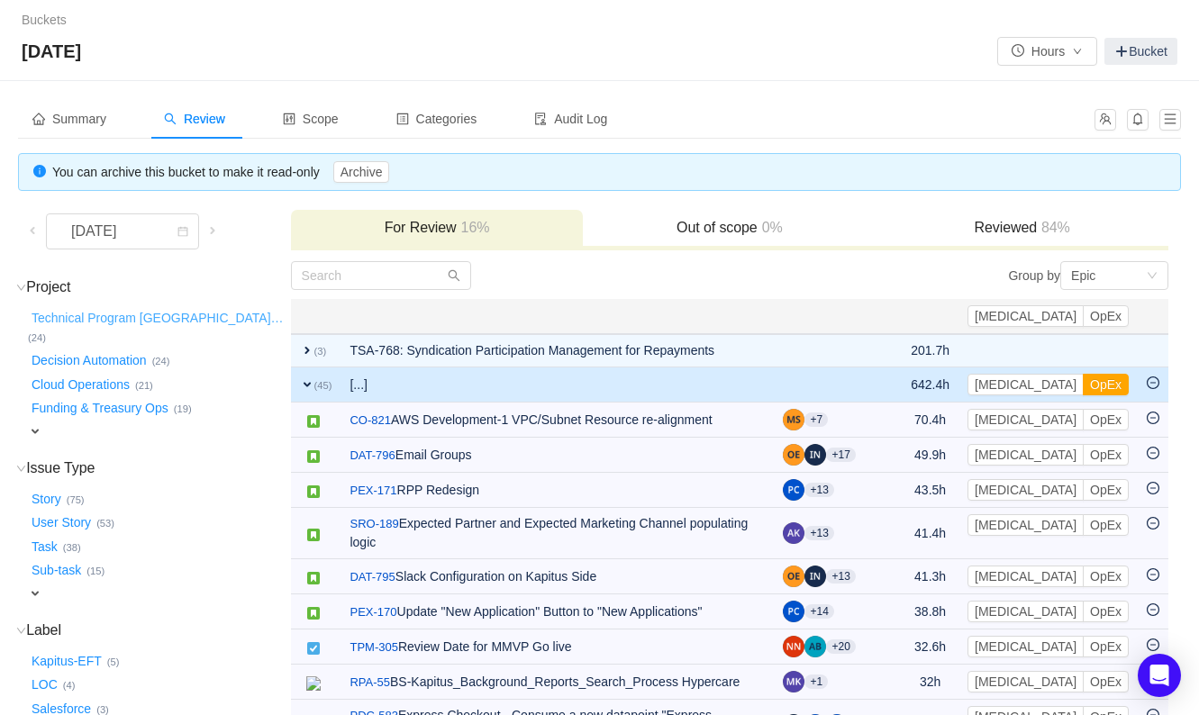
drag, startPoint x: 151, startPoint y: 218, endPoint x: 107, endPoint y: 323, distance: 114.3
click at [107, 323] on button "Technical Program Managem …" at bounding box center [158, 318] width 261 height 29
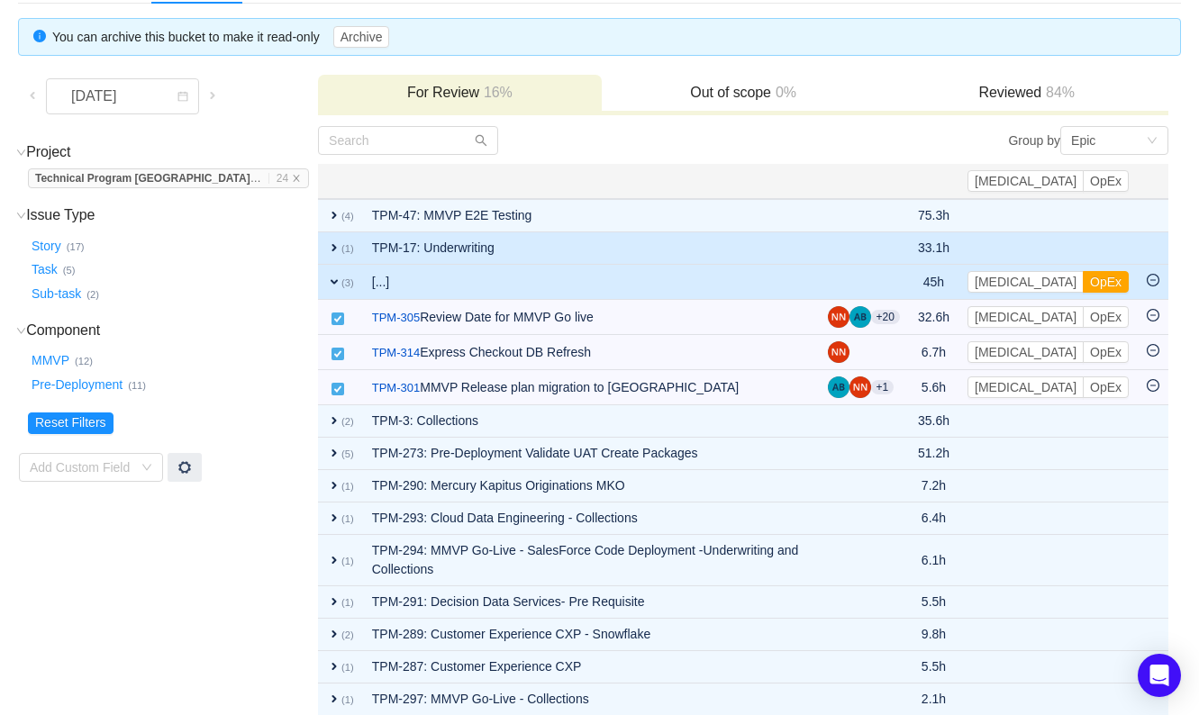
scroll to position [165, 0]
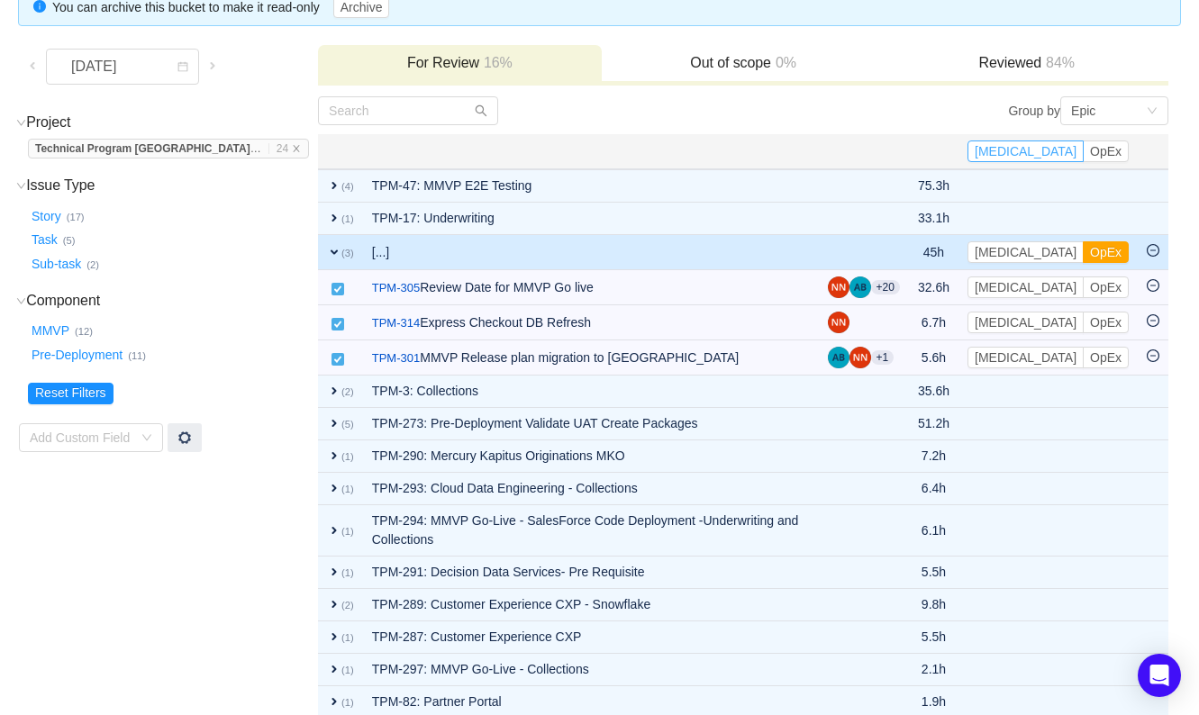
click at [1063, 145] on button "[MEDICAL_DATA]" at bounding box center [1026, 152] width 116 height 22
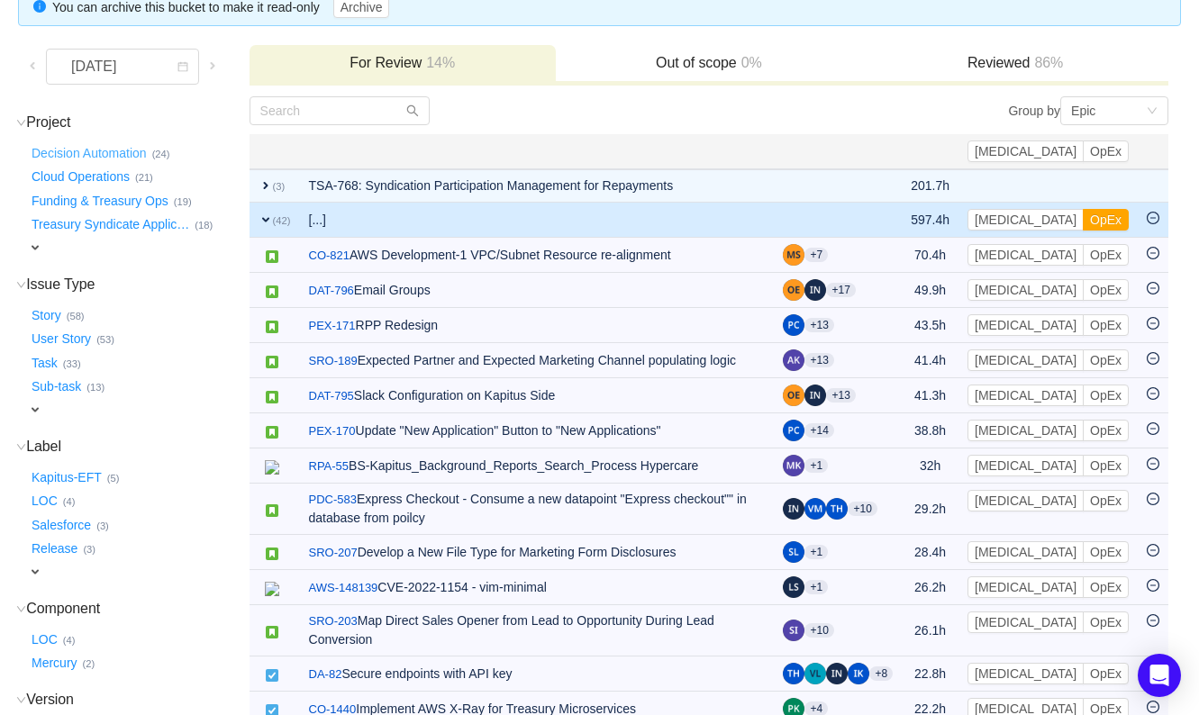
click at [105, 151] on button "Decision Automation …" at bounding box center [90, 153] width 124 height 29
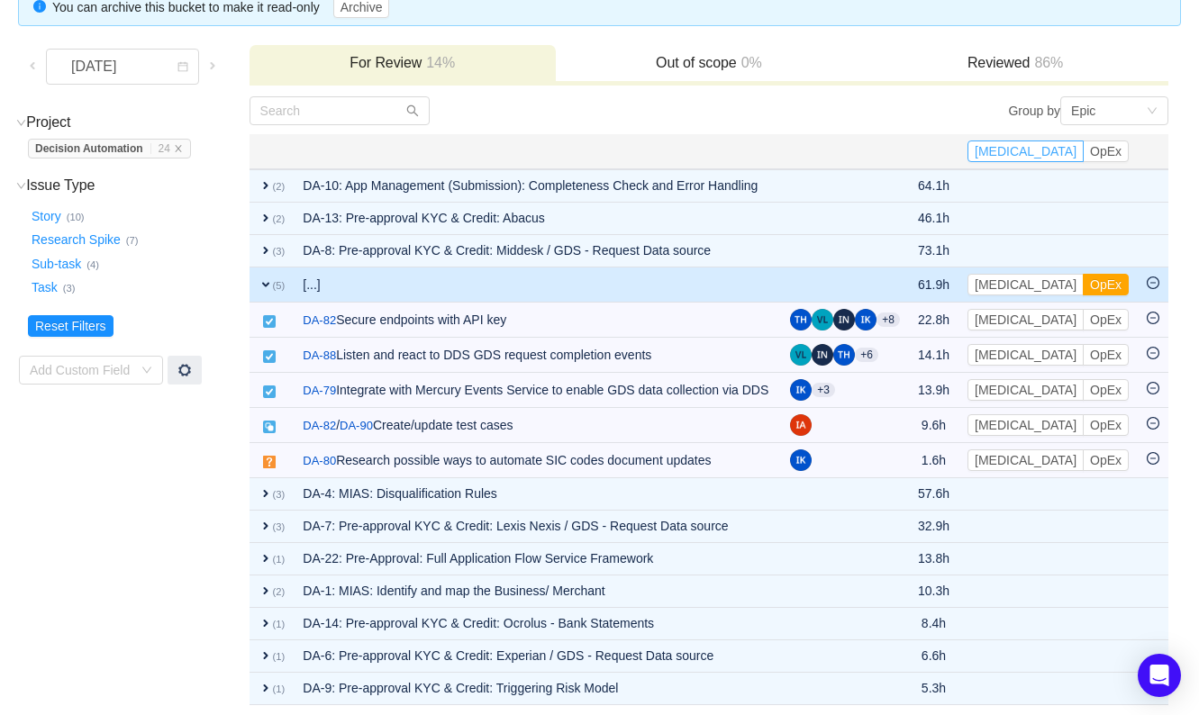
click at [1055, 155] on button "[MEDICAL_DATA]" at bounding box center [1026, 152] width 116 height 22
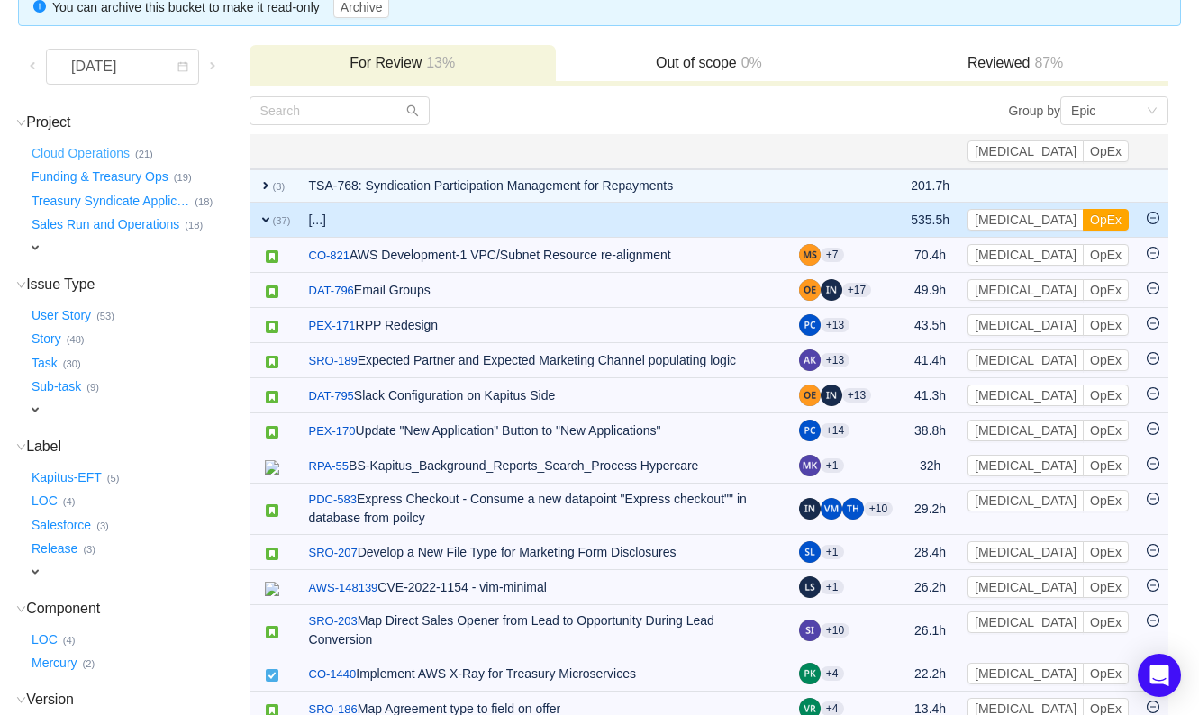
click at [88, 152] on button "Cloud Operations …" at bounding box center [81, 153] width 107 height 29
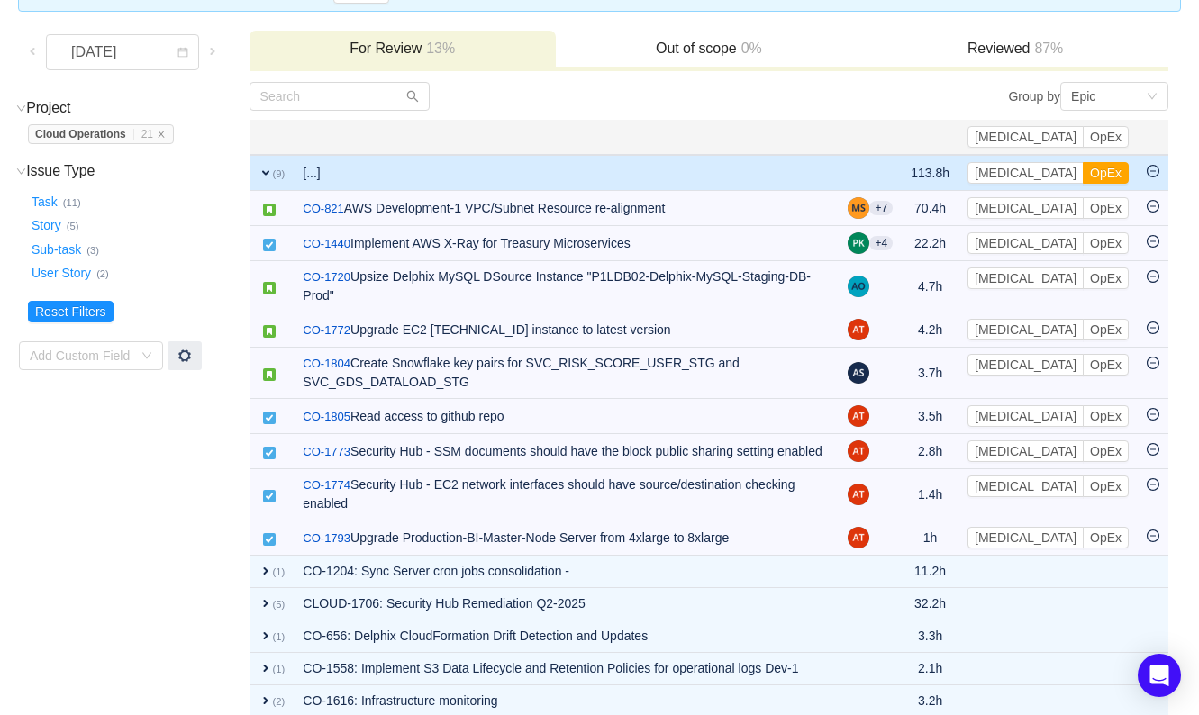
scroll to position [183, 0]
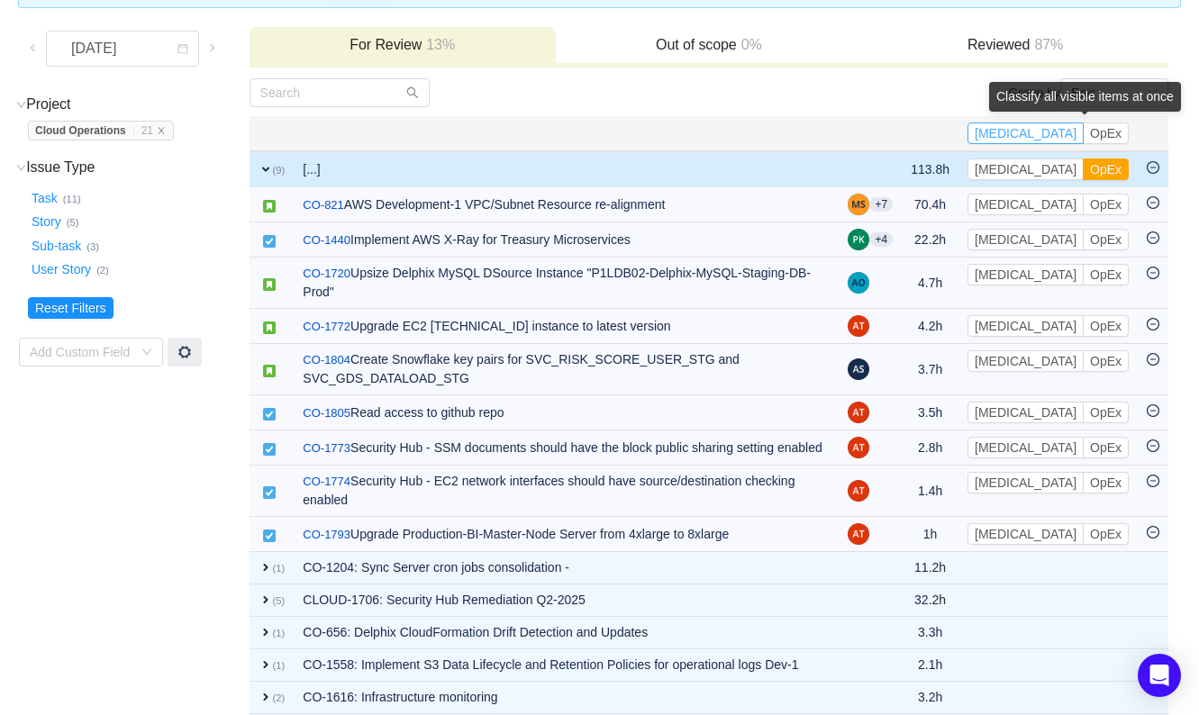
click at [1052, 126] on button "[MEDICAL_DATA]" at bounding box center [1026, 134] width 116 height 22
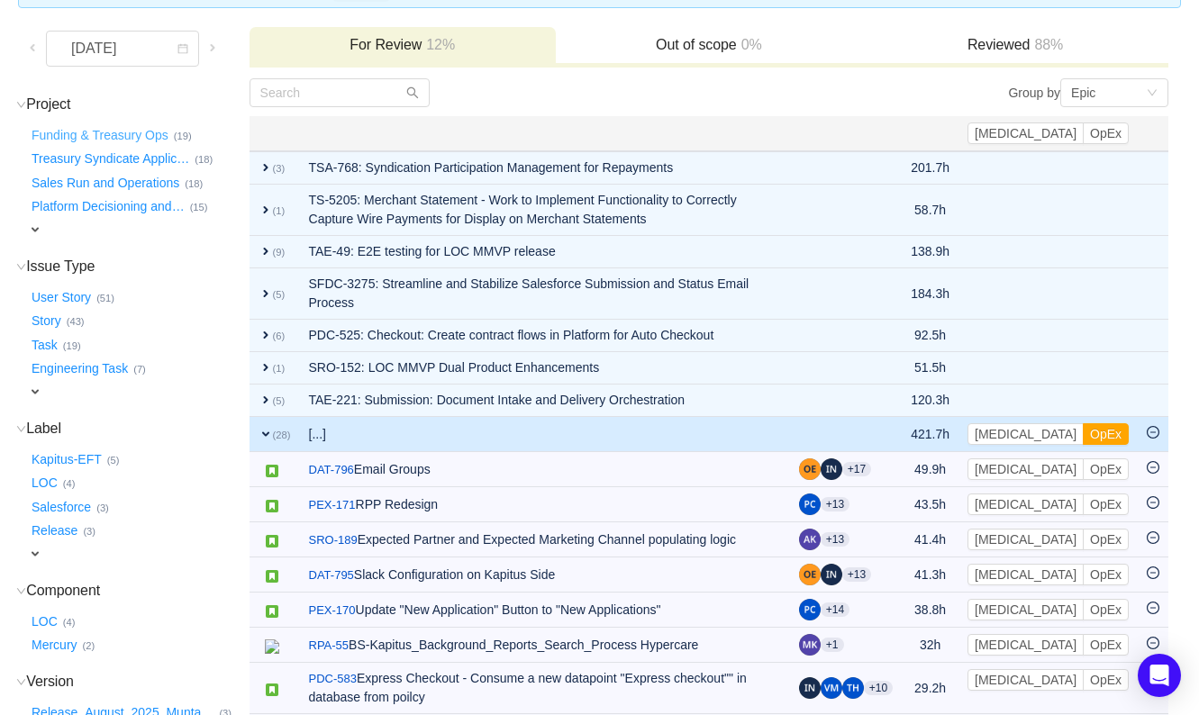
click at [72, 137] on button "Funding & Treasury Ops …" at bounding box center [101, 135] width 146 height 29
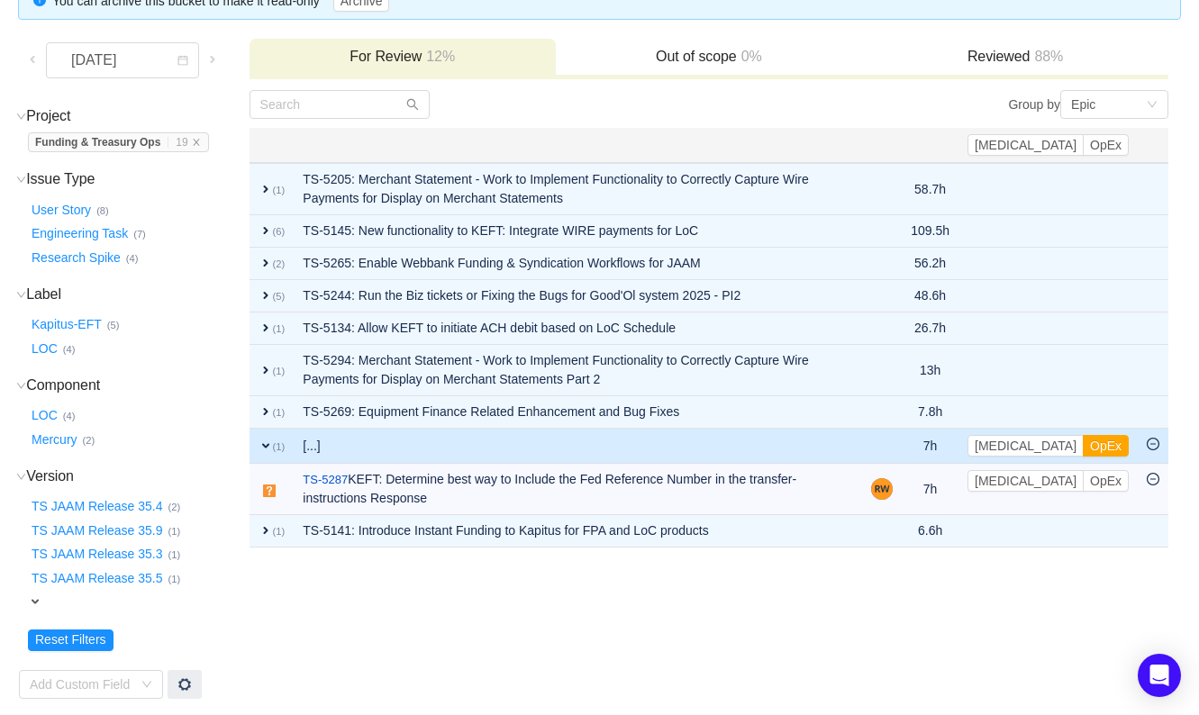
click at [259, 439] on span "expand" at bounding box center [266, 446] width 14 height 14
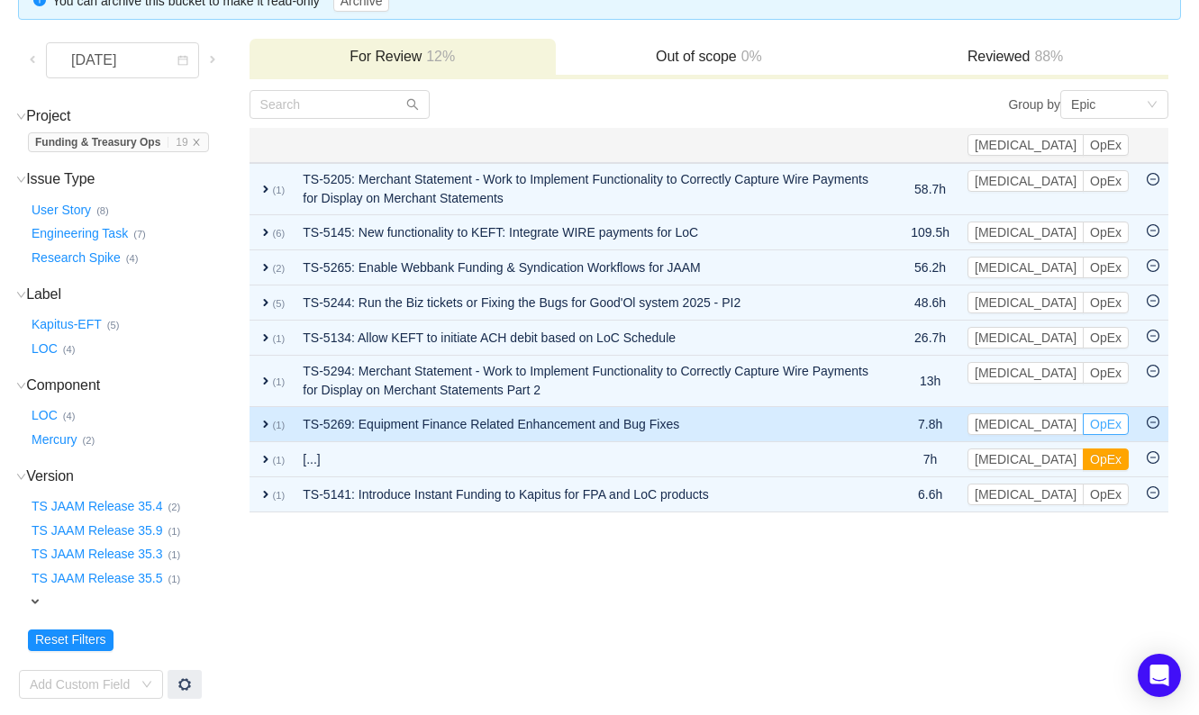
click at [1104, 421] on button "OpEx" at bounding box center [1106, 425] width 46 height 22
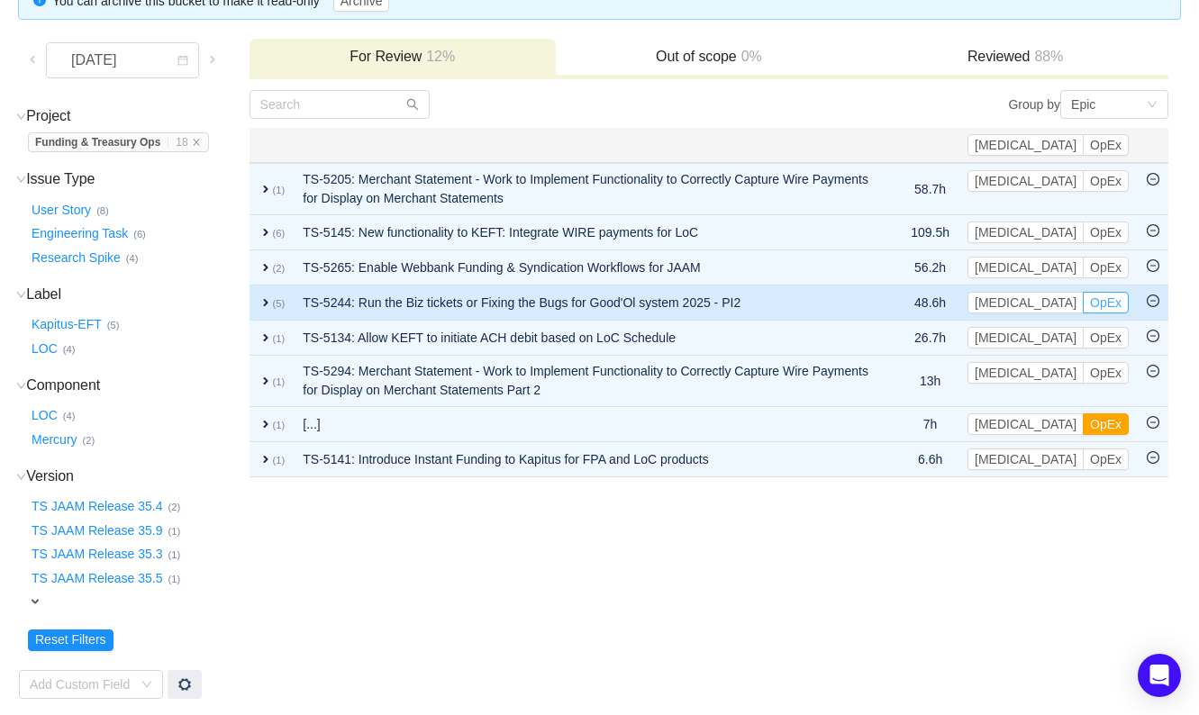
click at [1100, 299] on button "OpEx" at bounding box center [1106, 303] width 46 height 22
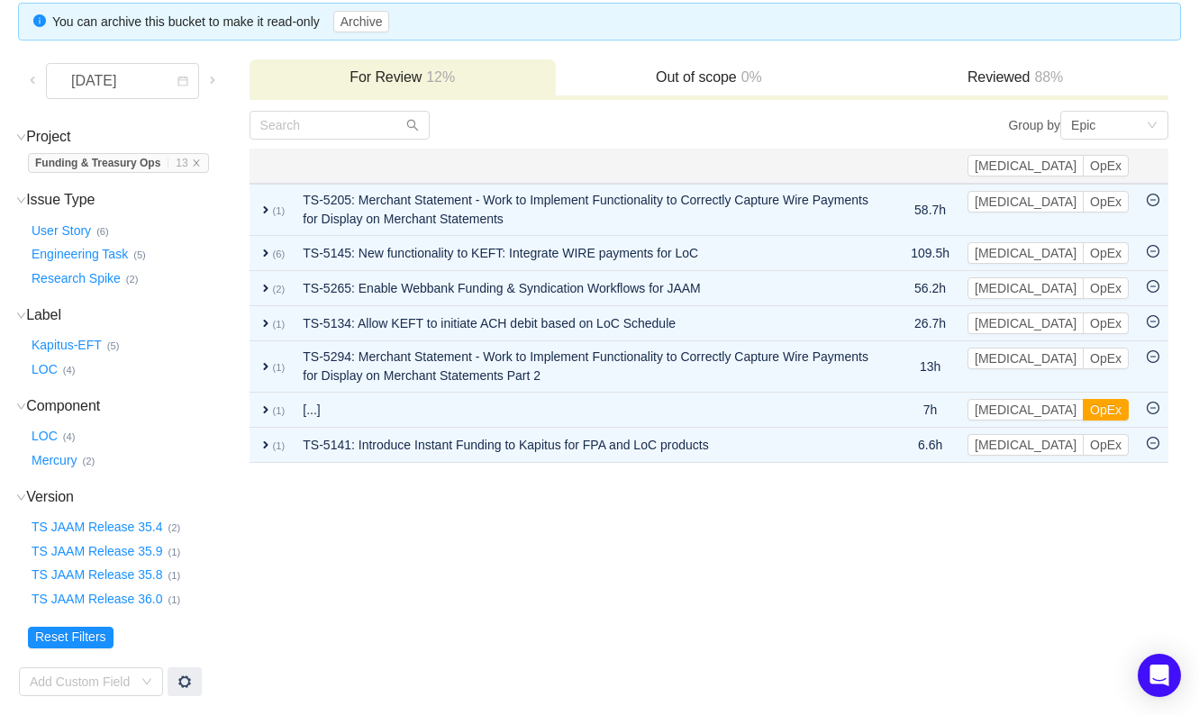
scroll to position [149, 0]
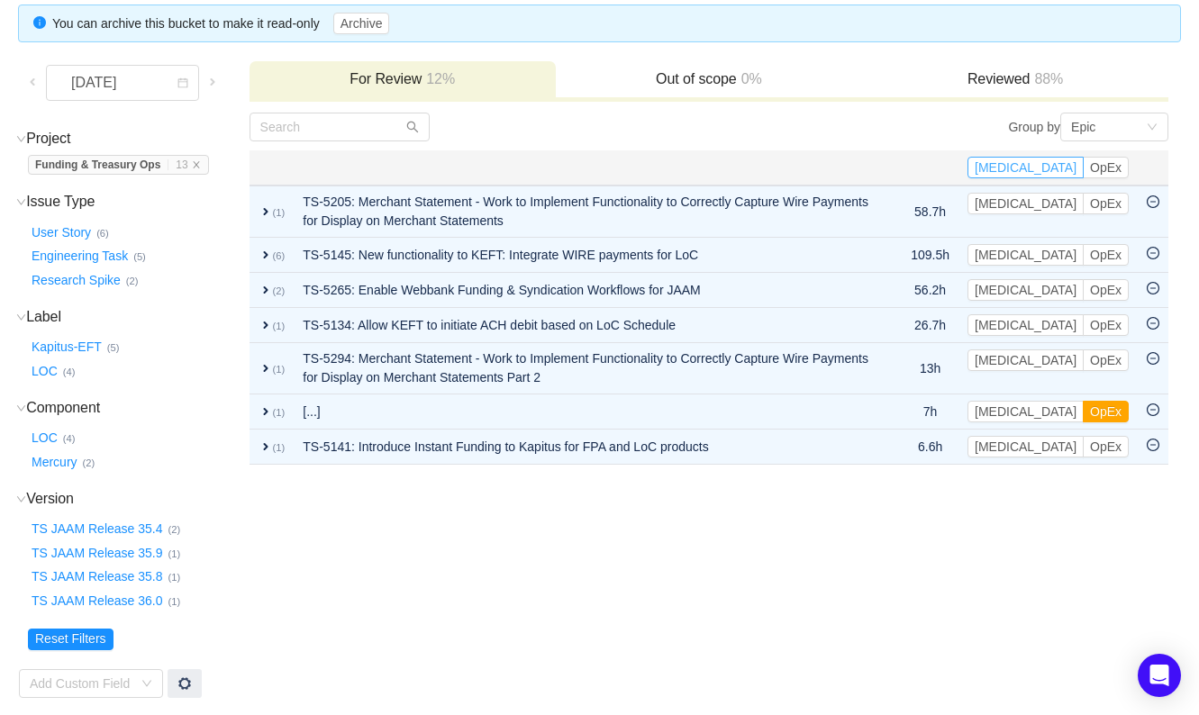
click at [1064, 168] on button "[MEDICAL_DATA]" at bounding box center [1026, 168] width 116 height 22
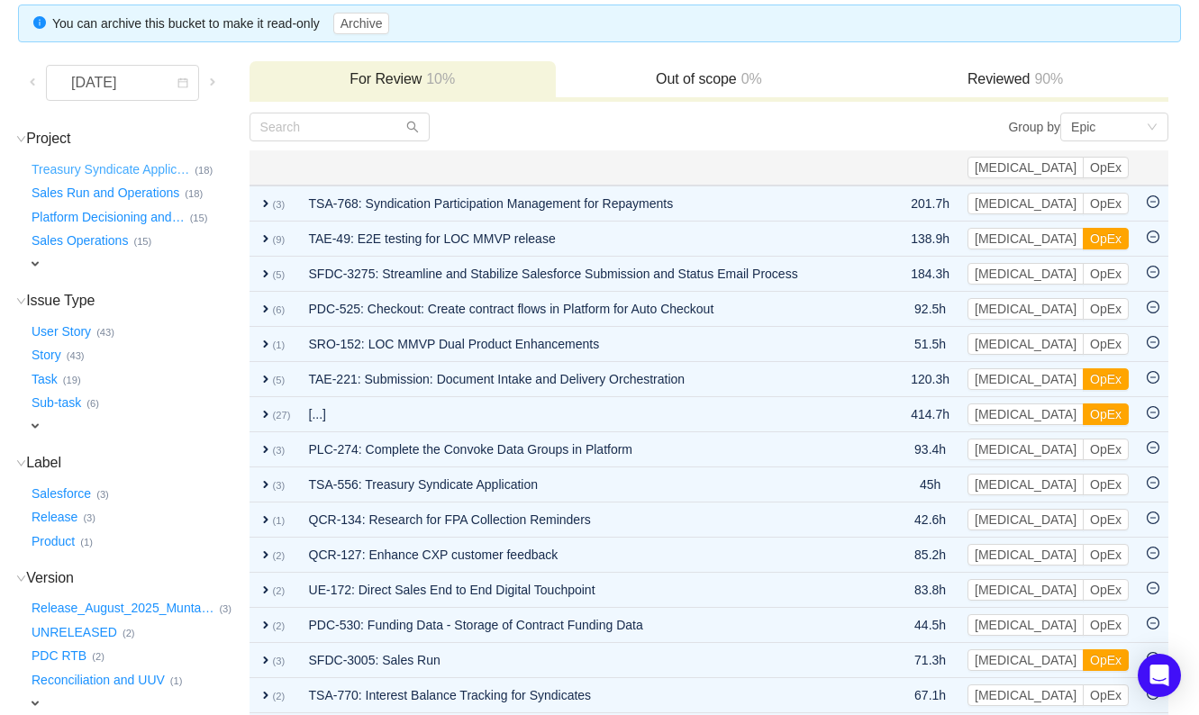
click at [123, 169] on button "Treasury Syndicate Applic …" at bounding box center [111, 169] width 167 height 29
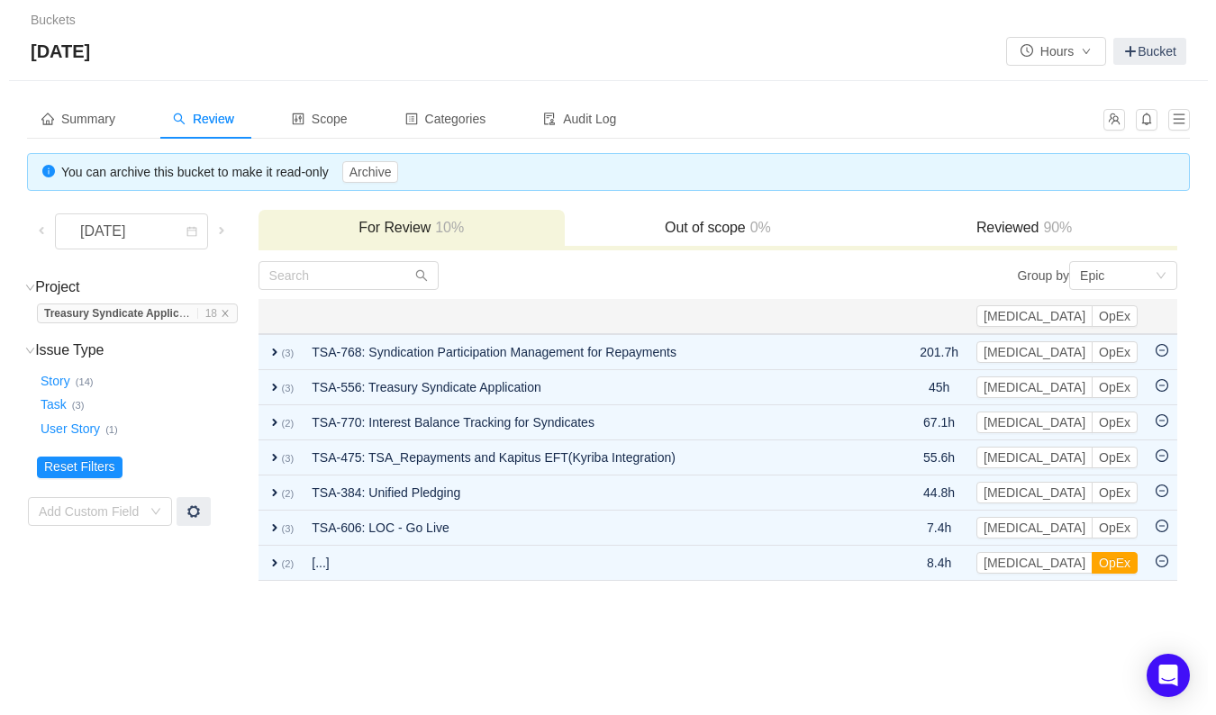
scroll to position [0, 0]
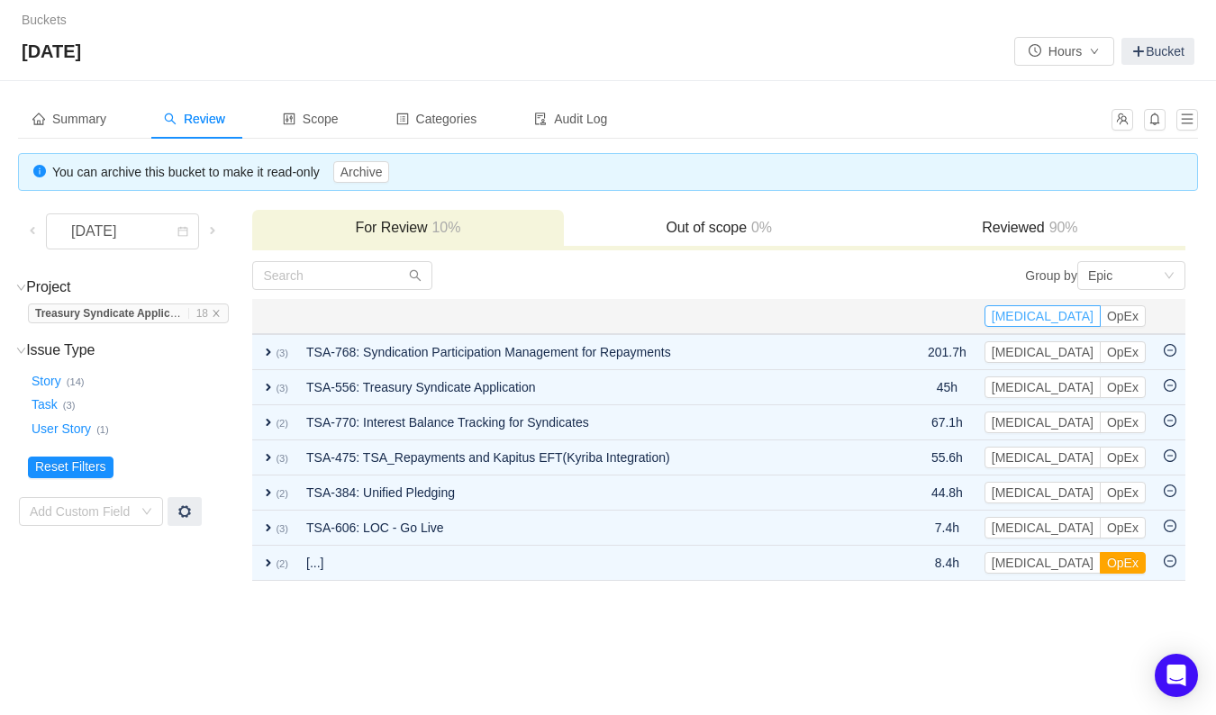
click at [1080, 314] on button "[MEDICAL_DATA]" at bounding box center [1043, 316] width 116 height 22
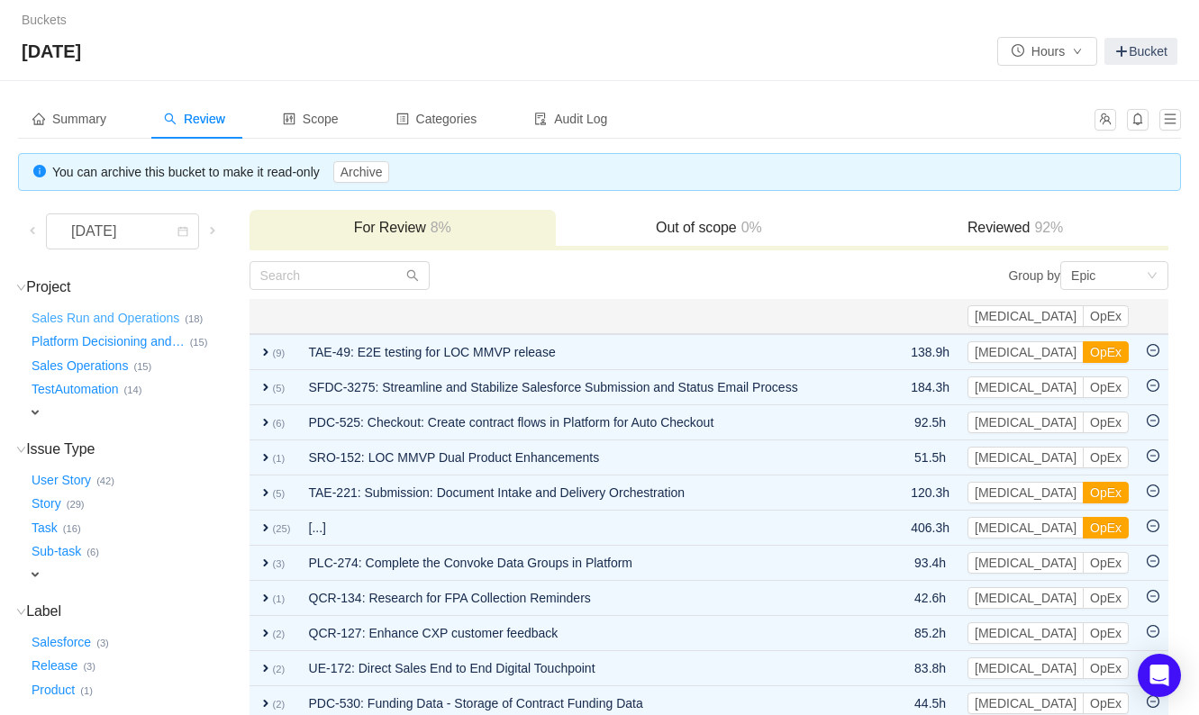
click at [105, 310] on button "Sales Run and Operations …" at bounding box center [106, 318] width 157 height 29
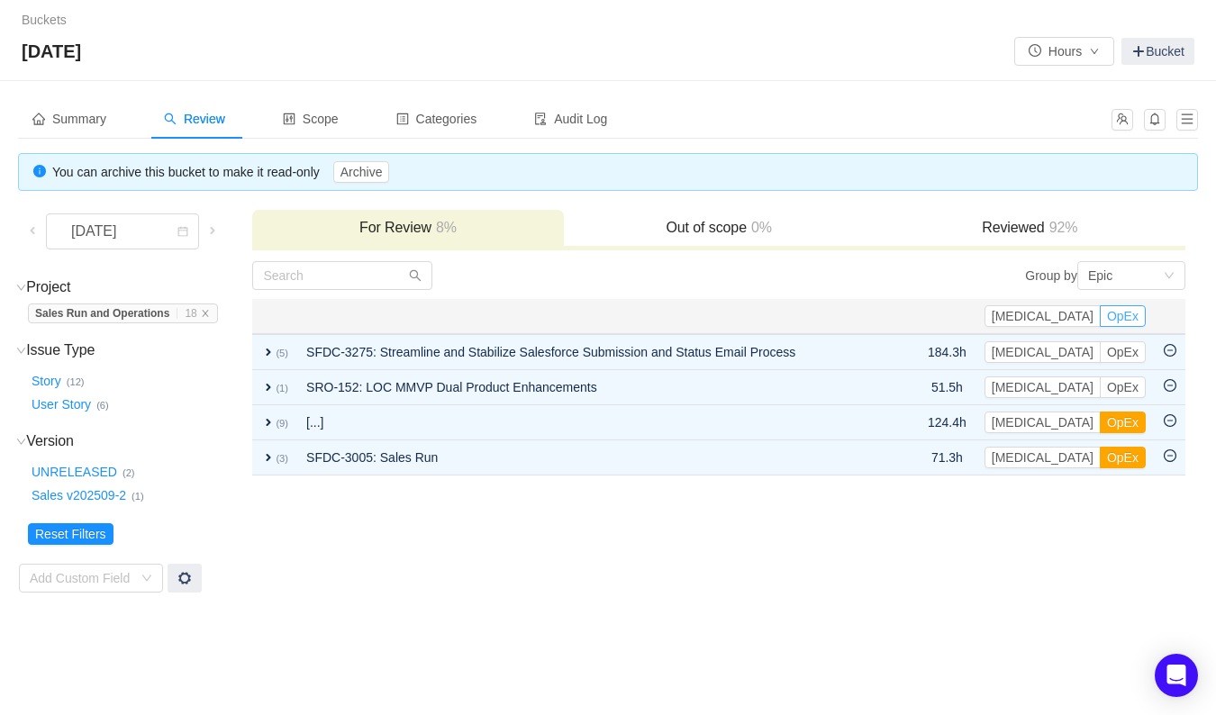
click at [1135, 314] on button "OpEx" at bounding box center [1123, 316] width 46 height 22
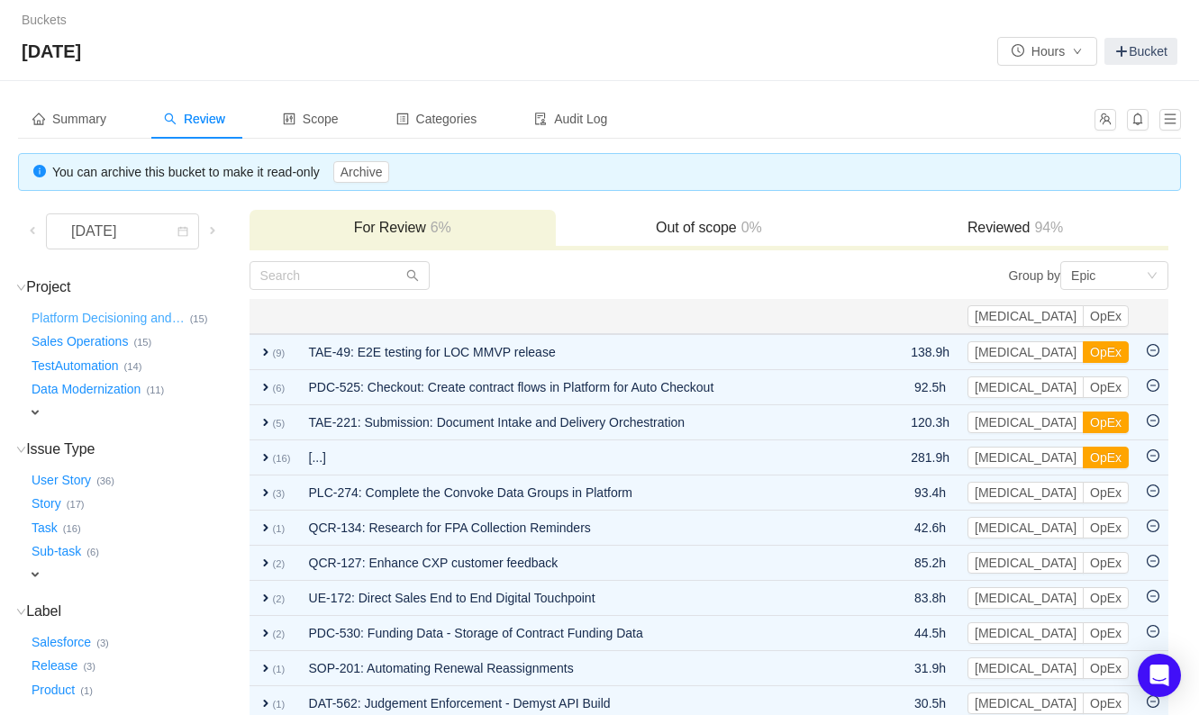
click at [108, 314] on button "Platform Decisioning and …" at bounding box center [109, 318] width 162 height 29
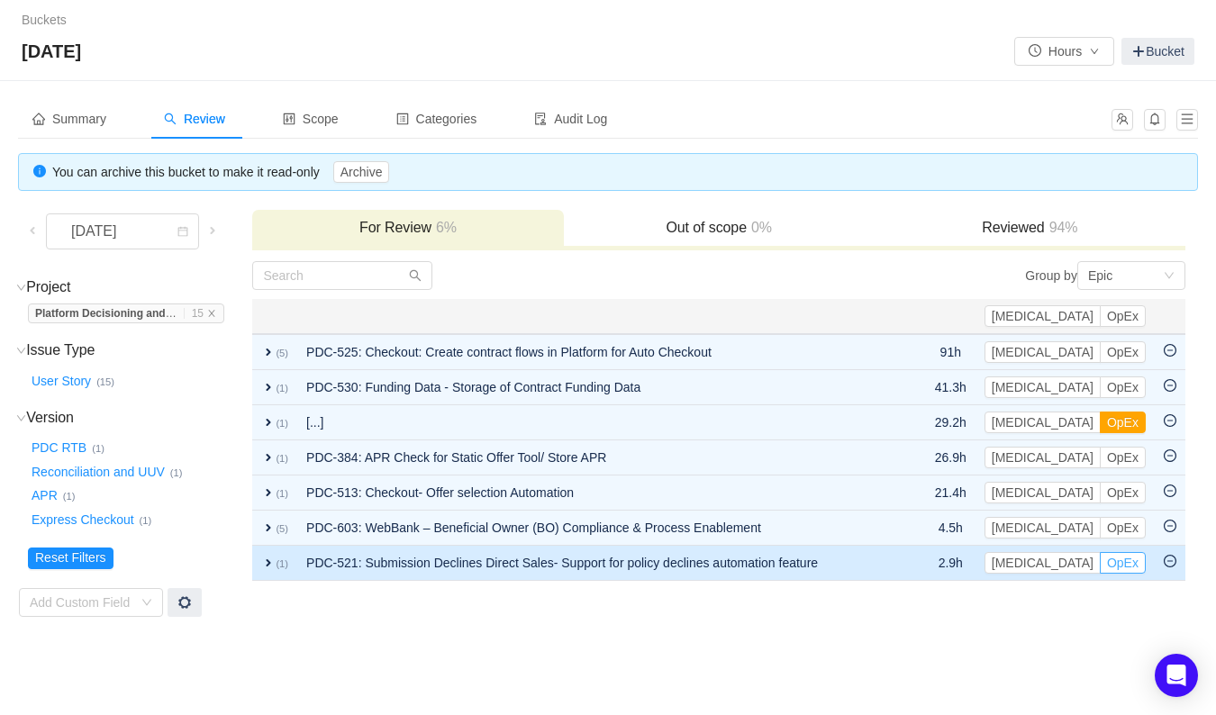
click at [1122, 556] on button "OpEx" at bounding box center [1123, 563] width 46 height 22
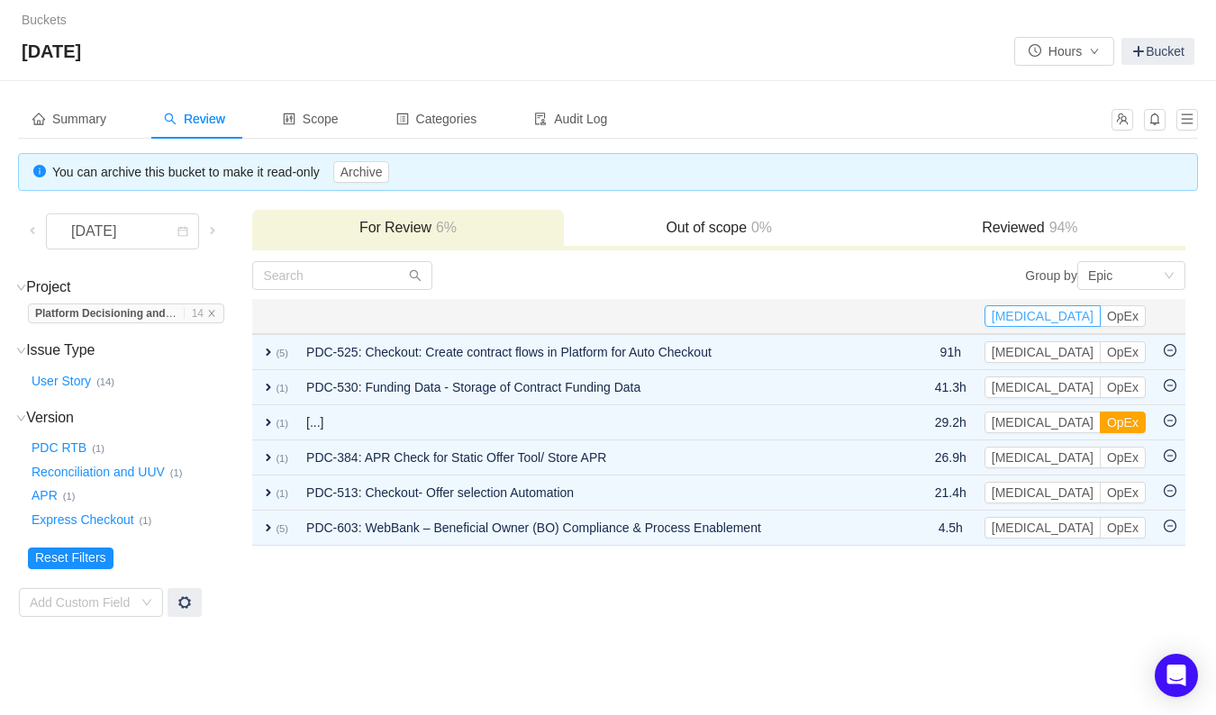
click at [1063, 314] on button "[MEDICAL_DATA]" at bounding box center [1043, 316] width 116 height 22
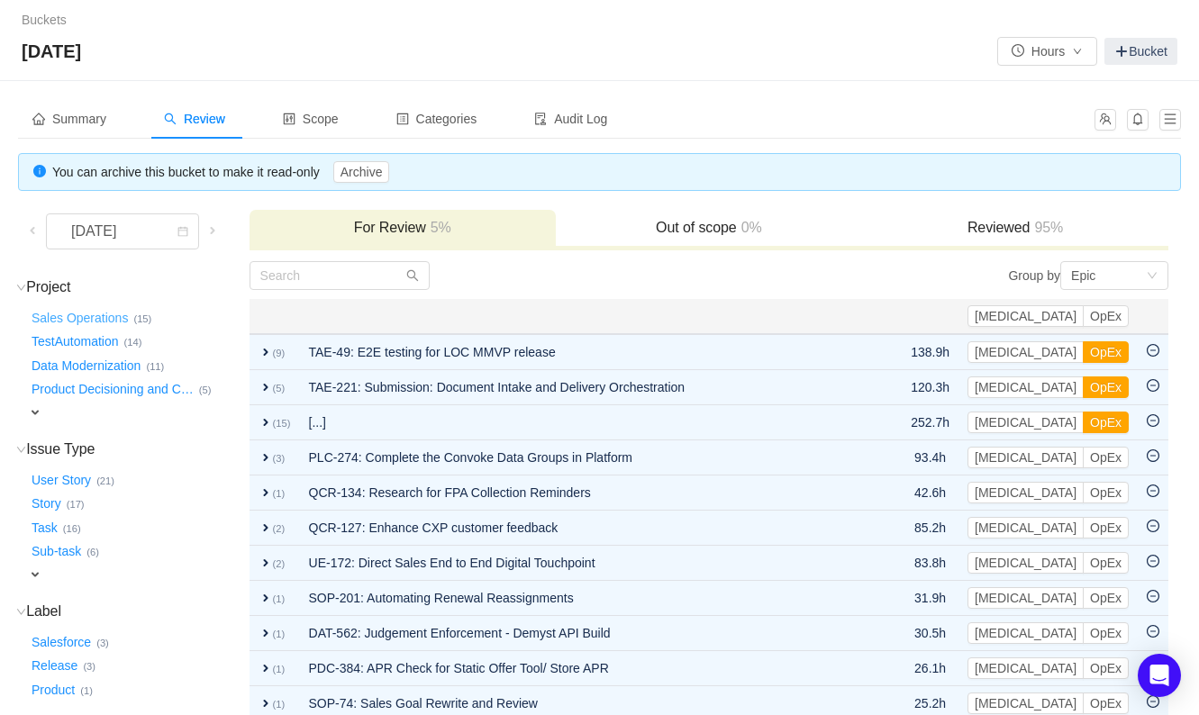
click at [69, 315] on button "Sales Operations …" at bounding box center [80, 318] width 105 height 29
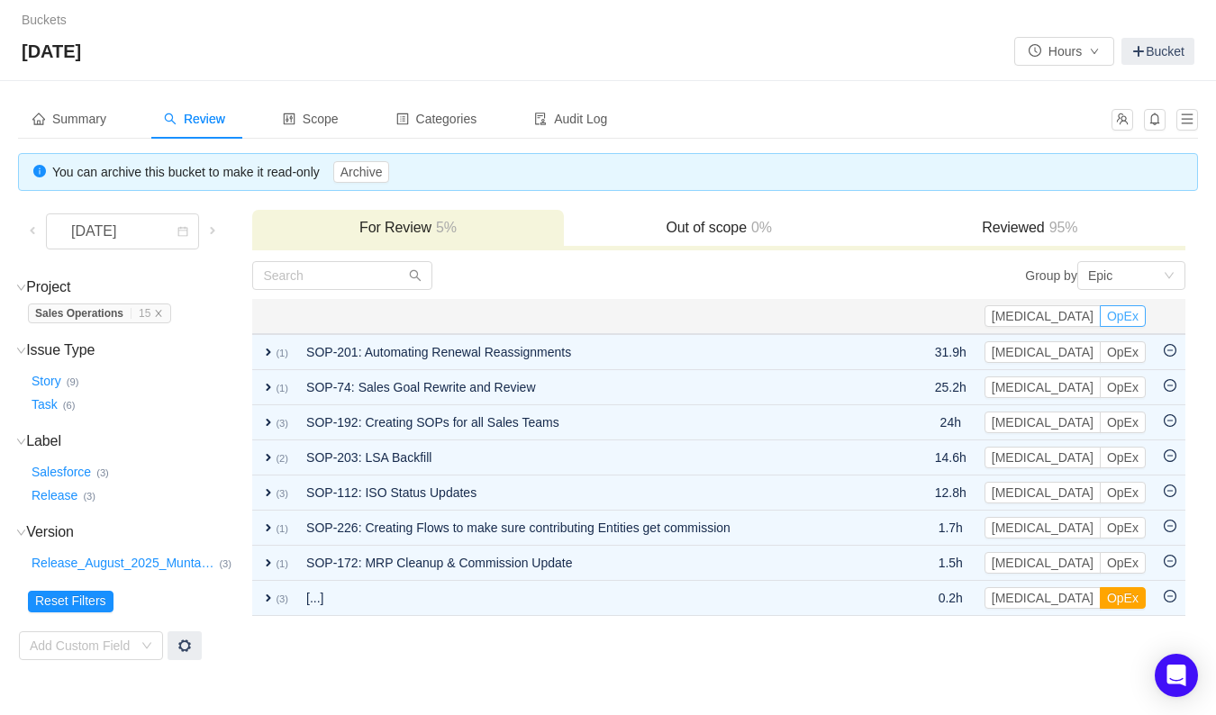
click at [1129, 319] on button "OpEx" at bounding box center [1123, 316] width 46 height 22
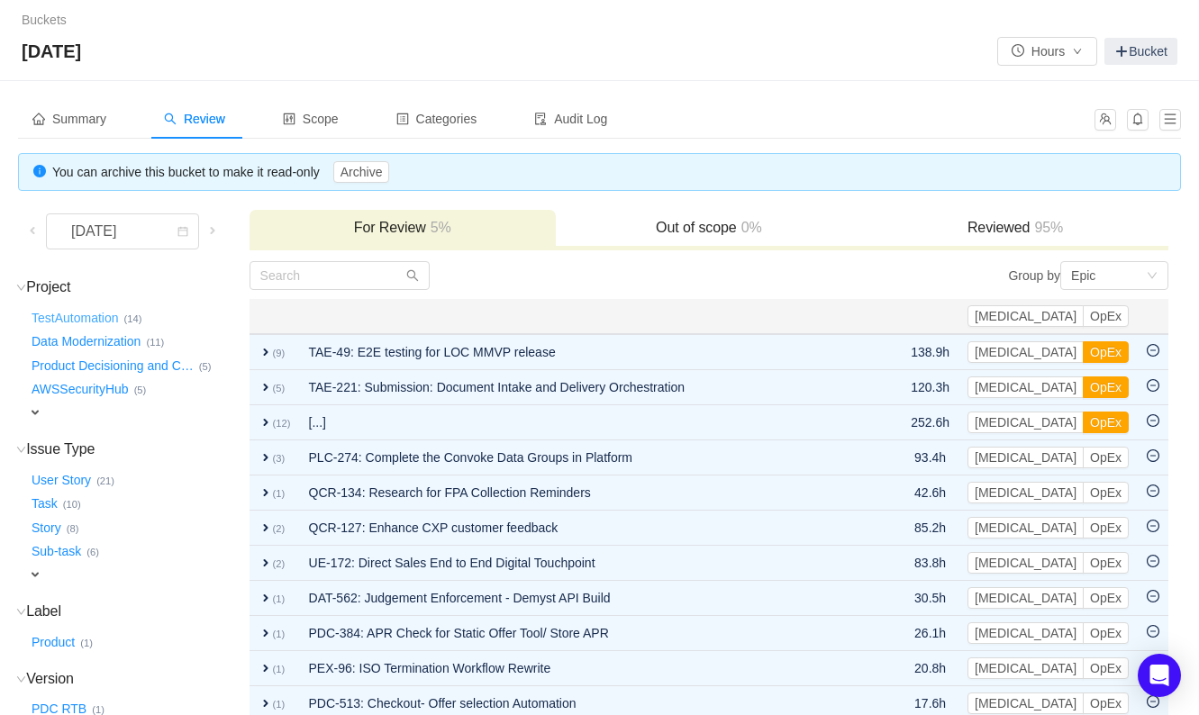
click at [80, 311] on button "TestAutomation …" at bounding box center [76, 318] width 96 height 29
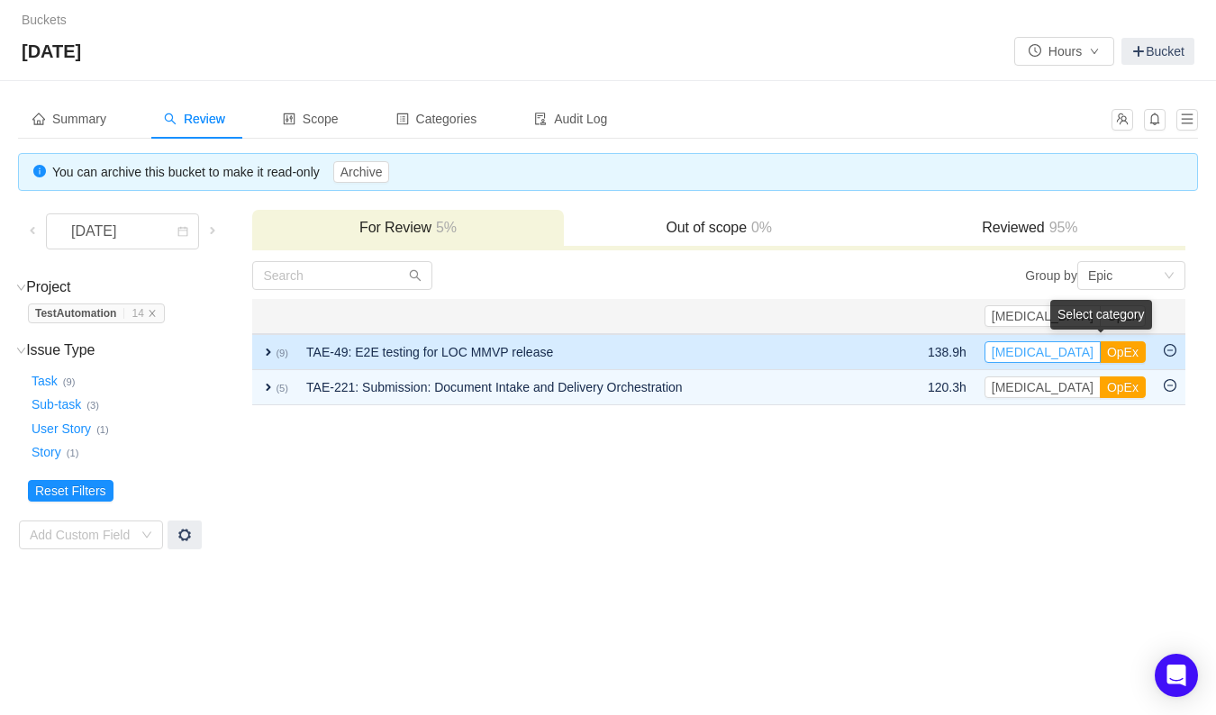
click at [1075, 351] on button "[MEDICAL_DATA]" at bounding box center [1043, 352] width 116 height 22
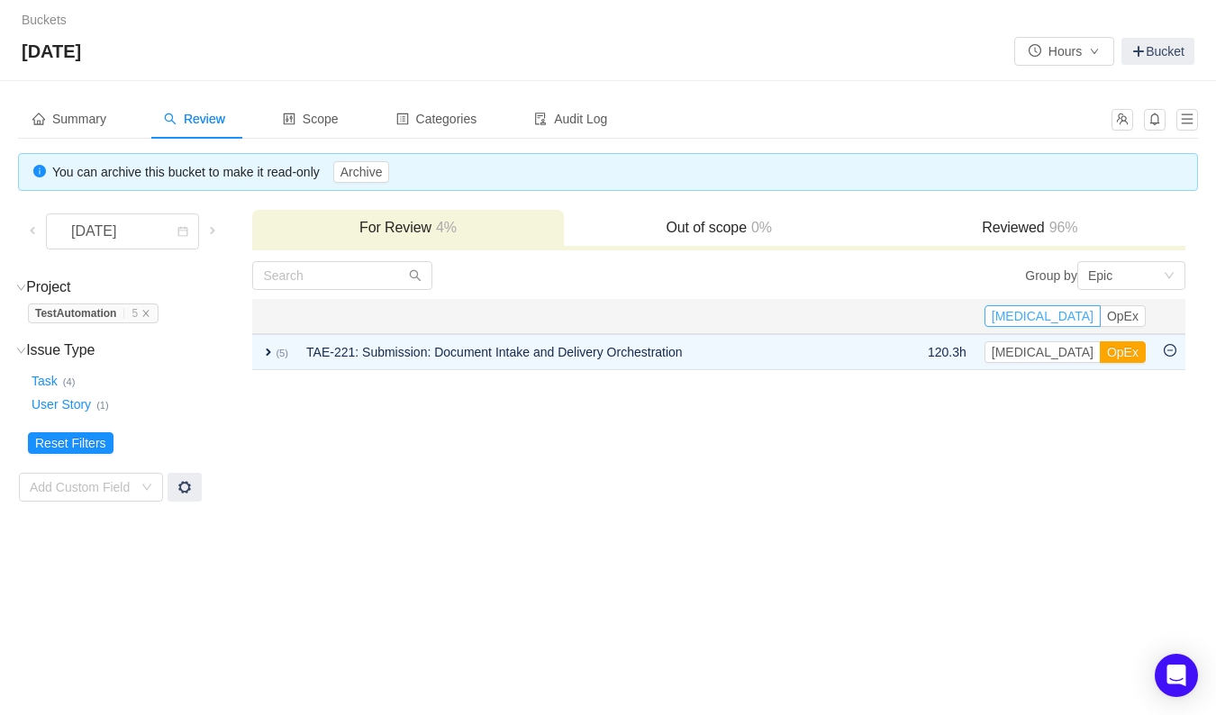
click at [1077, 317] on button "[MEDICAL_DATA]" at bounding box center [1043, 316] width 116 height 22
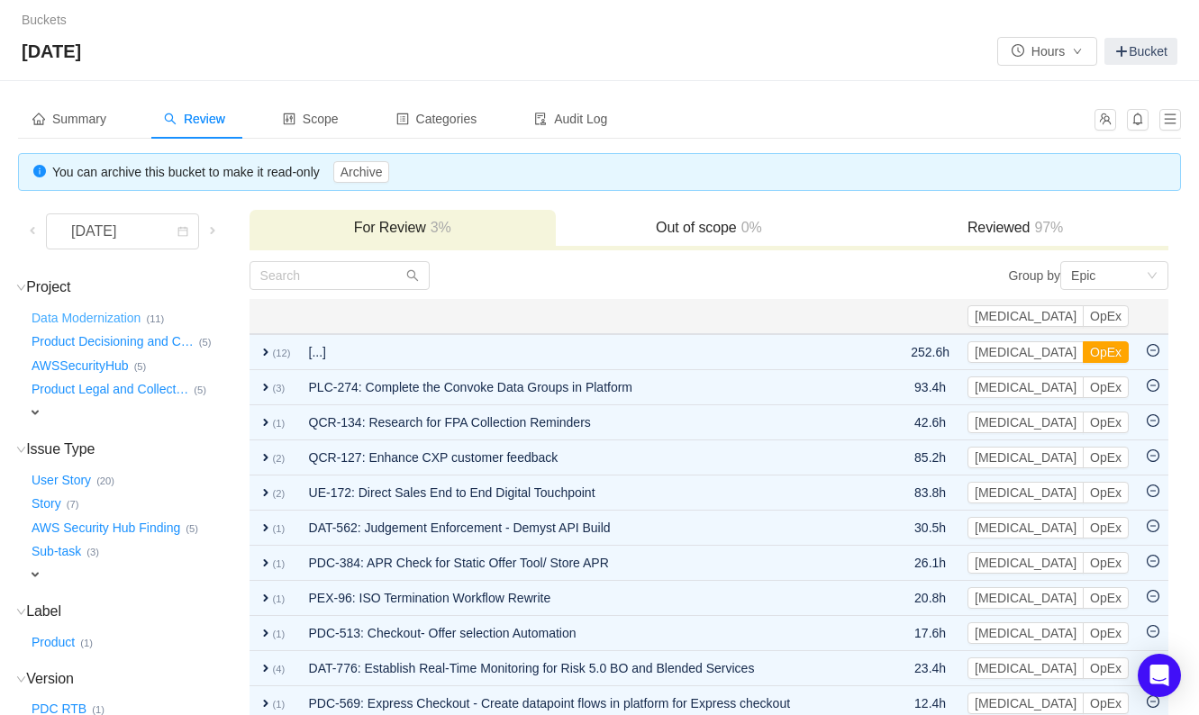
click at [76, 318] on button "Data Modernization …" at bounding box center [87, 318] width 118 height 29
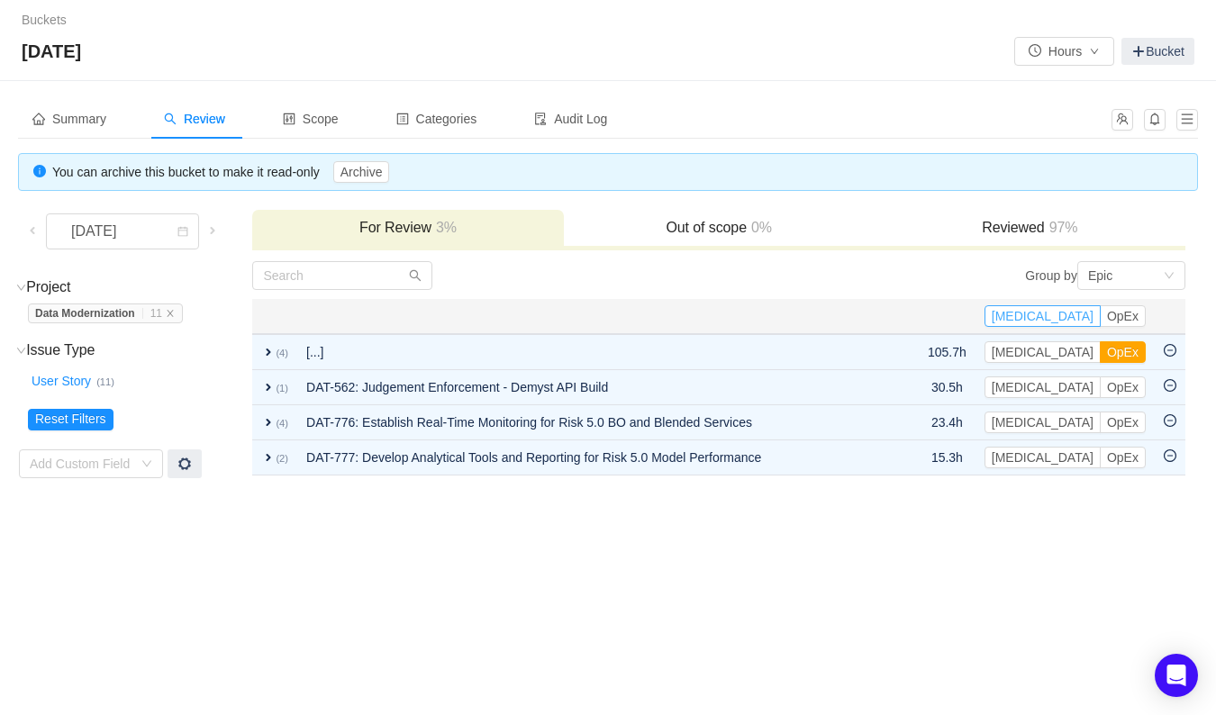
click at [1073, 310] on button "[MEDICAL_DATA]" at bounding box center [1043, 316] width 116 height 22
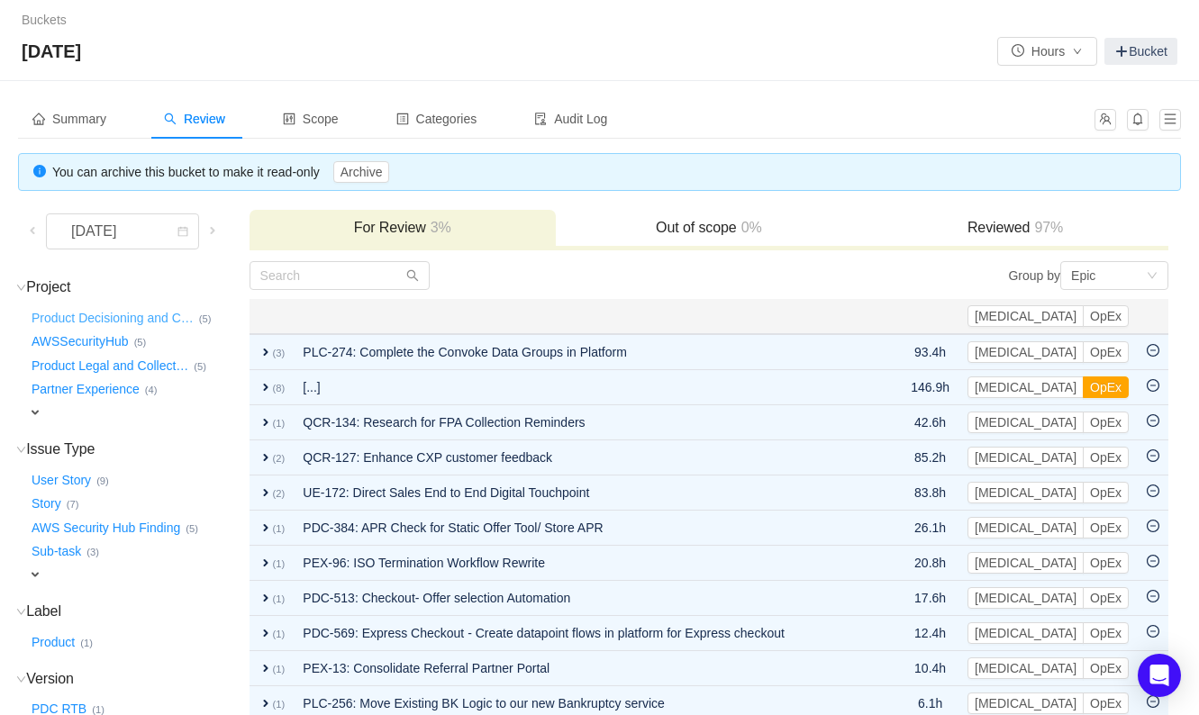
click at [77, 313] on button "Product Decisioning and C …" at bounding box center [113, 318] width 171 height 29
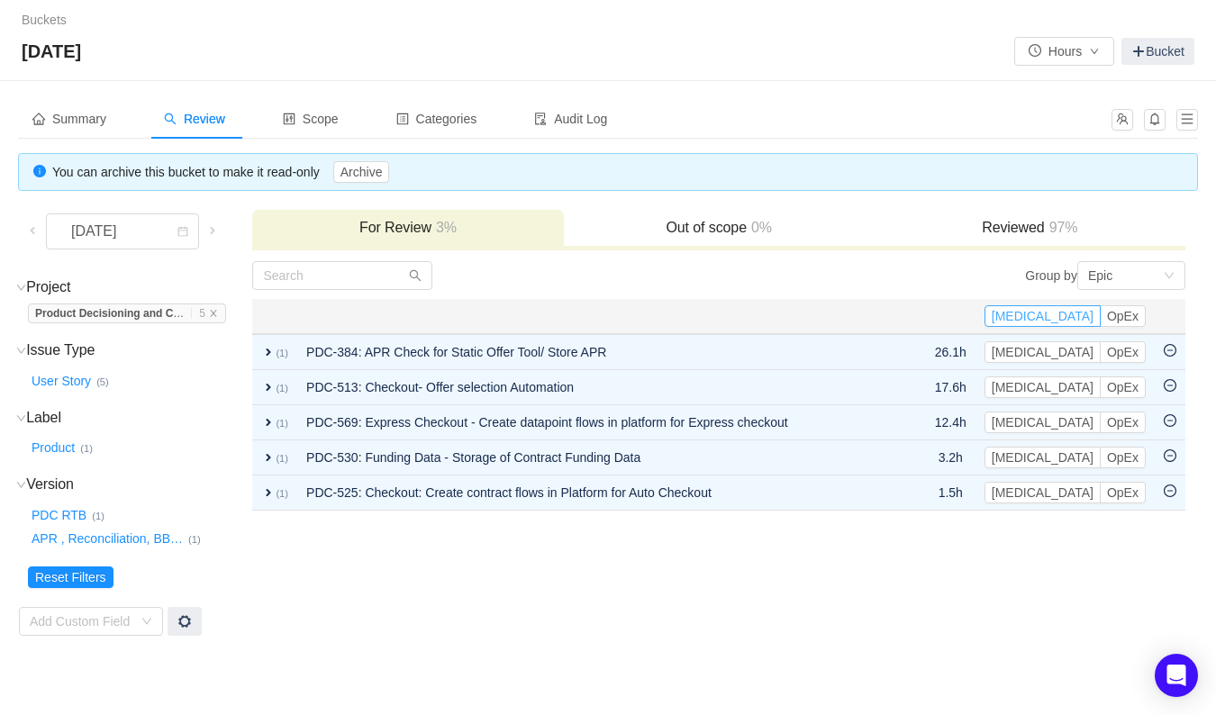
click at [1085, 311] on button "[MEDICAL_DATA]" at bounding box center [1043, 316] width 116 height 22
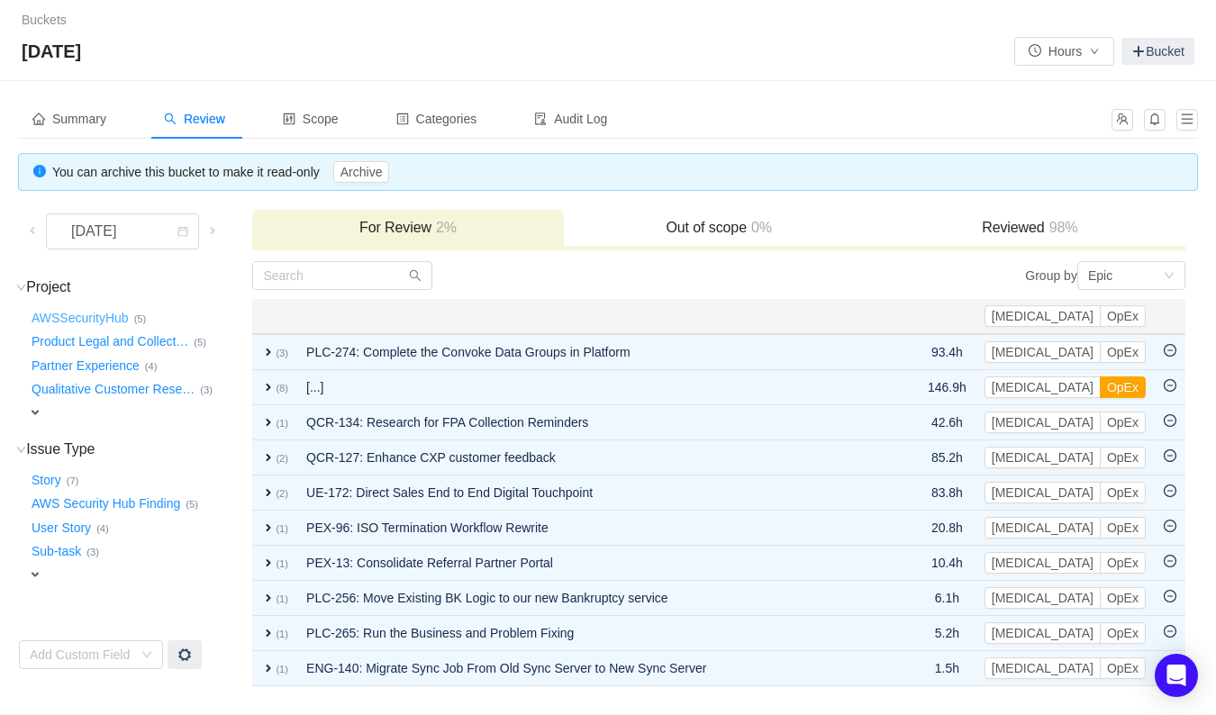
click at [104, 318] on button "AWSSecurityHub …" at bounding box center [81, 318] width 106 height 29
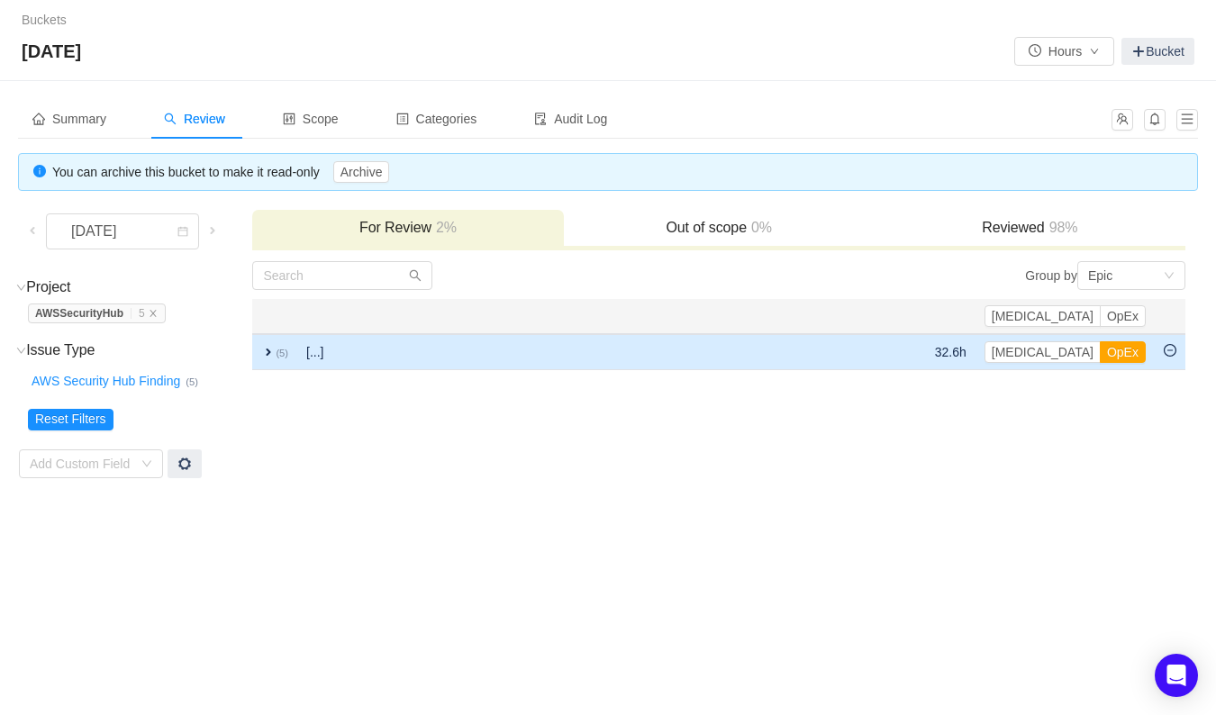
click at [275, 348] on span "expand" at bounding box center [268, 352] width 14 height 14
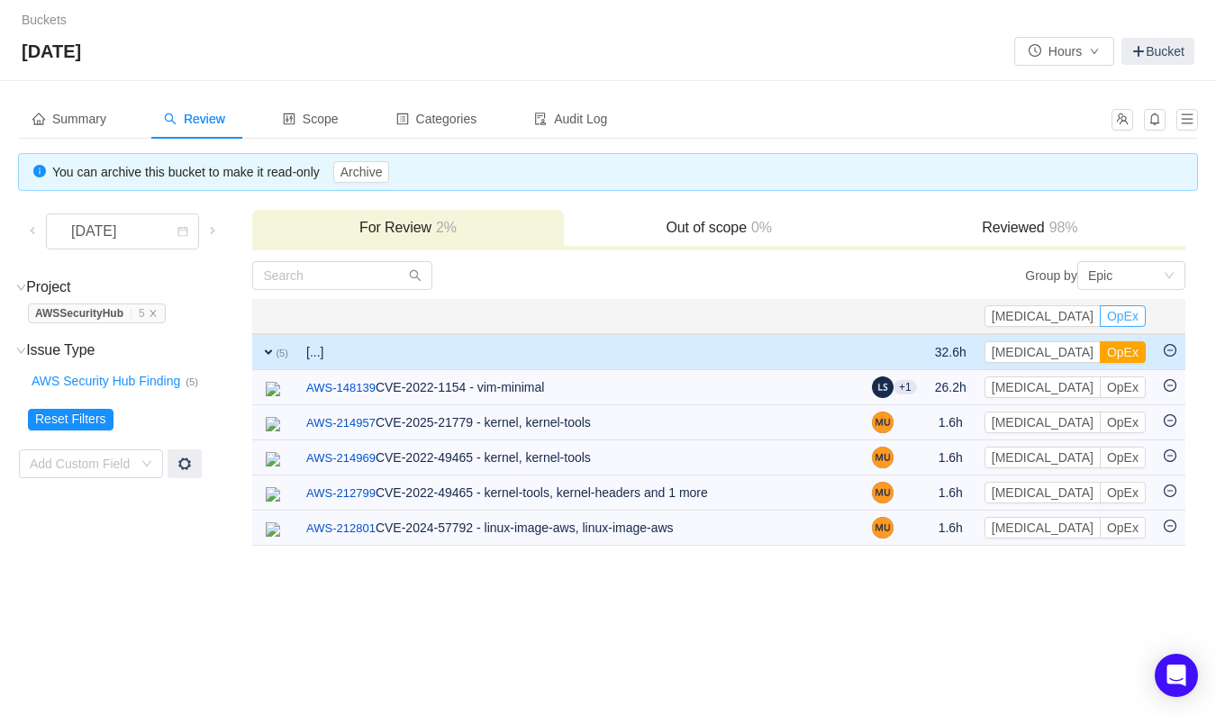
click at [1131, 314] on button "OpEx" at bounding box center [1123, 316] width 46 height 22
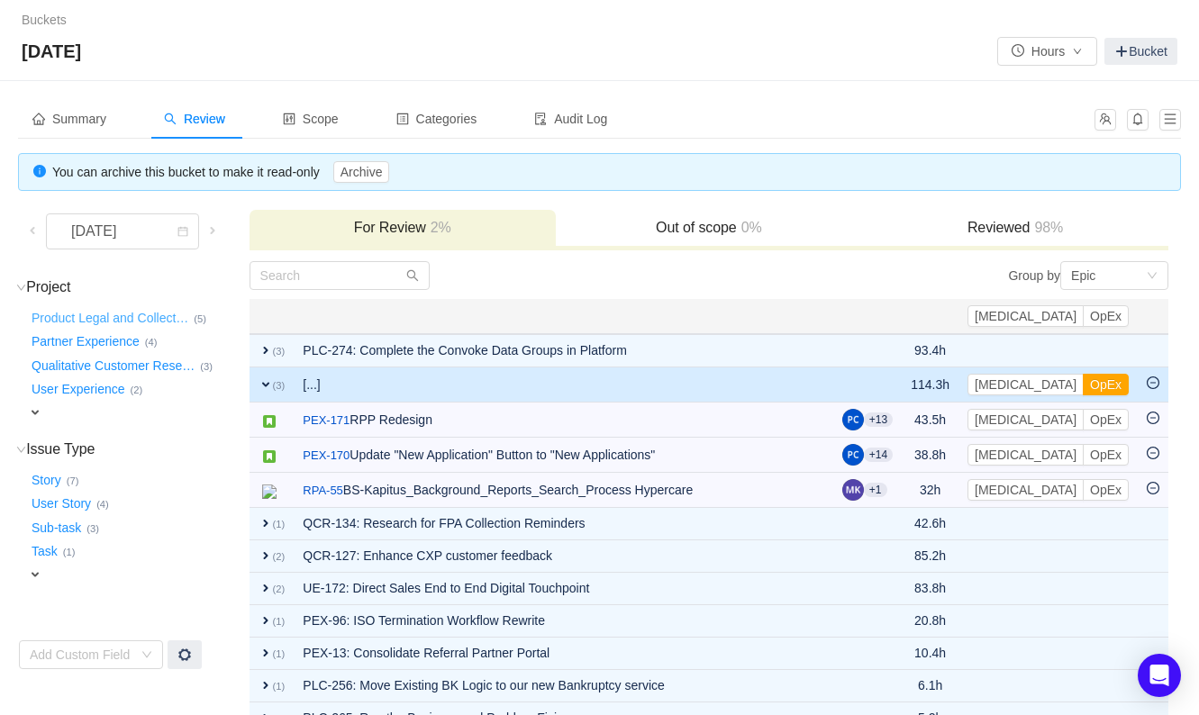
click at [128, 319] on button "Product Legal and Collect …" at bounding box center [111, 318] width 166 height 29
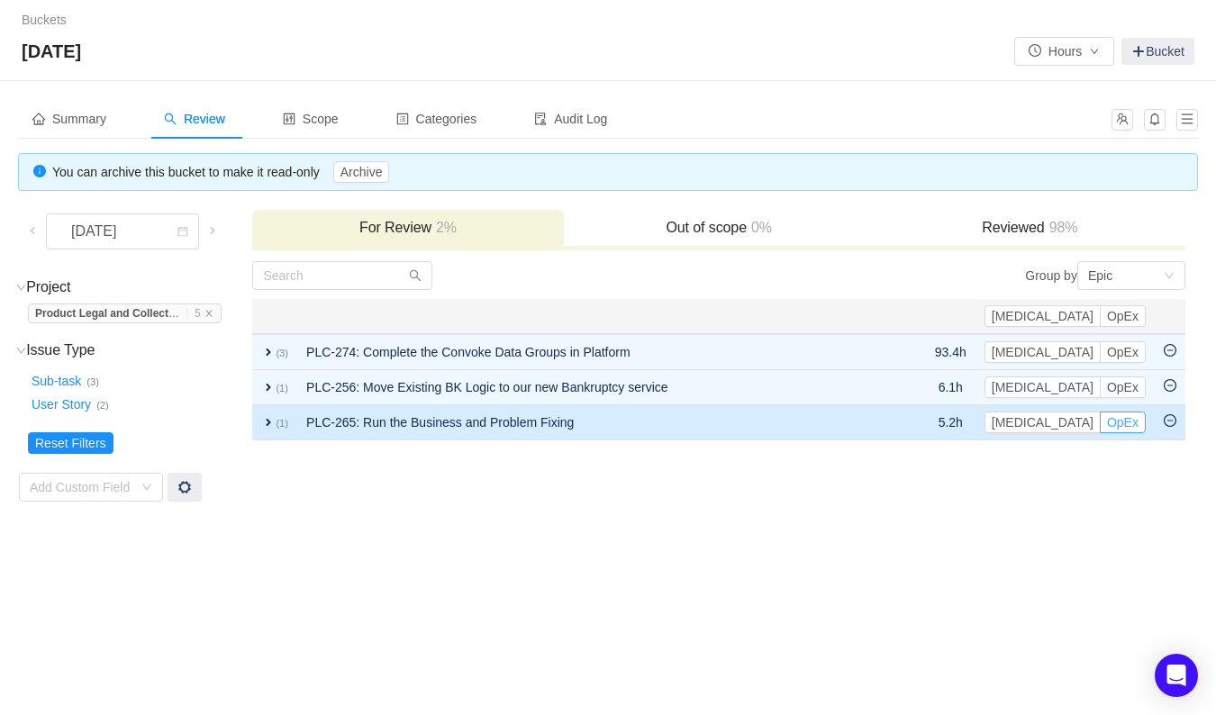
click at [1127, 423] on button "OpEx" at bounding box center [1123, 423] width 46 height 22
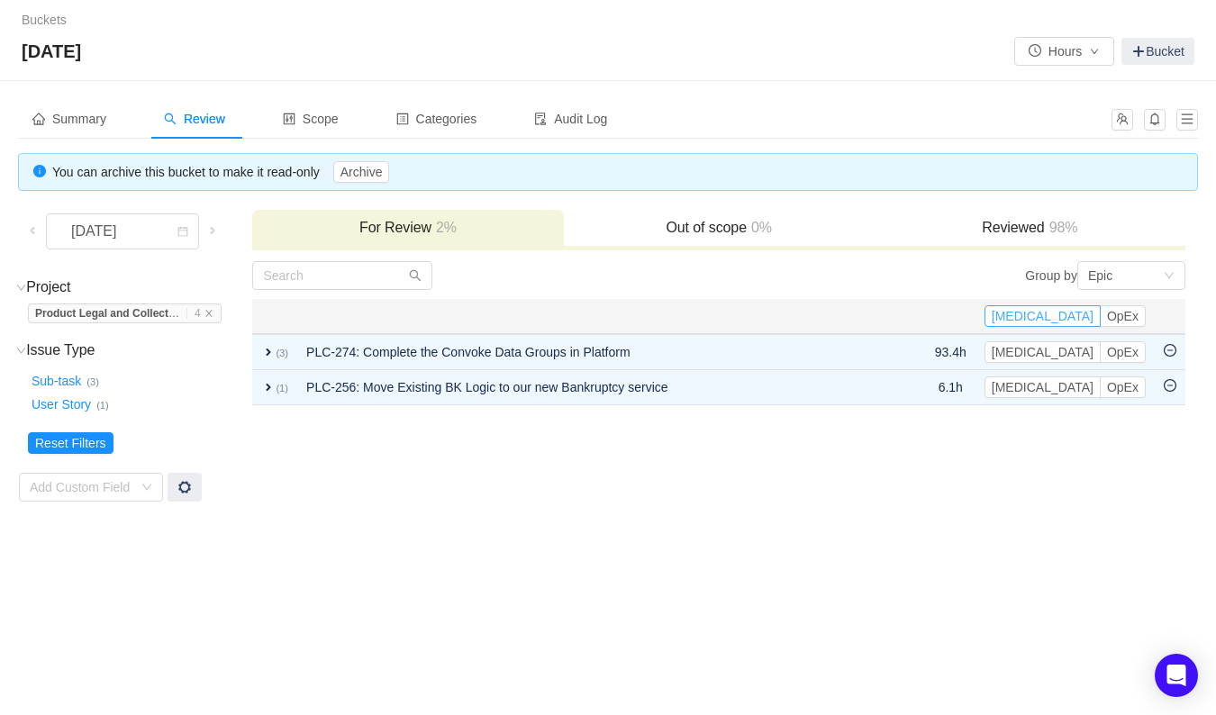
click at [1061, 319] on button "[MEDICAL_DATA]" at bounding box center [1043, 316] width 116 height 22
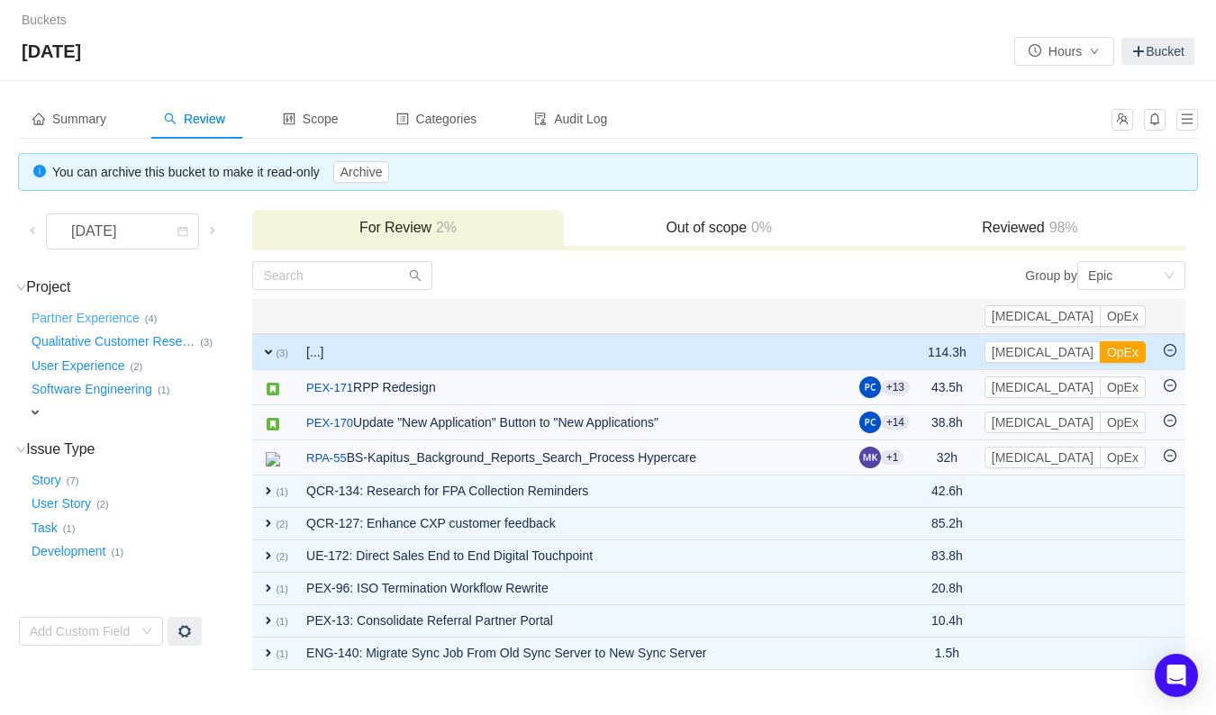
click at [110, 321] on button "Partner Experience …" at bounding box center [86, 318] width 117 height 29
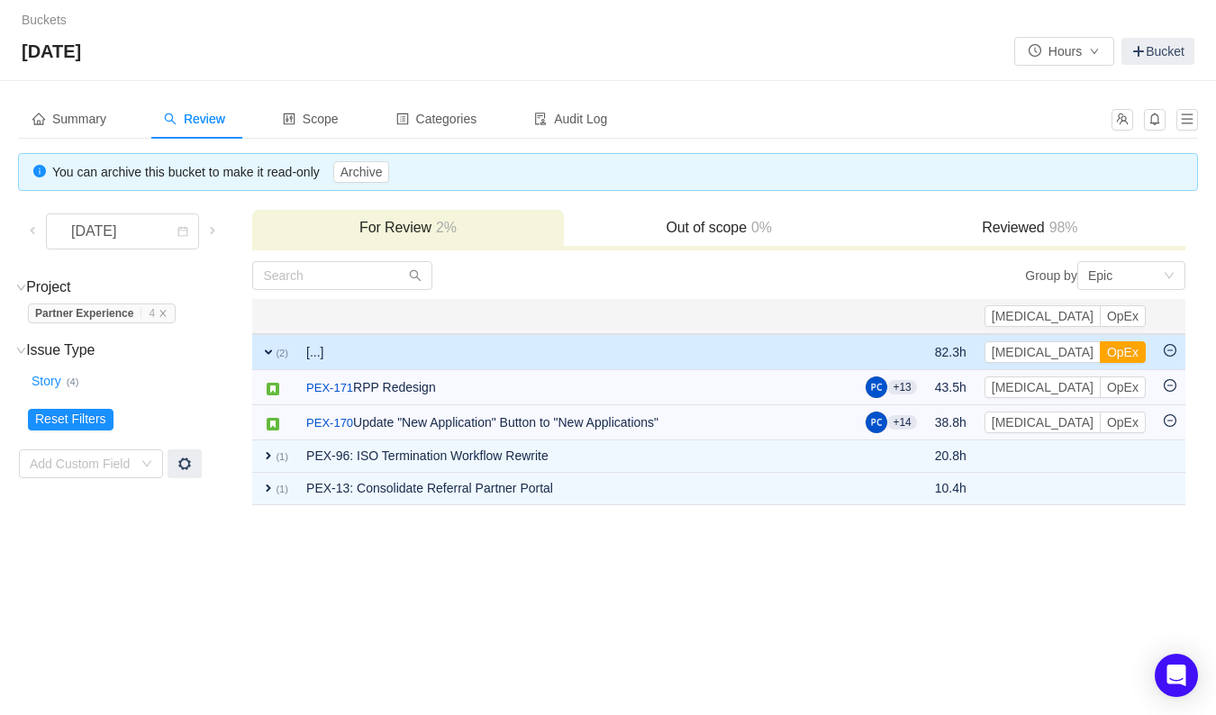
click at [326, 564] on div "Buckets / / A[DATE] Hours Bucket Summary Review Scope Categories Audit Log You …" at bounding box center [608, 357] width 1216 height 715
click at [1073, 314] on button "[MEDICAL_DATA]" at bounding box center [1043, 316] width 116 height 22
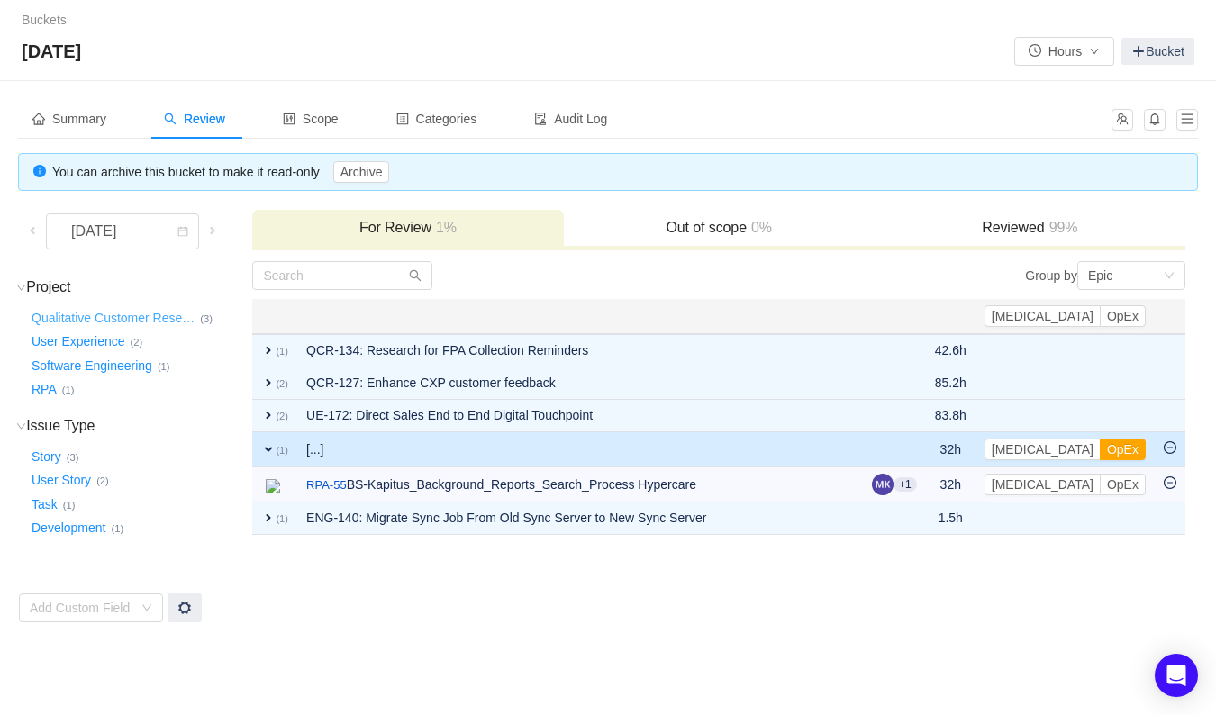
click at [107, 315] on button "Qualitative Customer Rese …" at bounding box center [114, 318] width 172 height 29
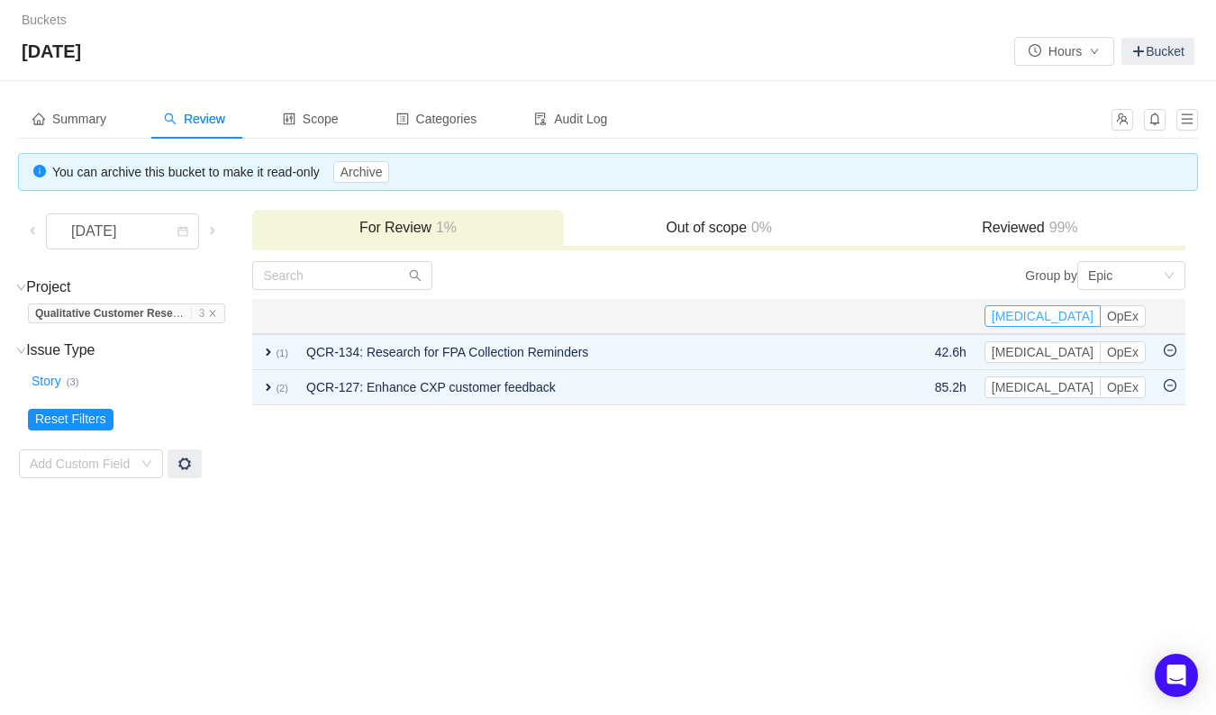
click at [1080, 306] on button "[MEDICAL_DATA]" at bounding box center [1043, 316] width 116 height 22
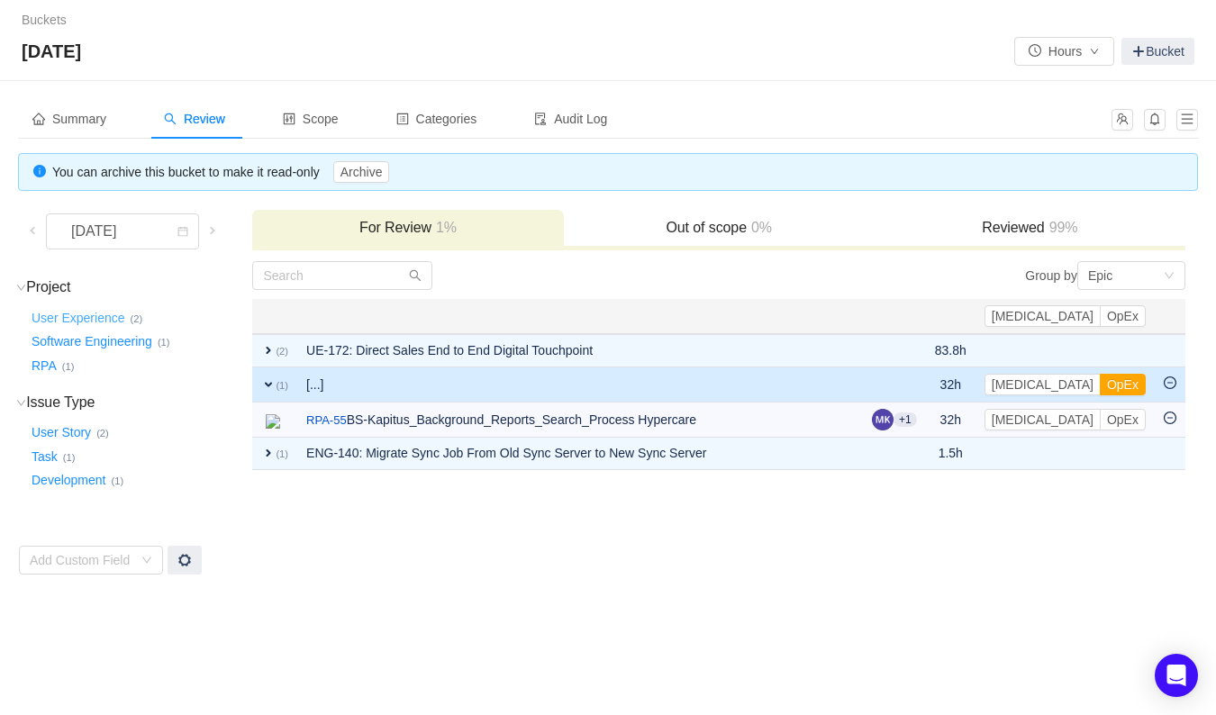
click at [89, 319] on button "User Experience …" at bounding box center [79, 318] width 103 height 29
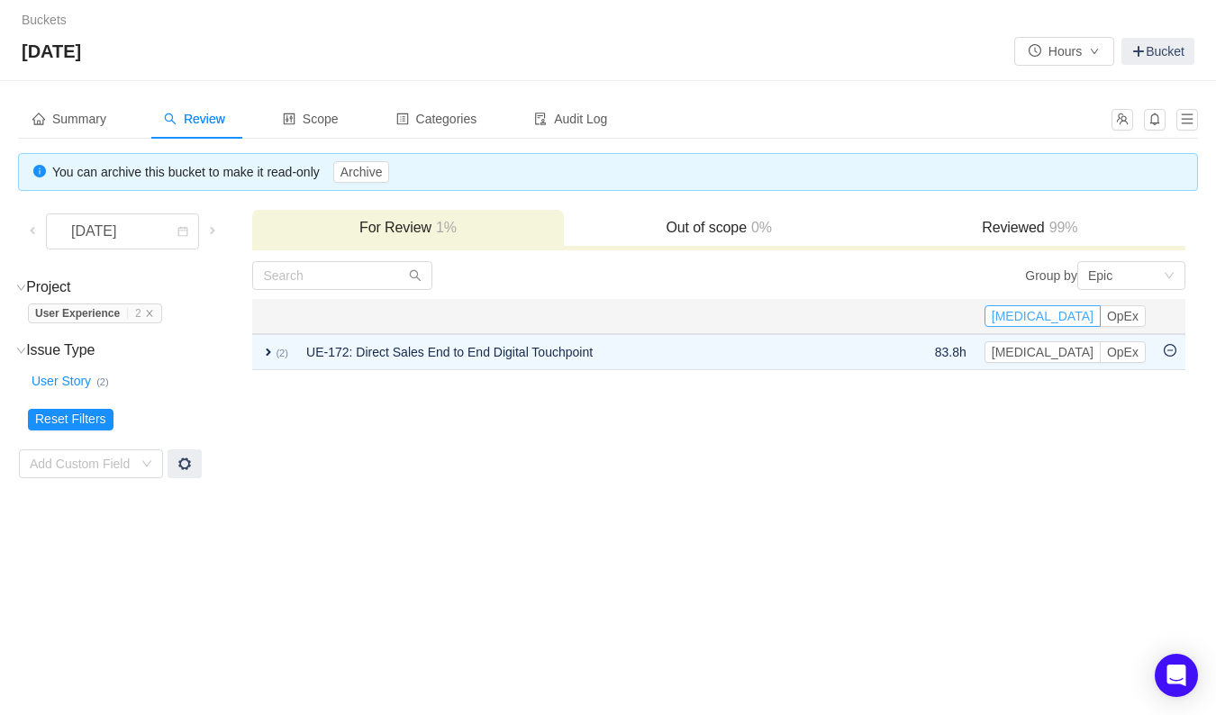
click at [1079, 314] on button "[MEDICAL_DATA]" at bounding box center [1043, 316] width 116 height 22
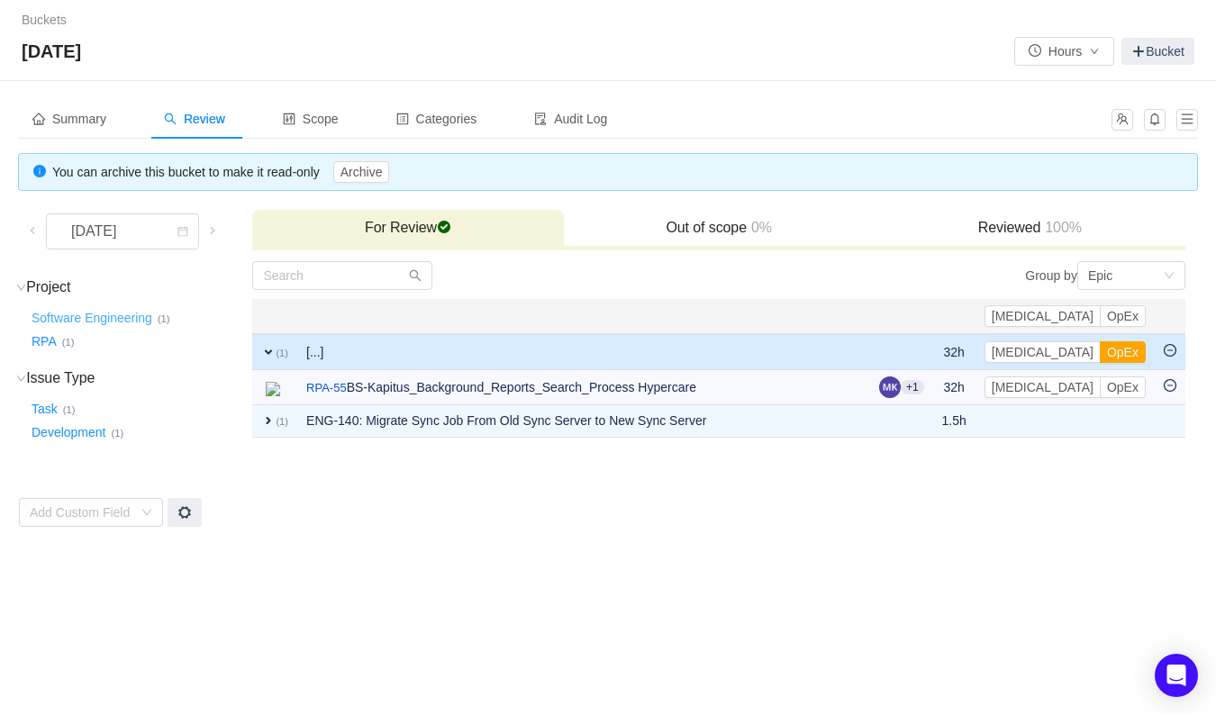
click at [61, 317] on button "Software Engineering …" at bounding box center [93, 318] width 130 height 29
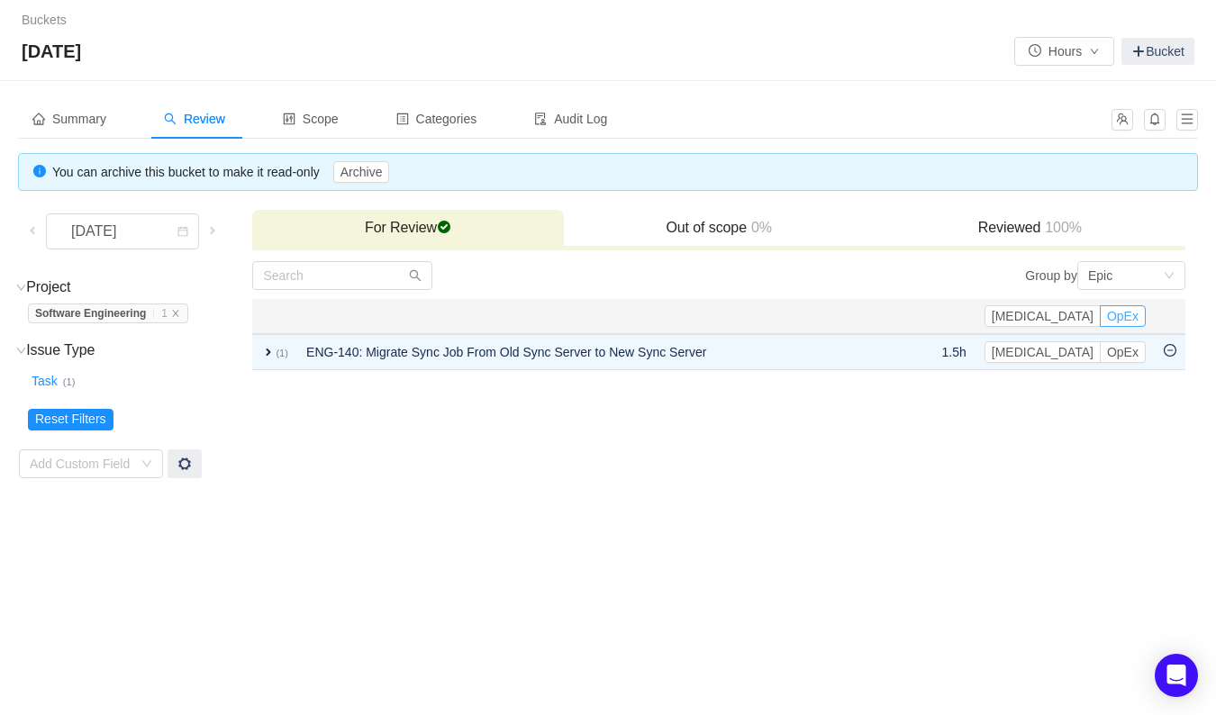
click at [1131, 322] on button "OpEx" at bounding box center [1123, 316] width 46 height 22
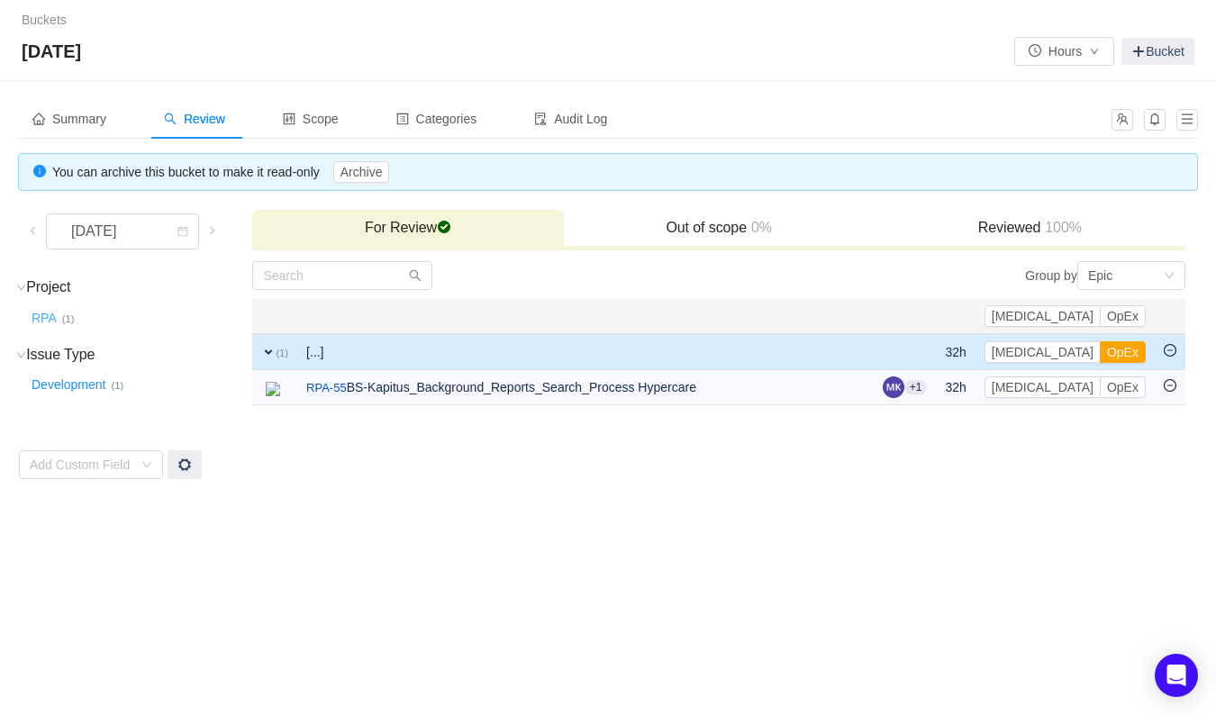
click at [58, 322] on button "RPA …" at bounding box center [45, 318] width 34 height 29
click at [1128, 314] on button "OpEx" at bounding box center [1123, 316] width 46 height 22
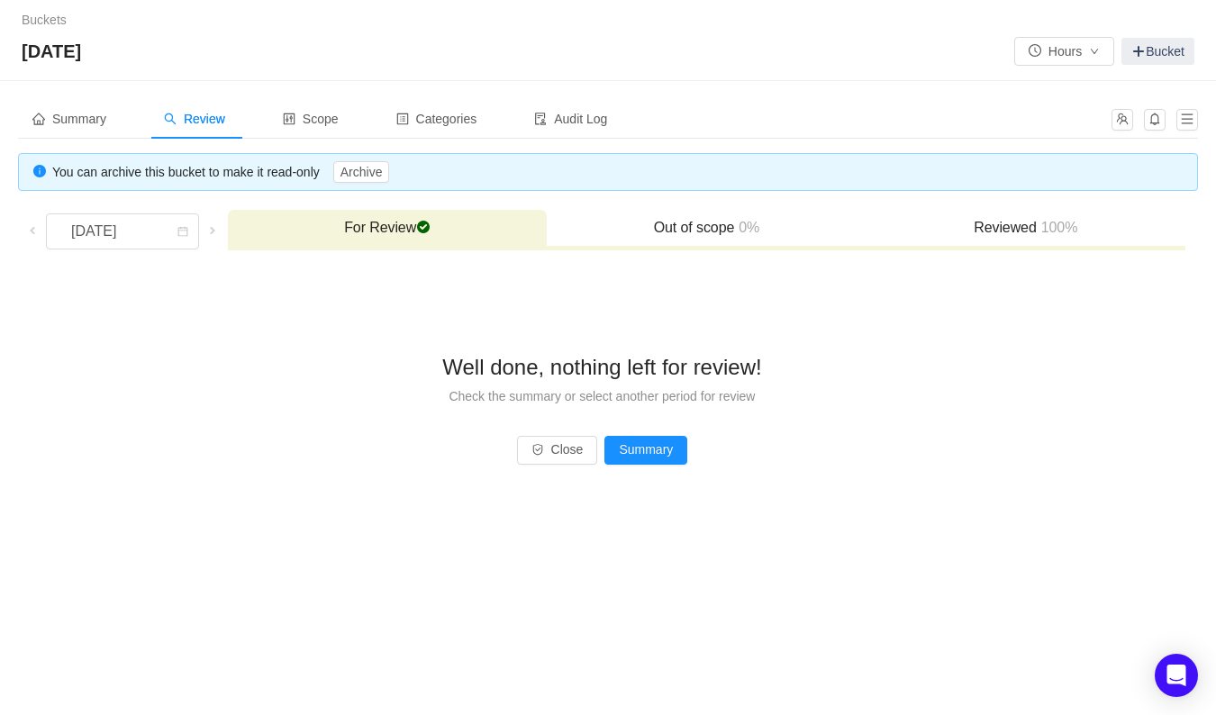
click at [276, 333] on div "Well done, nothing left for review! Check the summary or select another period …" at bounding box center [602, 384] width 1167 height 247
click at [197, 293] on div "Well done, nothing left for review! Check the summary or select another period …" at bounding box center [602, 384] width 1167 height 247
click at [23, 431] on div "Well done, nothing left for review! Check the summary or select another period …" at bounding box center [602, 384] width 1167 height 247
